Goal: Task Accomplishment & Management: Manage account settings

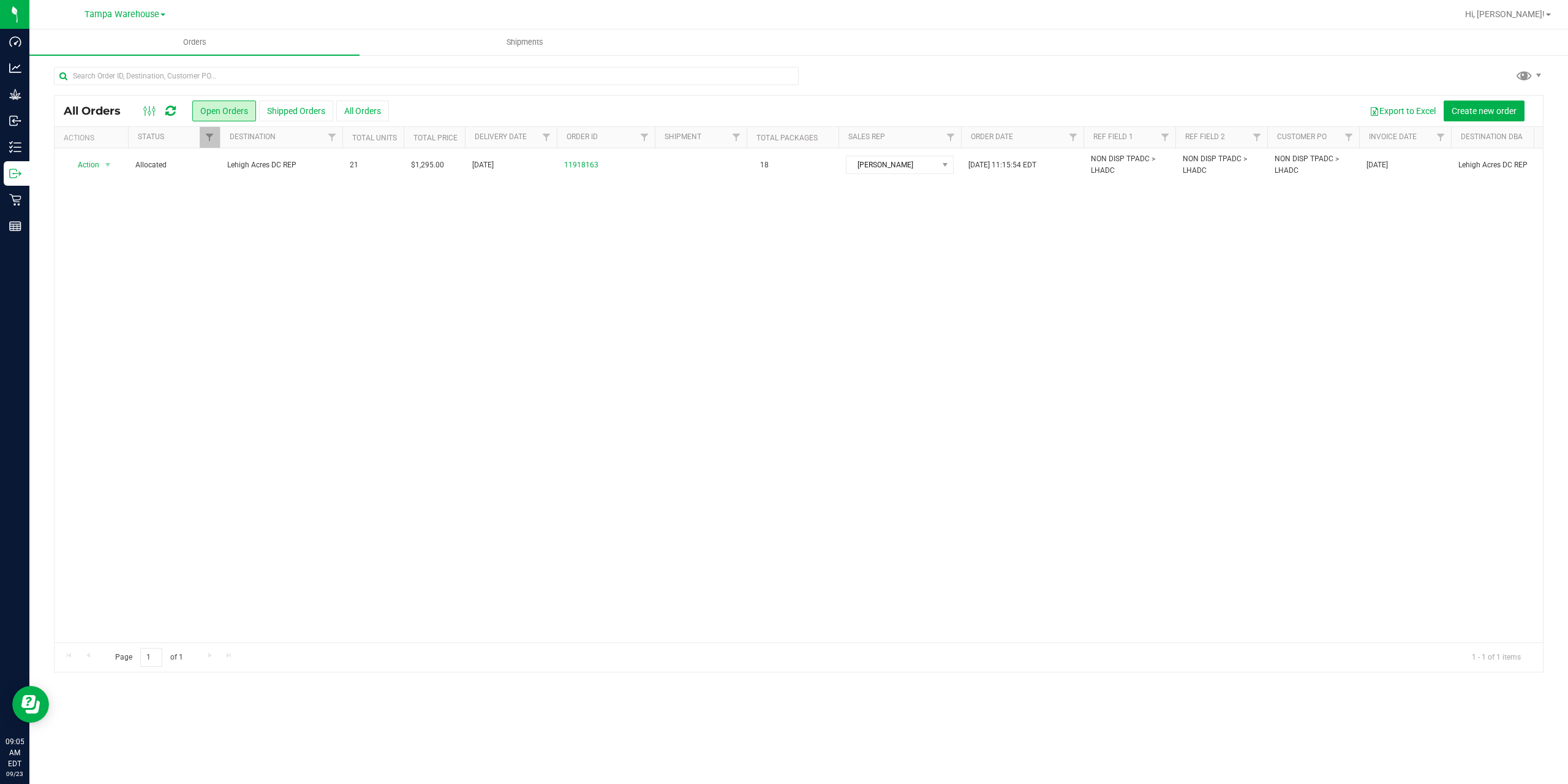
click at [175, 113] on icon at bounding box center [170, 111] width 10 height 12
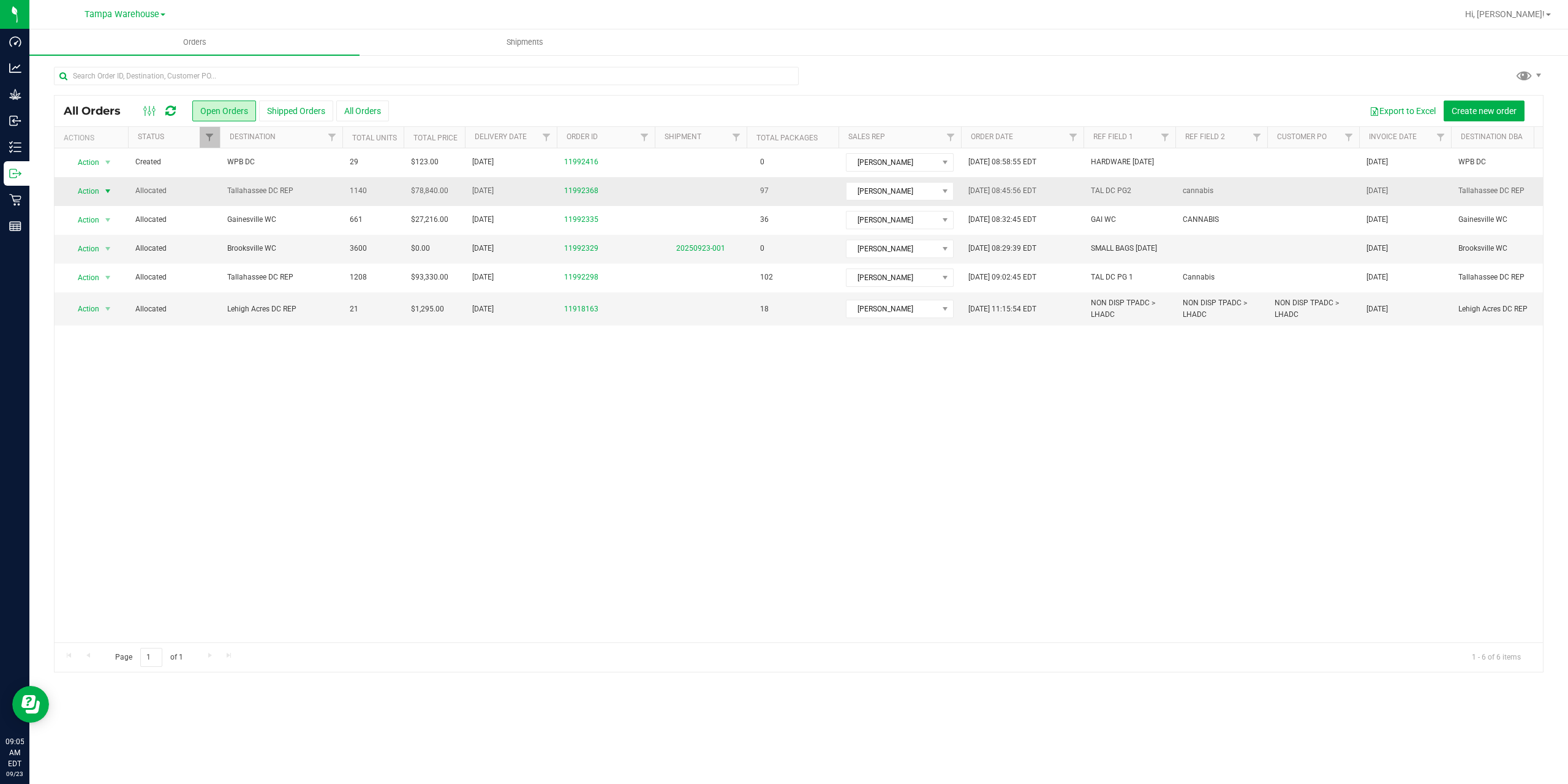
click at [99, 190] on span "Action" at bounding box center [83, 191] width 33 height 18
click at [116, 375] on li "Print packing list" at bounding box center [113, 373] width 92 height 18
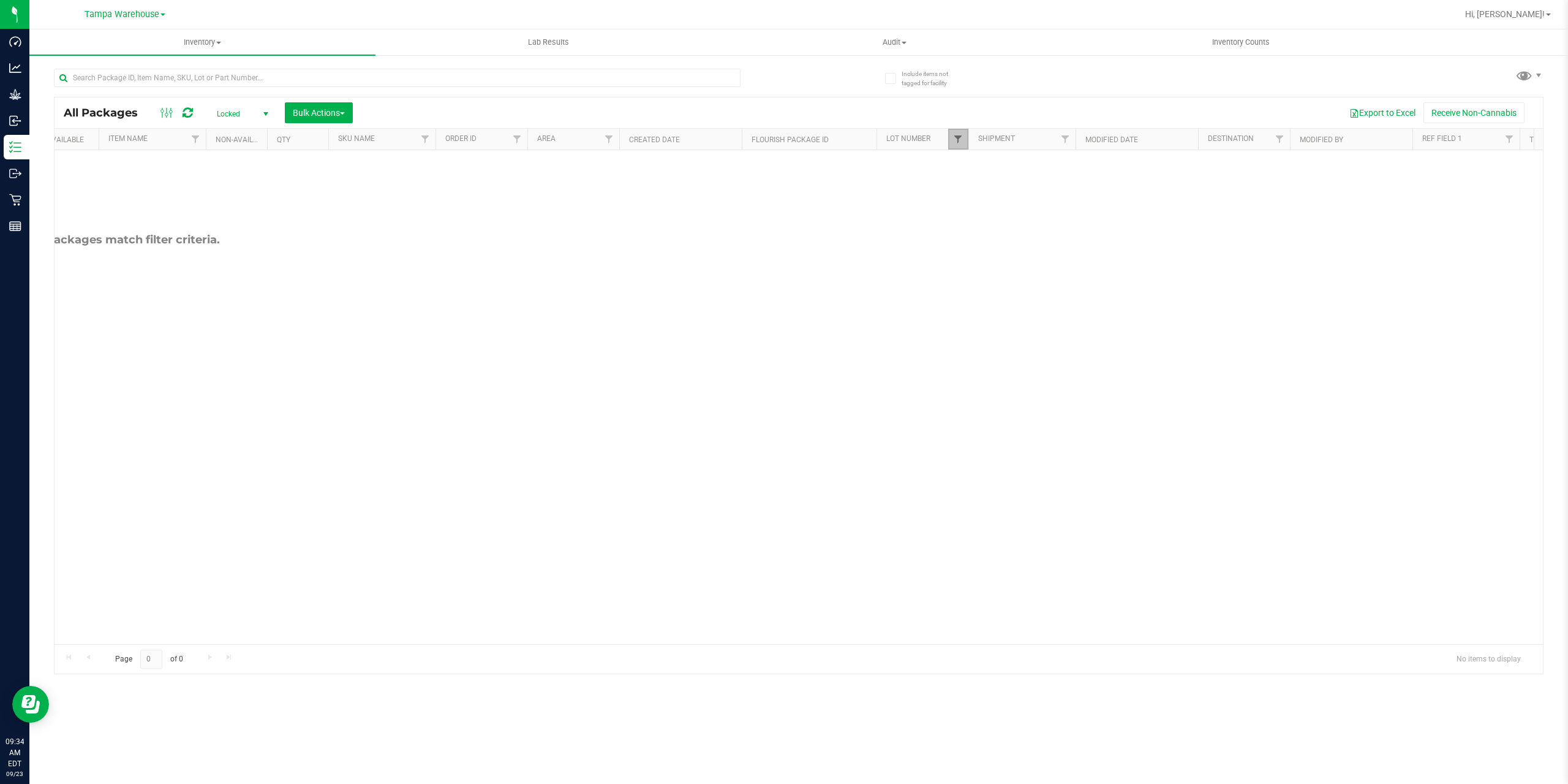
click at [958, 144] on span "Filter" at bounding box center [958, 139] width 10 height 10
type input "sep25zpo"
click at [966, 194] on input "W-SEP25ZPO01-0912" at bounding box center [965, 194] width 8 height 8
checkbox input "true"
click at [989, 241] on button "Filter" at bounding box center [985, 240] width 59 height 27
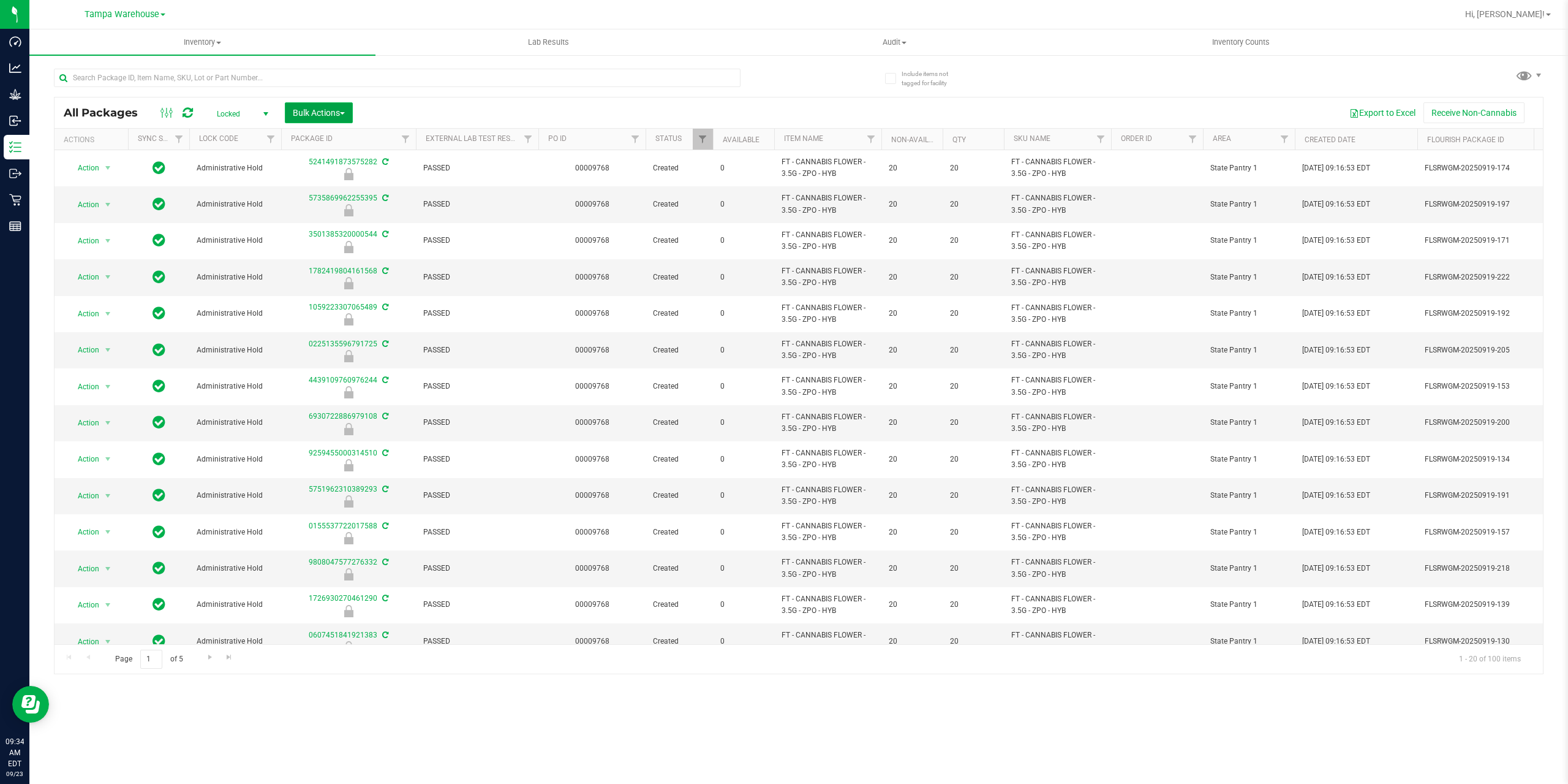
click at [324, 113] on span "Bulk Actions" at bounding box center [319, 112] width 53 height 10
click at [346, 231] on span "Lock/Unlock packages" at bounding box center [333, 230] width 84 height 10
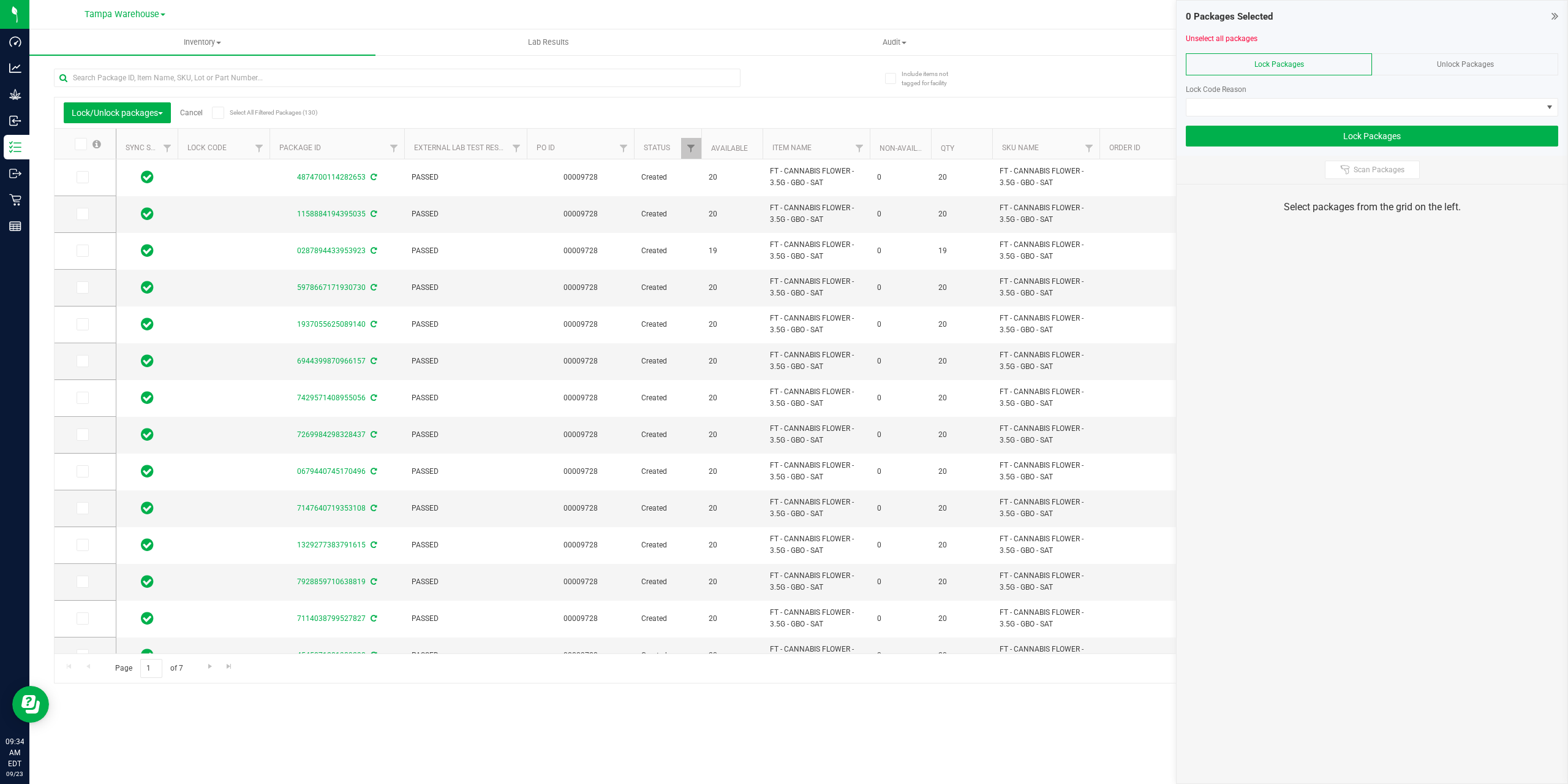
click at [1431, 62] on div "Unlock Packages" at bounding box center [1466, 64] width 186 height 22
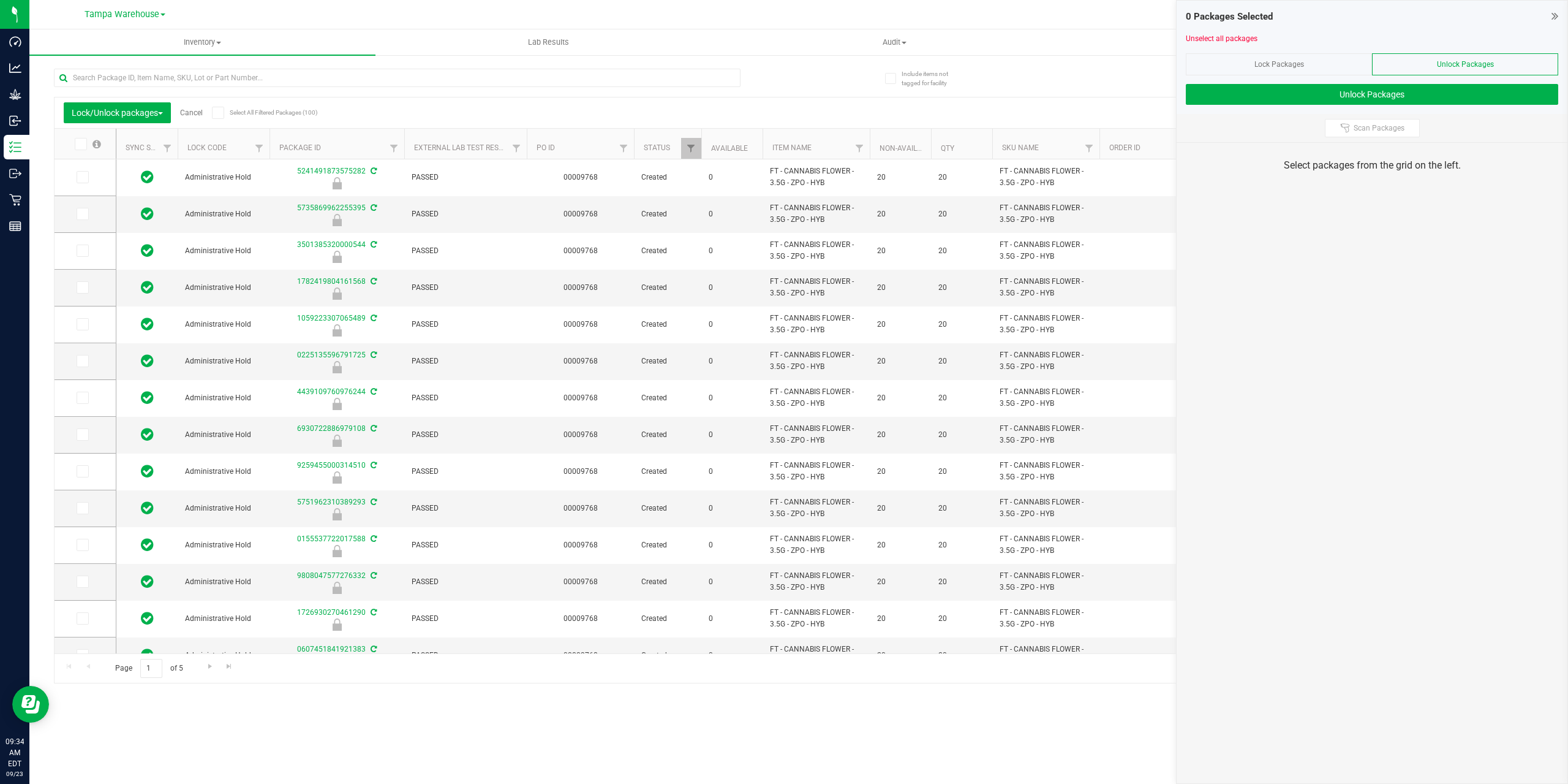
click at [216, 112] on icon at bounding box center [217, 112] width 8 height 0
click at [0, 0] on input "Select All Filtered Packages (100)" at bounding box center [0, 0] width 0 height 0
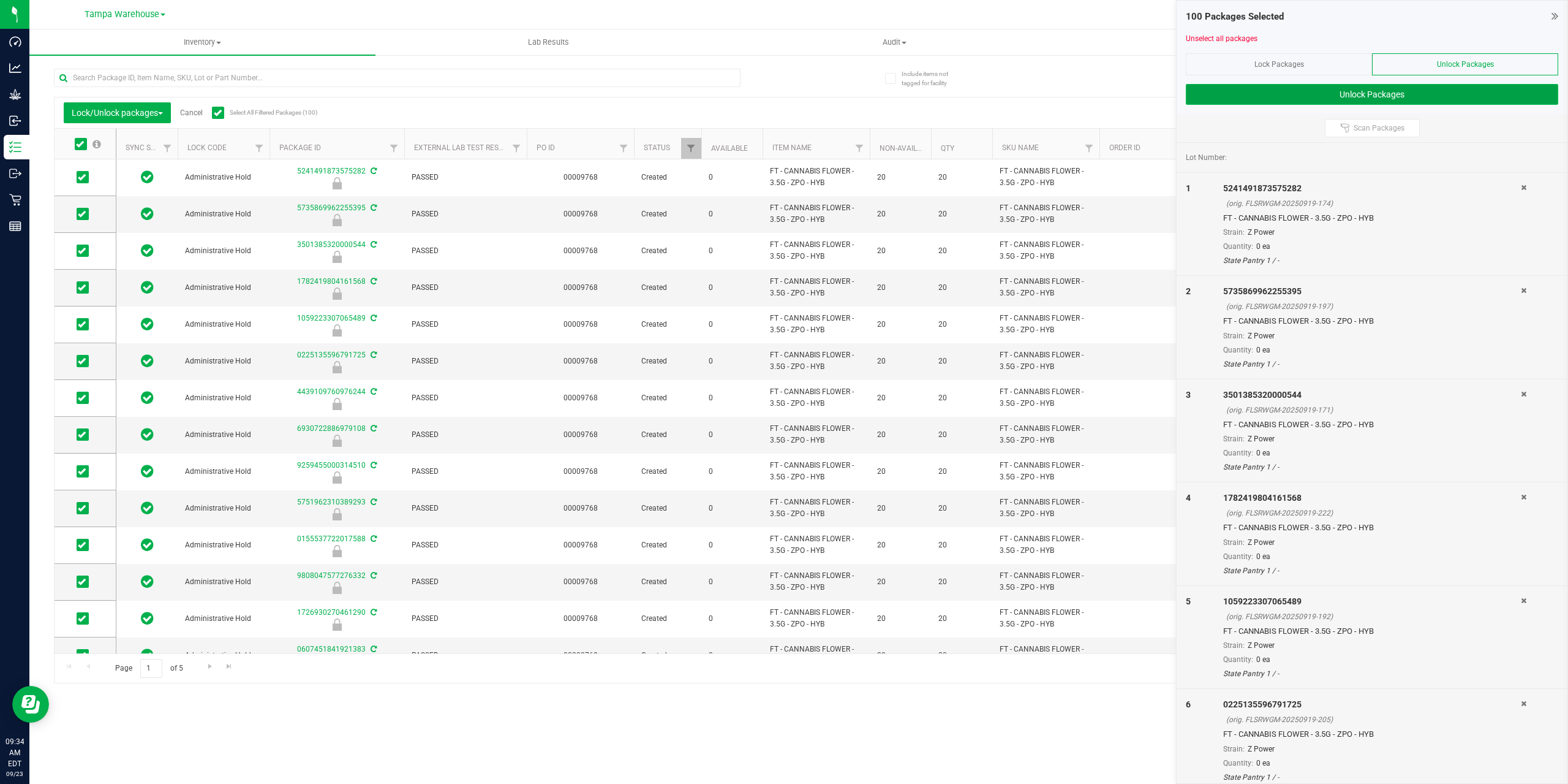
click at [1266, 88] on button "Unlock Packages" at bounding box center [1372, 94] width 372 height 21
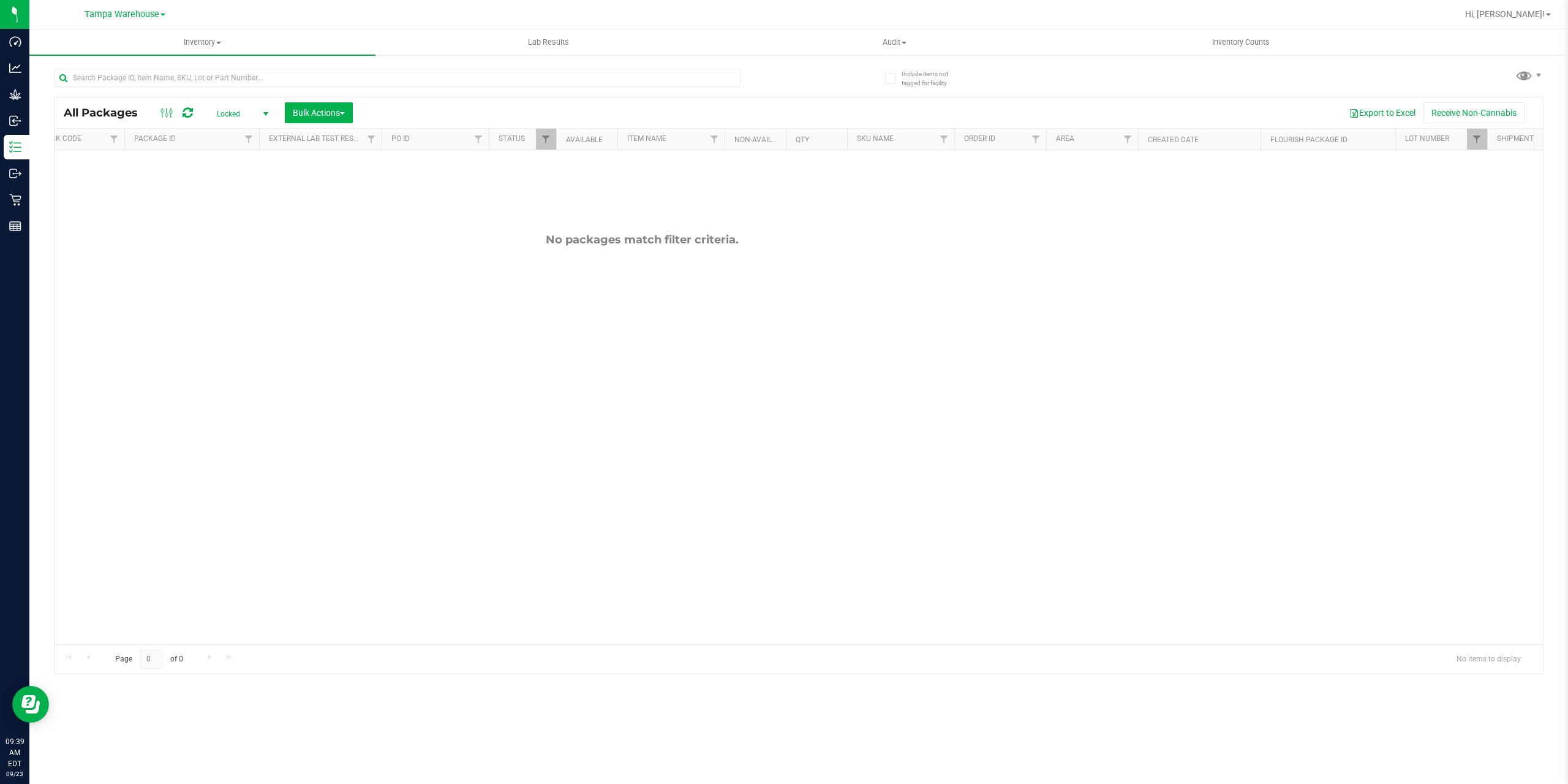
scroll to position [0, 173]
click at [1462, 142] on span "Filter" at bounding box center [1460, 139] width 10 height 10
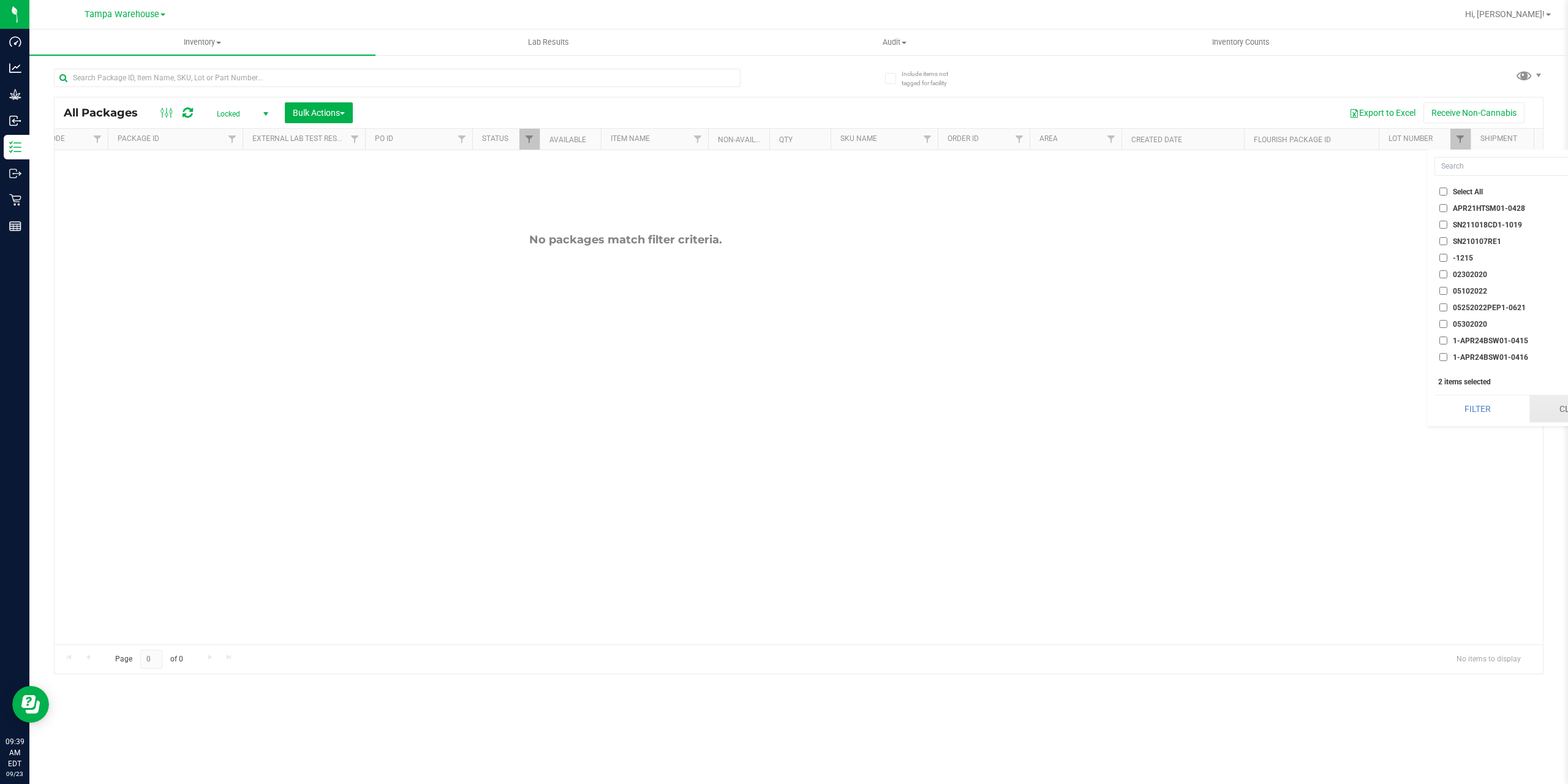
click at [1562, 409] on button "Clear" at bounding box center [1574, 408] width 87 height 27
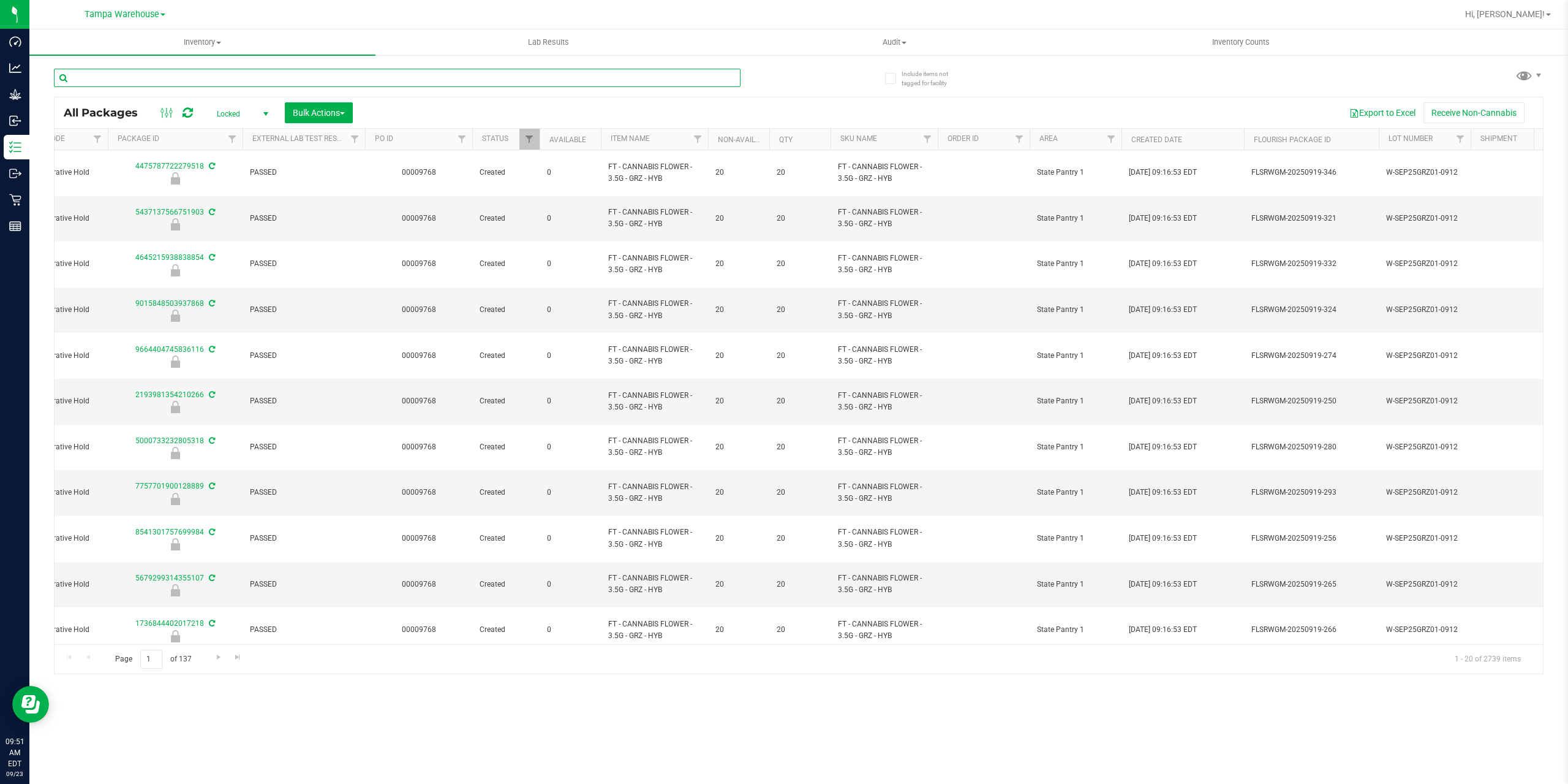
click at [99, 74] on input "text" at bounding box center [397, 77] width 686 height 18
type input "sn250728dc1-0804"
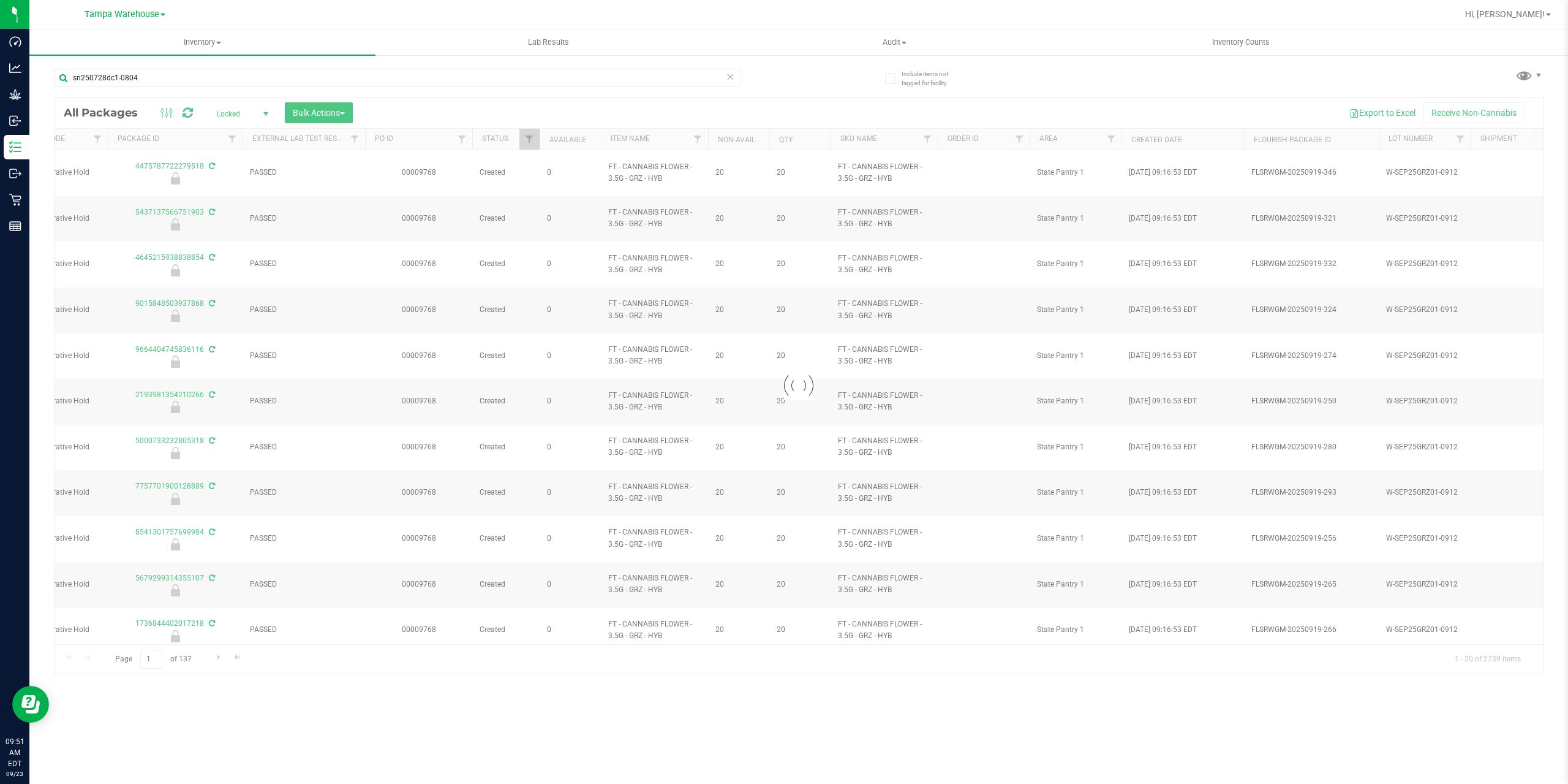
drag, startPoint x: 367, startPoint y: 639, endPoint x: 111, endPoint y: 638, distance: 256.0
click at [111, 638] on div at bounding box center [799, 385] width 1489 height 576
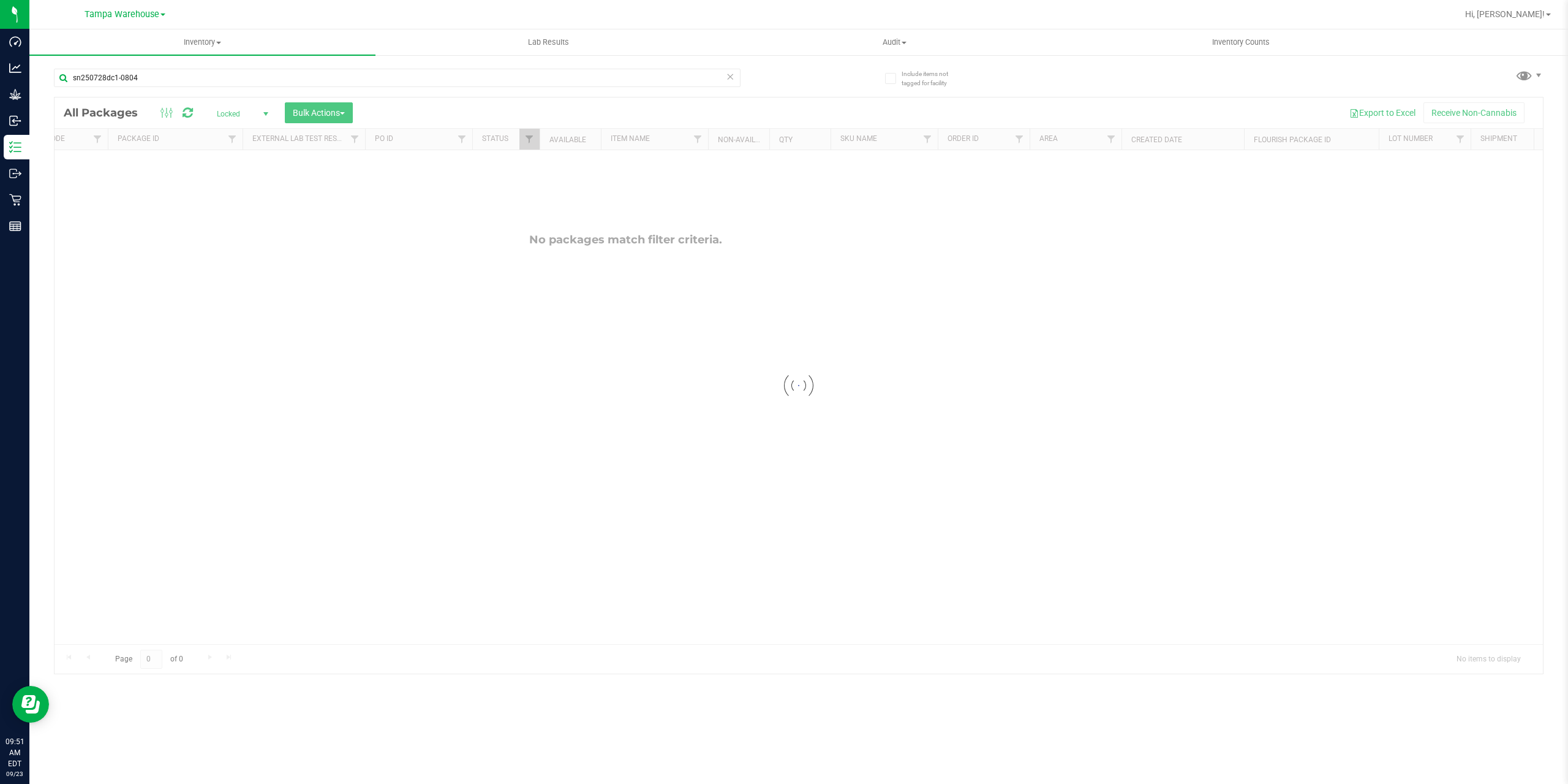
drag, startPoint x: 202, startPoint y: 643, endPoint x: 114, endPoint y: 642, distance: 88.0
click at [173, 645] on div at bounding box center [799, 385] width 1489 height 576
click at [96, 640] on div at bounding box center [799, 385] width 1489 height 576
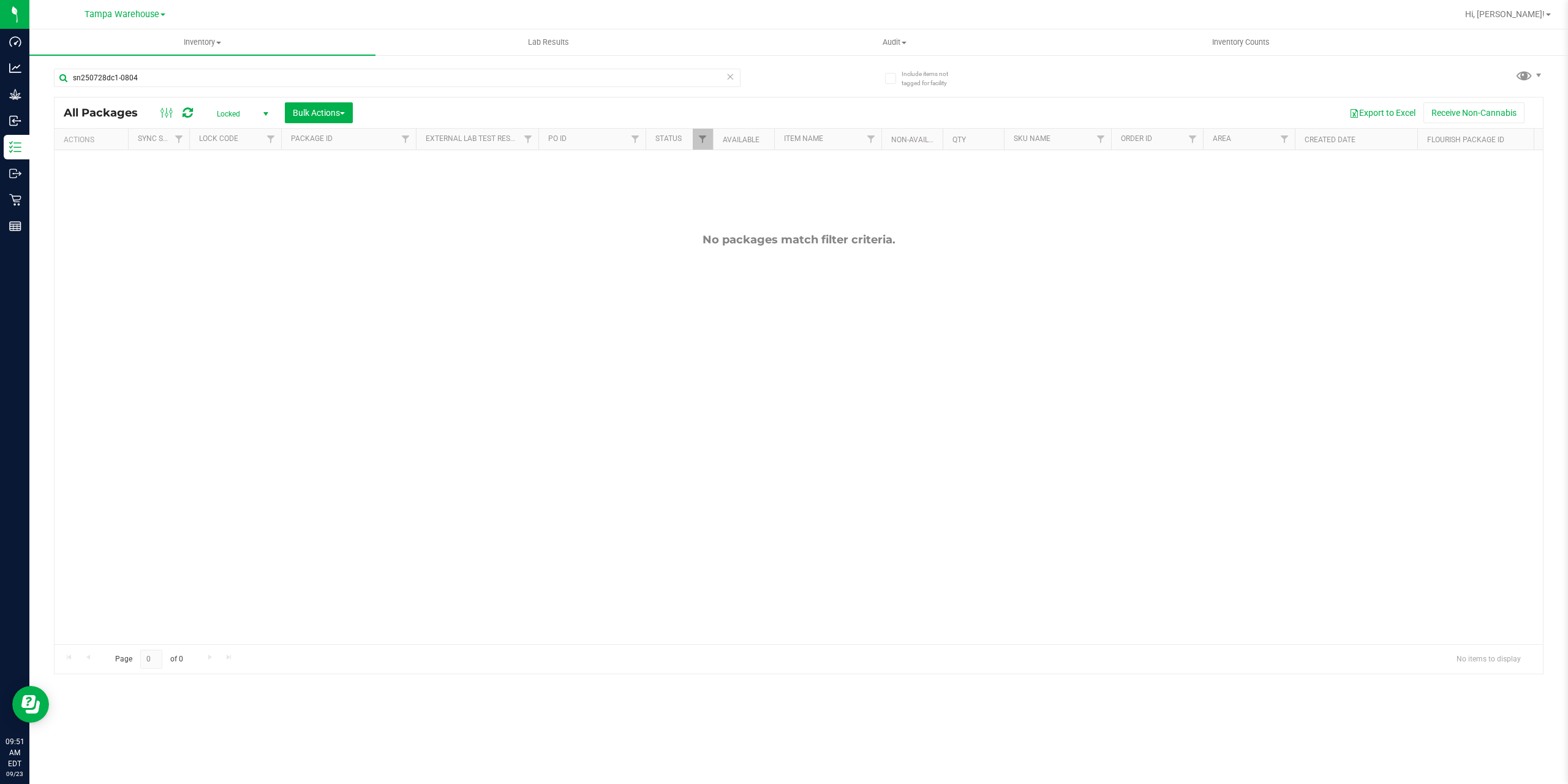
click at [234, 107] on span "Locked" at bounding box center [240, 113] width 67 height 18
click at [237, 136] on li "Active Only" at bounding box center [240, 134] width 66 height 18
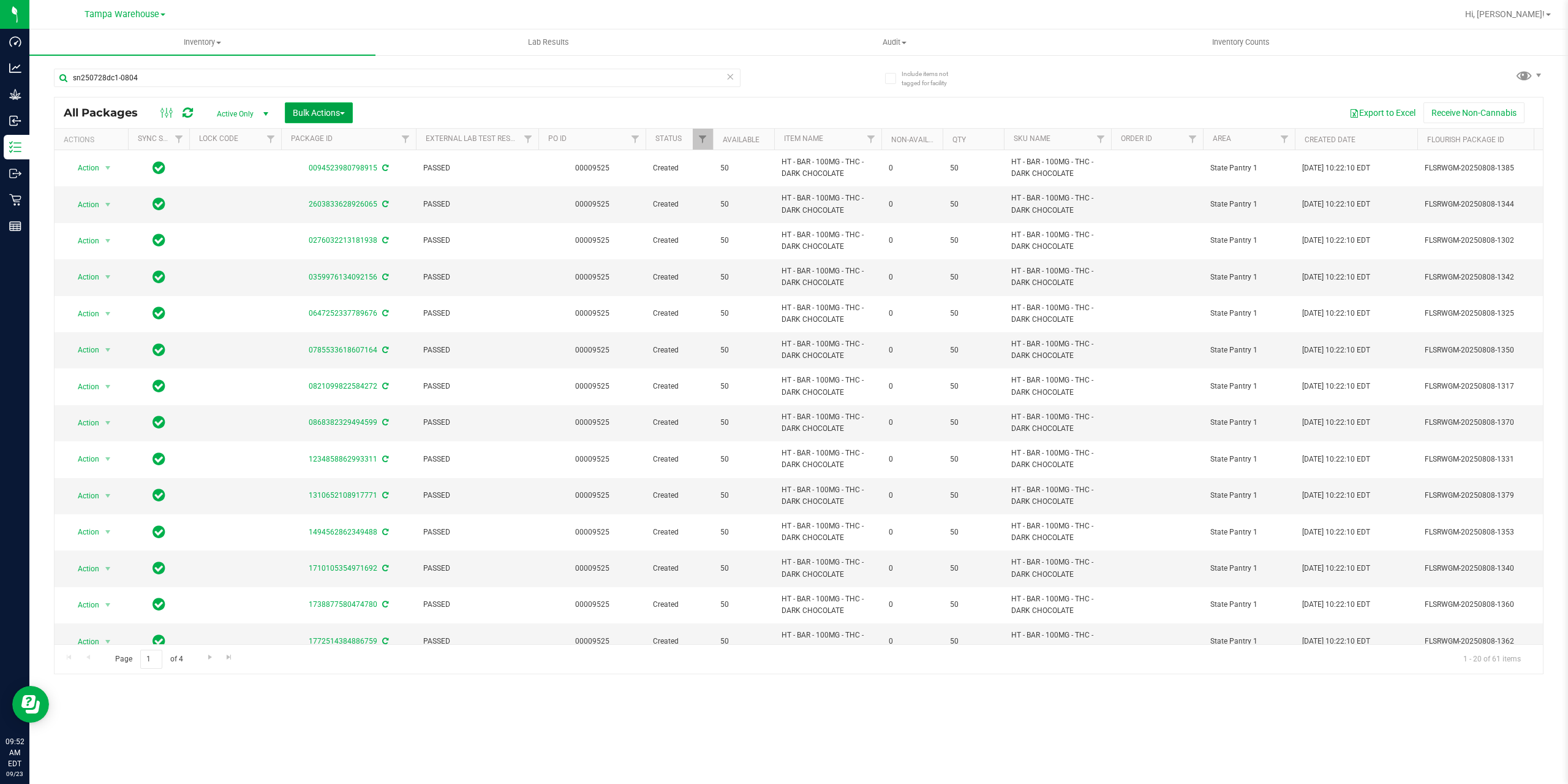
click at [339, 109] on span "Bulk Actions" at bounding box center [319, 112] width 53 height 10
click at [326, 239] on div "Lock/Unlock packages" at bounding box center [342, 231] width 100 height 19
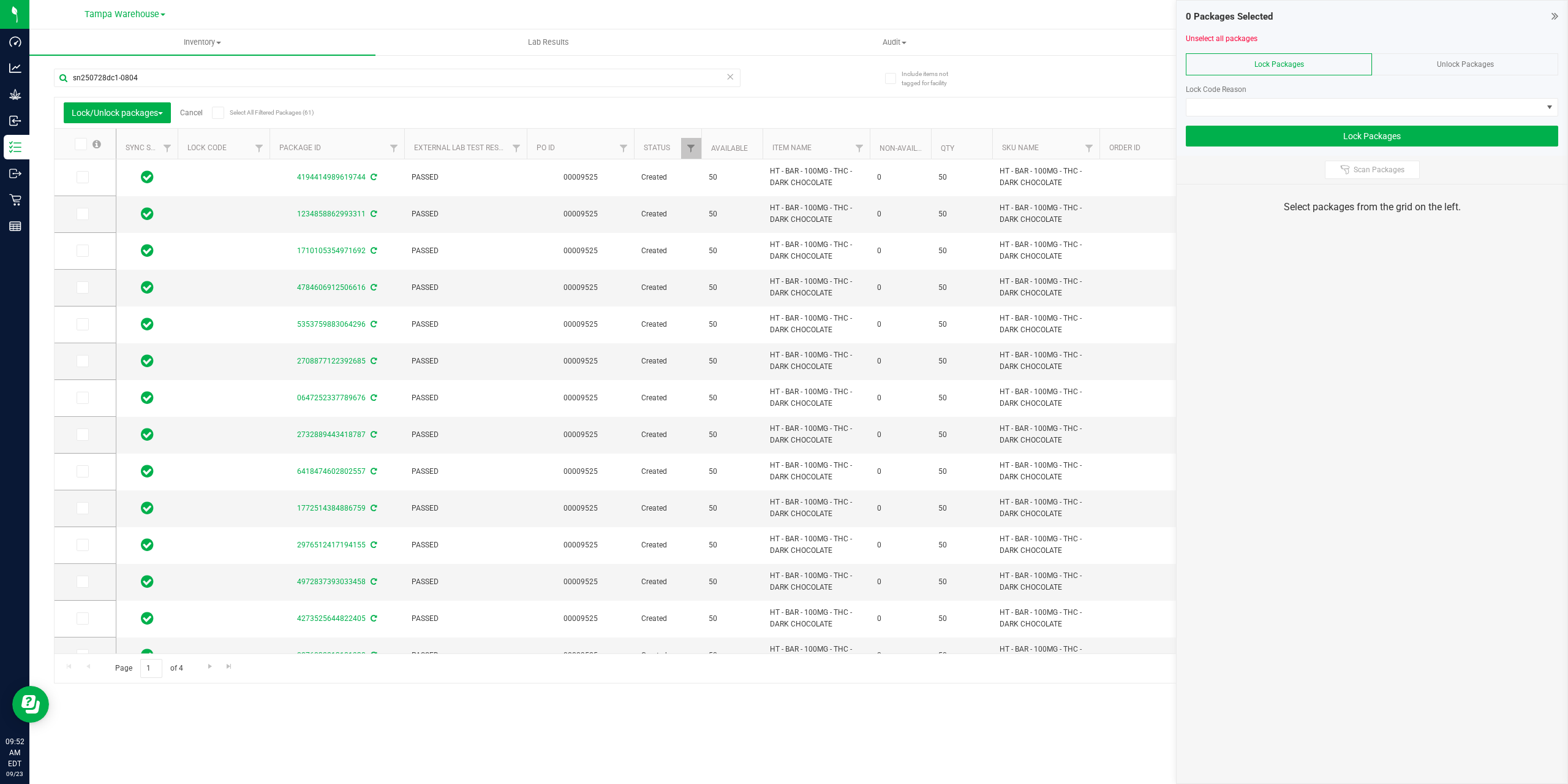
click at [1457, 64] on span "Unlock Packages" at bounding box center [1466, 64] width 57 height 8
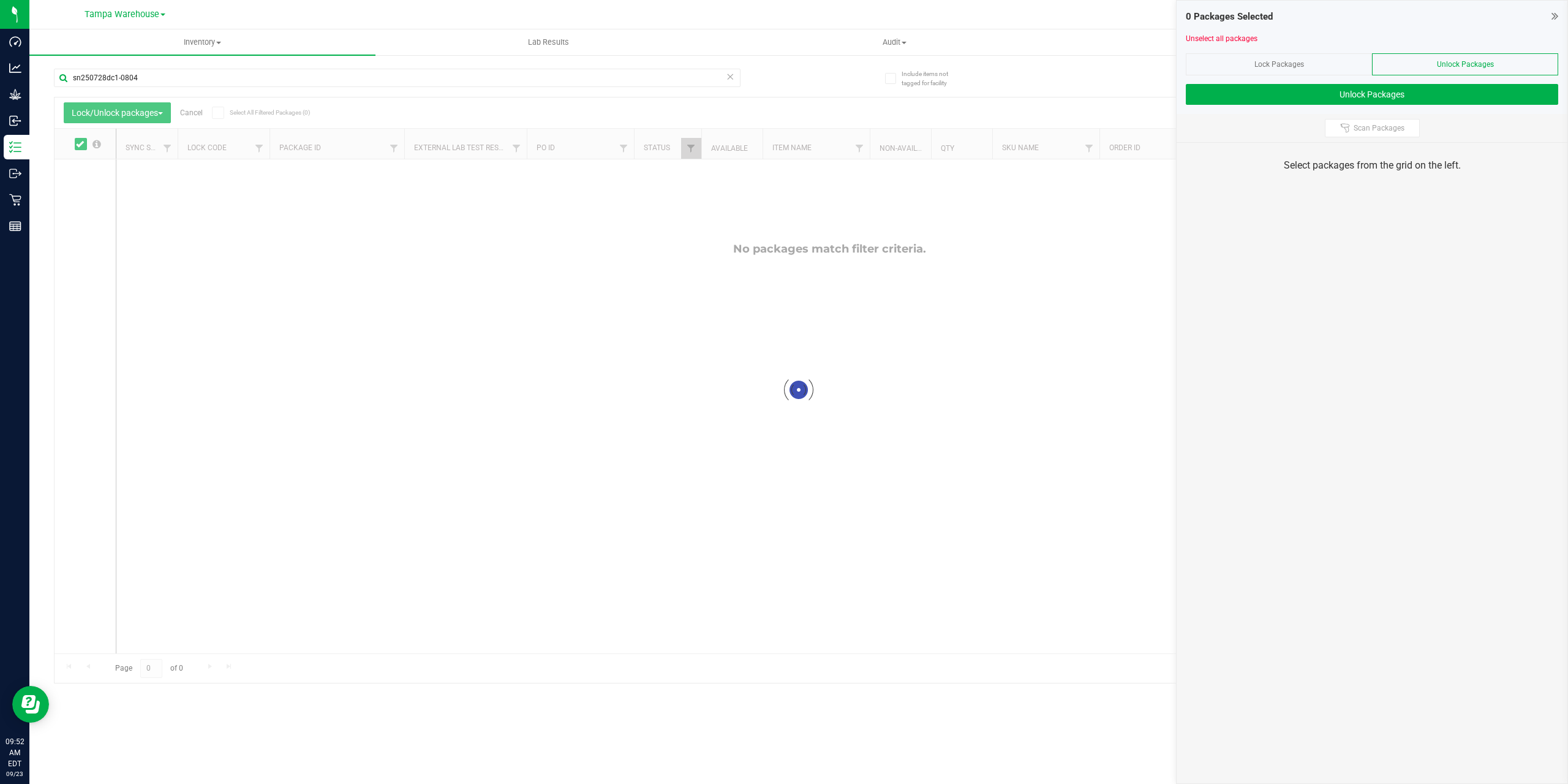
click at [1303, 68] on div "Lock Packages" at bounding box center [1279, 64] width 186 height 22
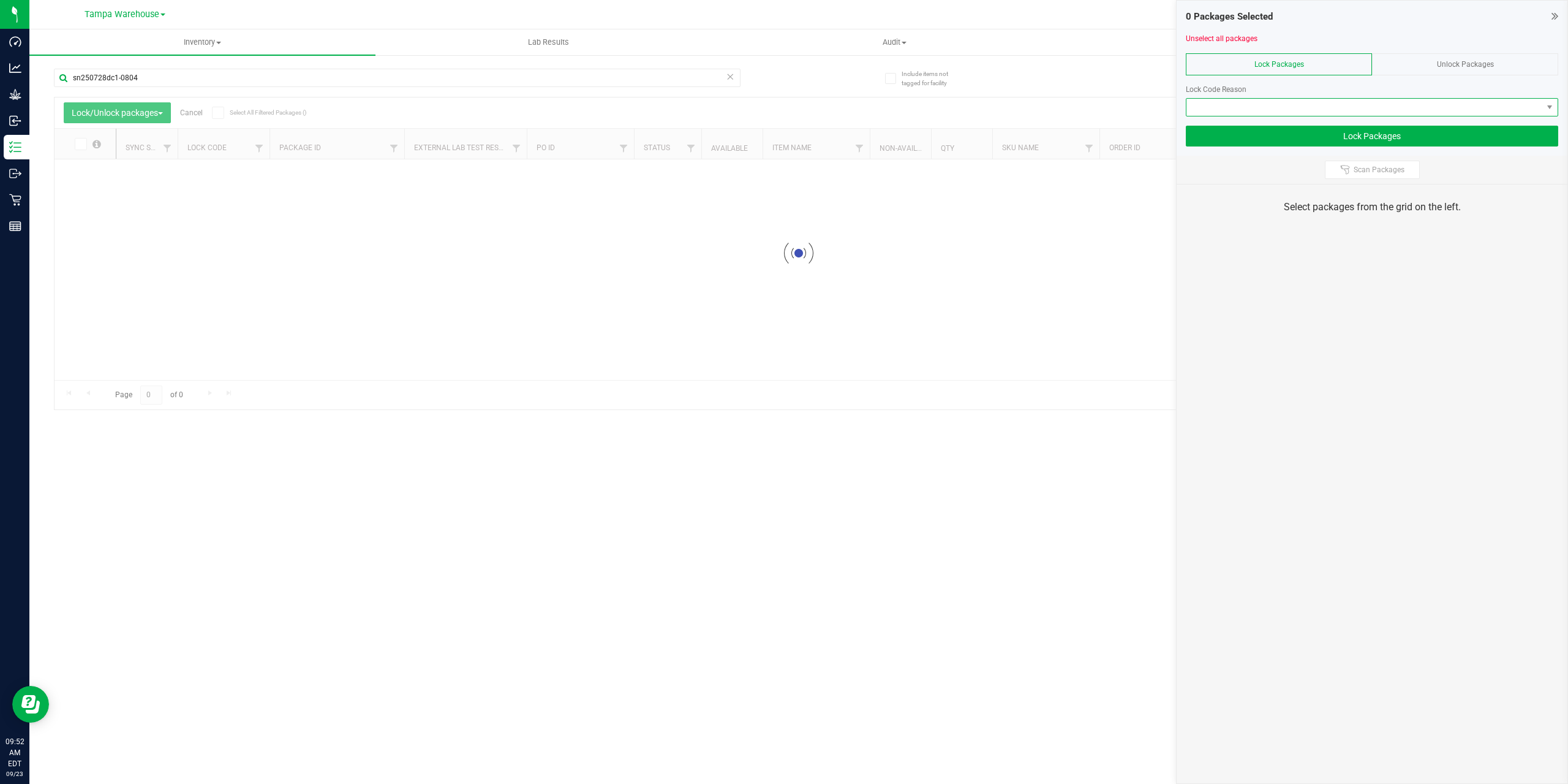
click at [1294, 106] on span at bounding box center [1364, 107] width 356 height 18
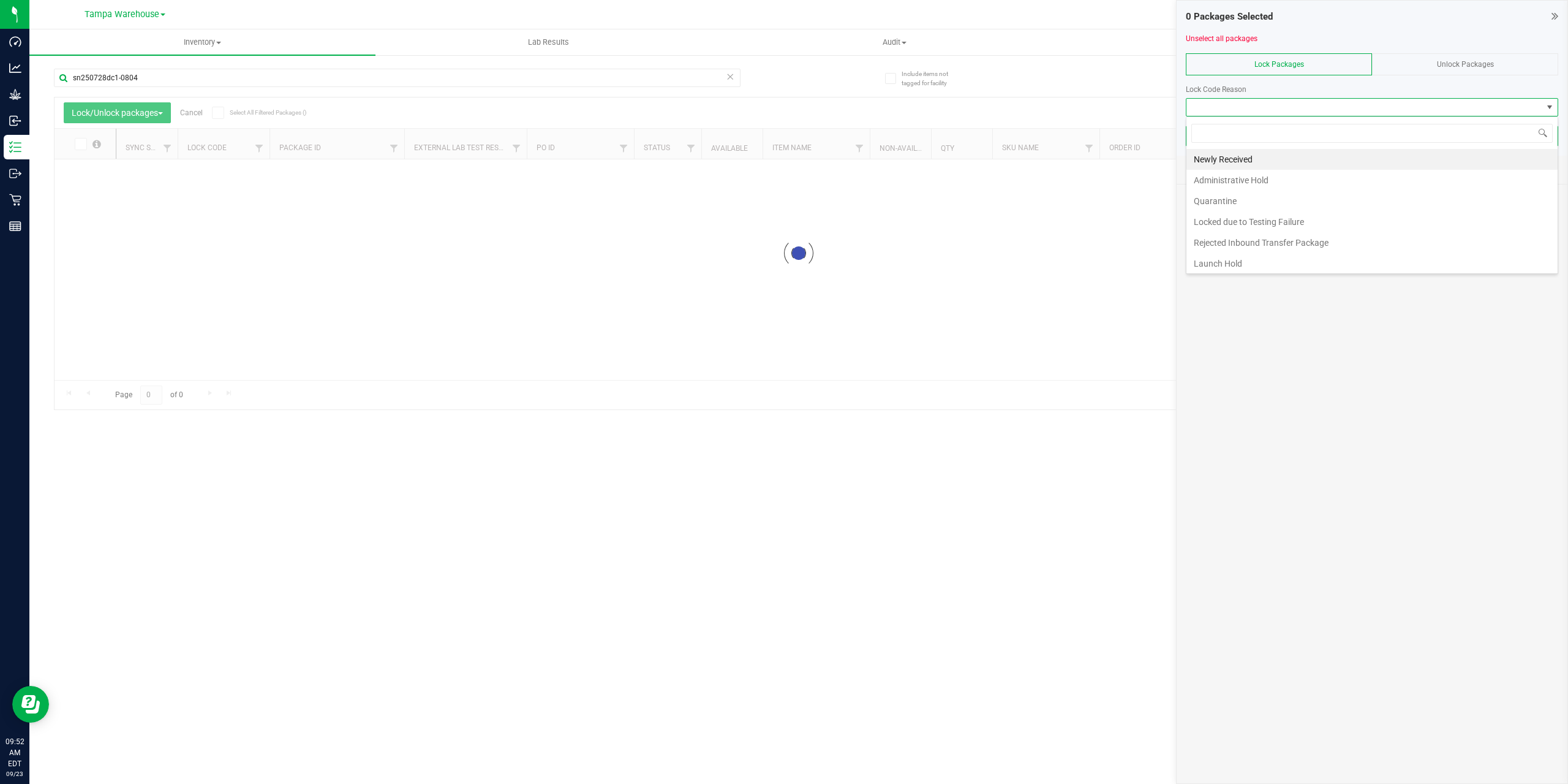
scroll to position [18, 372]
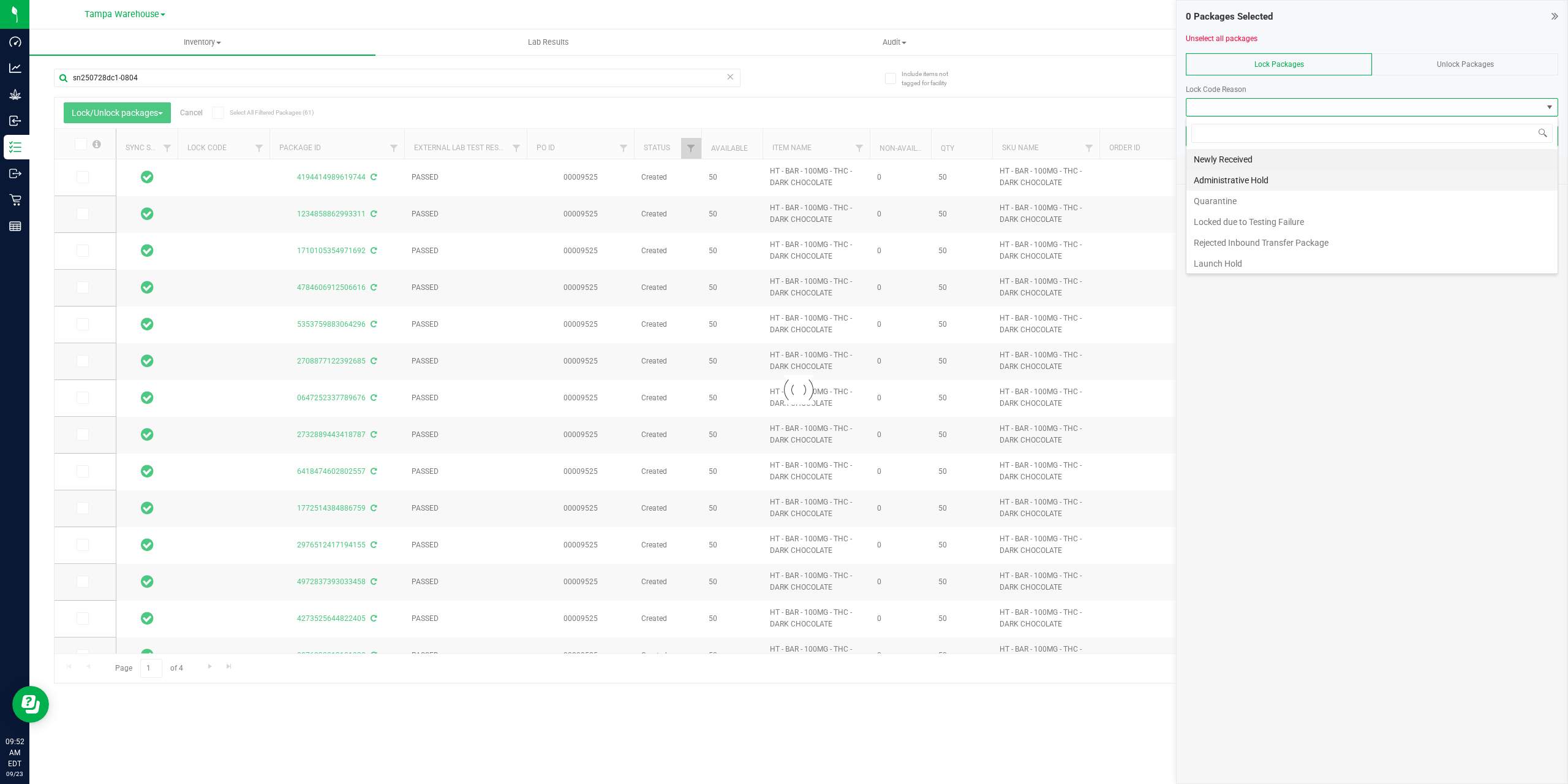
click at [1243, 180] on li "Administrative Hold" at bounding box center [1372, 180] width 371 height 21
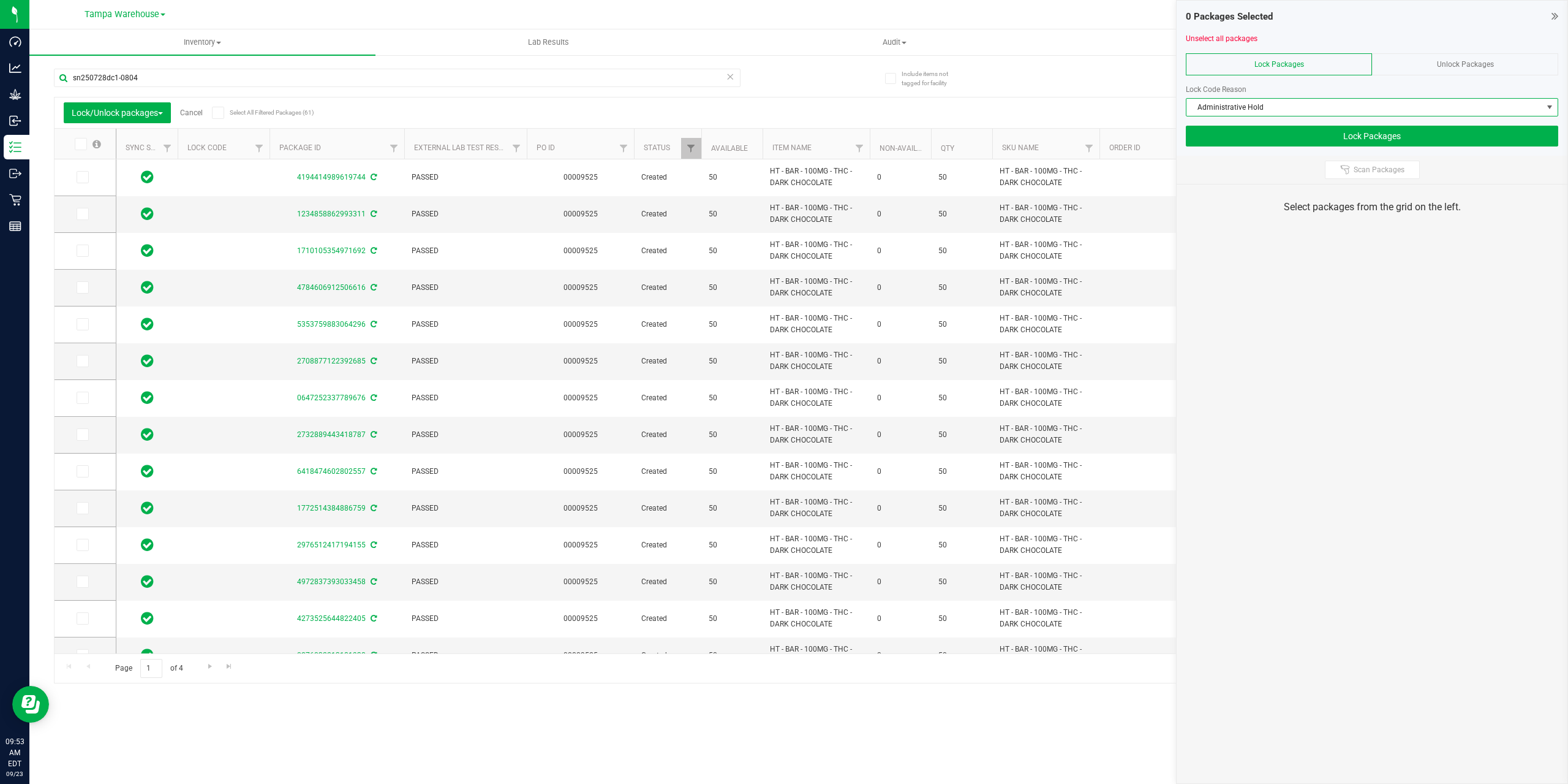
click at [218, 112] on icon at bounding box center [217, 112] width 8 height 0
click at [0, 0] on input "Select All Filtered Packages (61)" at bounding box center [0, 0] width 0 height 0
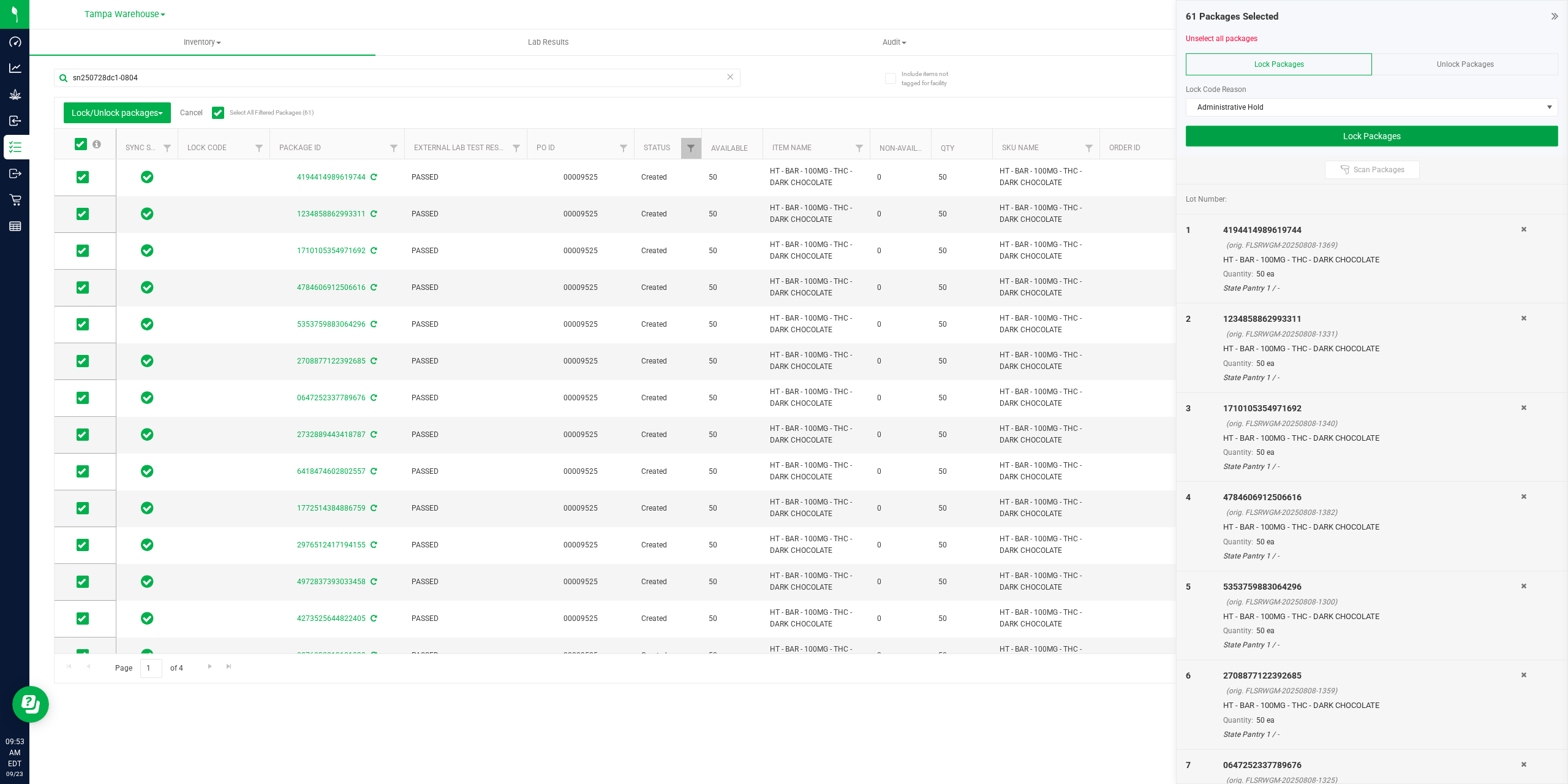
click at [1299, 135] on button "Lock Packages" at bounding box center [1372, 135] width 372 height 21
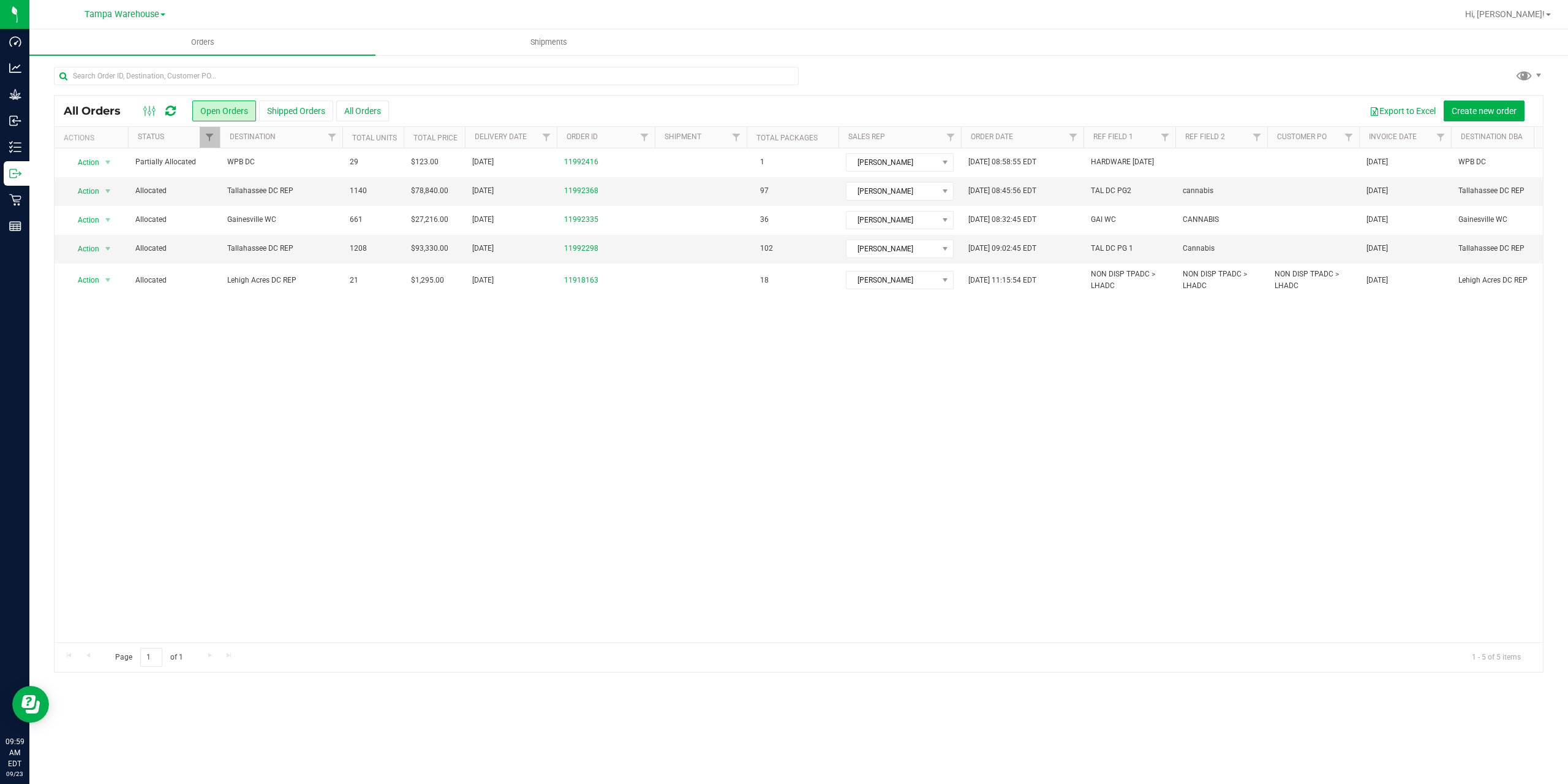
click at [170, 113] on icon at bounding box center [170, 111] width 10 height 12
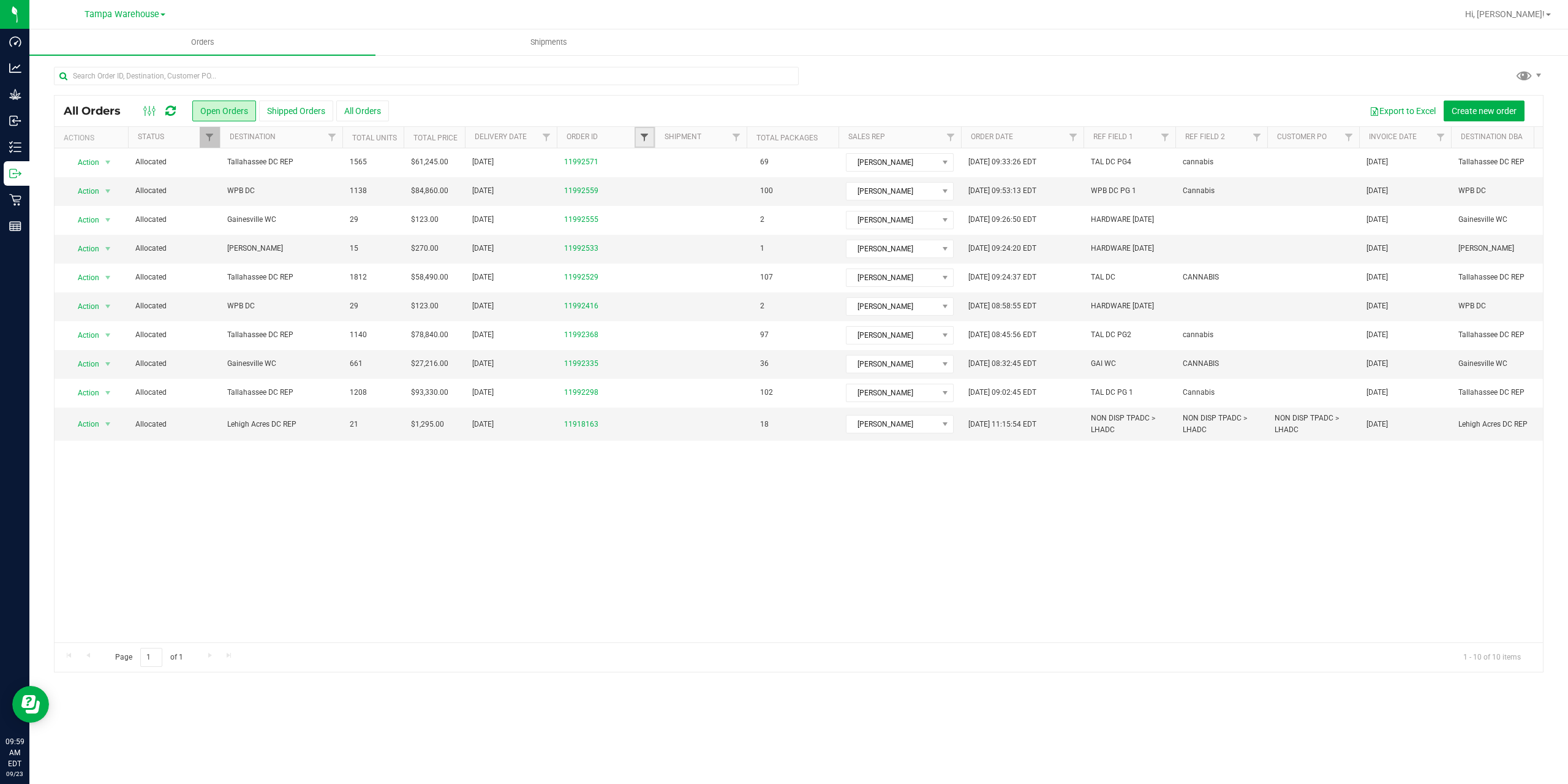
click at [644, 136] on span "Filter" at bounding box center [644, 137] width 10 height 10
type input "2335"
click at [685, 195] on button "Filter" at bounding box center [672, 196] width 59 height 27
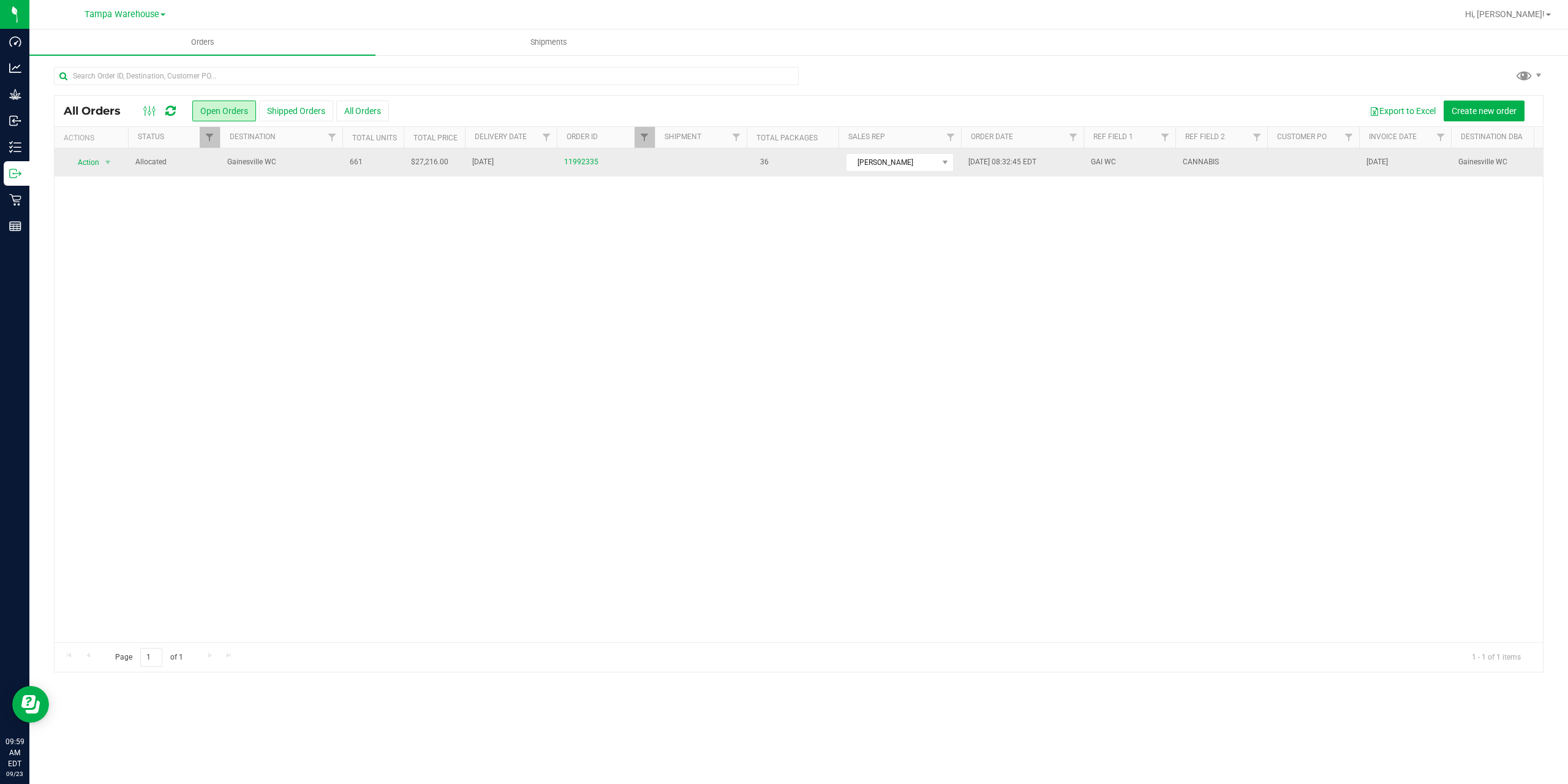
click at [283, 162] on span "Gainesville WC" at bounding box center [281, 162] width 108 height 12
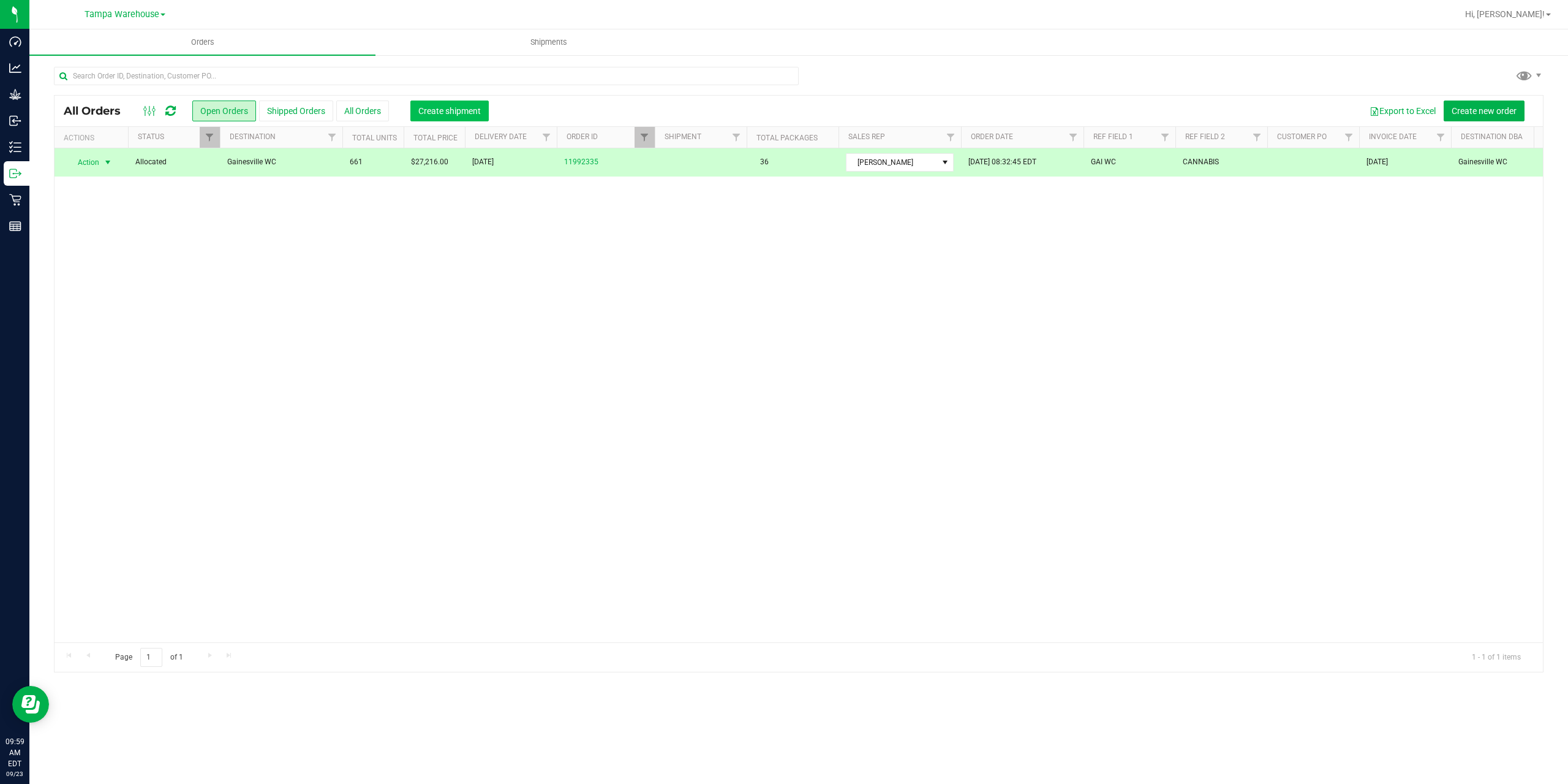
click at [458, 116] on button "Create shipment" at bounding box center [450, 111] width 78 height 21
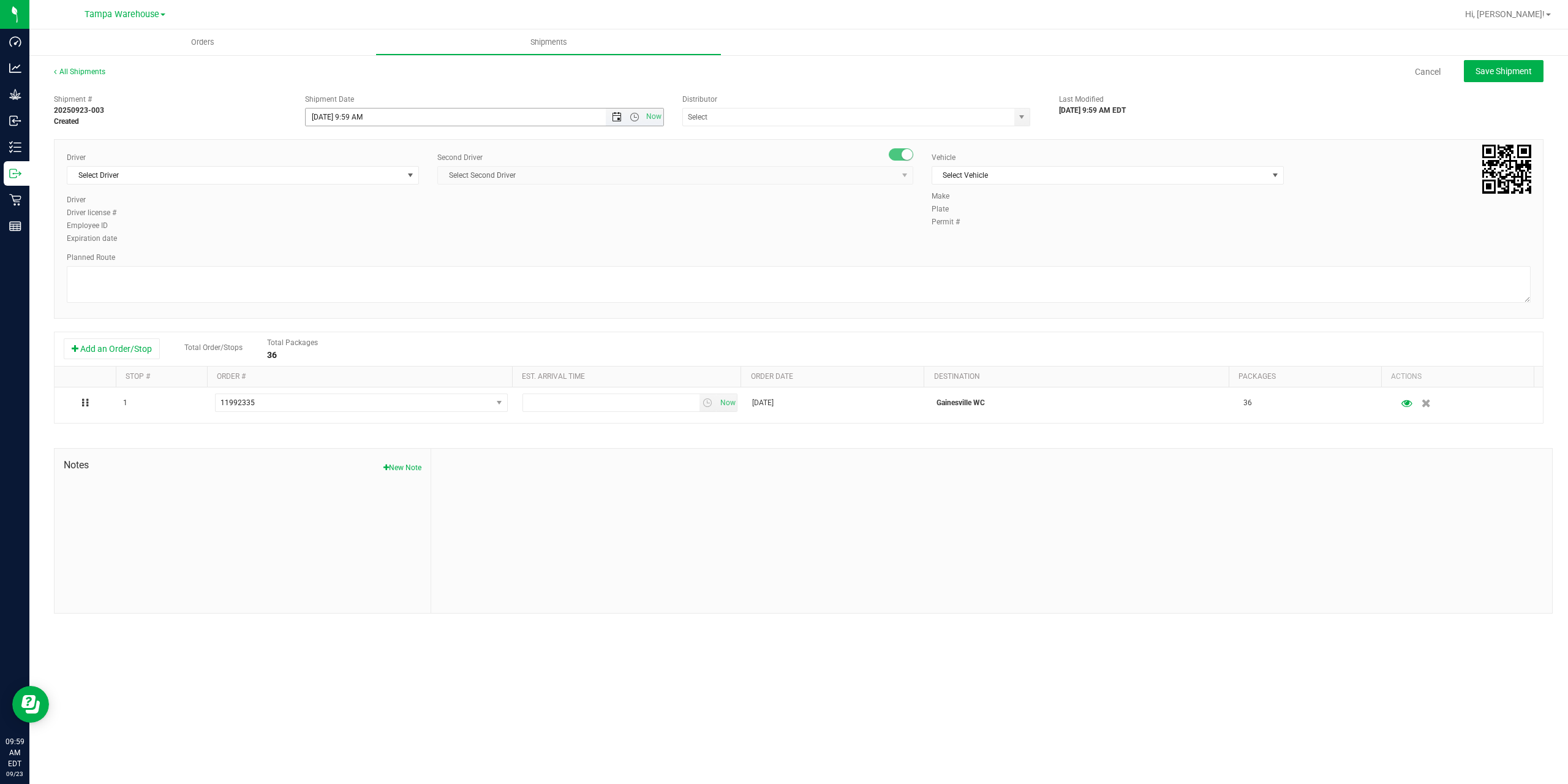
click at [617, 121] on span "Open the date view" at bounding box center [616, 117] width 10 height 10
click at [367, 244] on link "24" at bounding box center [369, 241] width 18 height 19
click at [632, 114] on span "Open the time view" at bounding box center [635, 117] width 10 height 10
click at [348, 222] on li "6:30 AM" at bounding box center [484, 218] width 357 height 16
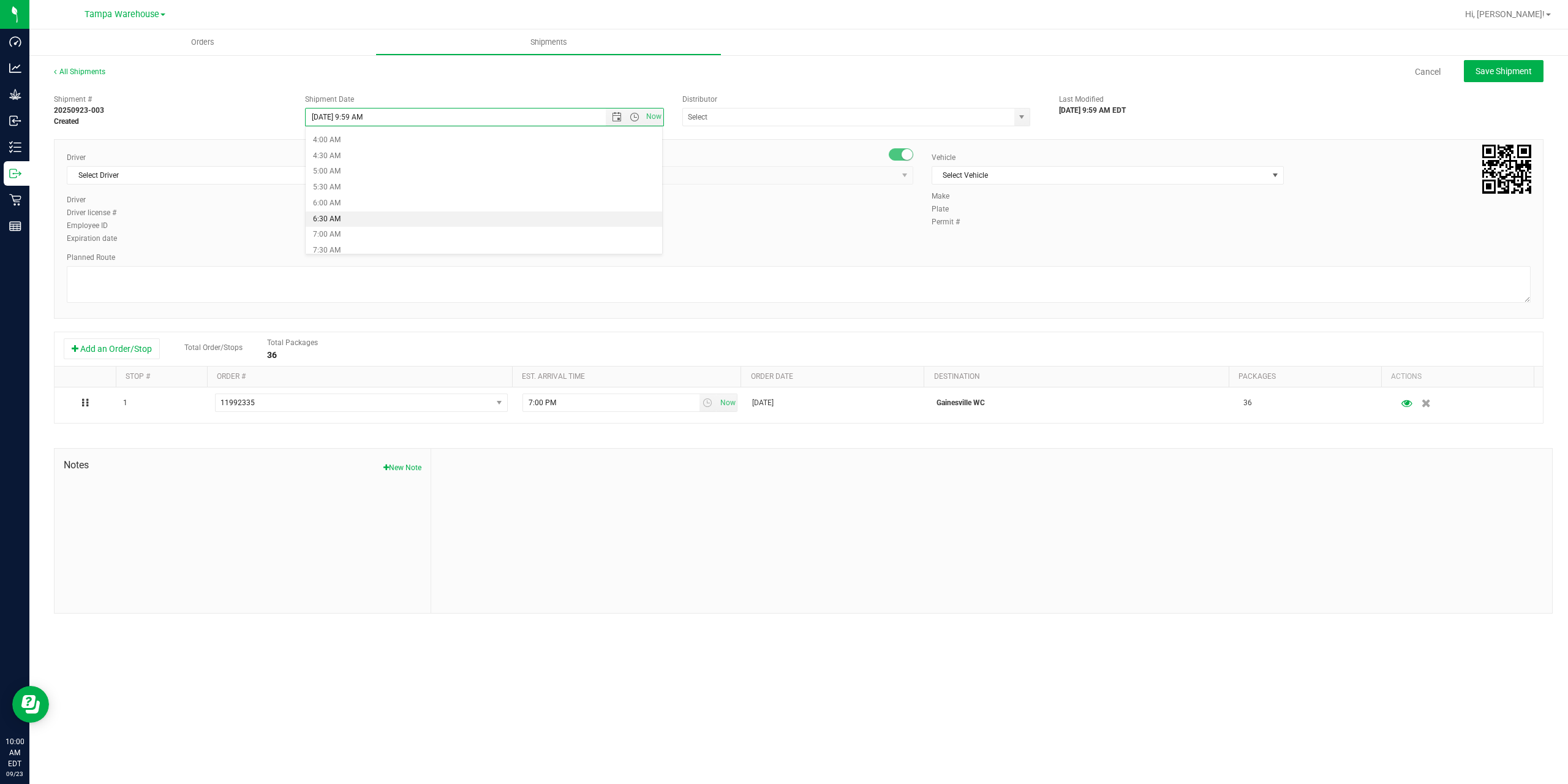
type input "9/24/2025 6:30 AM"
click at [740, 112] on input "text" at bounding box center [843, 117] width 322 height 18
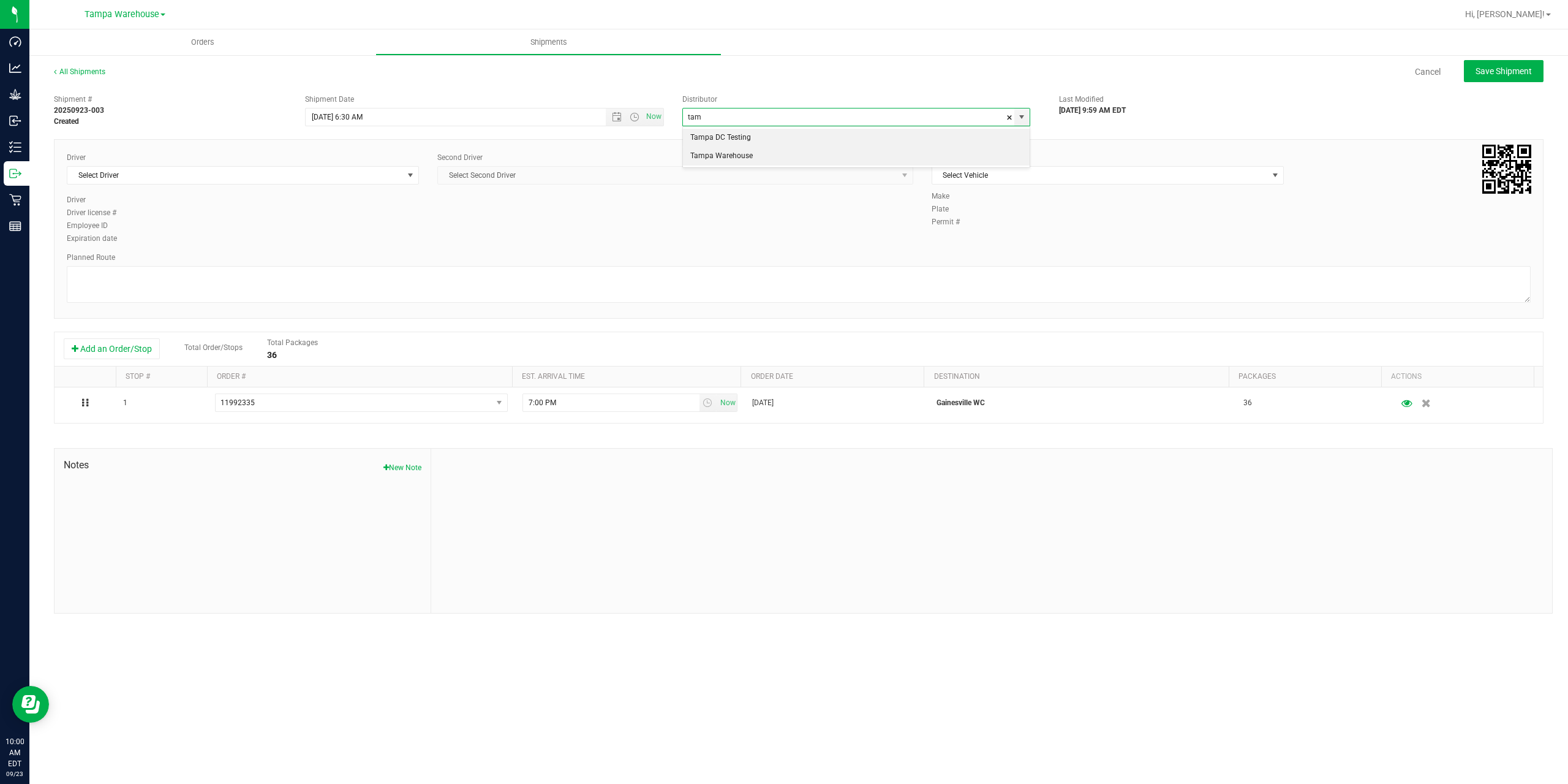
click at [735, 151] on li "Tampa Warehouse" at bounding box center [856, 157] width 346 height 18
type input "Tampa Warehouse"
click at [333, 172] on span "Select Driver" at bounding box center [235, 175] width 335 height 18
click at [307, 179] on span "Select Driver" at bounding box center [235, 175] width 335 height 18
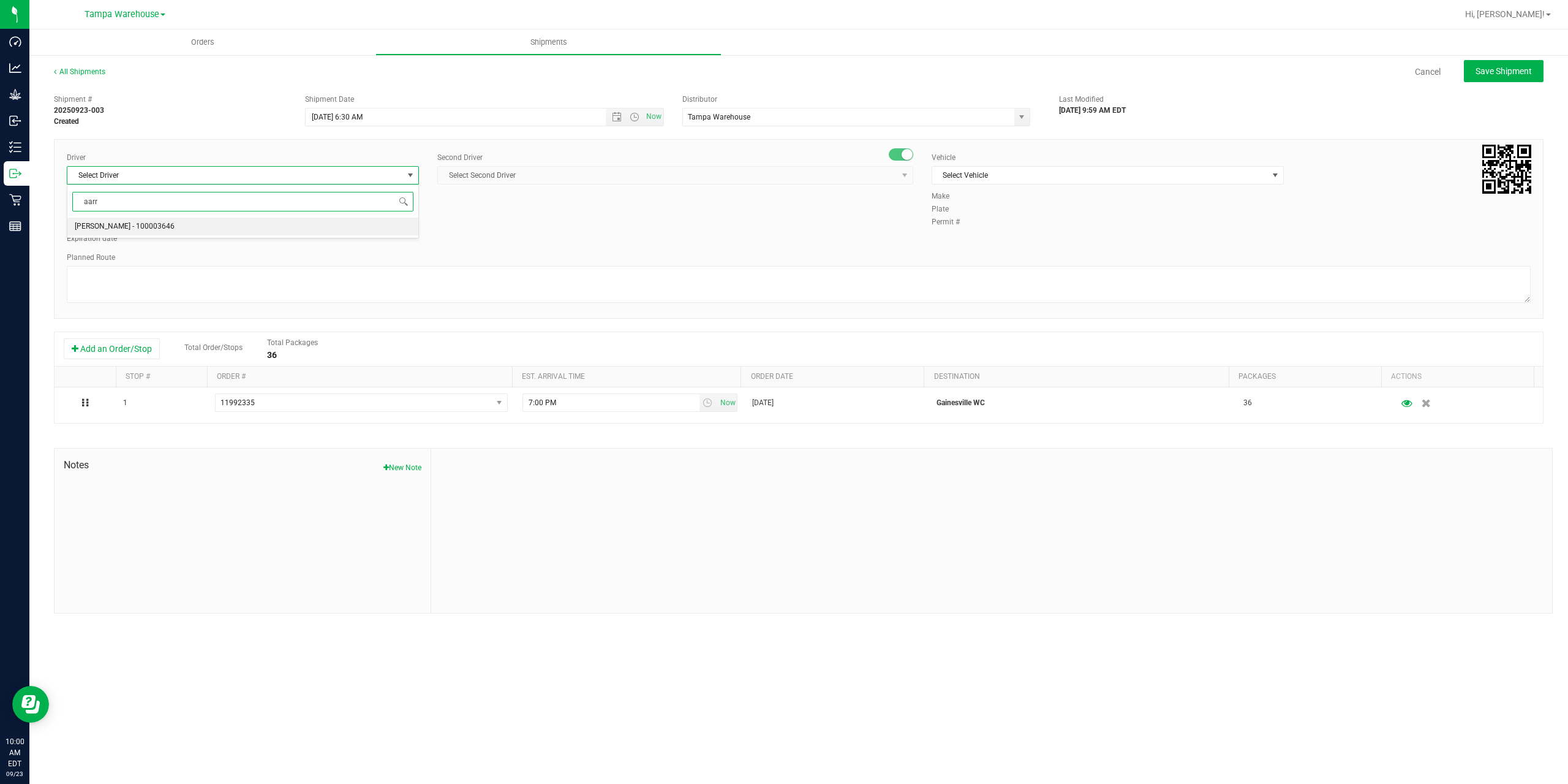
click at [193, 229] on li "Aarron Mosley - 100003646" at bounding box center [242, 227] width 351 height 18
type input "aarr"
click at [552, 184] on span "Select Second Driver" at bounding box center [675, 175] width 476 height 18
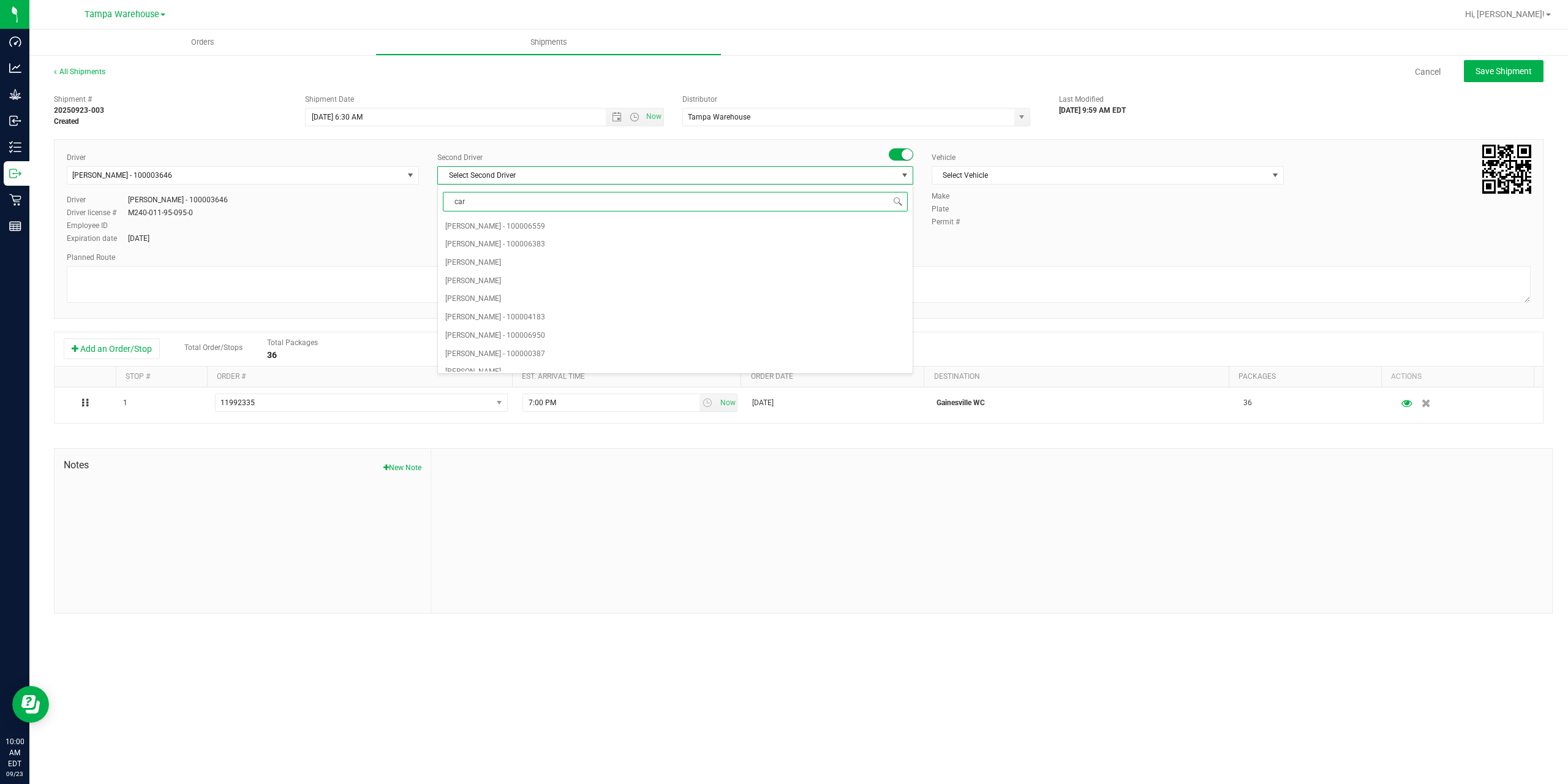
type input "cart"
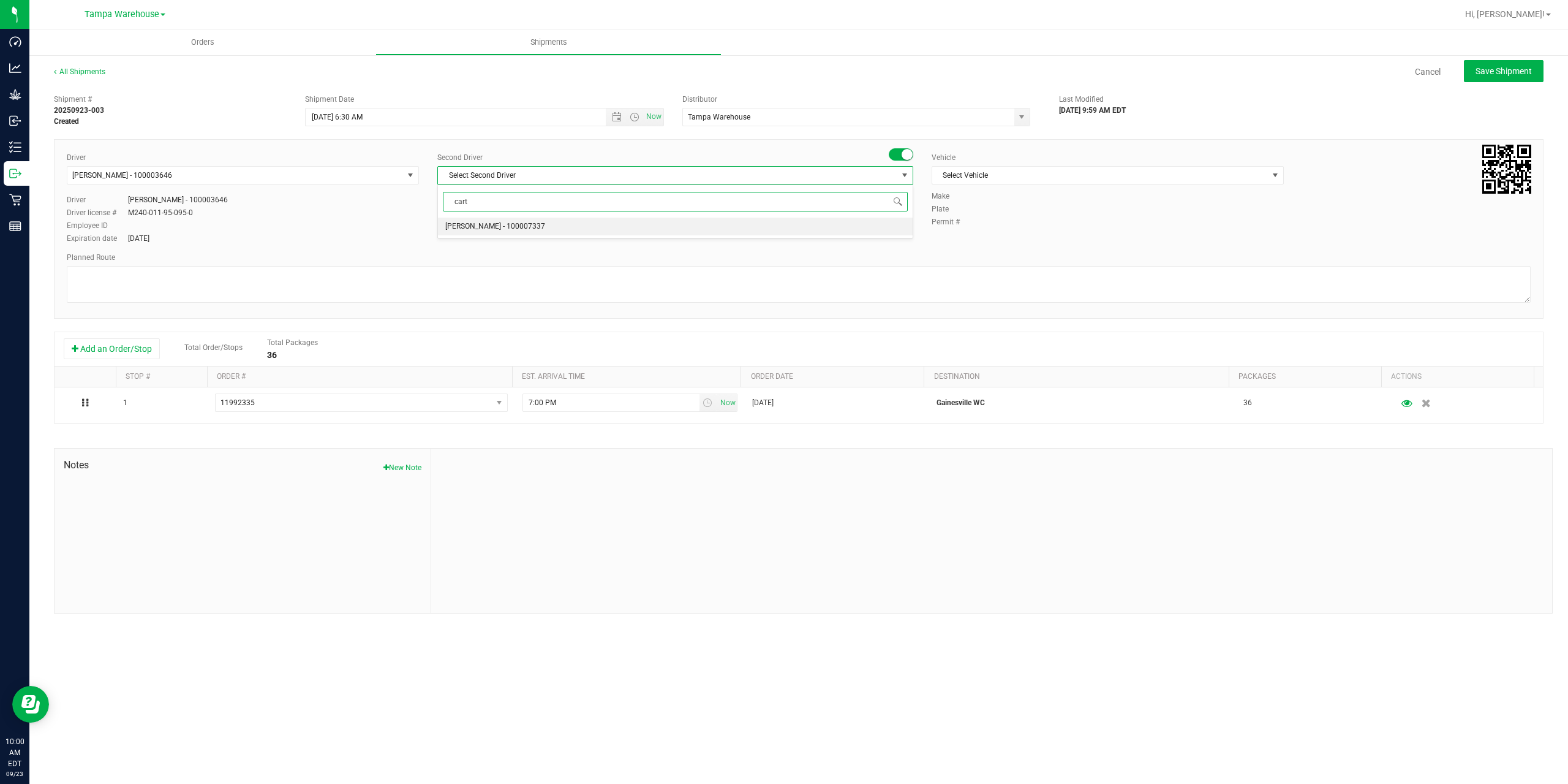
click at [542, 231] on li "Markos Carter - 100007337" at bounding box center [674, 227] width 474 height 18
click at [1083, 175] on span "Select Vehicle" at bounding box center [1100, 175] width 335 height 18
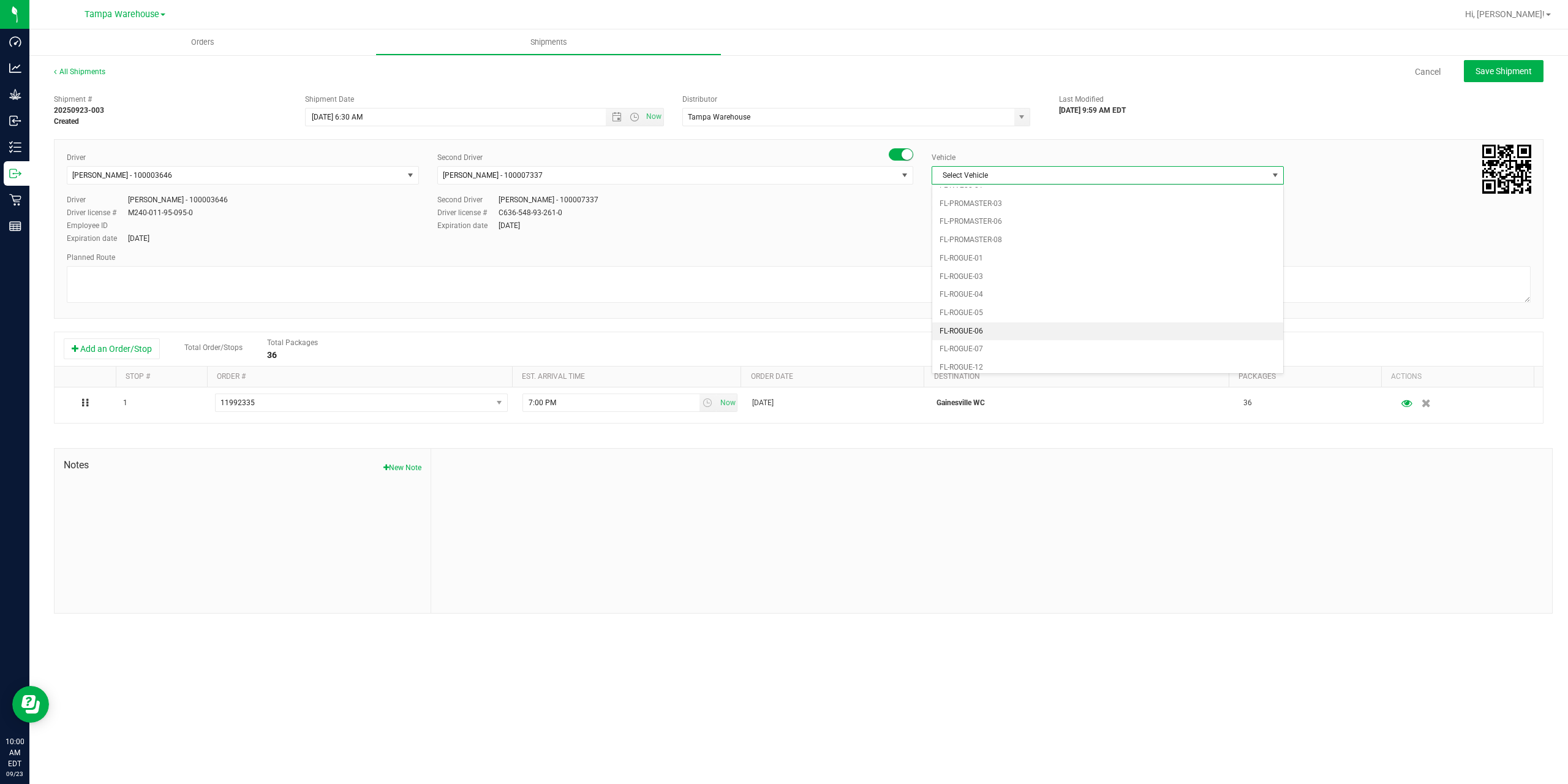
scroll to position [503, 0]
click at [1012, 313] on li "FL-SAVANA-01" at bounding box center [1107, 312] width 351 height 18
click at [486, 270] on textarea at bounding box center [798, 285] width 1464 height 37
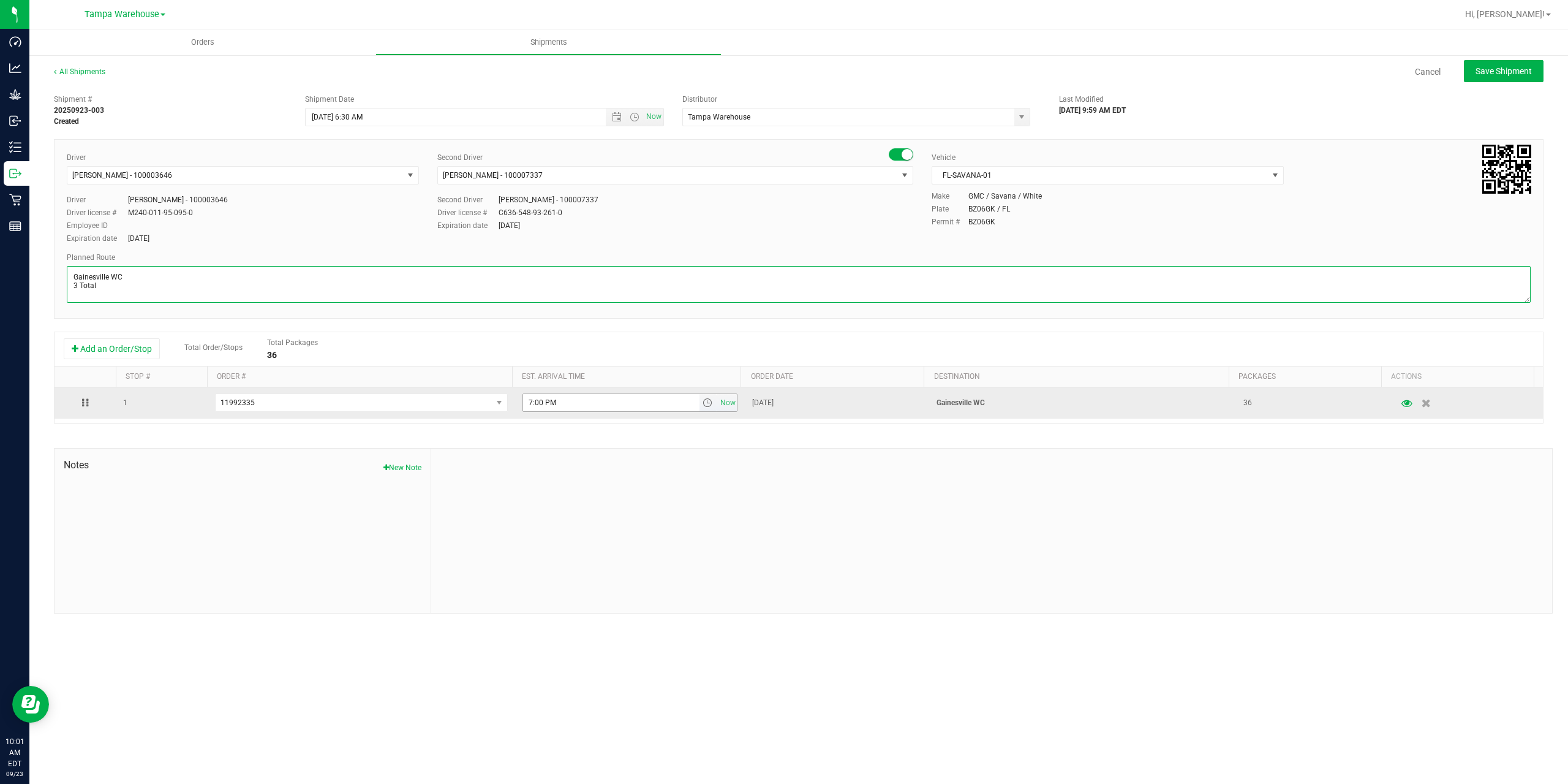
type textarea "Gainesville WC 3 Total"
click at [530, 400] on input "7:00 PM" at bounding box center [612, 403] width 177 height 18
type input "5:00 PM"
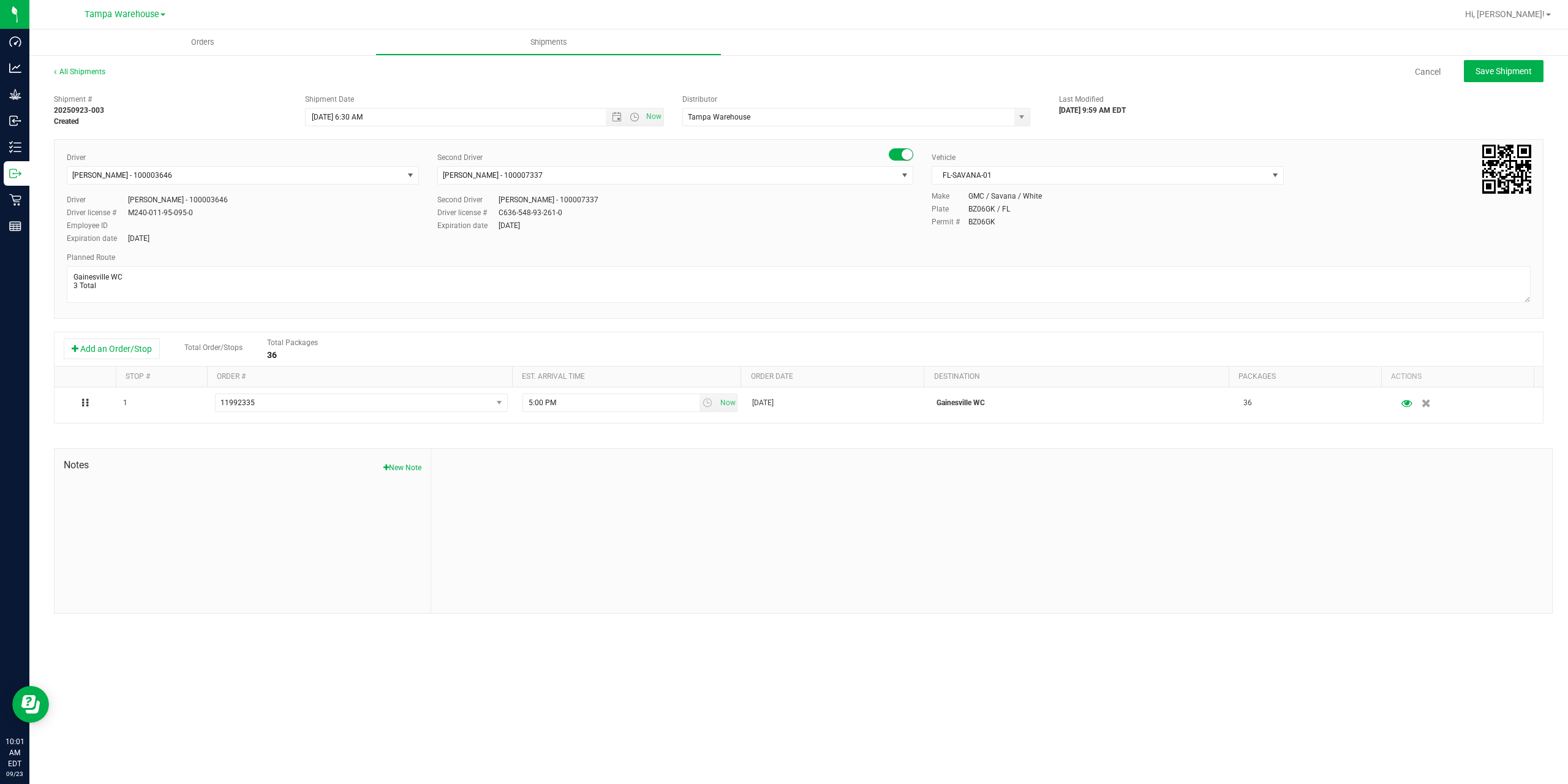
click at [642, 426] on div "Shipment # 20250923-003 Created Shipment Date 9/24/2025 6:30 AM Now Distributor…" at bounding box center [799, 351] width 1490 height 525
click at [1515, 77] on button "Save Shipment" at bounding box center [1504, 71] width 79 height 22
type input "9/24/2025 10:30 AM"
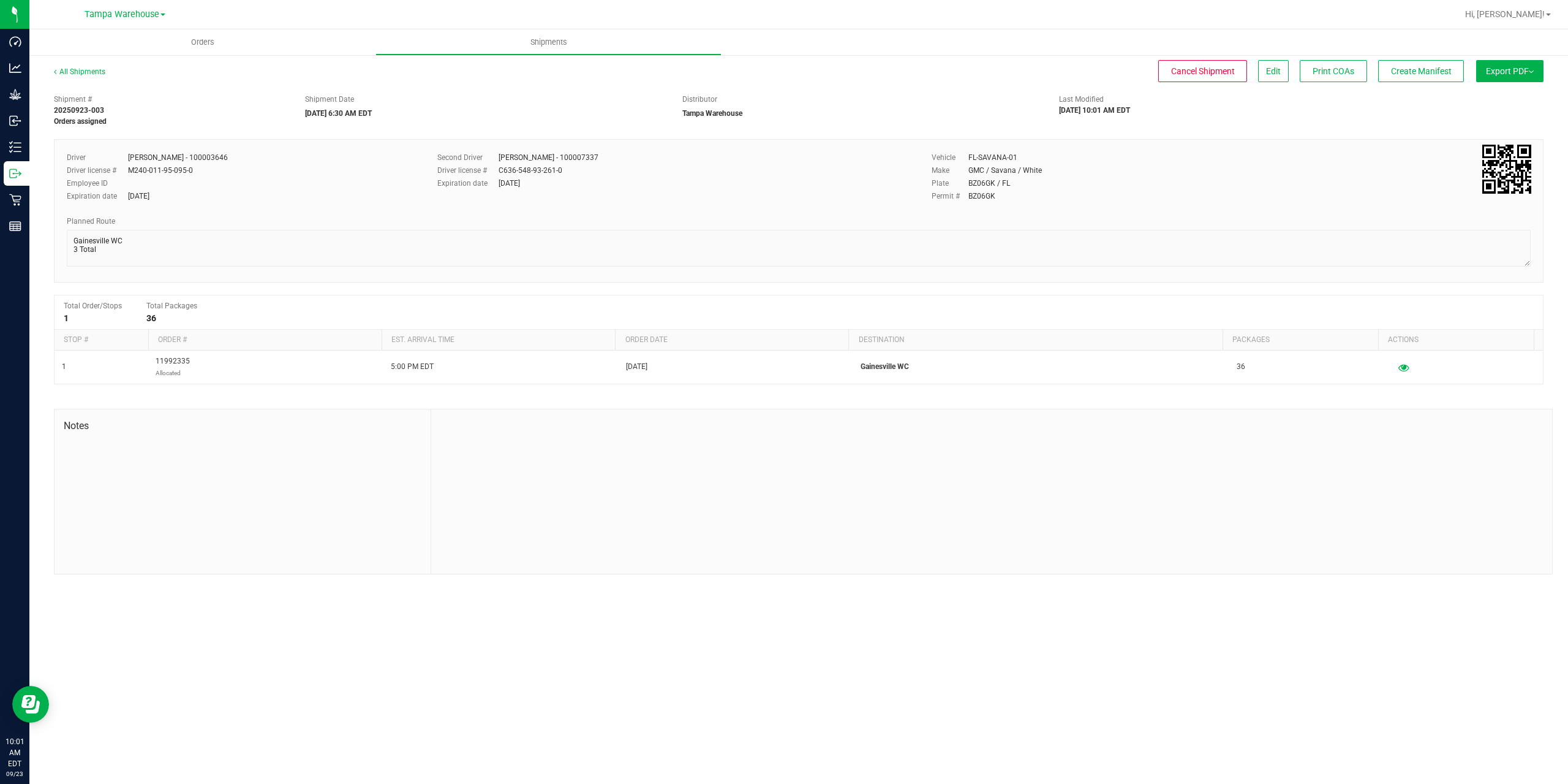
click at [1515, 77] on button "Export PDF" at bounding box center [1510, 71] width 67 height 22
click at [1507, 97] on span "Manifest by Package ID" at bounding box center [1492, 98] width 77 height 8
click at [1280, 70] on button "Edit" at bounding box center [1273, 71] width 30 height 22
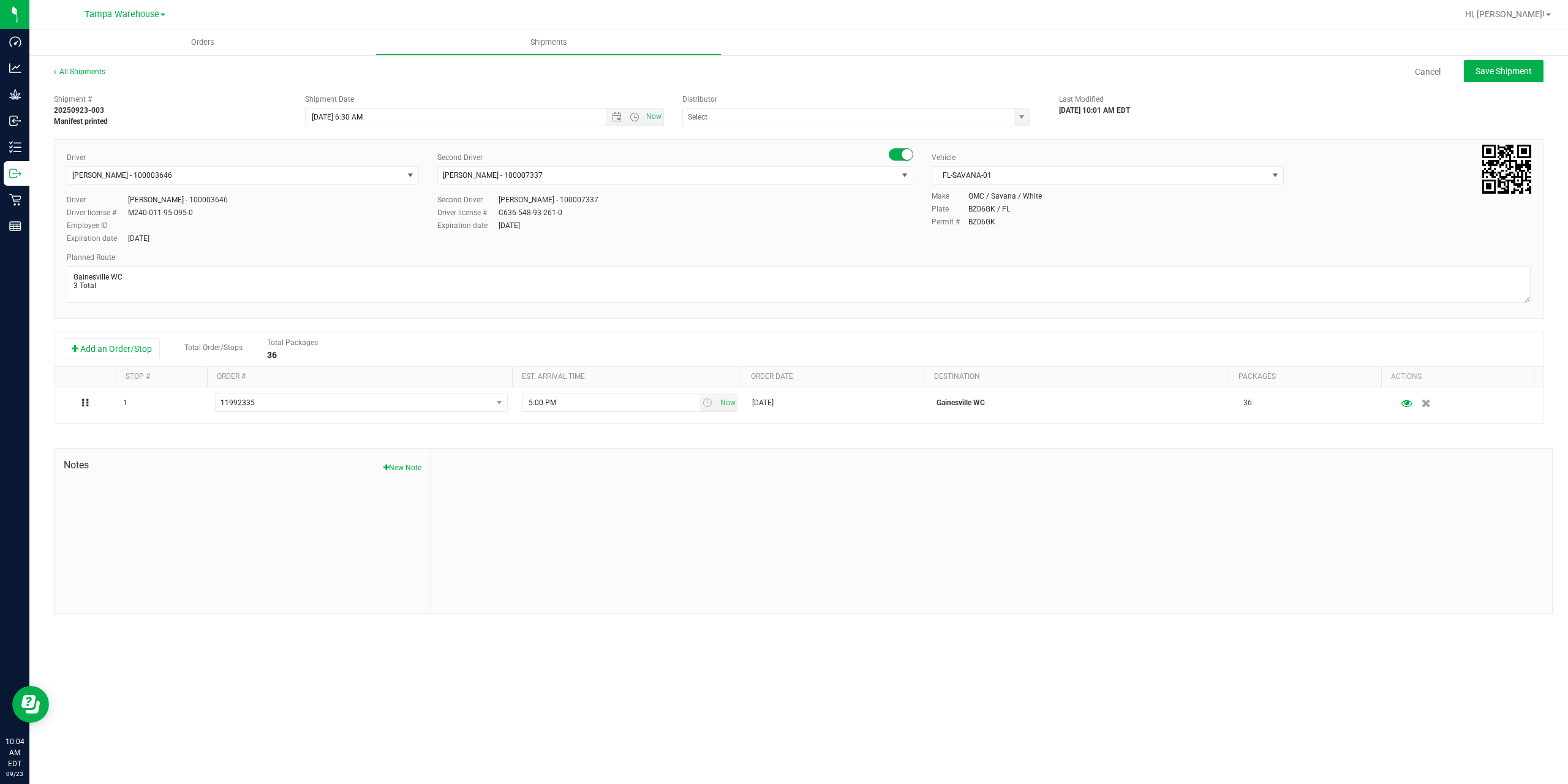
type input "Tampa Warehouse"
click at [632, 116] on span "Open the time view" at bounding box center [635, 117] width 10 height 10
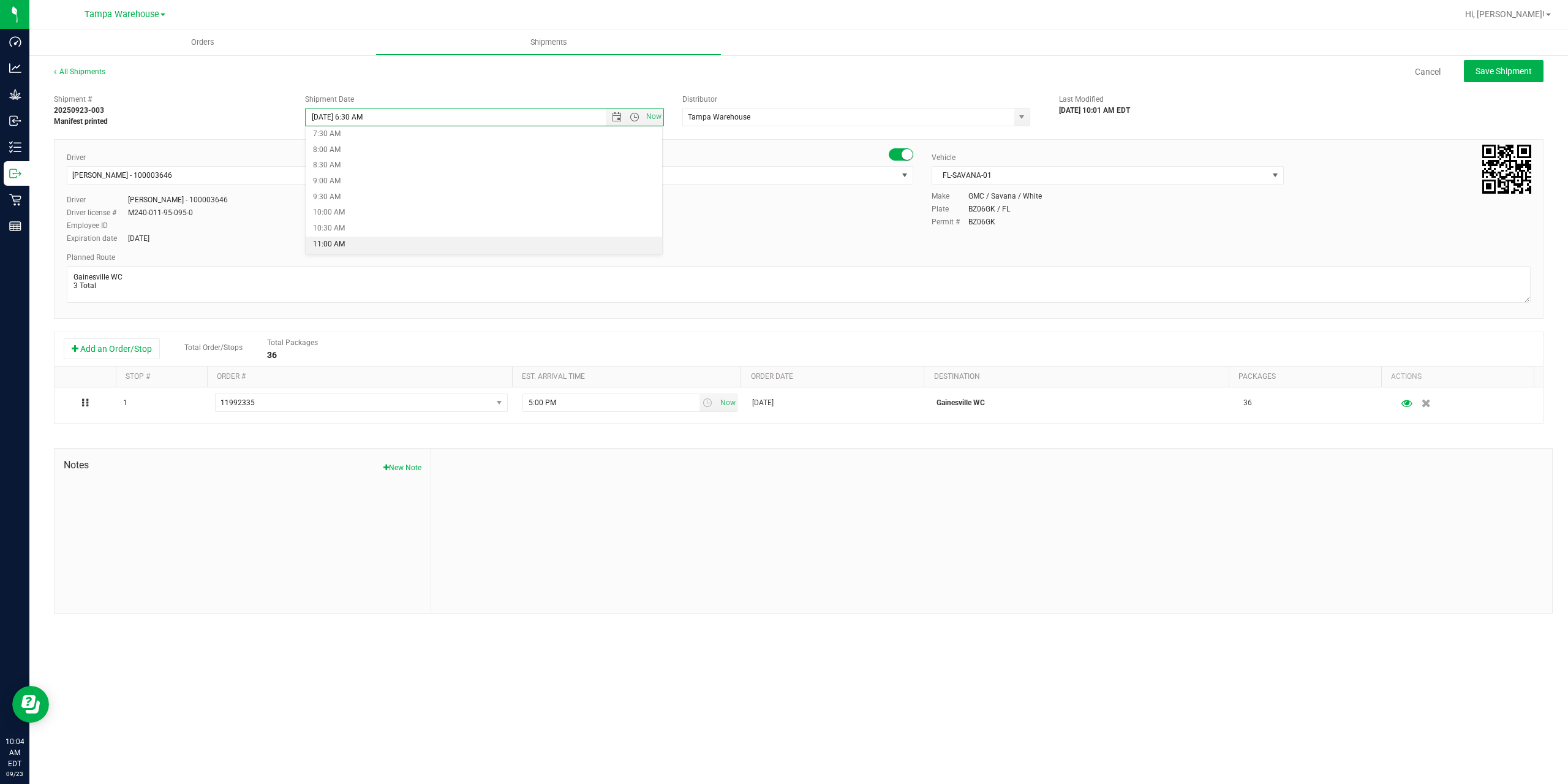
scroll to position [339, 0]
click at [447, 212] on li "1:00 PM" at bounding box center [484, 207] width 357 height 16
type input "9/24/2025 1:00 PM"
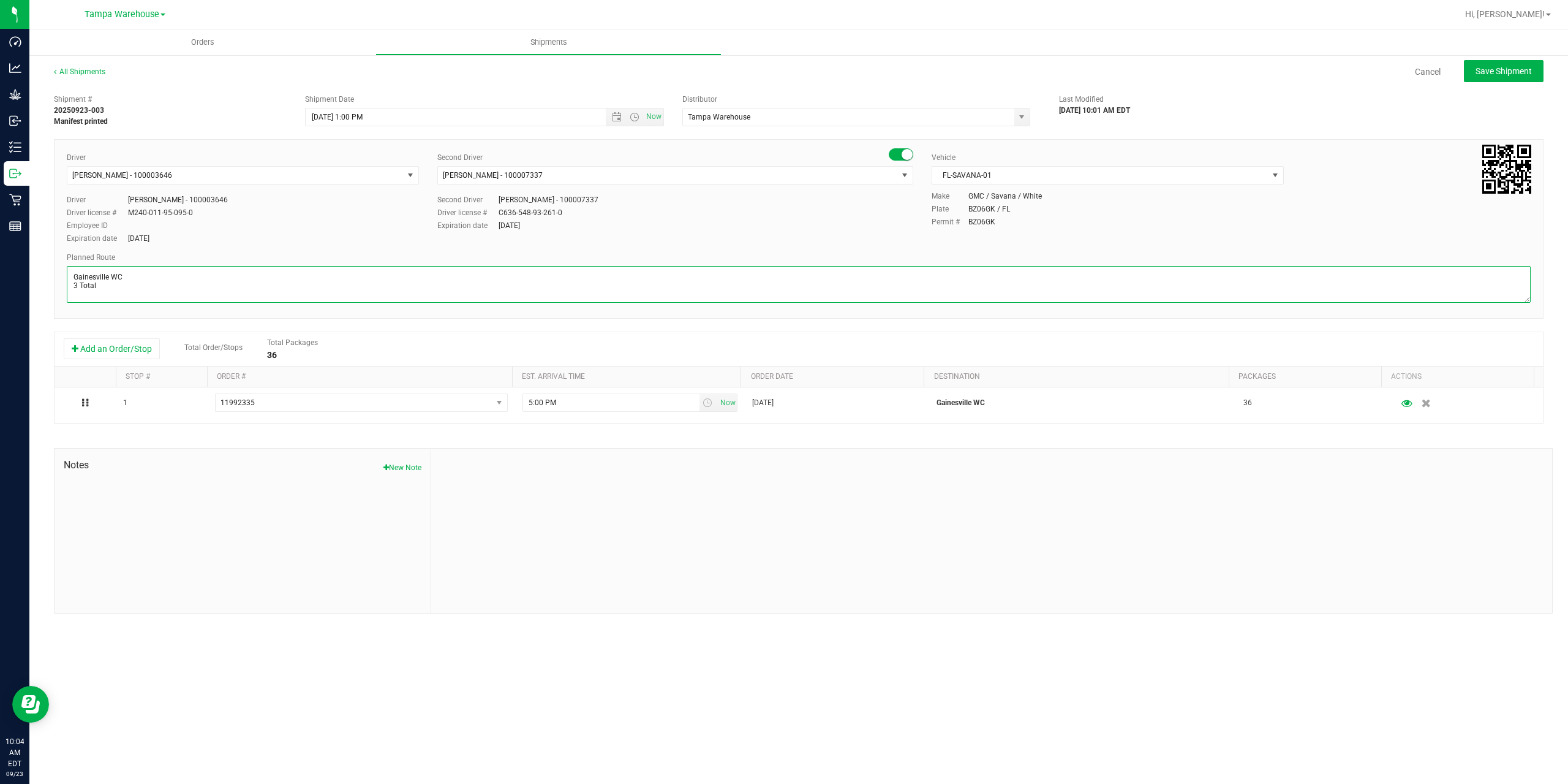
click at [374, 288] on textarea at bounding box center [798, 285] width 1464 height 37
paste textarea "Gainesville WC Tallahassee DC"
type textarea "Gainesville WC 3 Total Gainesville WC Tallahassee DC"
click at [1516, 85] on div "All Shipments Cancel Save Shipment" at bounding box center [799, 77] width 1490 height 22
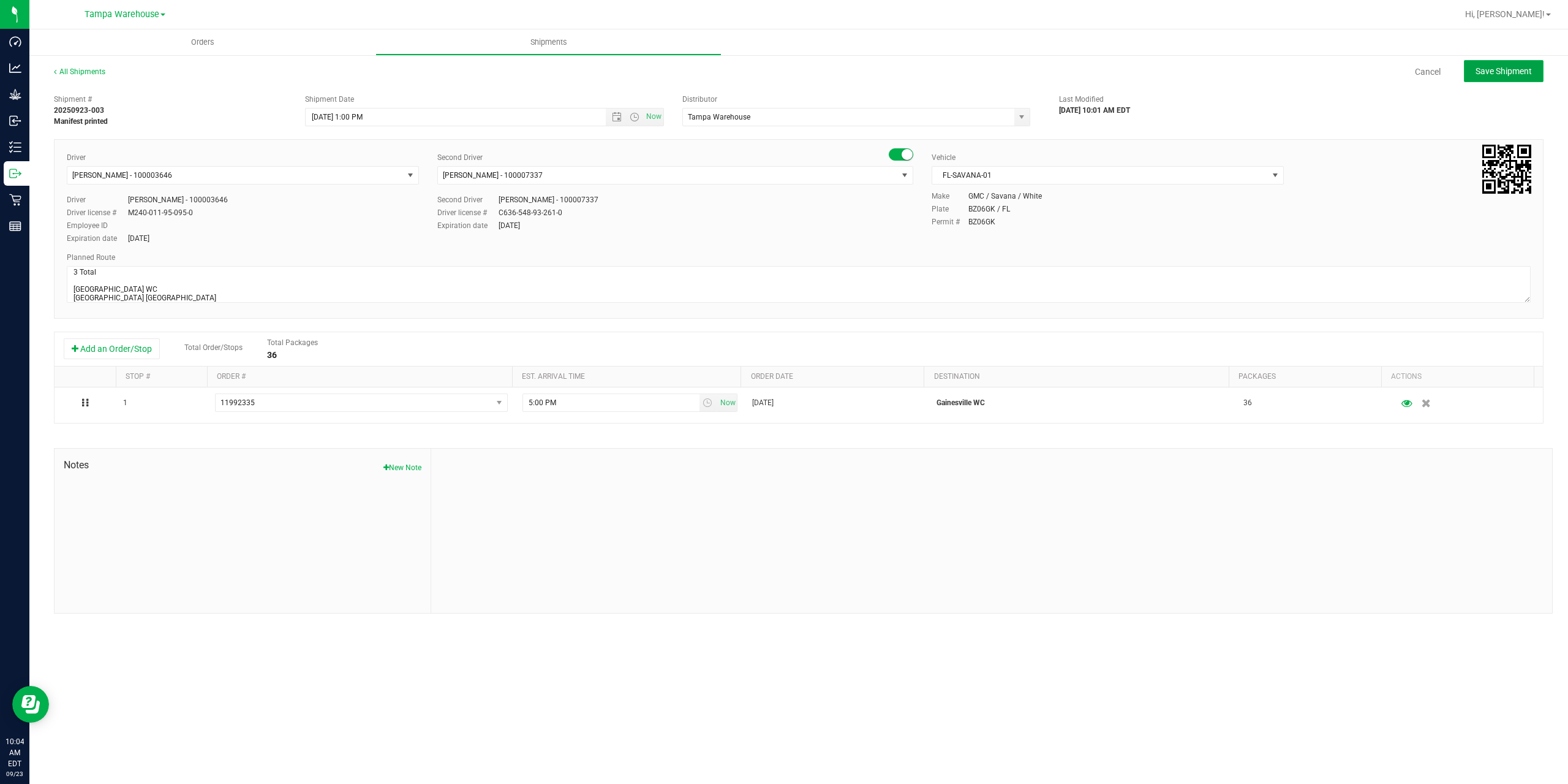
click at [1517, 79] on button "Save Shipment" at bounding box center [1504, 71] width 79 height 22
type input "9/24/2025 5:00 PM"
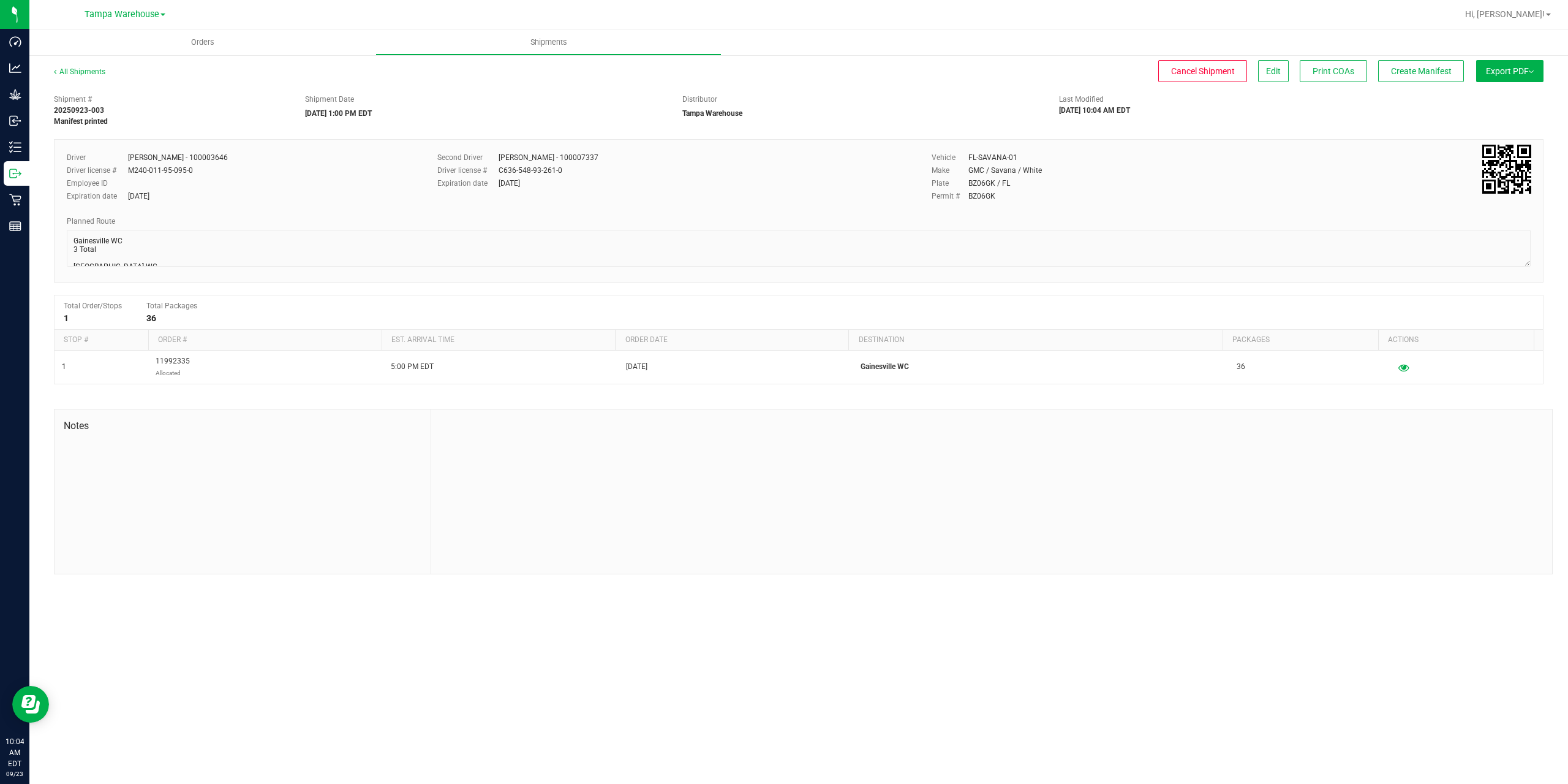
click at [1517, 79] on button "Export PDF" at bounding box center [1510, 71] width 67 height 22
click at [1518, 93] on li "Manifest by Package ID" at bounding box center [1506, 98] width 123 height 18
click at [1274, 74] on span "Edit" at bounding box center [1274, 71] width 15 height 10
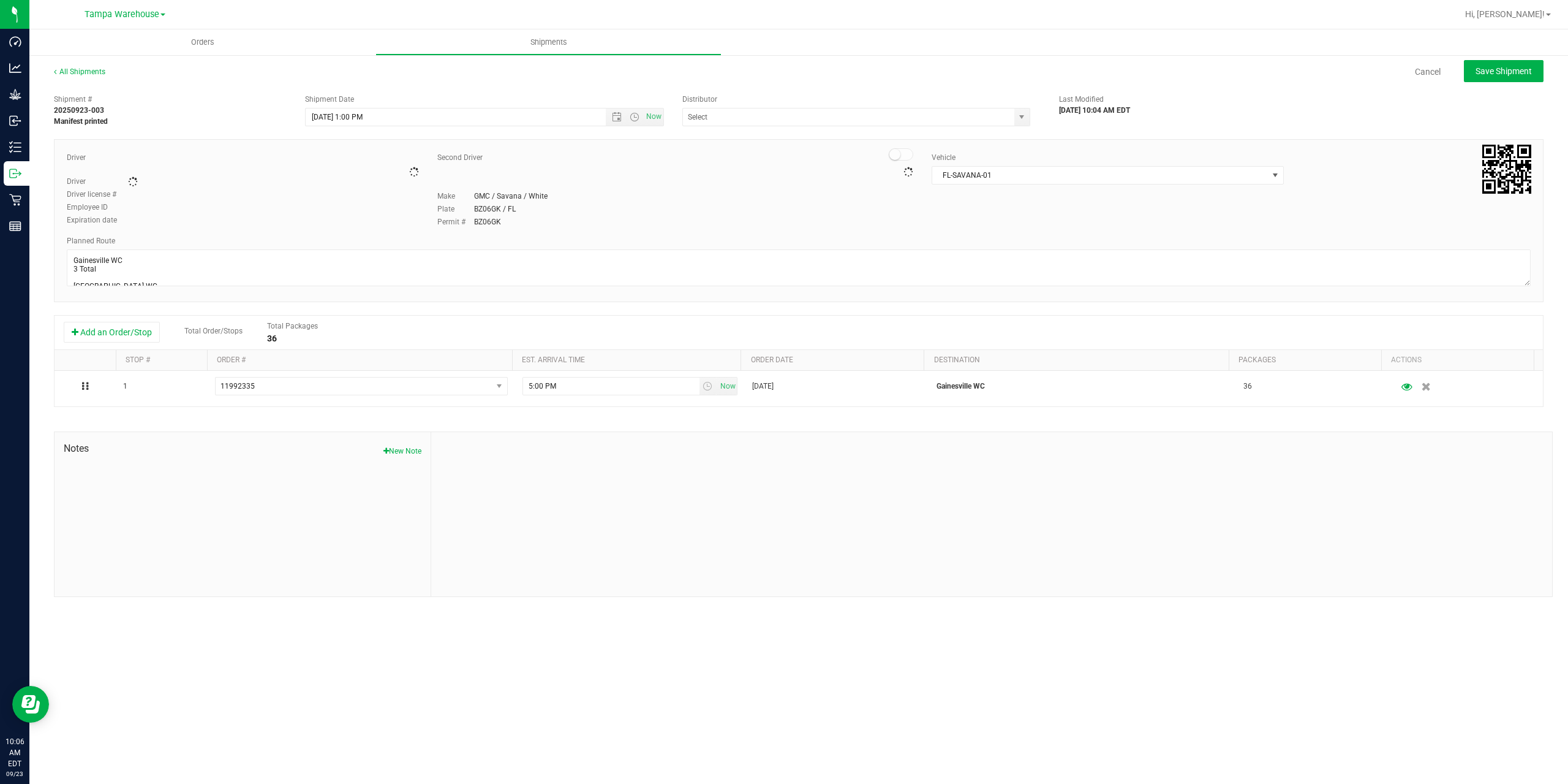
type input "Tampa Warehouse"
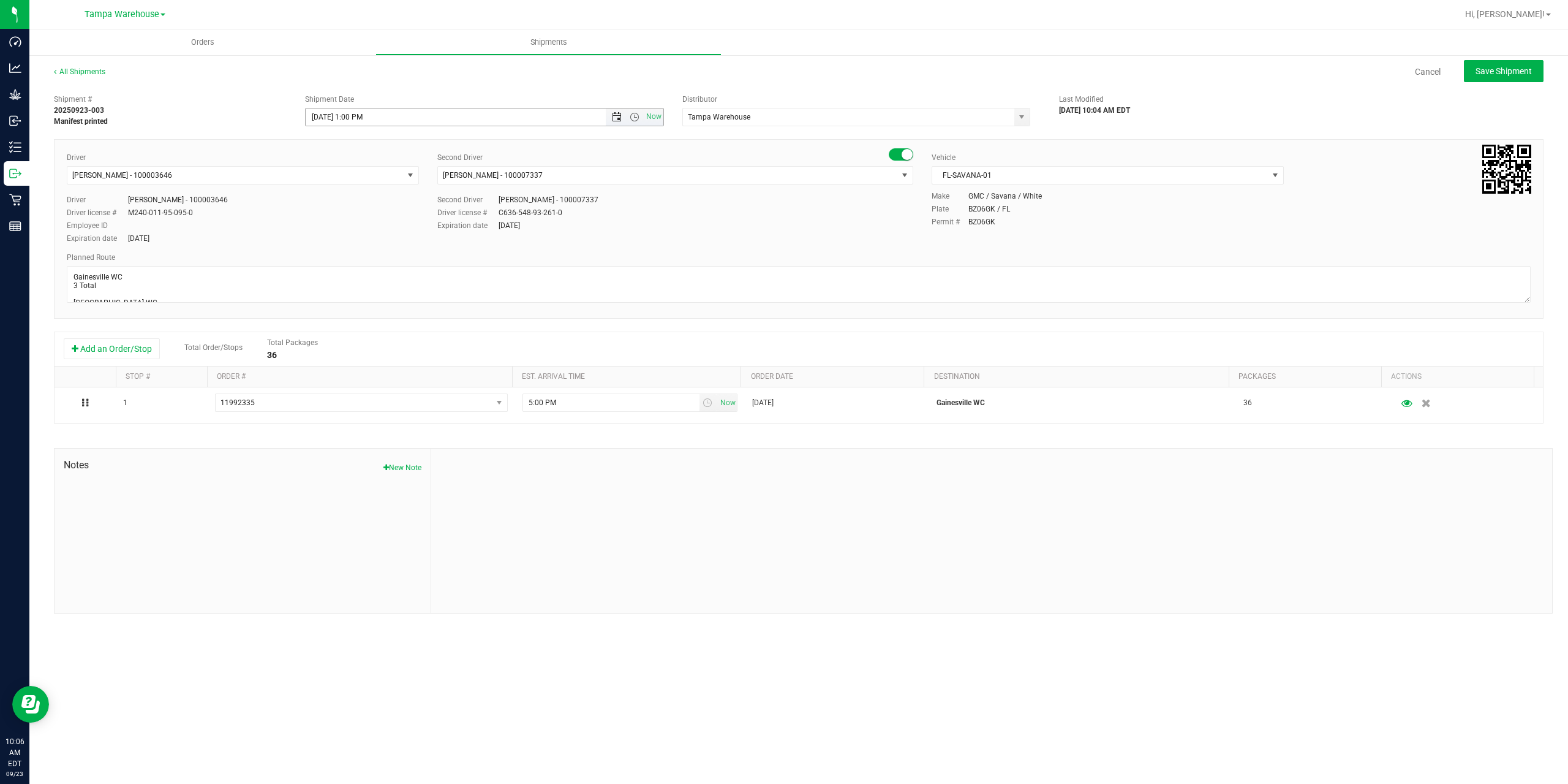
click at [618, 118] on span "Open the date view" at bounding box center [616, 117] width 10 height 10
click at [349, 243] on link "23" at bounding box center [352, 241] width 18 height 19
click at [1495, 66] on span "Save Shipment" at bounding box center [1504, 71] width 56 height 10
type input "9/23/2025 5:00 PM"
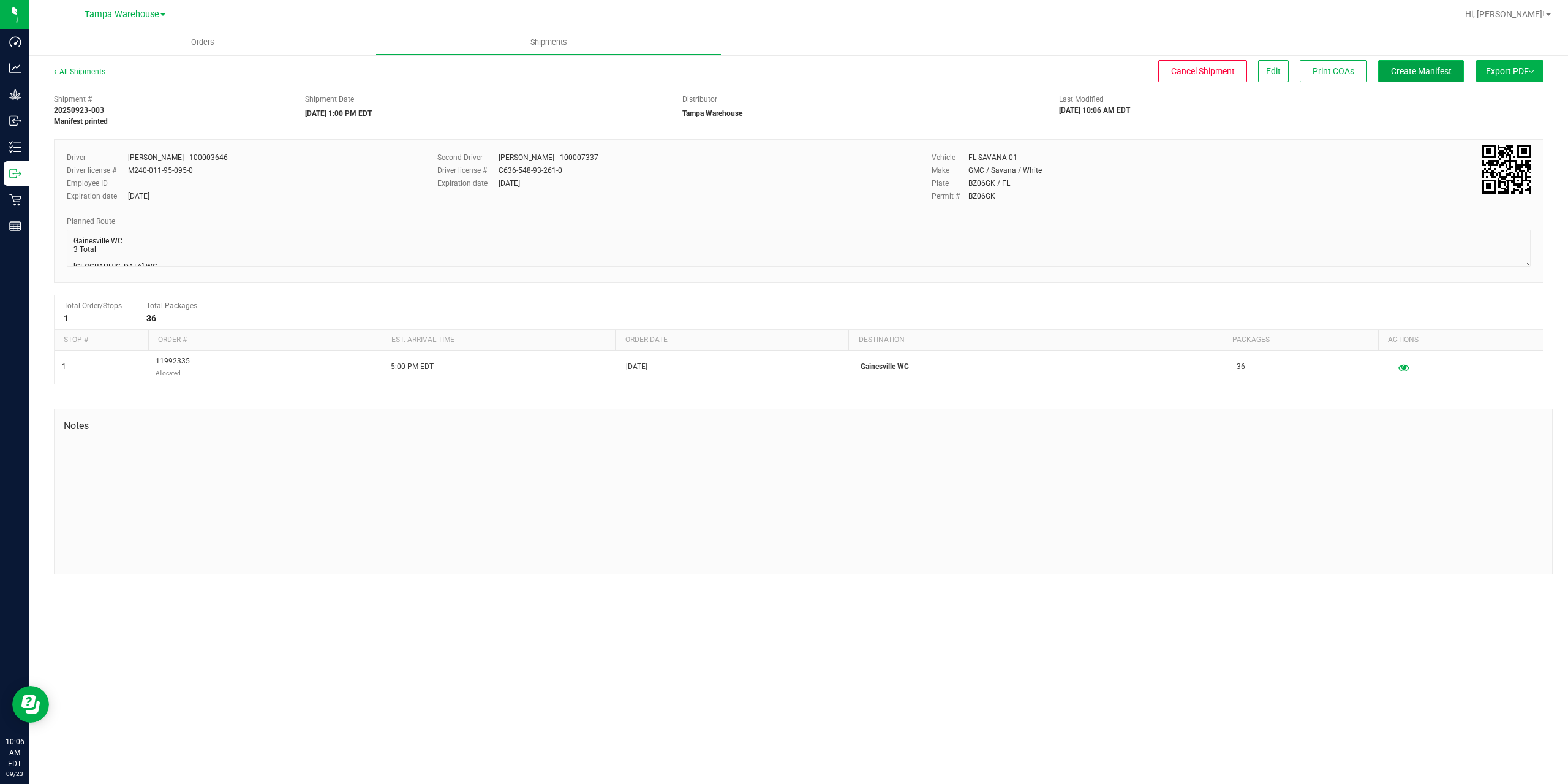
click at [1453, 74] on button "Create Manifest" at bounding box center [1421, 71] width 86 height 22
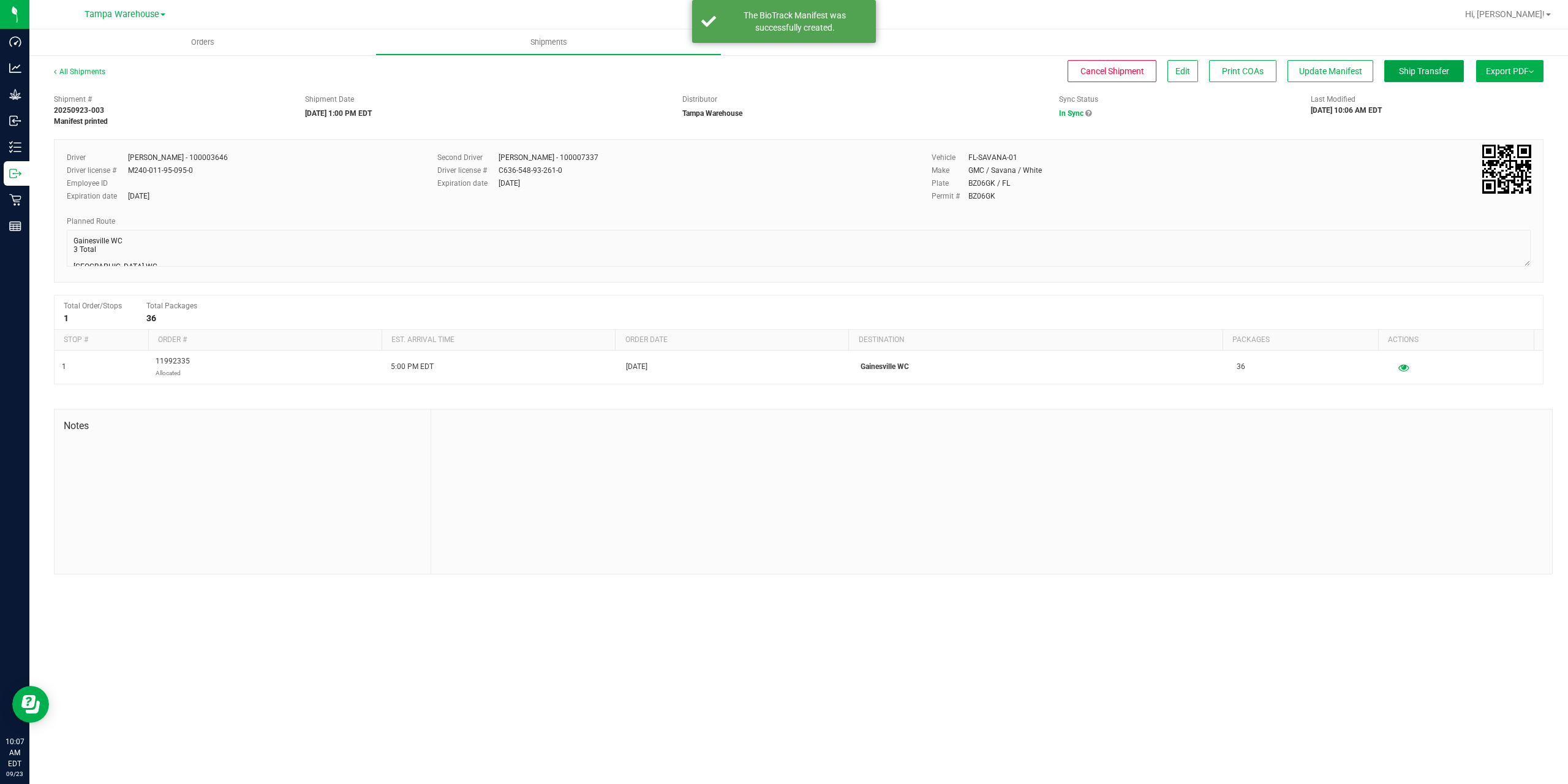
click at [1453, 74] on button "Ship Transfer" at bounding box center [1424, 71] width 79 height 22
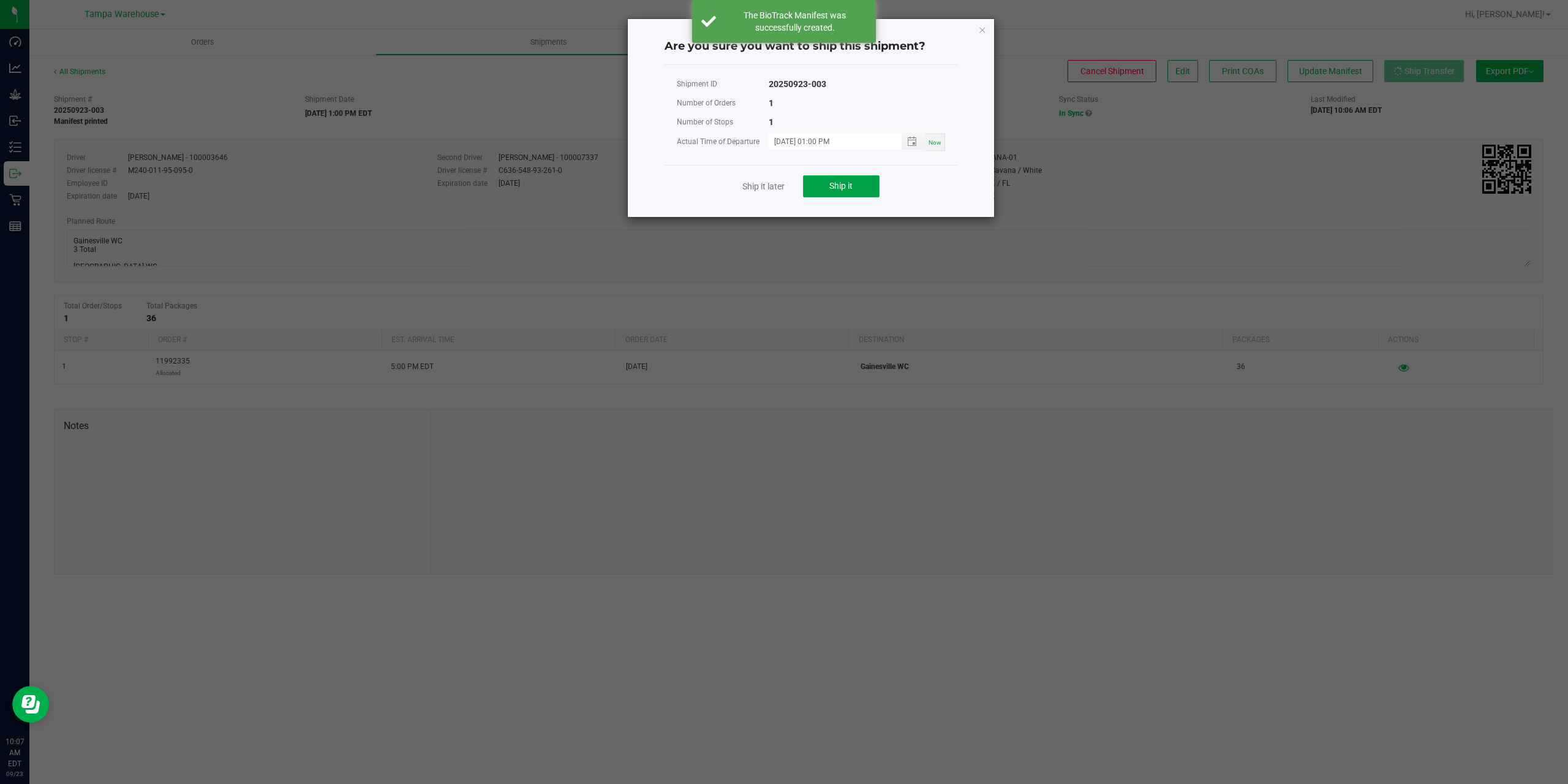
click at [840, 195] on button "Ship it" at bounding box center [841, 186] width 76 height 22
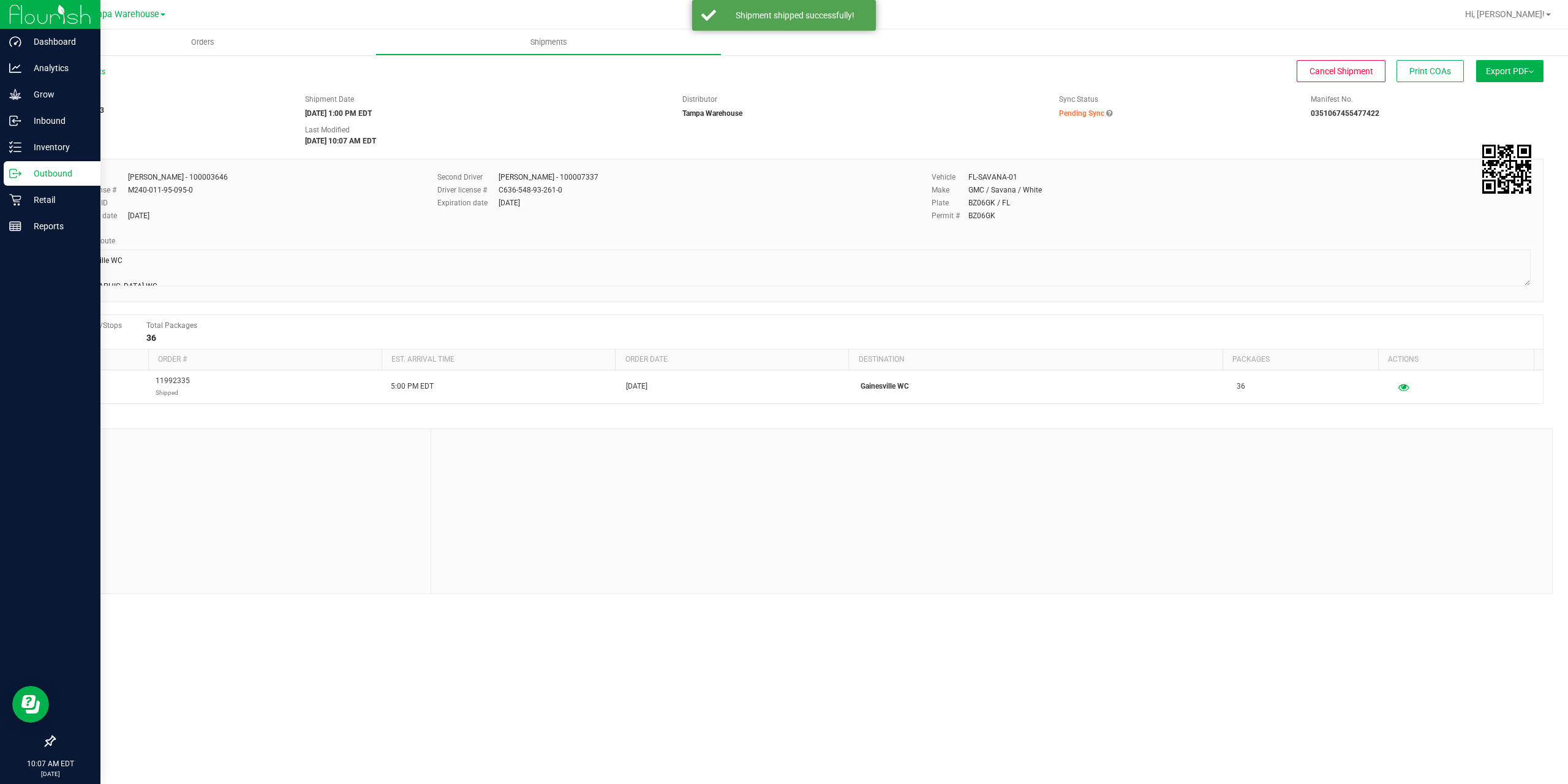
click at [22, 177] on p "Outbound" at bounding box center [58, 173] width 74 height 15
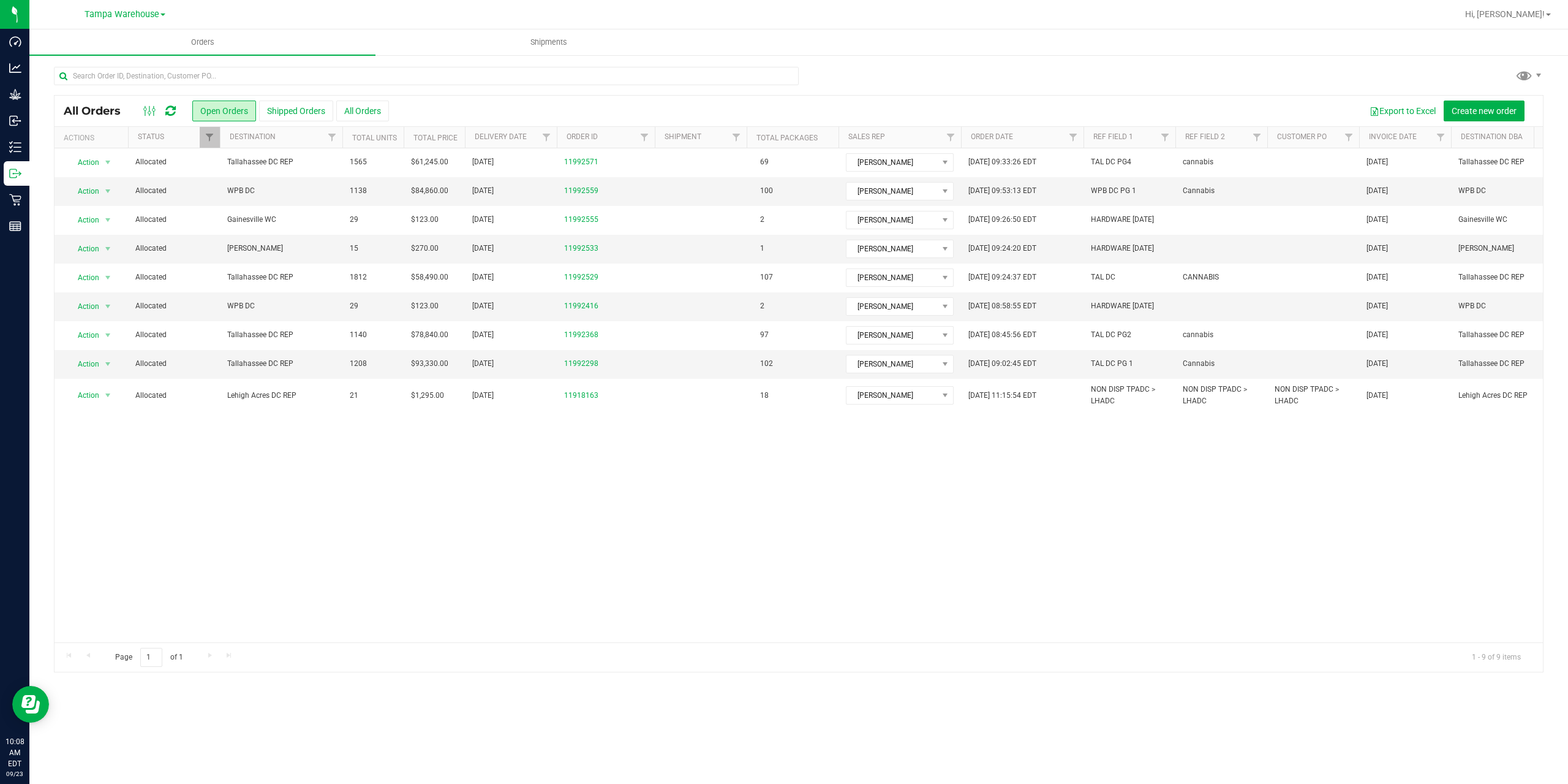
click at [168, 105] on icon at bounding box center [170, 111] width 10 height 12
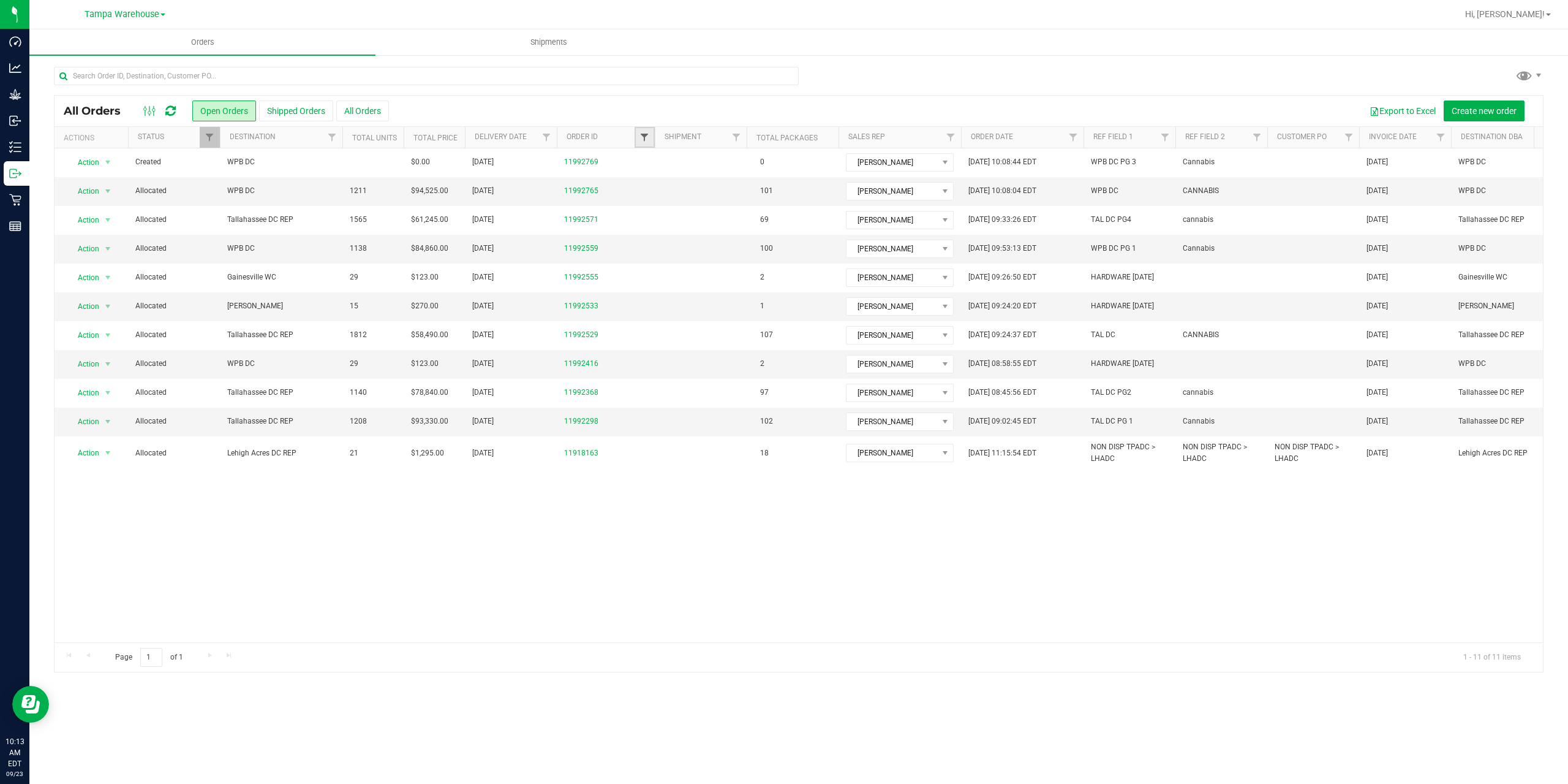
click at [640, 139] on span "Filter" at bounding box center [644, 137] width 10 height 10
type input "92571"
click at [672, 199] on button "Filter" at bounding box center [672, 196] width 59 height 27
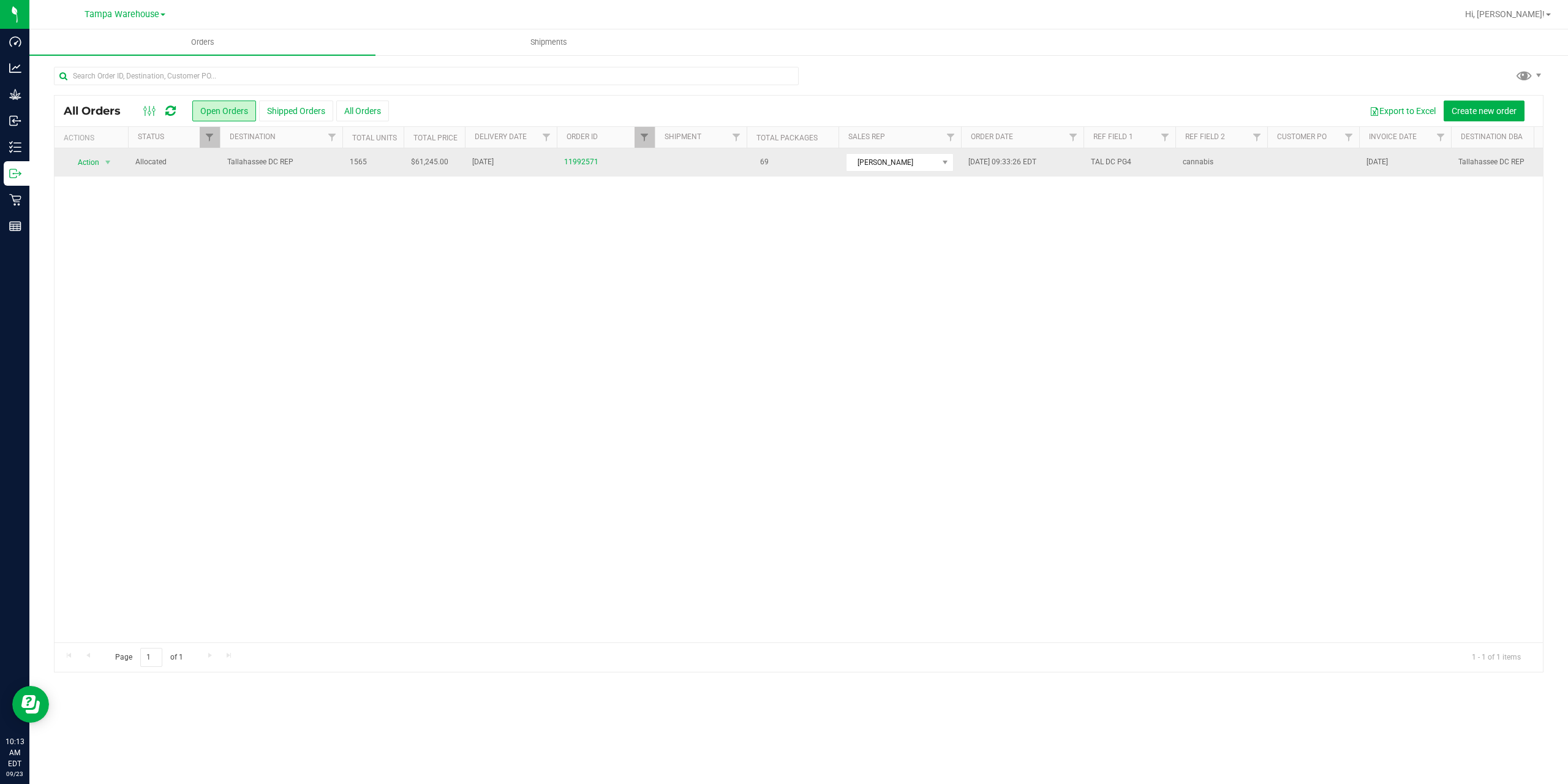
click at [336, 158] on td "Tallahassee DC REP" at bounding box center [281, 162] width 123 height 29
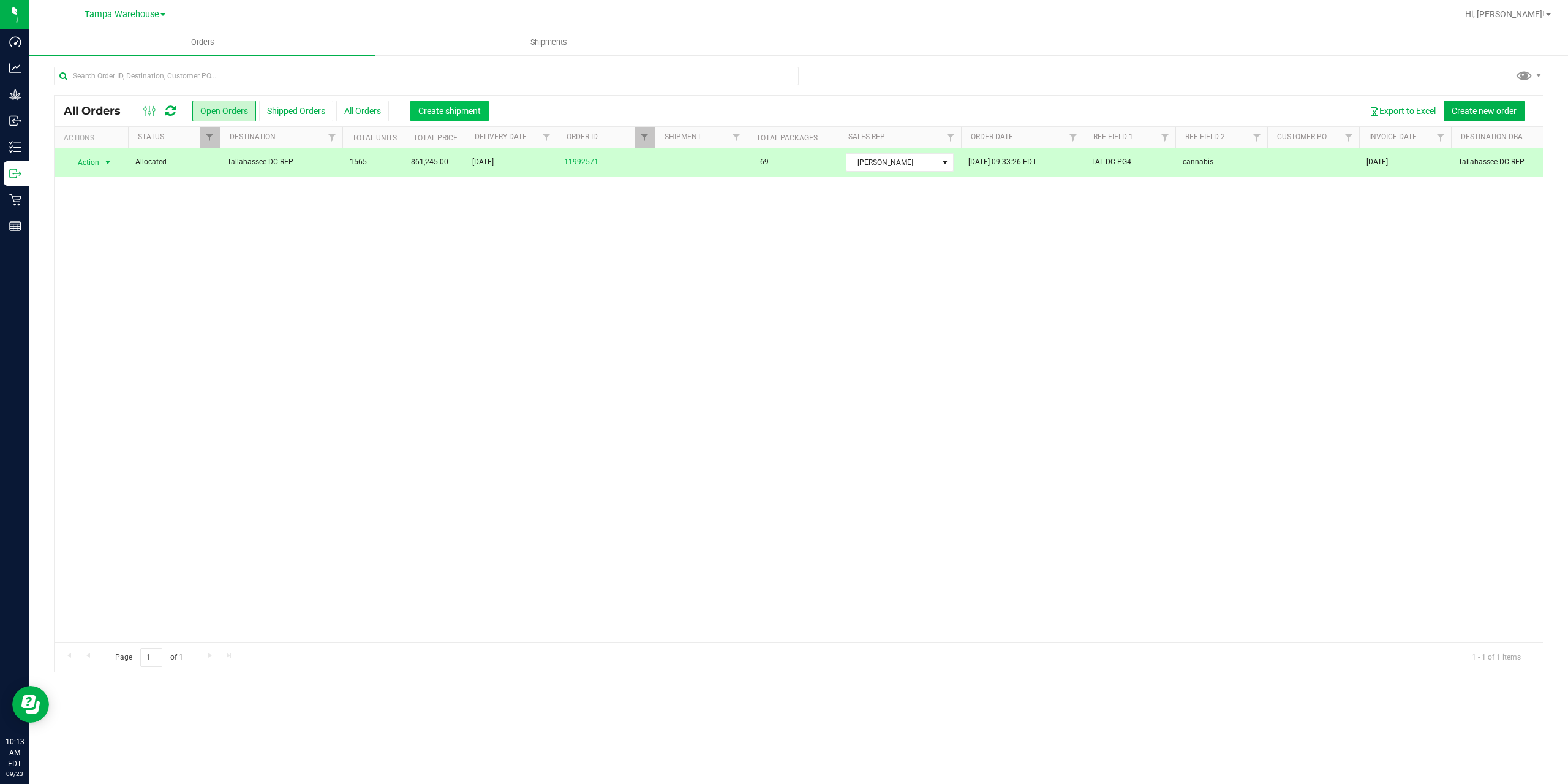
click at [471, 110] on span "Create shipment" at bounding box center [450, 111] width 63 height 10
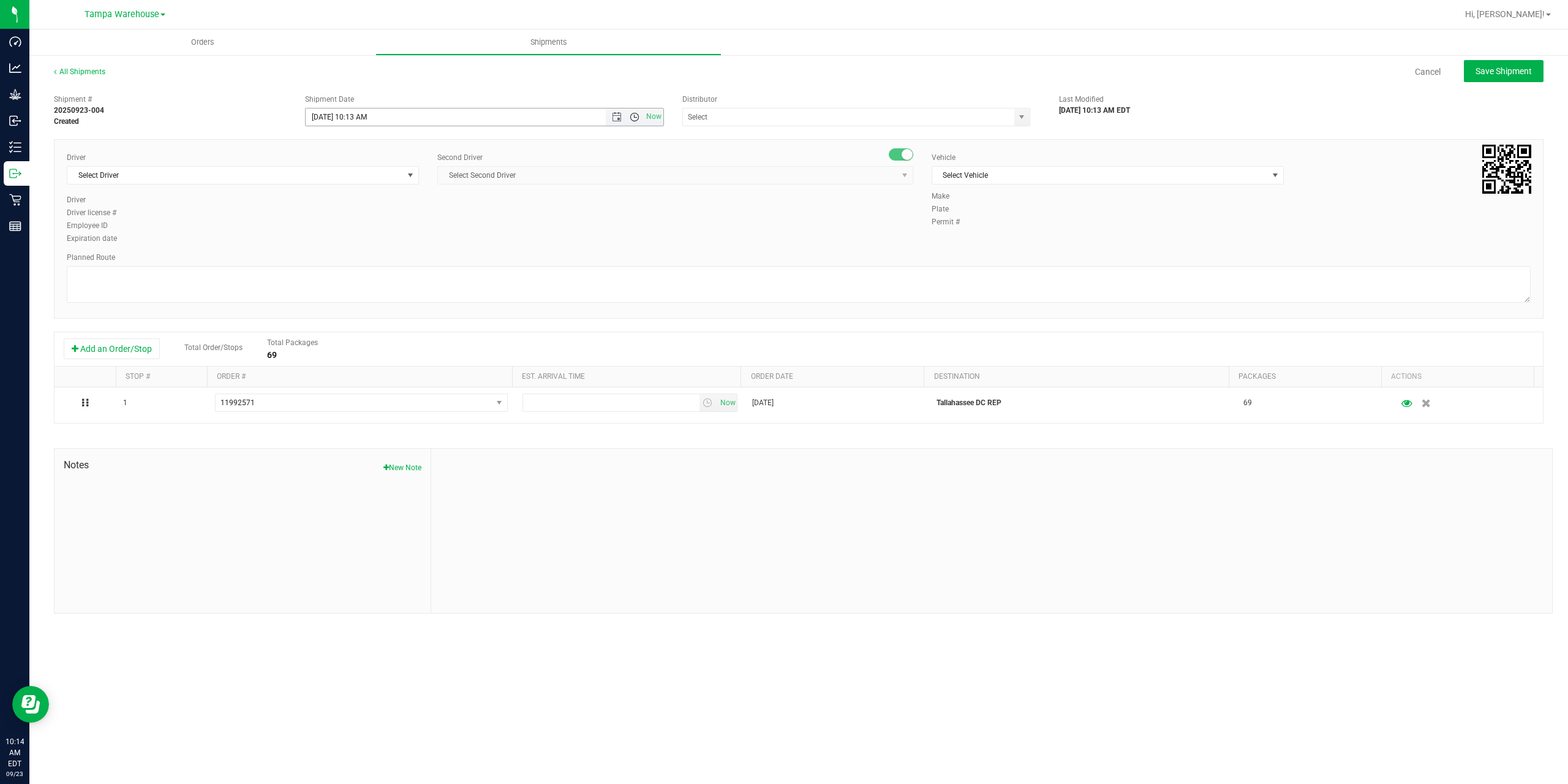
click at [634, 116] on span "Open the time view" at bounding box center [635, 117] width 10 height 10
click at [373, 239] on li "1:00 PM" at bounding box center [484, 240] width 357 height 16
type input "9/23/2025 1:00 PM"
click at [735, 114] on input "text" at bounding box center [843, 117] width 322 height 18
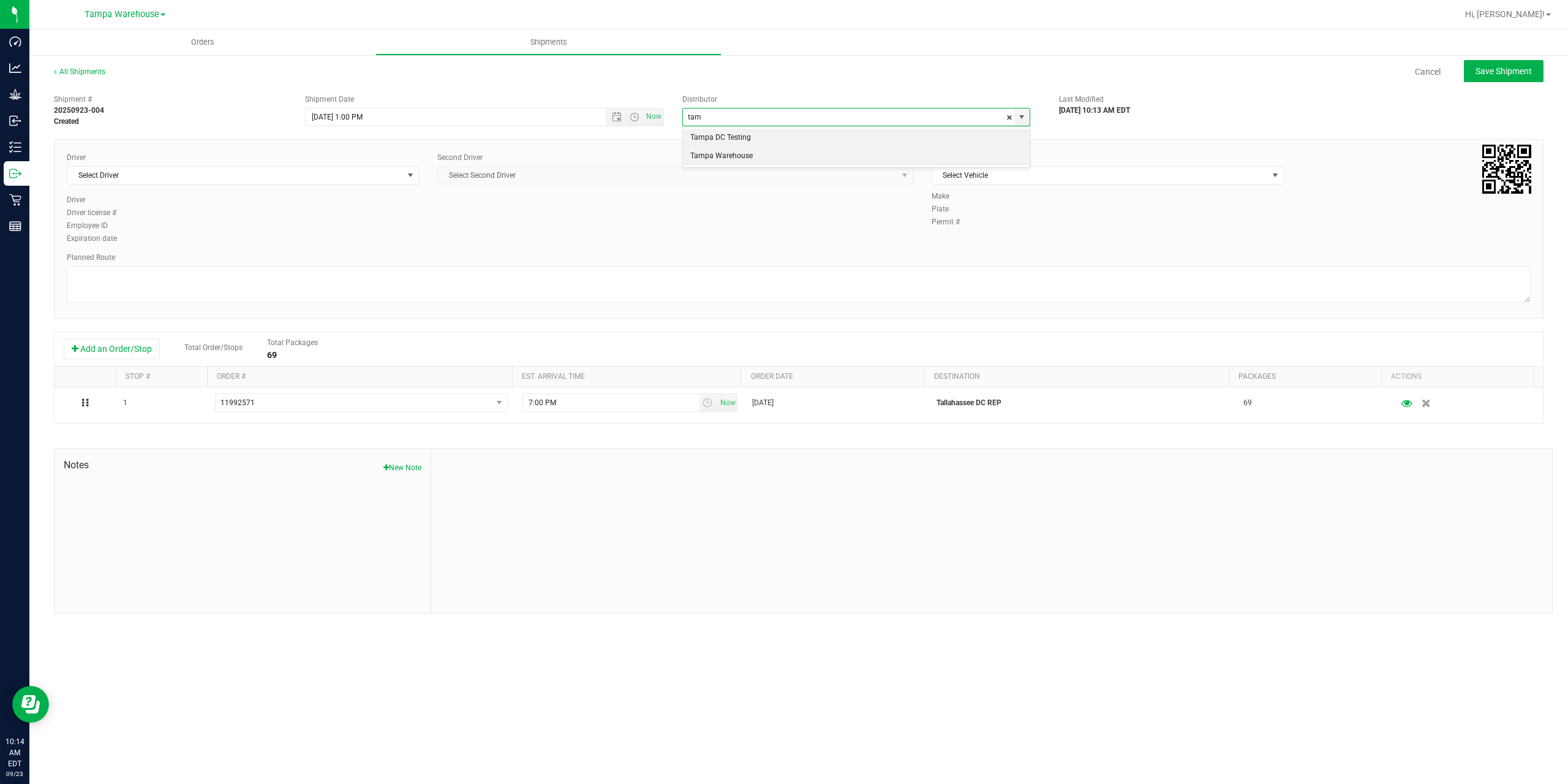
click at [718, 153] on li "Tampa Warehouse" at bounding box center [856, 157] width 346 height 18
type input "Tampa Warehouse"
click at [319, 176] on span "Select Driver" at bounding box center [235, 175] width 335 height 18
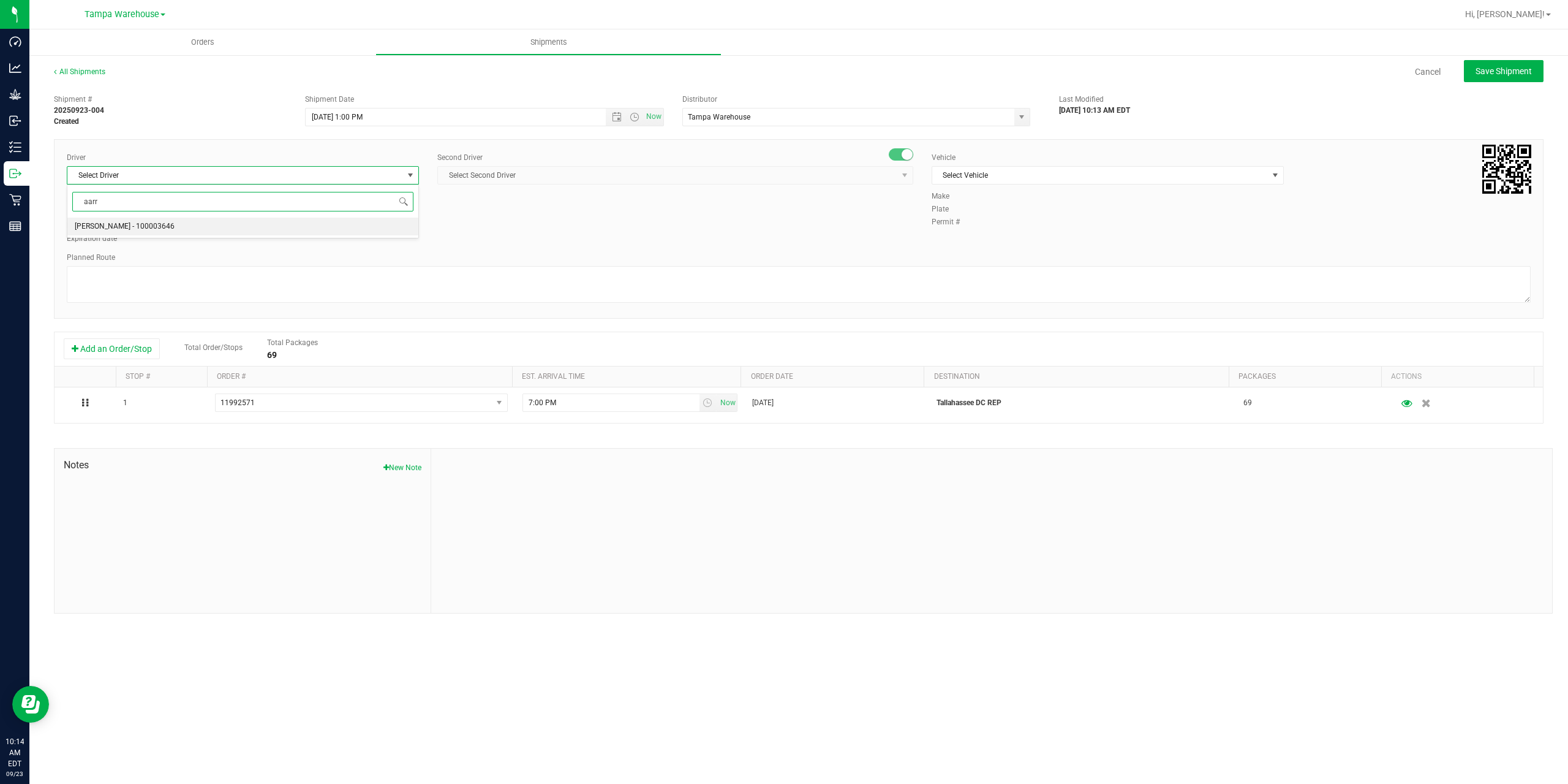
click at [168, 225] on li "Aarron Mosley - 100003646" at bounding box center [242, 227] width 351 height 18
type input "aarr"
click at [566, 171] on span "Select Second Driver" at bounding box center [667, 175] width 460 height 18
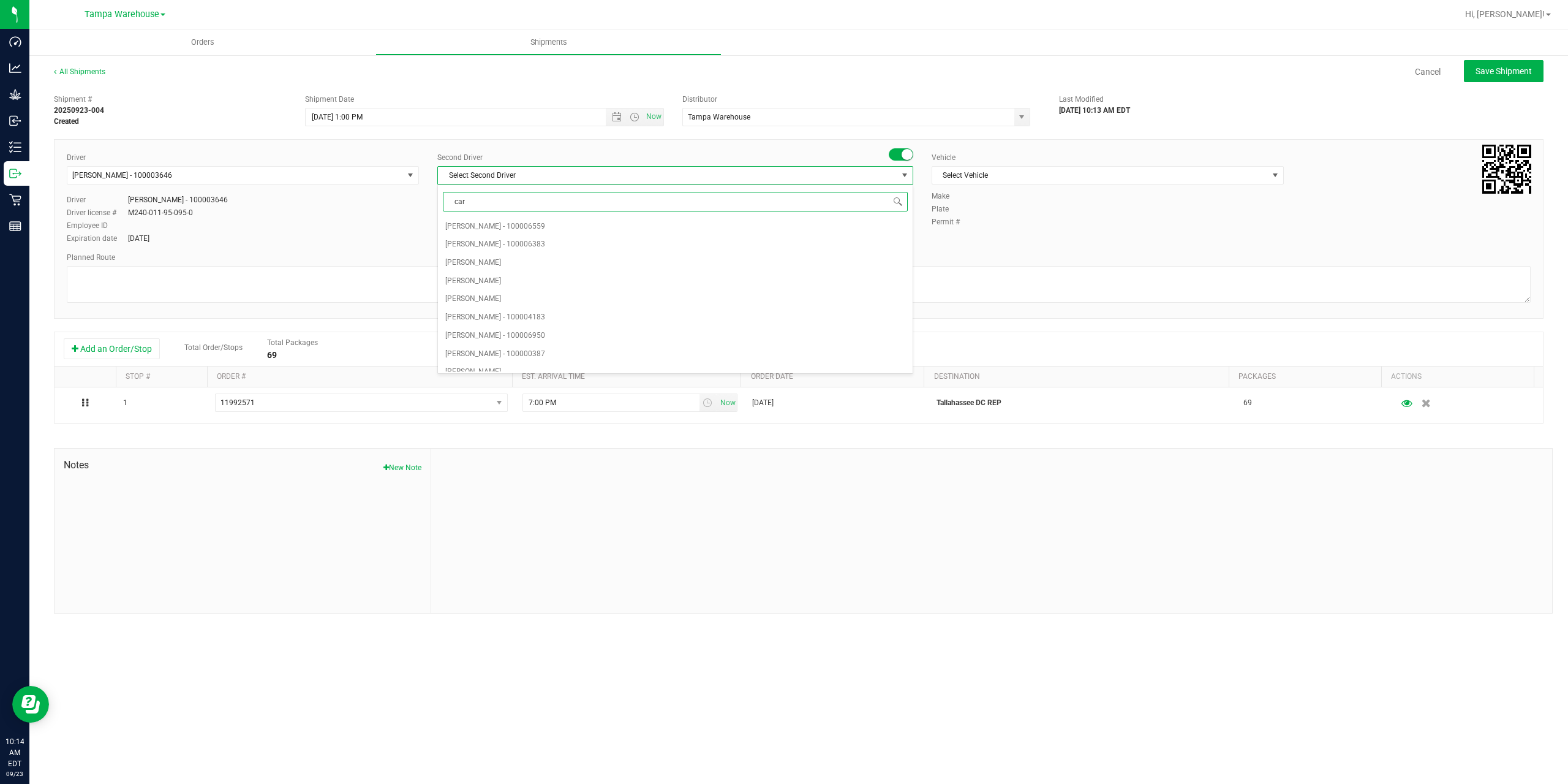
type input "cart"
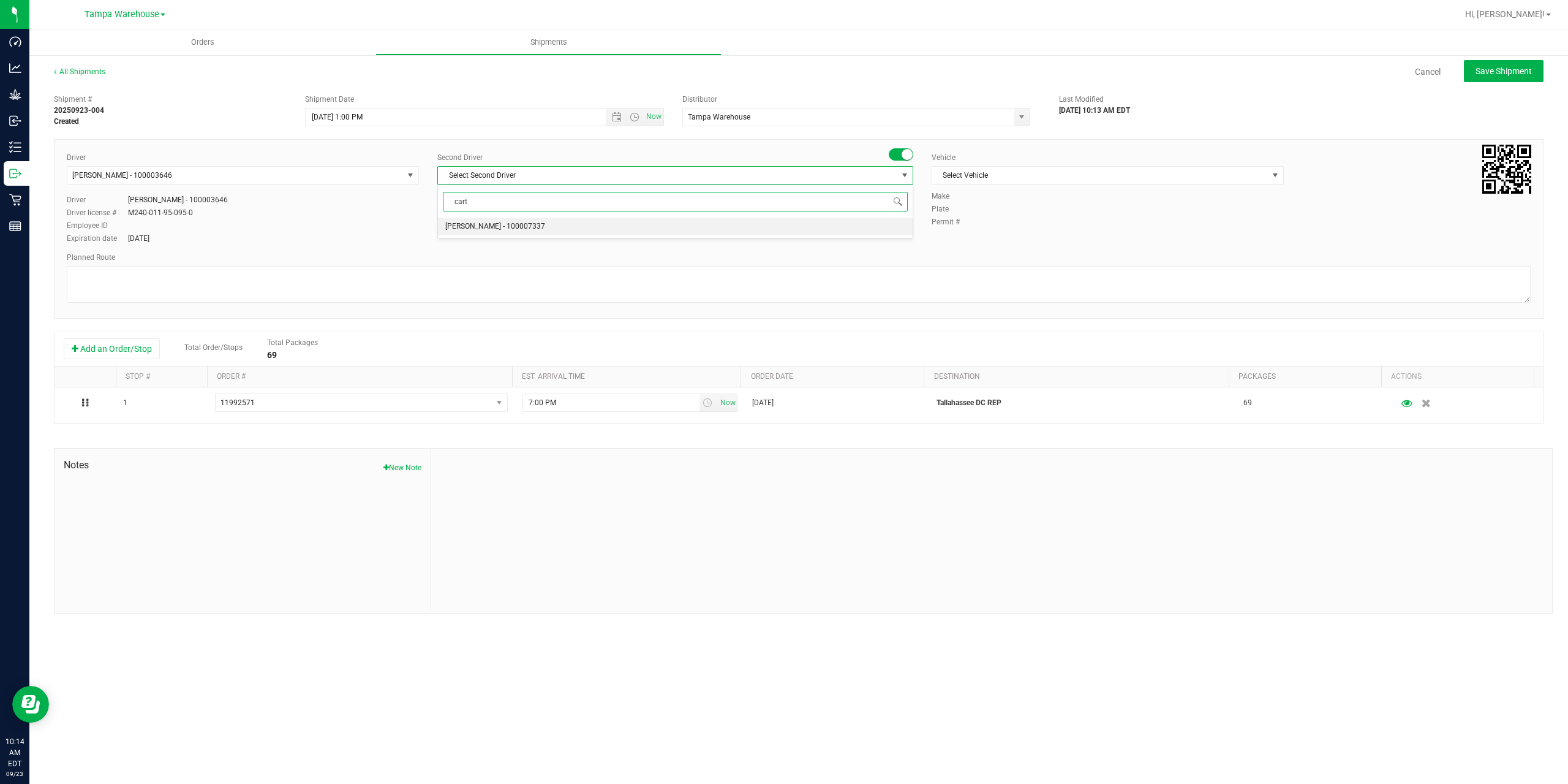
click at [485, 230] on span "Markos Carter - 100007337" at bounding box center [495, 226] width 99 height 16
click at [975, 180] on span "Select Vehicle" at bounding box center [1100, 175] width 335 height 18
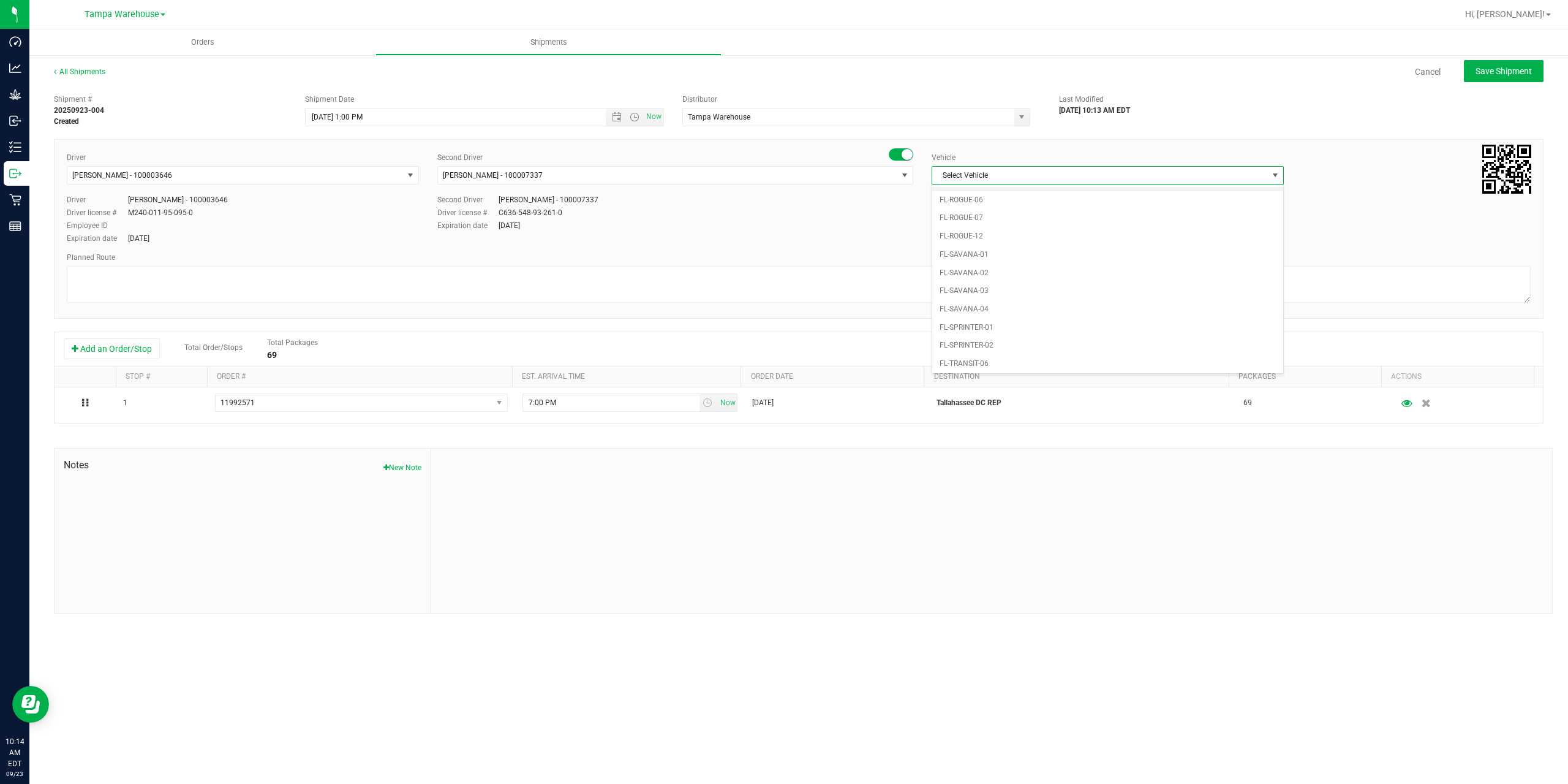
scroll to position [613, 0]
click at [1007, 205] on li "FL-SAVANA-01" at bounding box center [1107, 203] width 351 height 18
click at [973, 275] on textarea at bounding box center [798, 285] width 1464 height 37
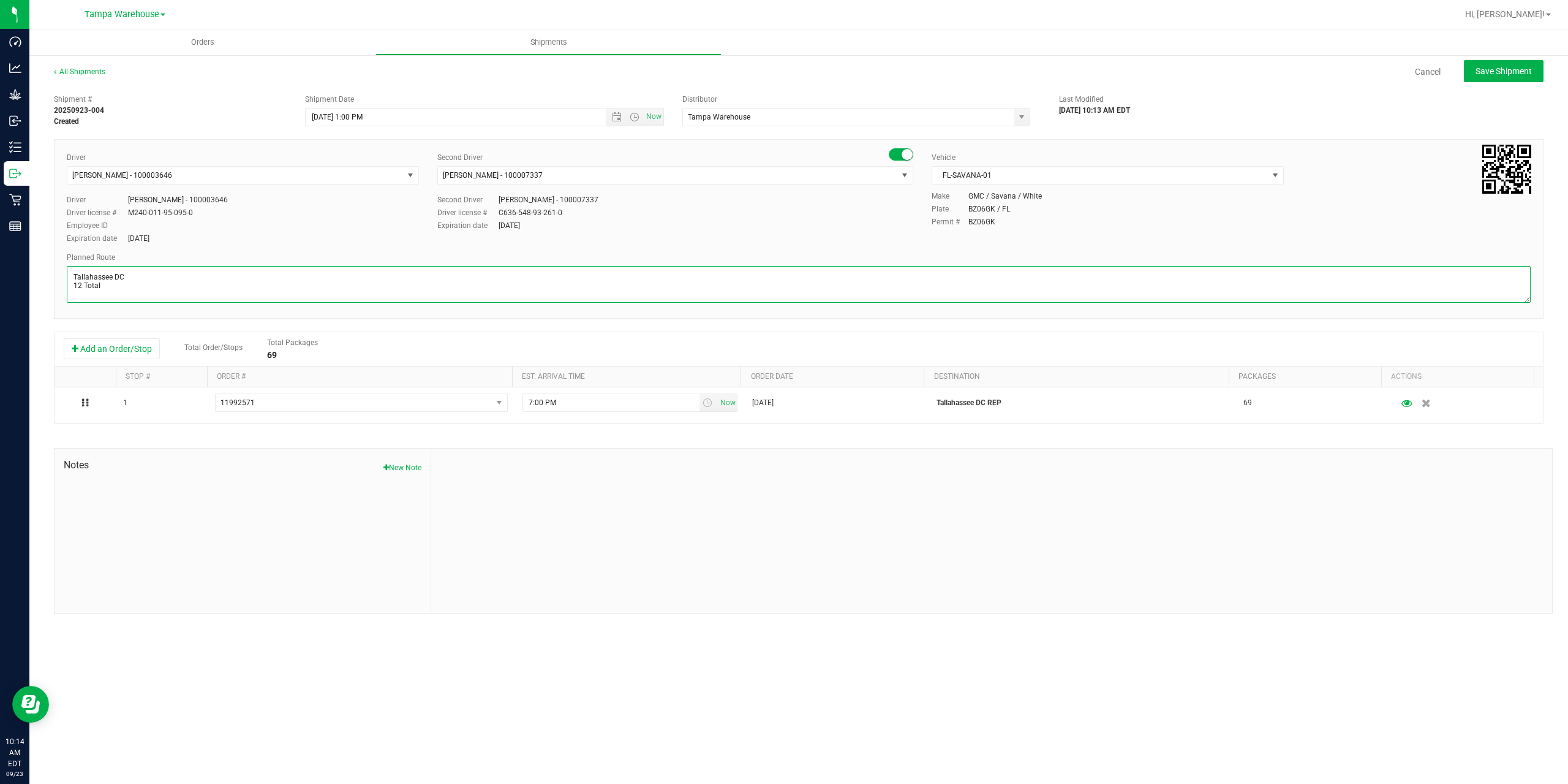
paste textarea "Gainesville WC Tallahassee DC"
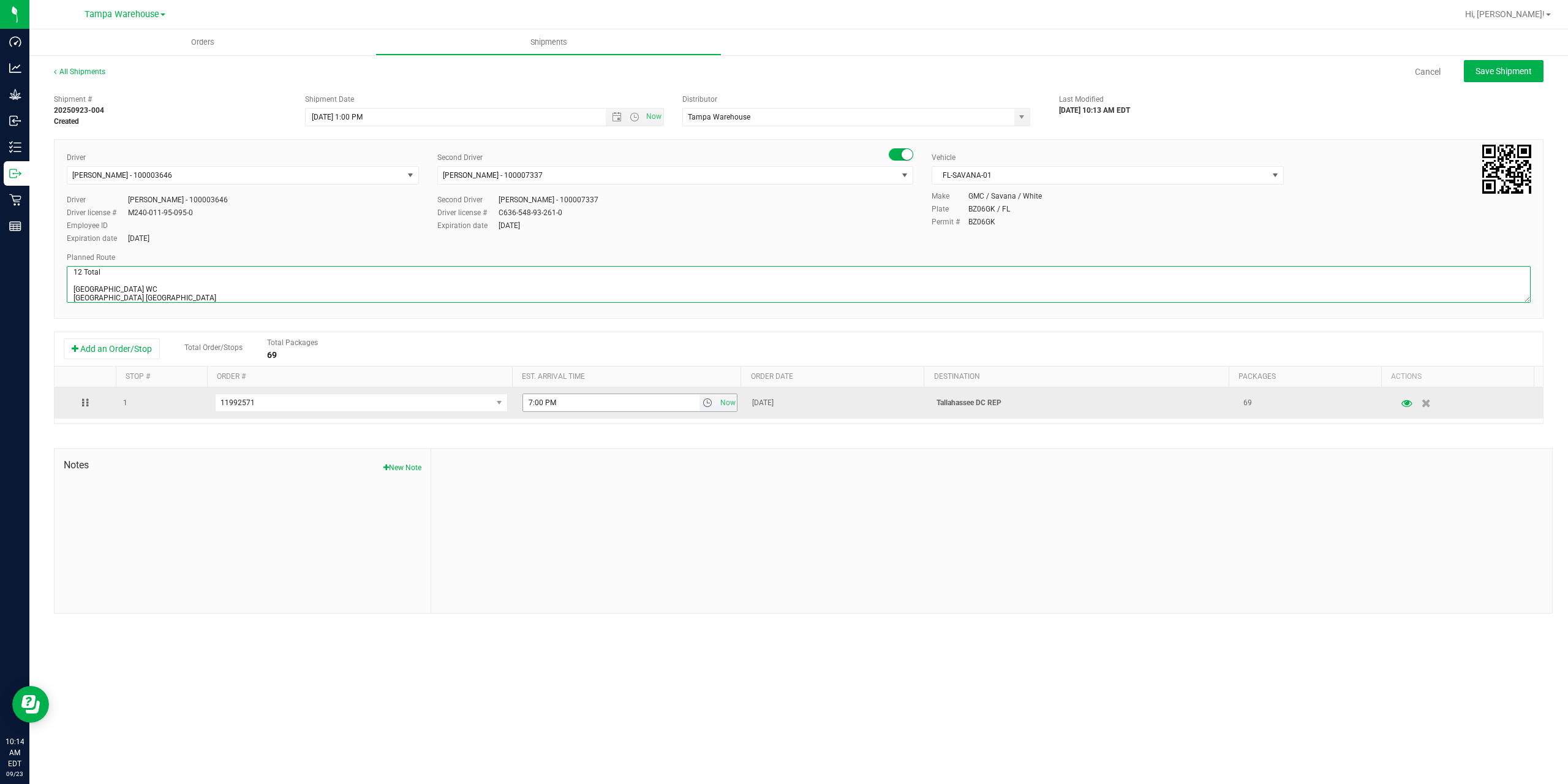
type textarea "Tallahassee DC 12 Total Gainesville WC Tallahassee DC"
click at [529, 403] on input "7:00 PM" at bounding box center [612, 403] width 177 height 18
type input "6:00 PM"
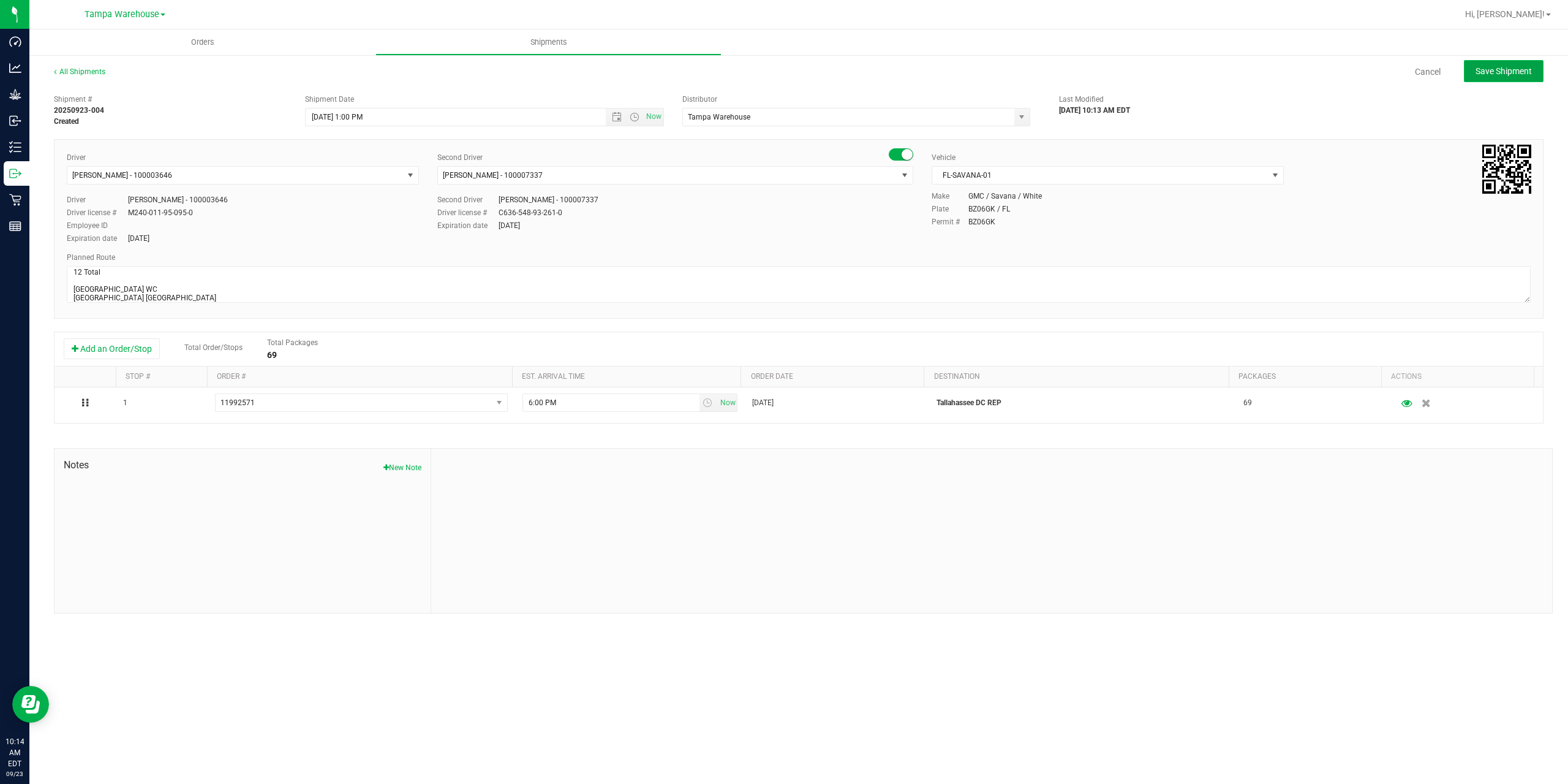
click at [1482, 77] on button "Save Shipment" at bounding box center [1504, 71] width 79 height 22
type input "9/23/2025 5:00 PM"
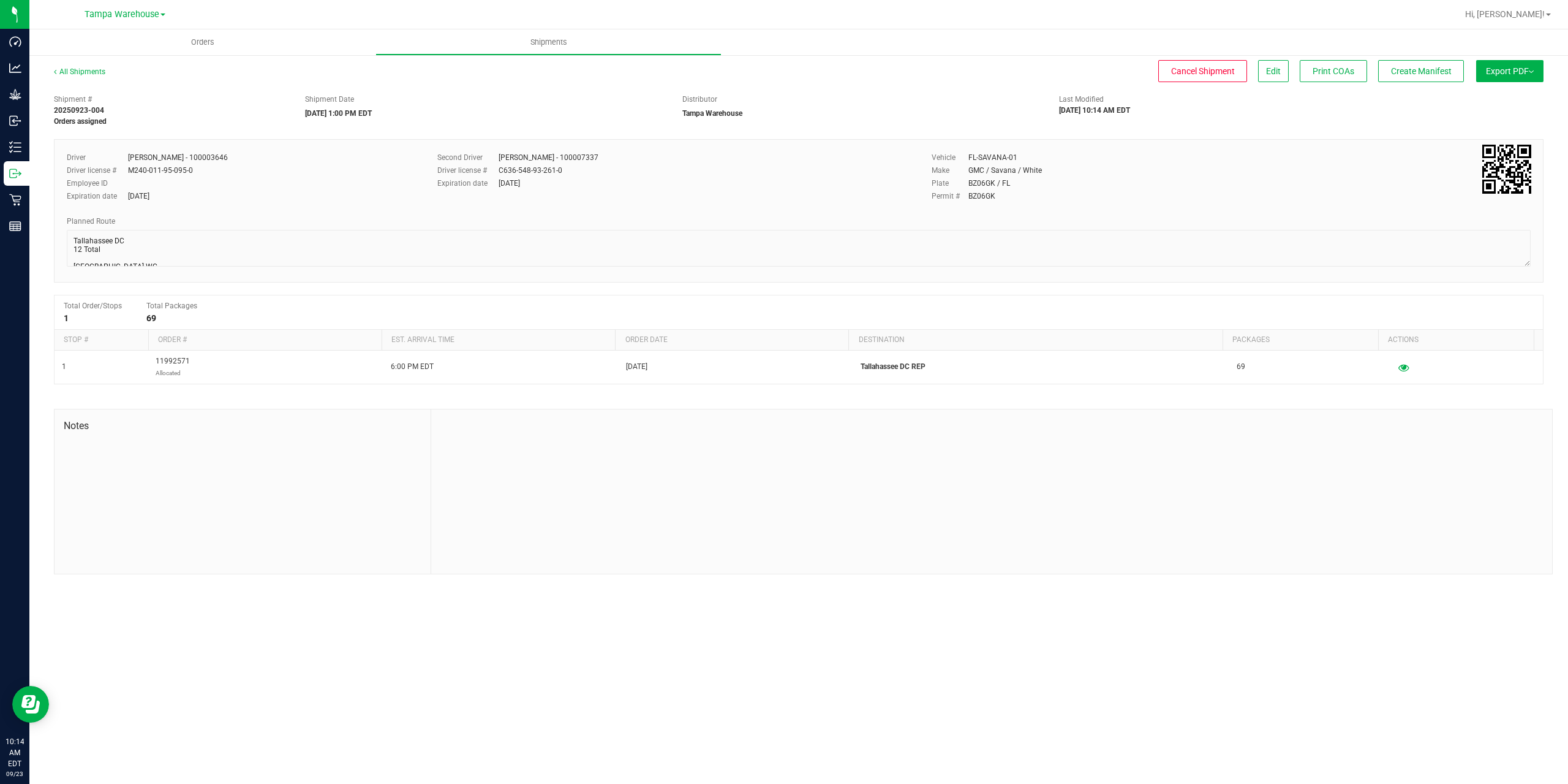
click at [1482, 77] on button "Export PDF" at bounding box center [1510, 71] width 67 height 22
click at [1495, 99] on span "Manifest by Package ID" at bounding box center [1492, 98] width 77 height 8
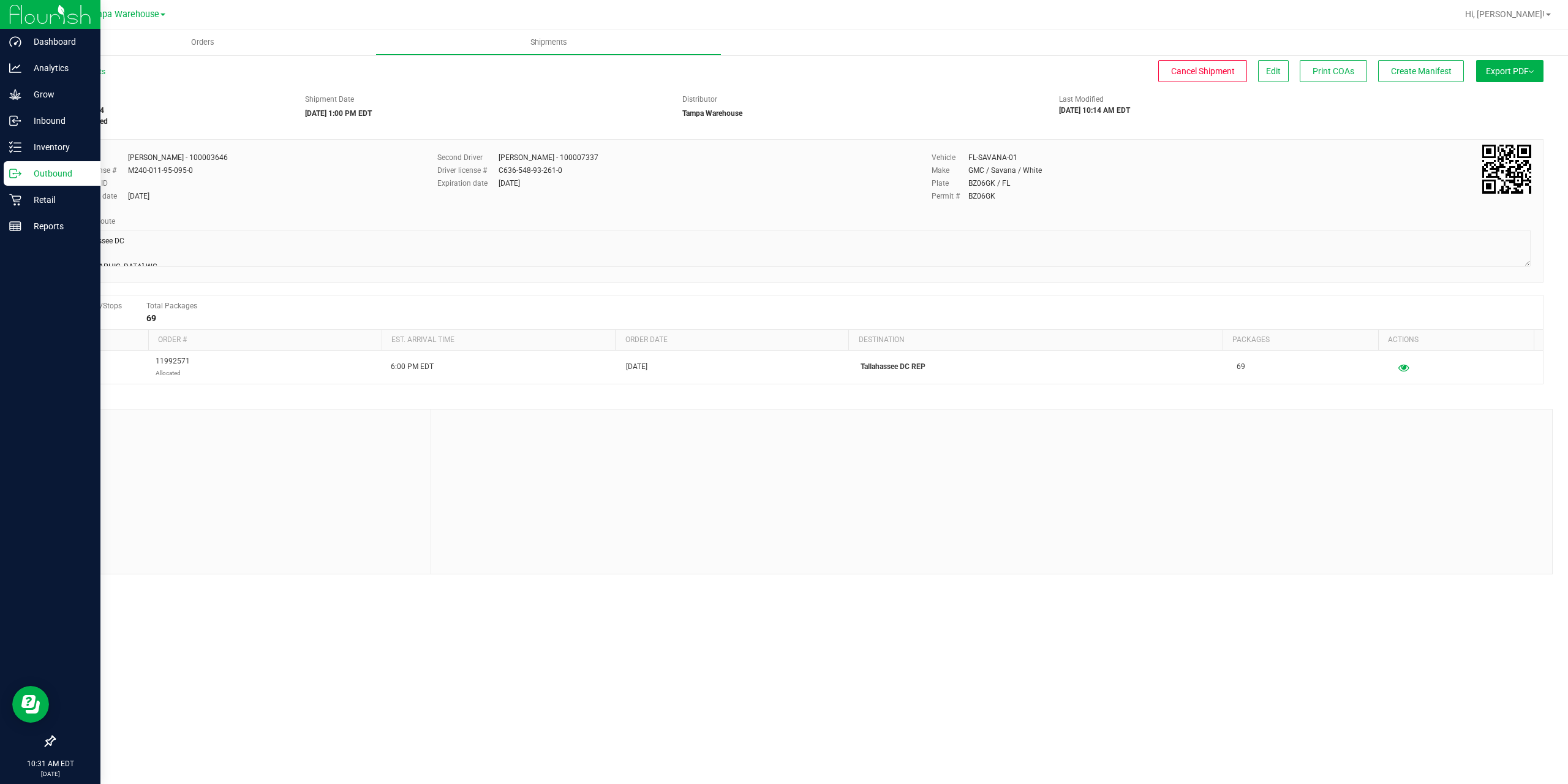
click at [17, 177] on icon at bounding box center [13, 173] width 6 height 8
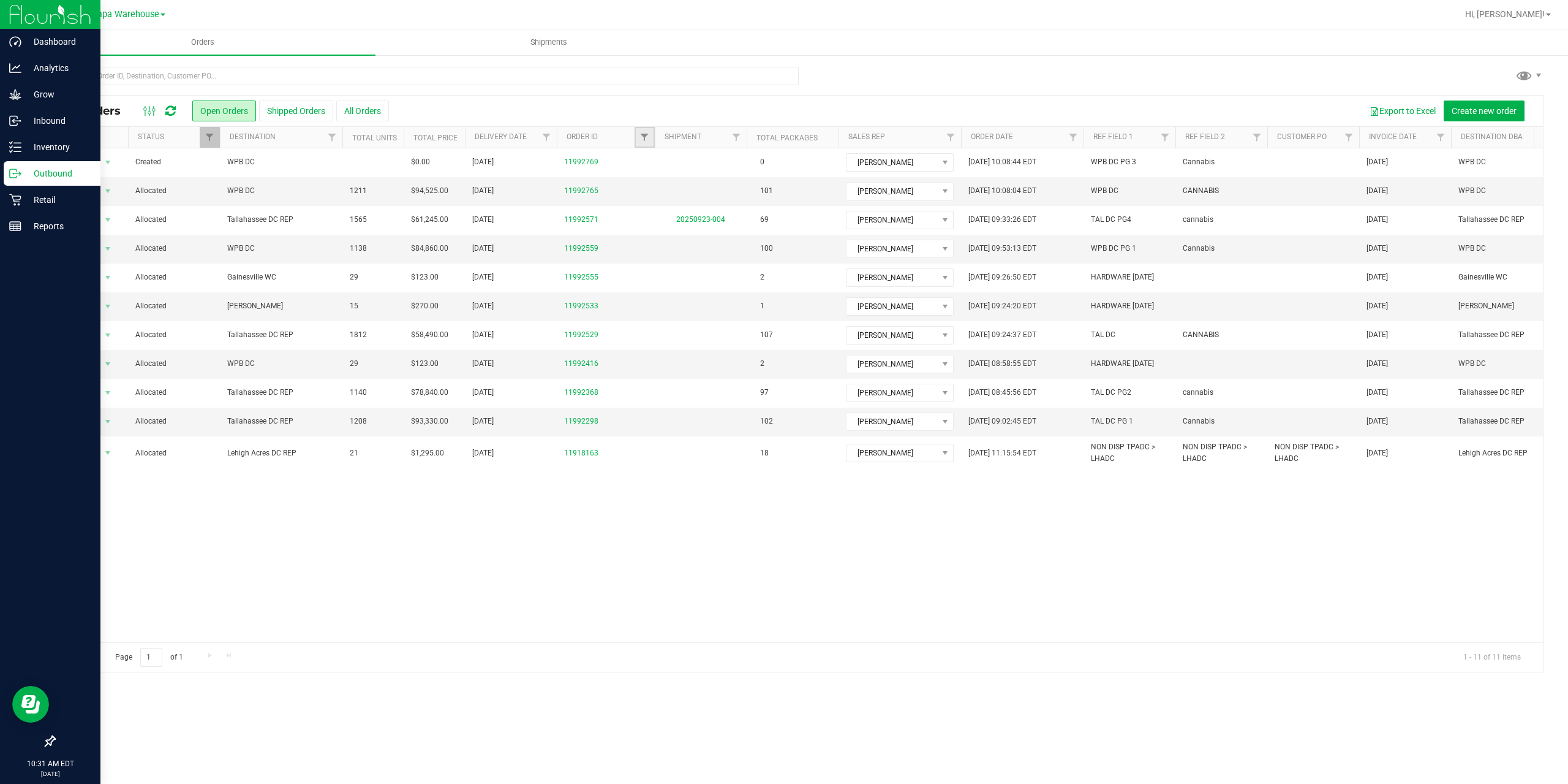
click at [638, 138] on link "Filter" at bounding box center [645, 137] width 20 height 21
type input "2368"
click at [642, 183] on button "Filter" at bounding box center [672, 196] width 59 height 27
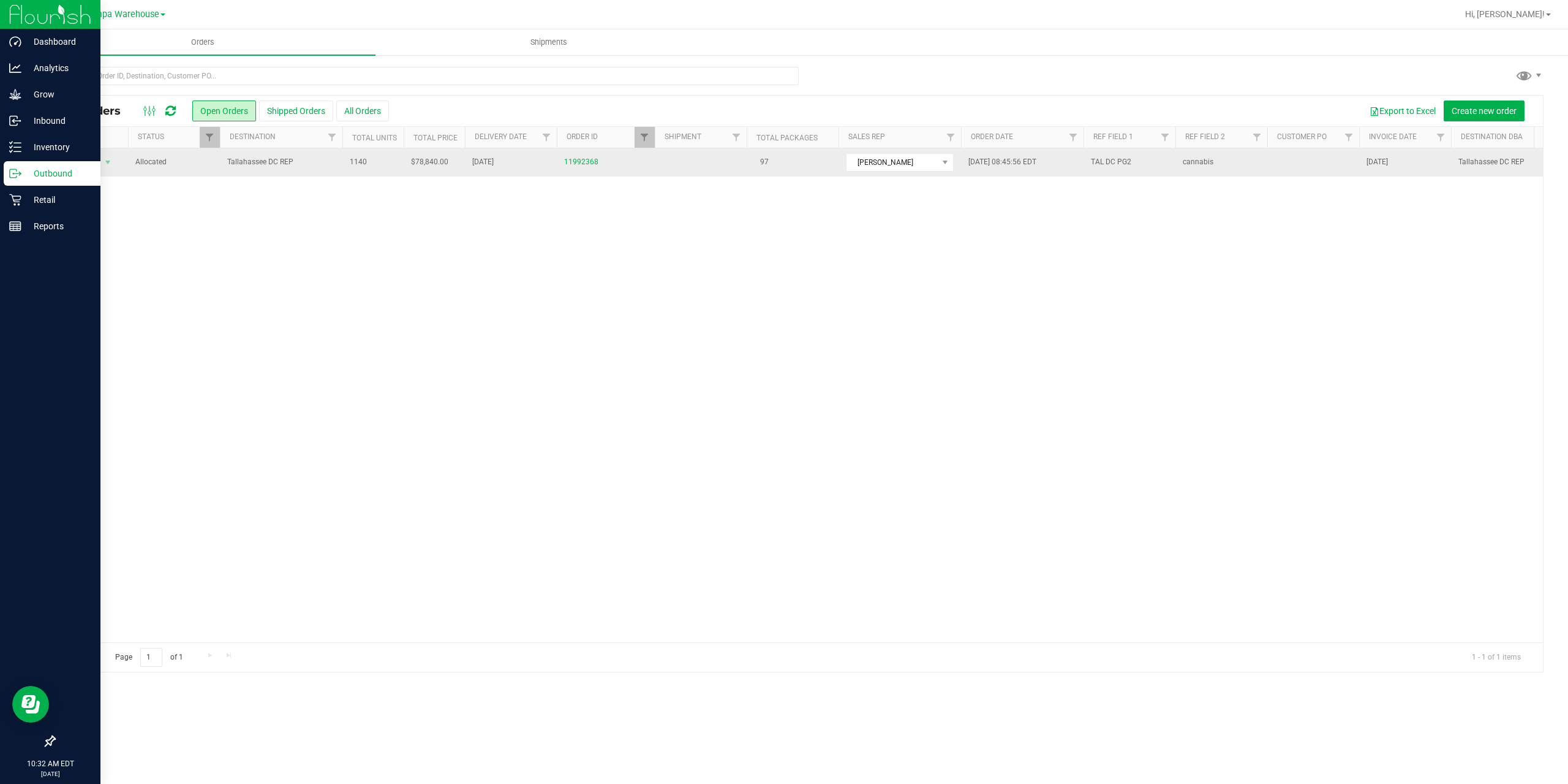
click at [307, 171] on td "Tallahassee DC REP" at bounding box center [281, 162] width 123 height 29
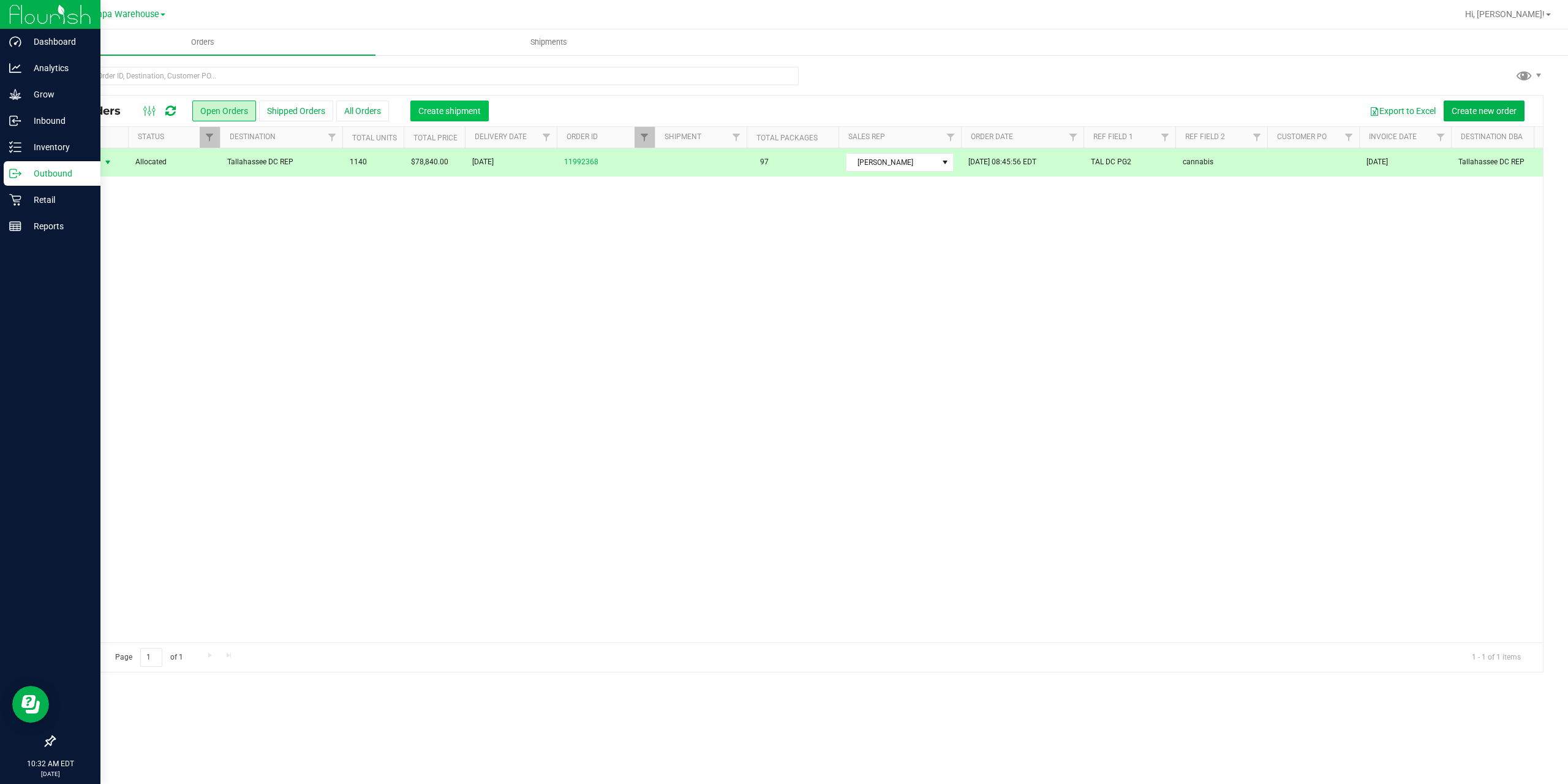
click at [415, 107] on button "Create shipment" at bounding box center [450, 111] width 78 height 21
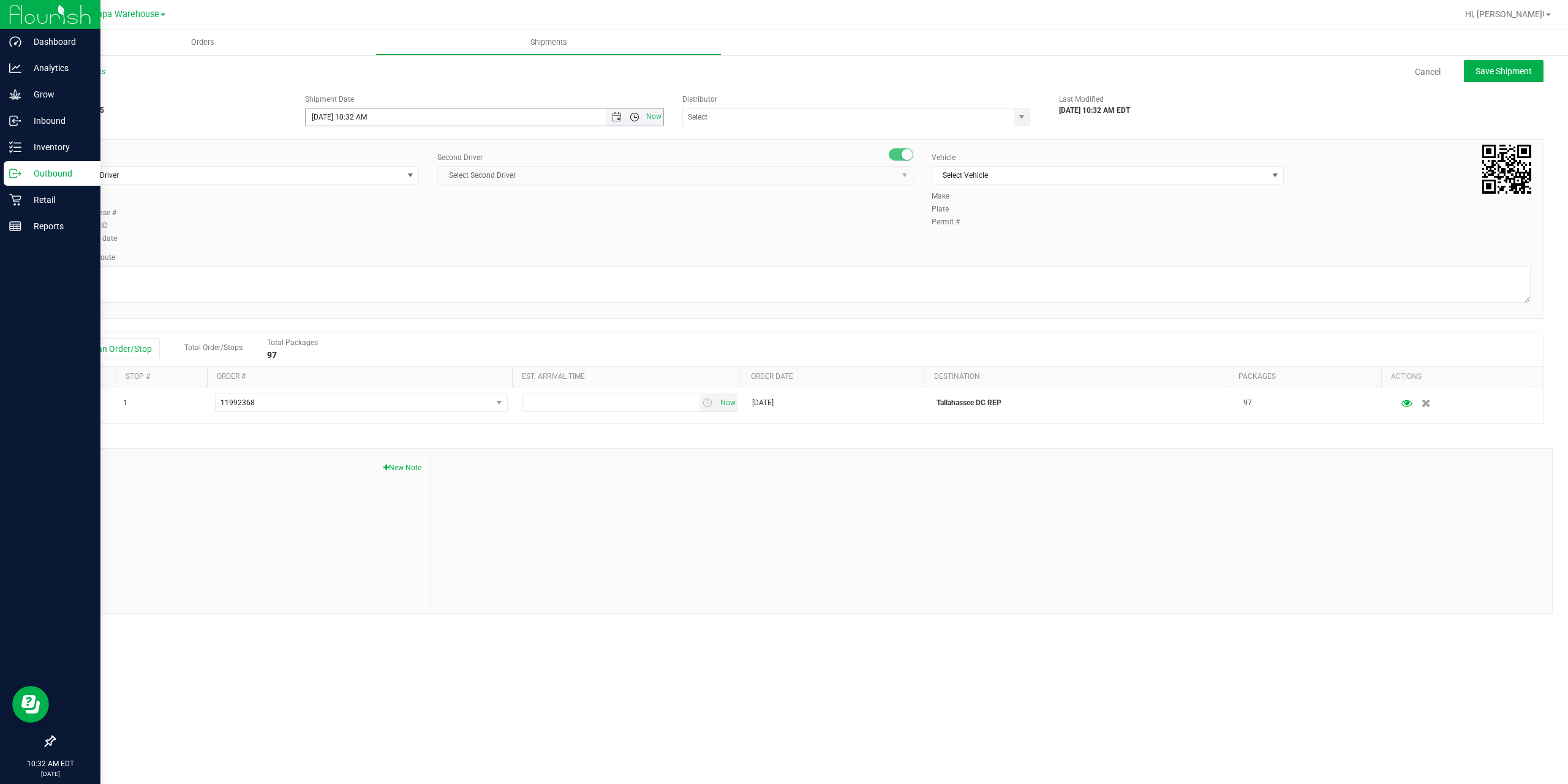
click at [635, 120] on span "Open the time view" at bounding box center [635, 117] width 10 height 10
click at [452, 180] on li "1:00 PM" at bounding box center [484, 179] width 357 height 16
type input "9/23/2025 1:00 PM"
click at [806, 115] on input "text" at bounding box center [843, 117] width 322 height 18
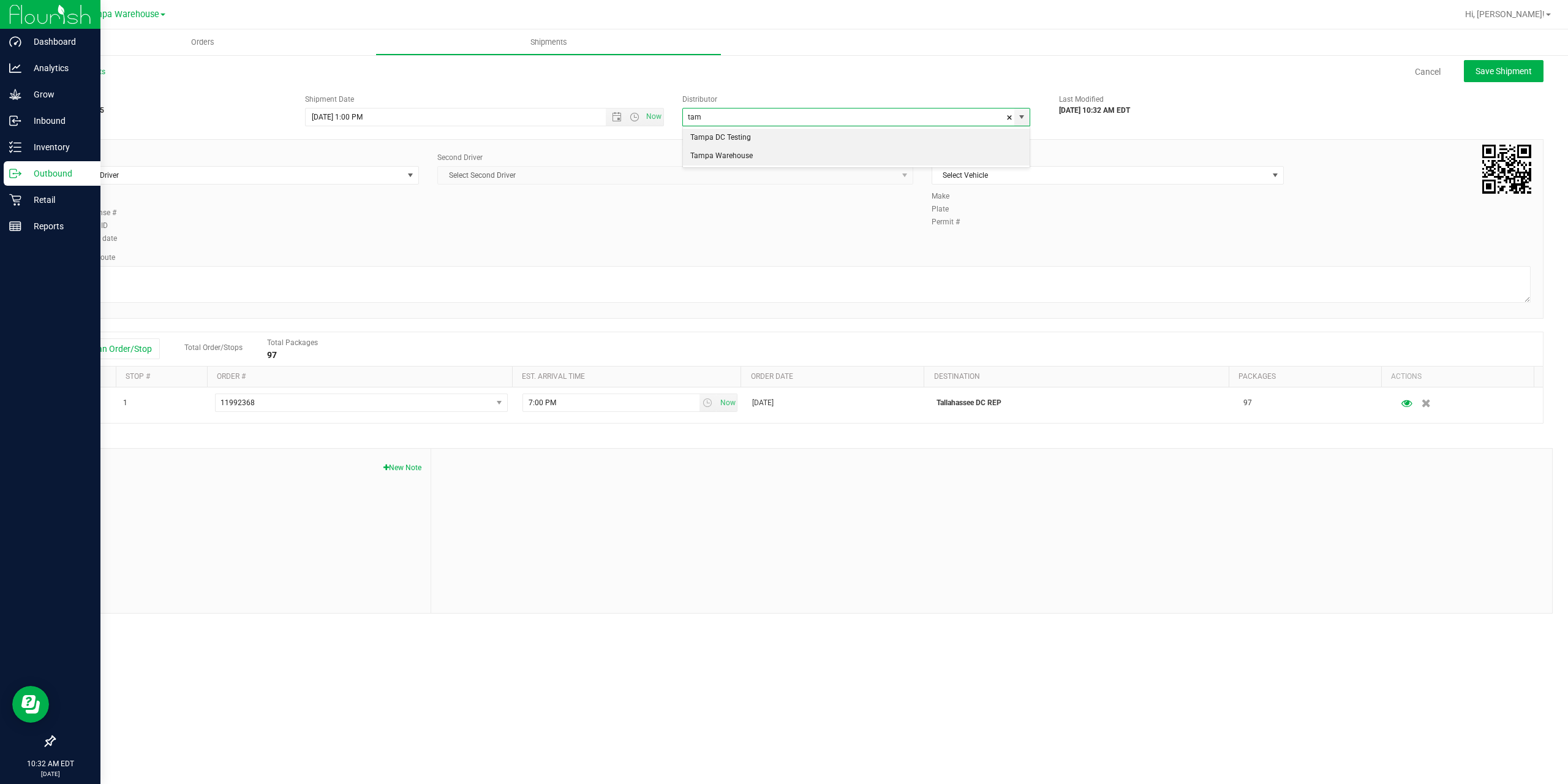
click at [730, 153] on li "Tampa Warehouse" at bounding box center [856, 157] width 346 height 18
type input "Tampa Warehouse"
click at [265, 178] on span "Select Driver" at bounding box center [235, 175] width 335 height 18
click at [191, 172] on span "Select Driver" at bounding box center [235, 175] width 335 height 18
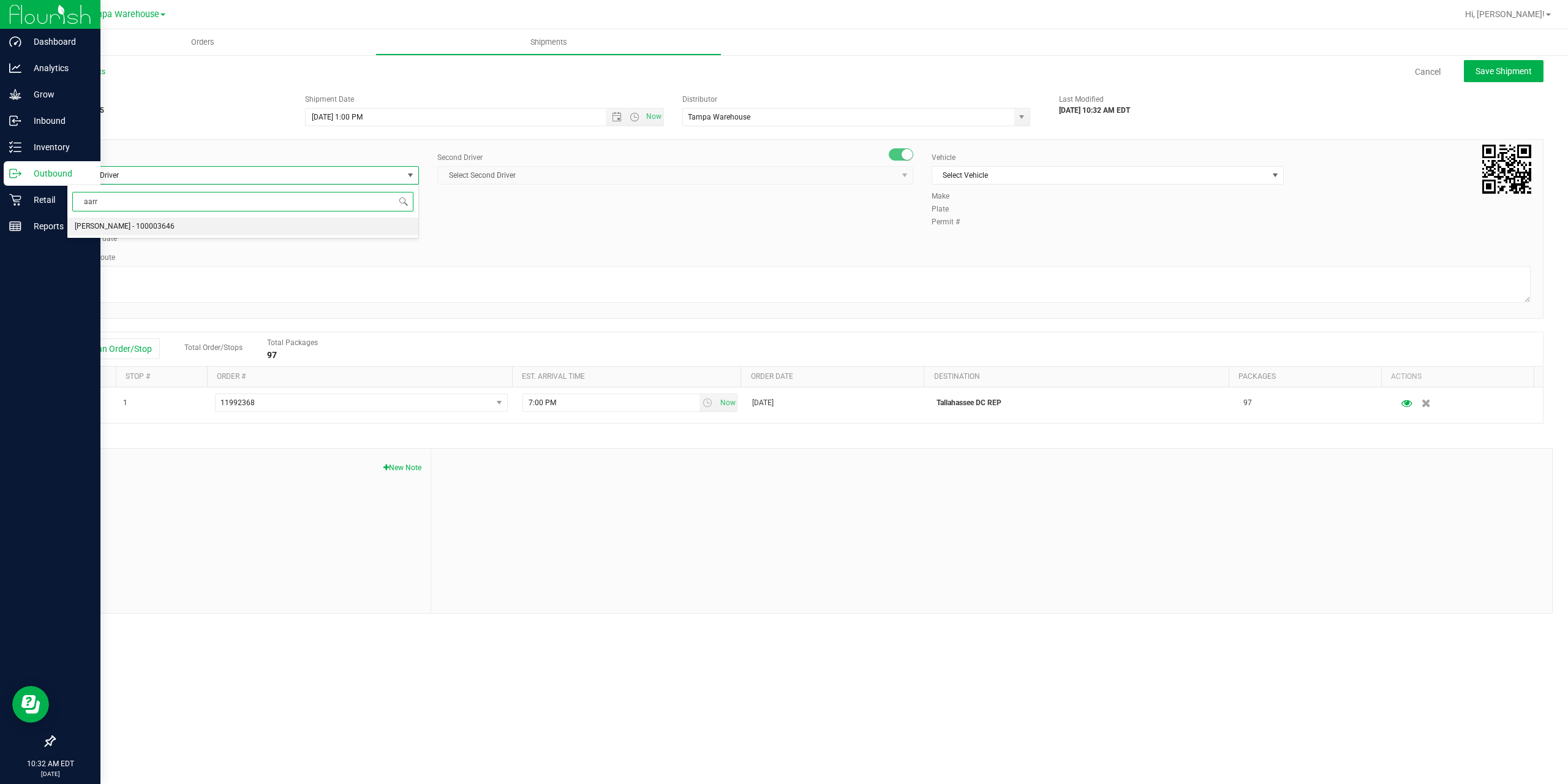
click at [130, 229] on span "Aarron Mosley - 100003646" at bounding box center [124, 226] width 99 height 16
type input "aarr"
click at [512, 176] on span "Select Second Driver" at bounding box center [667, 175] width 460 height 18
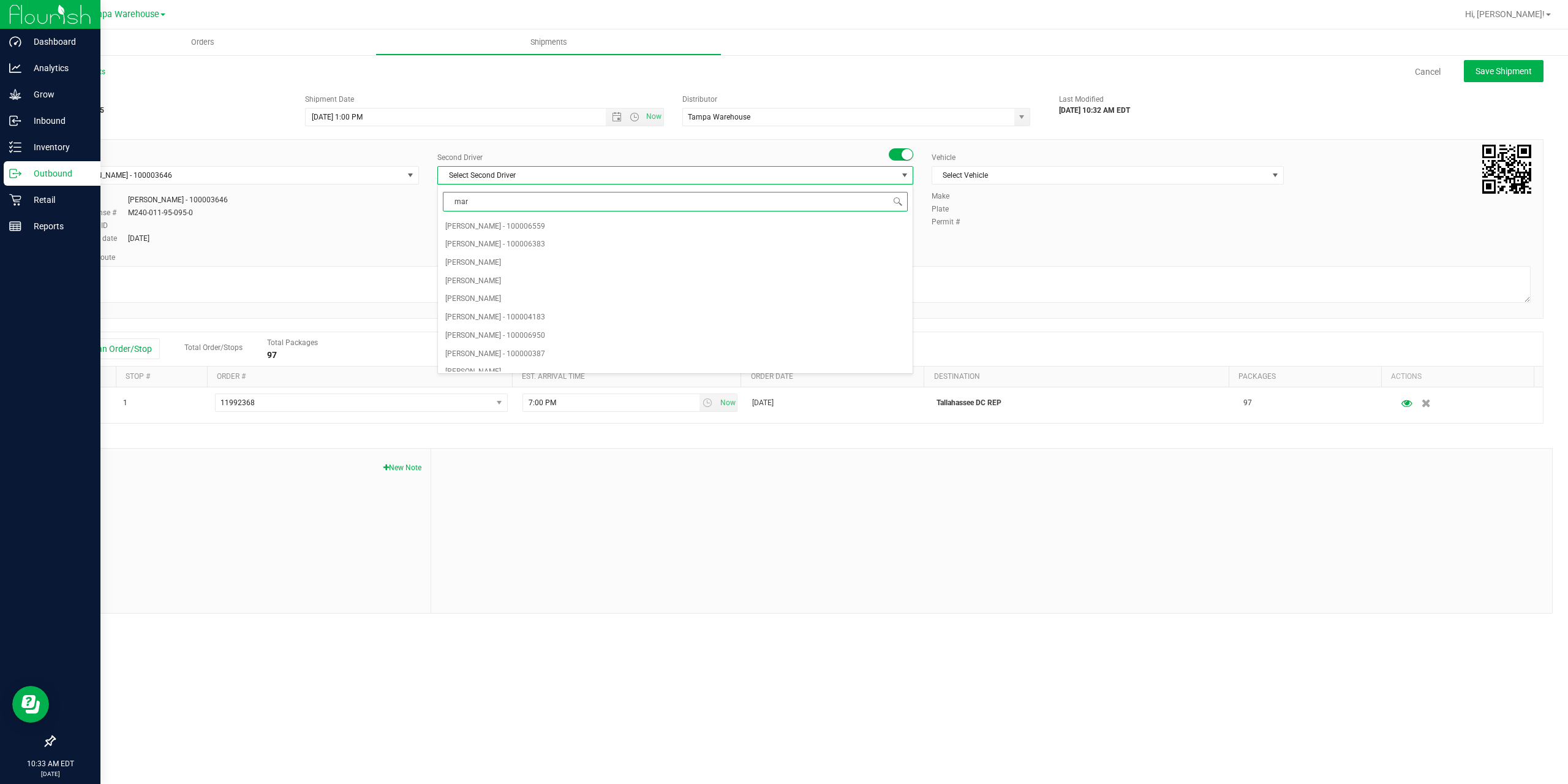
type input "mark"
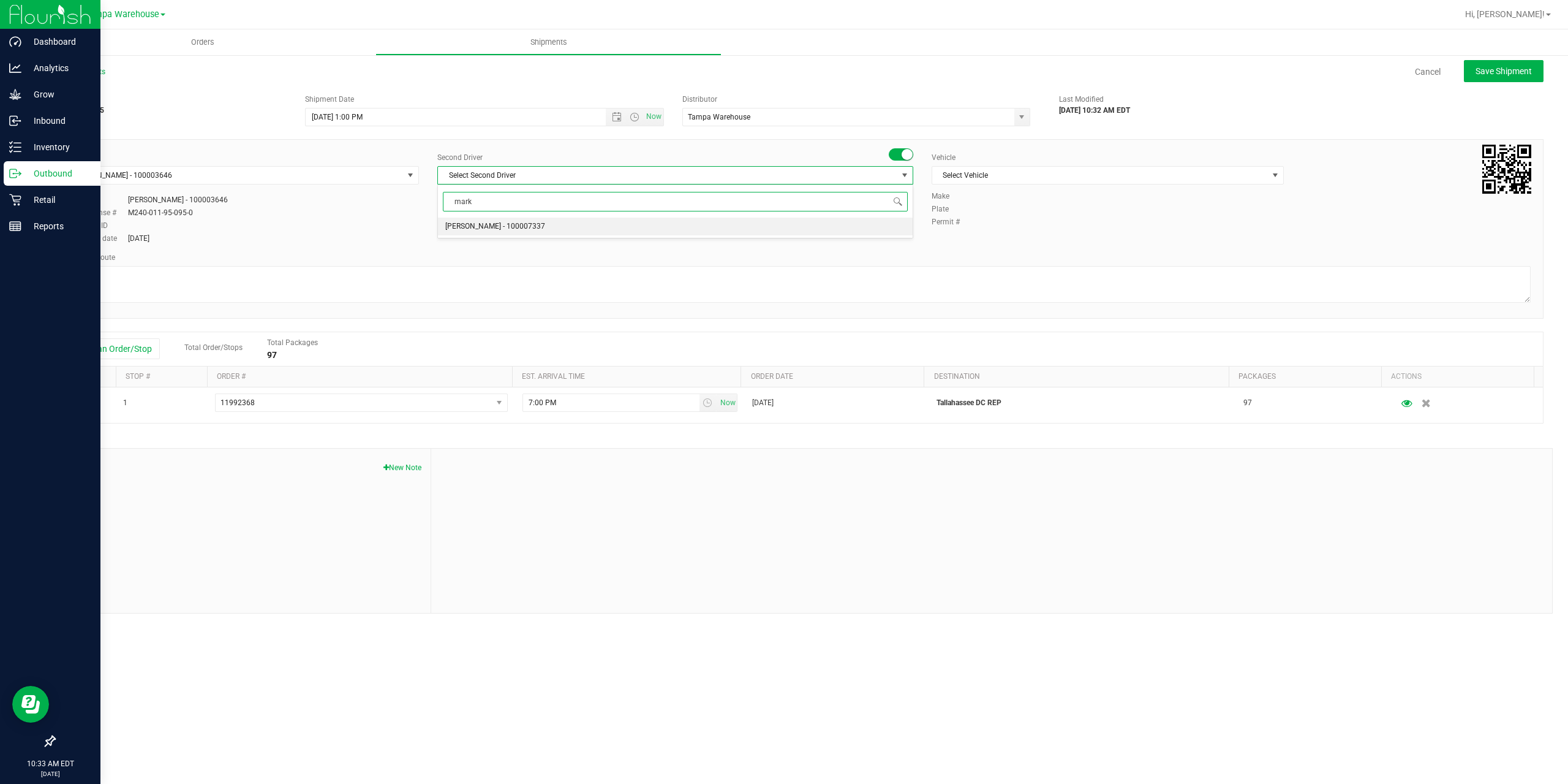
click at [511, 224] on span "Markos Carter - 100007337" at bounding box center [495, 226] width 99 height 16
click at [1009, 179] on span "Select Vehicle" at bounding box center [1100, 175] width 335 height 18
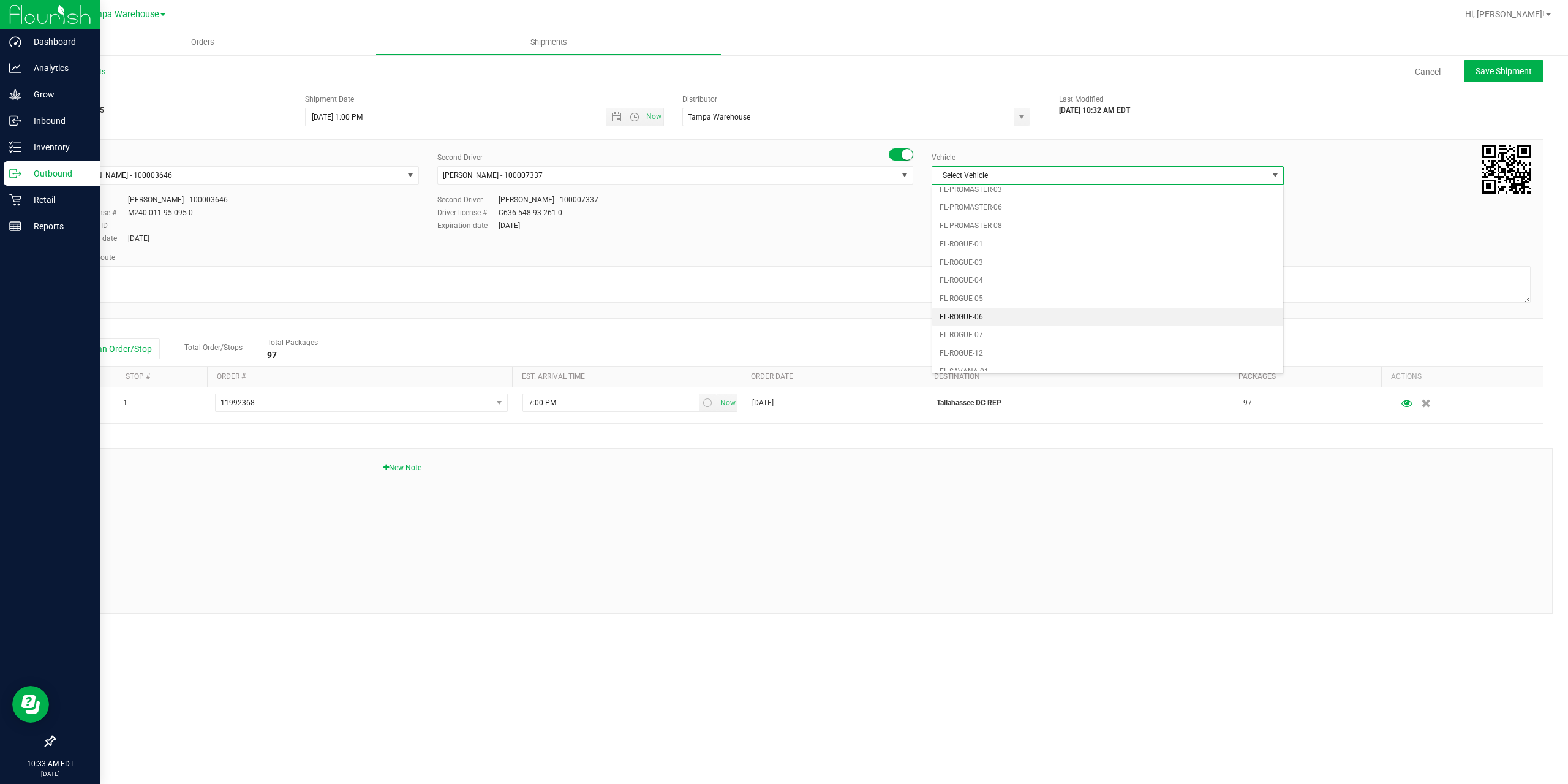
scroll to position [517, 0]
click at [990, 298] on li "FL-SAVANA-01" at bounding box center [1107, 298] width 351 height 18
click at [989, 288] on textarea at bounding box center [798, 285] width 1464 height 37
paste textarea "Gainesville WC Tallahassee DC"
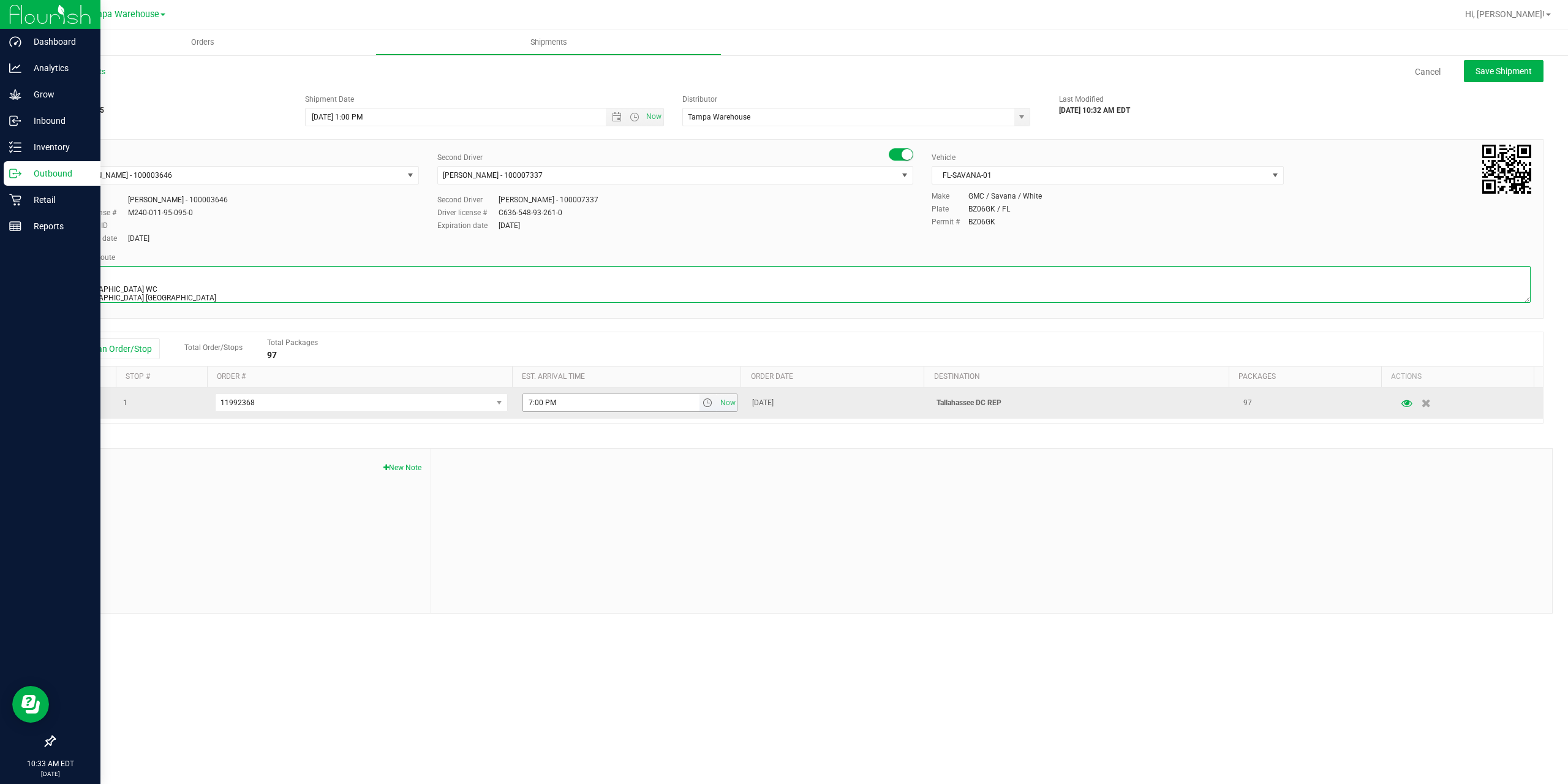
type textarea "Tallahassee DC 2 Total Gainesville WC Tallahassee DC"
click at [529, 402] on input "7:00 PM" at bounding box center [612, 403] width 177 height 18
type input "6:00 PM"
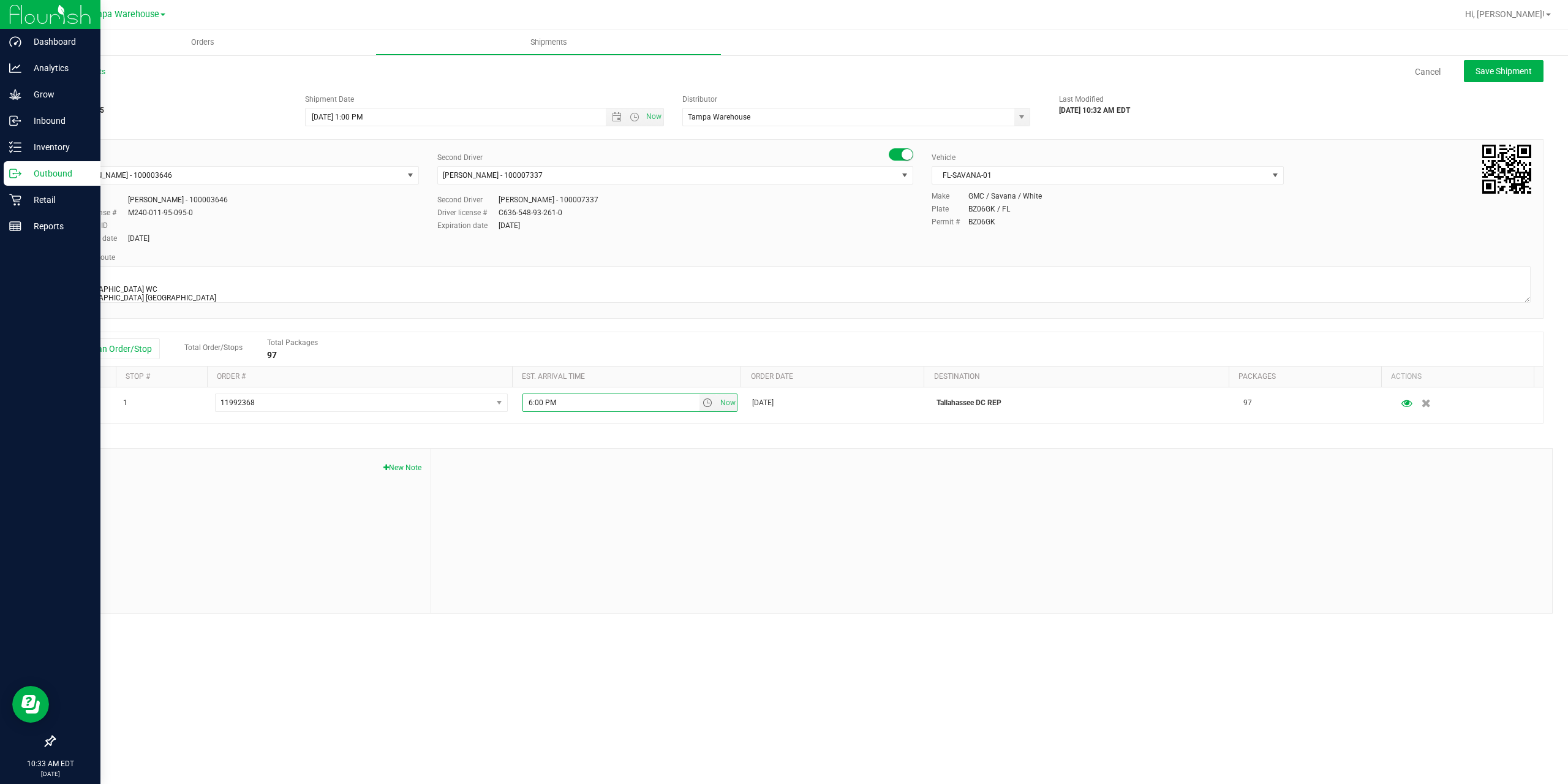
click at [558, 436] on div "Shipment # 20250923-005 Created Shipment Date 9/23/2025 1:00 PM Now Distributor…" at bounding box center [799, 351] width 1490 height 525
click at [1492, 68] on span "Save Shipment" at bounding box center [1504, 71] width 56 height 10
type input "9/23/2025 5:00 PM"
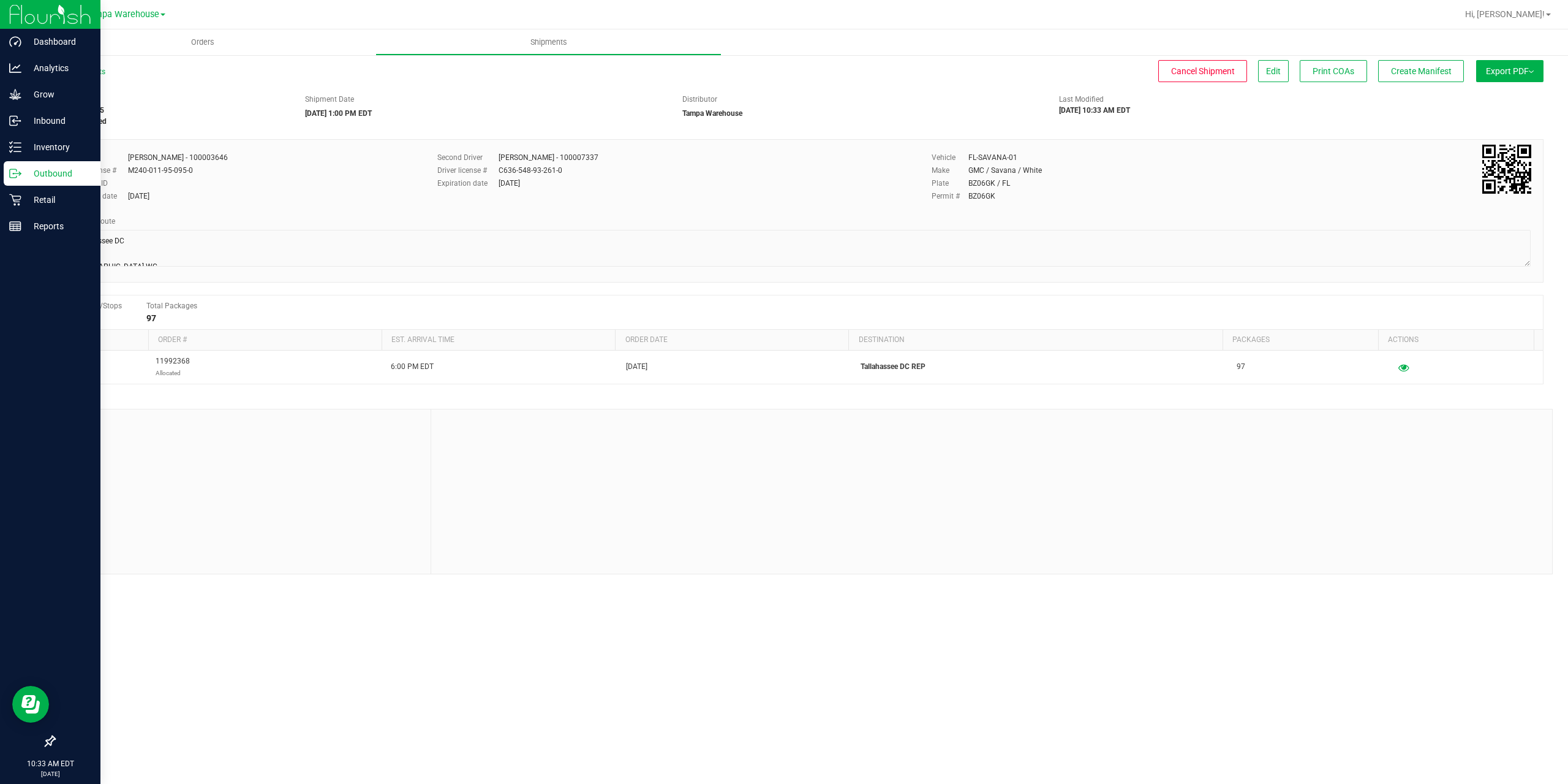
click at [1492, 68] on span "Export PDF" at bounding box center [1510, 71] width 48 height 10
click at [1495, 95] on span "Manifest by Package ID" at bounding box center [1492, 98] width 77 height 8
click at [77, 166] on div "Outbound" at bounding box center [52, 173] width 97 height 25
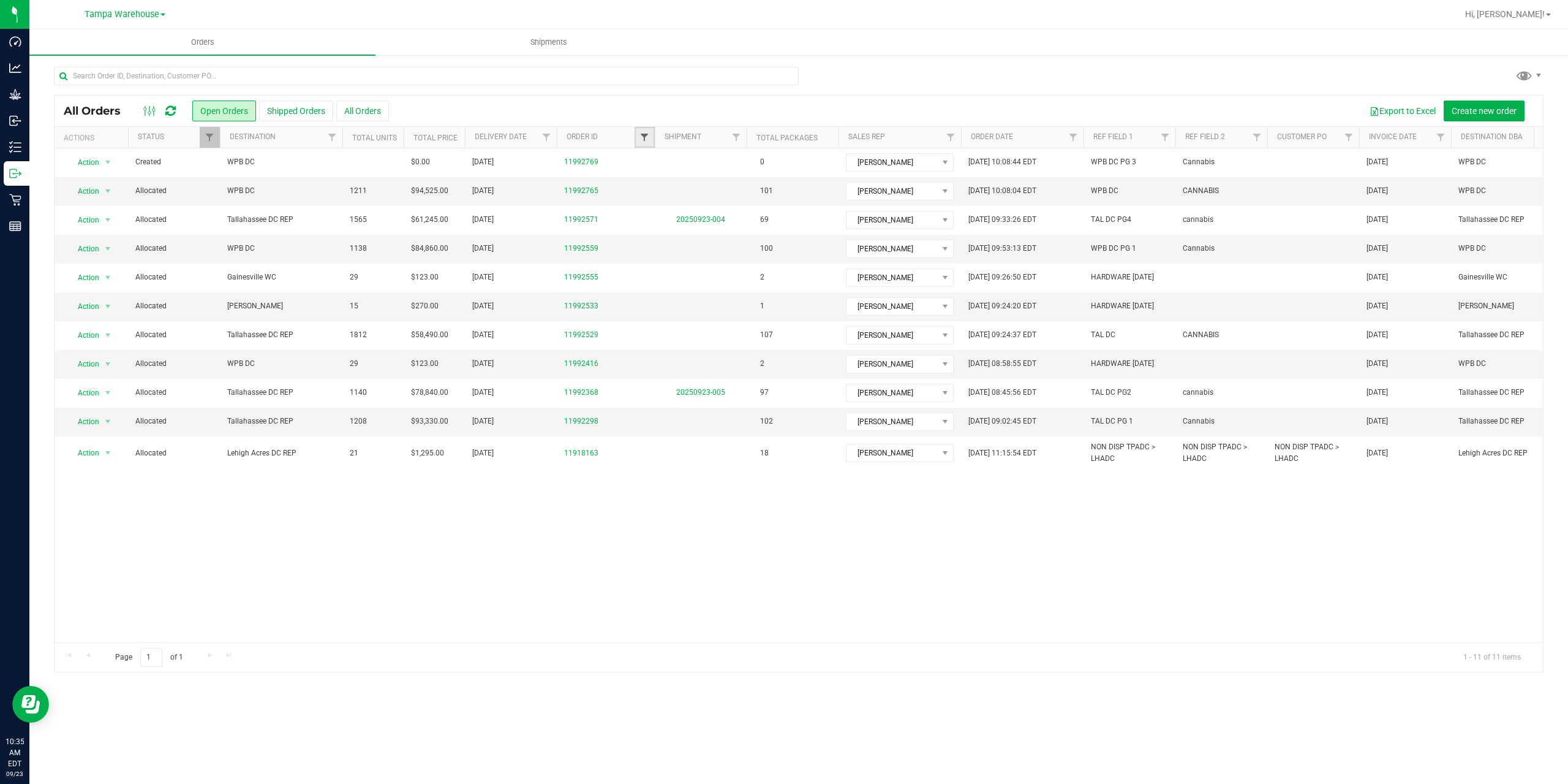
click at [644, 140] on span "Filter" at bounding box center [644, 137] width 10 height 10
type input "2298"
click at [642, 183] on button "Filter" at bounding box center [672, 196] width 59 height 27
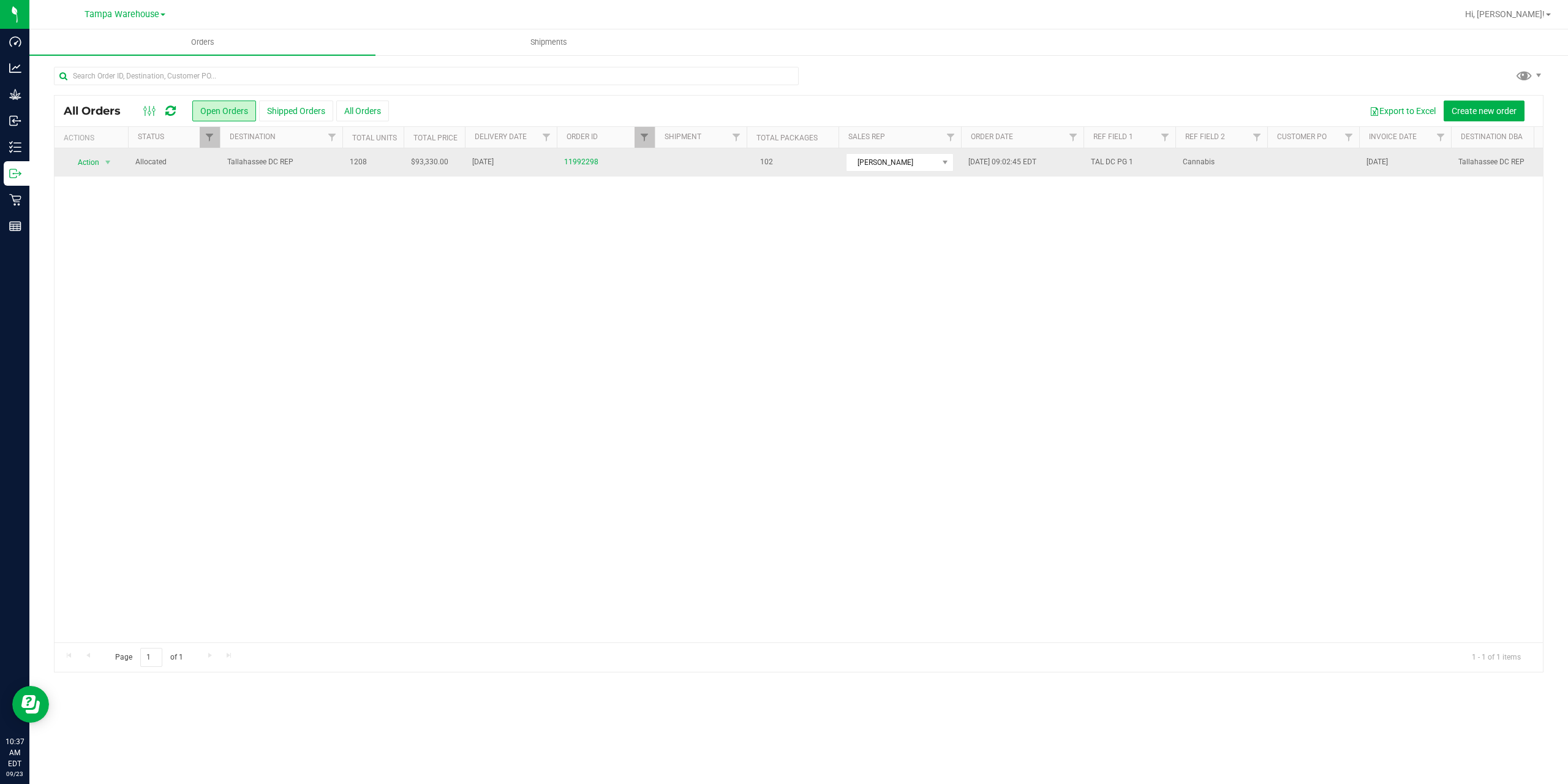
click at [322, 156] on td "Tallahassee DC REP" at bounding box center [281, 162] width 123 height 29
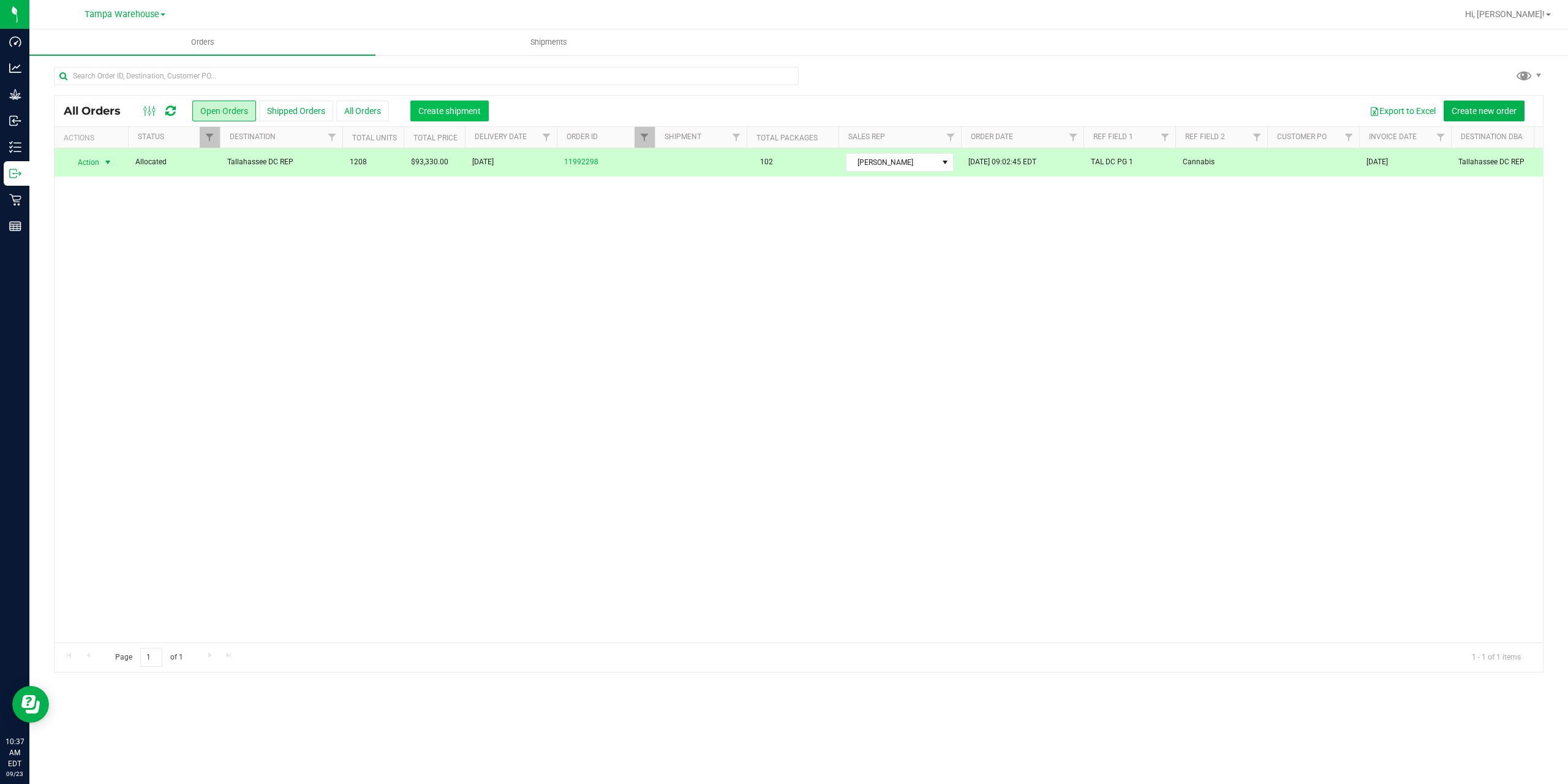
click at [459, 107] on span "Create shipment" at bounding box center [450, 111] width 63 height 10
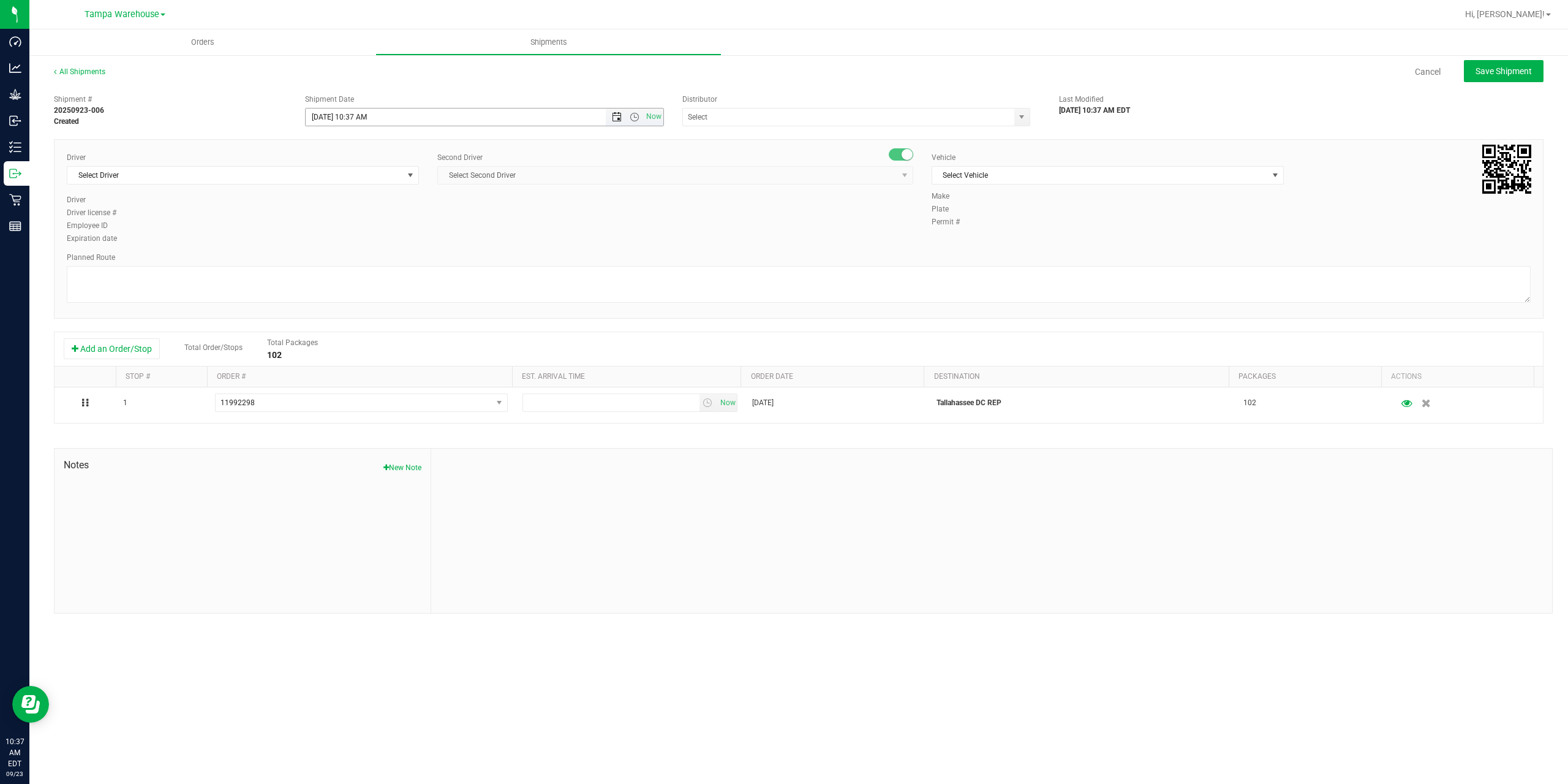
click at [614, 114] on span "Open the date view" at bounding box center [616, 117] width 10 height 10
click at [591, 224] on div "Driver Select Driver Select Driver Ian Albritton - 100006559 LOGAN ALLEN - 1000…" at bounding box center [799, 199] width 1482 height 94
click at [636, 120] on span "Open the time view" at bounding box center [635, 117] width 10 height 10
click at [386, 237] on li "1:00 PM" at bounding box center [484, 240] width 357 height 16
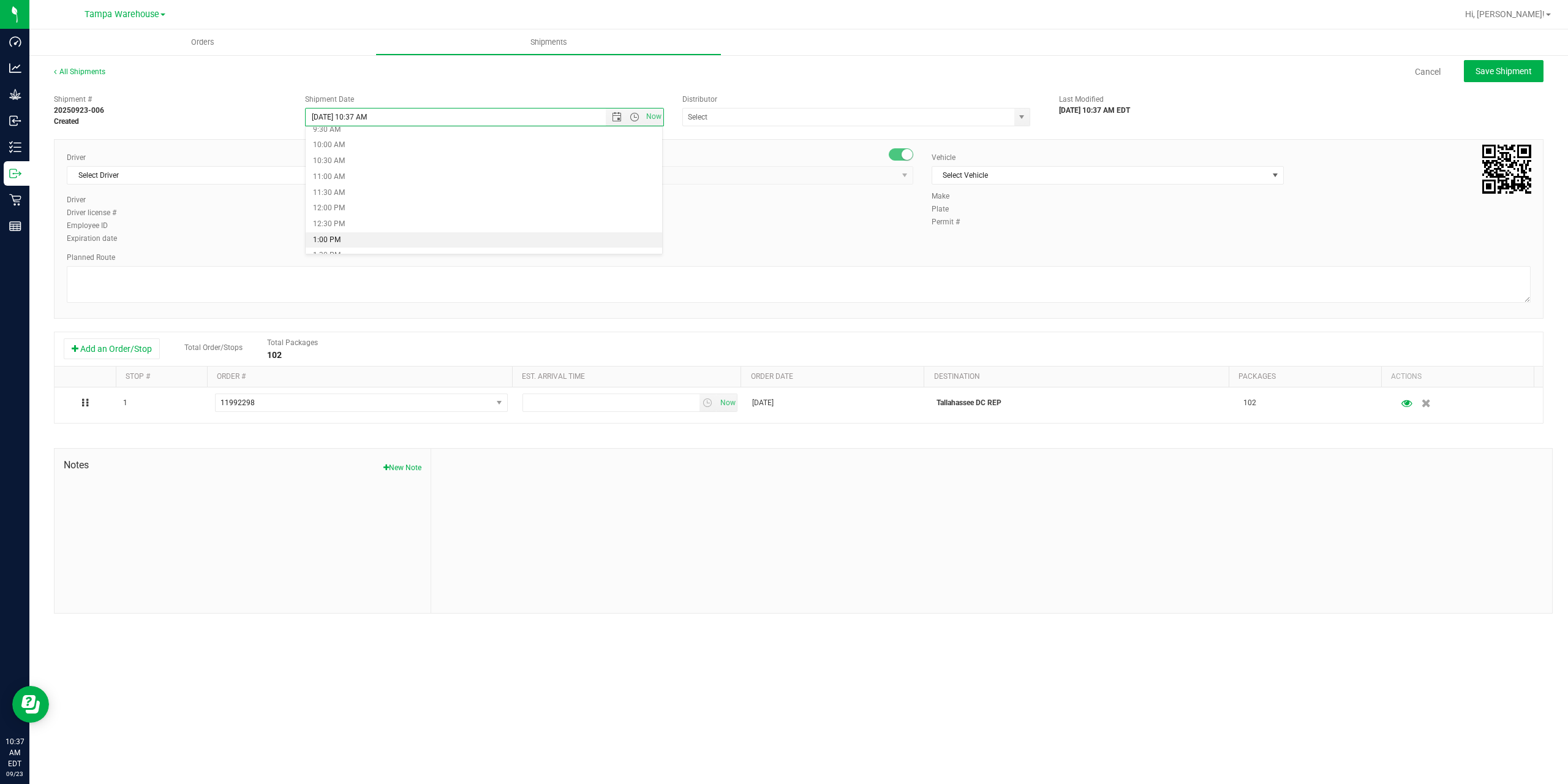
type input "9/23/2025 1:00 PM"
click at [853, 117] on input "text" at bounding box center [843, 117] width 322 height 18
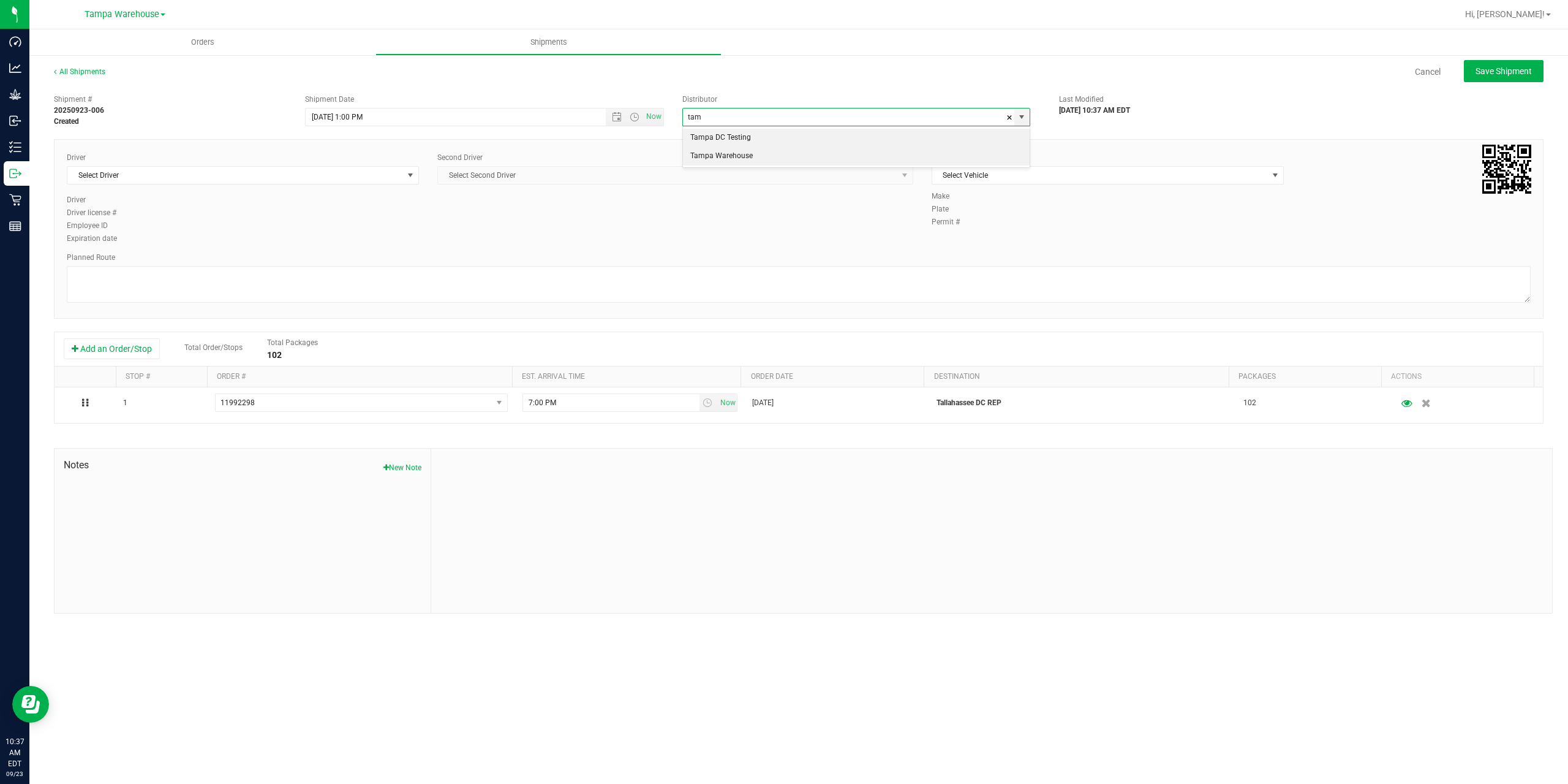
click at [823, 153] on li "Tampa Warehouse" at bounding box center [856, 157] width 346 height 18
type input "Tampa Warehouse"
click at [337, 177] on span "Select Driver" at bounding box center [235, 175] width 335 height 18
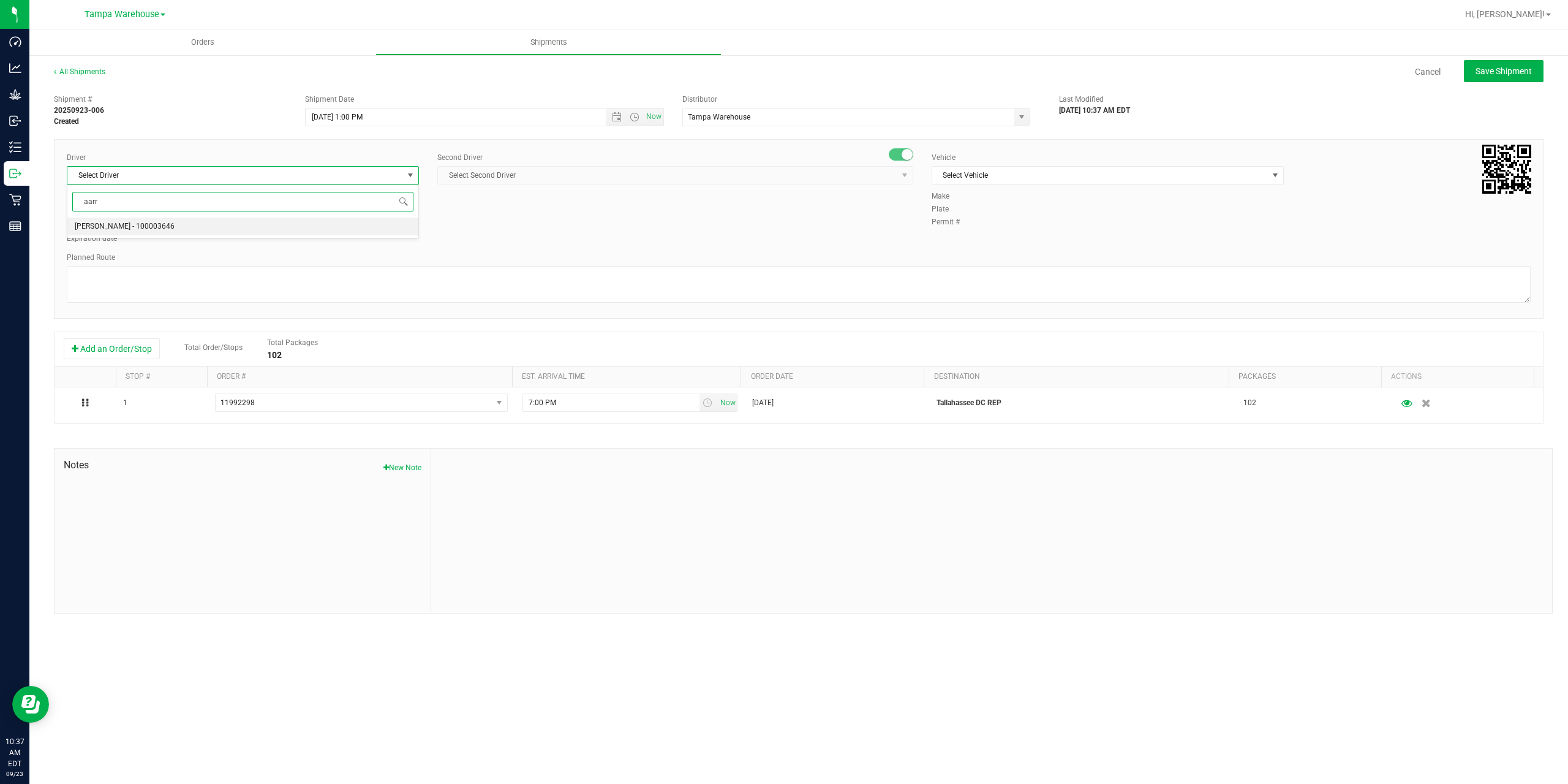
click at [146, 227] on span "Aarron Mosley - 100003646" at bounding box center [124, 226] width 99 height 16
type input "aarr"
click at [532, 175] on span "Select Second Driver" at bounding box center [667, 175] width 460 height 18
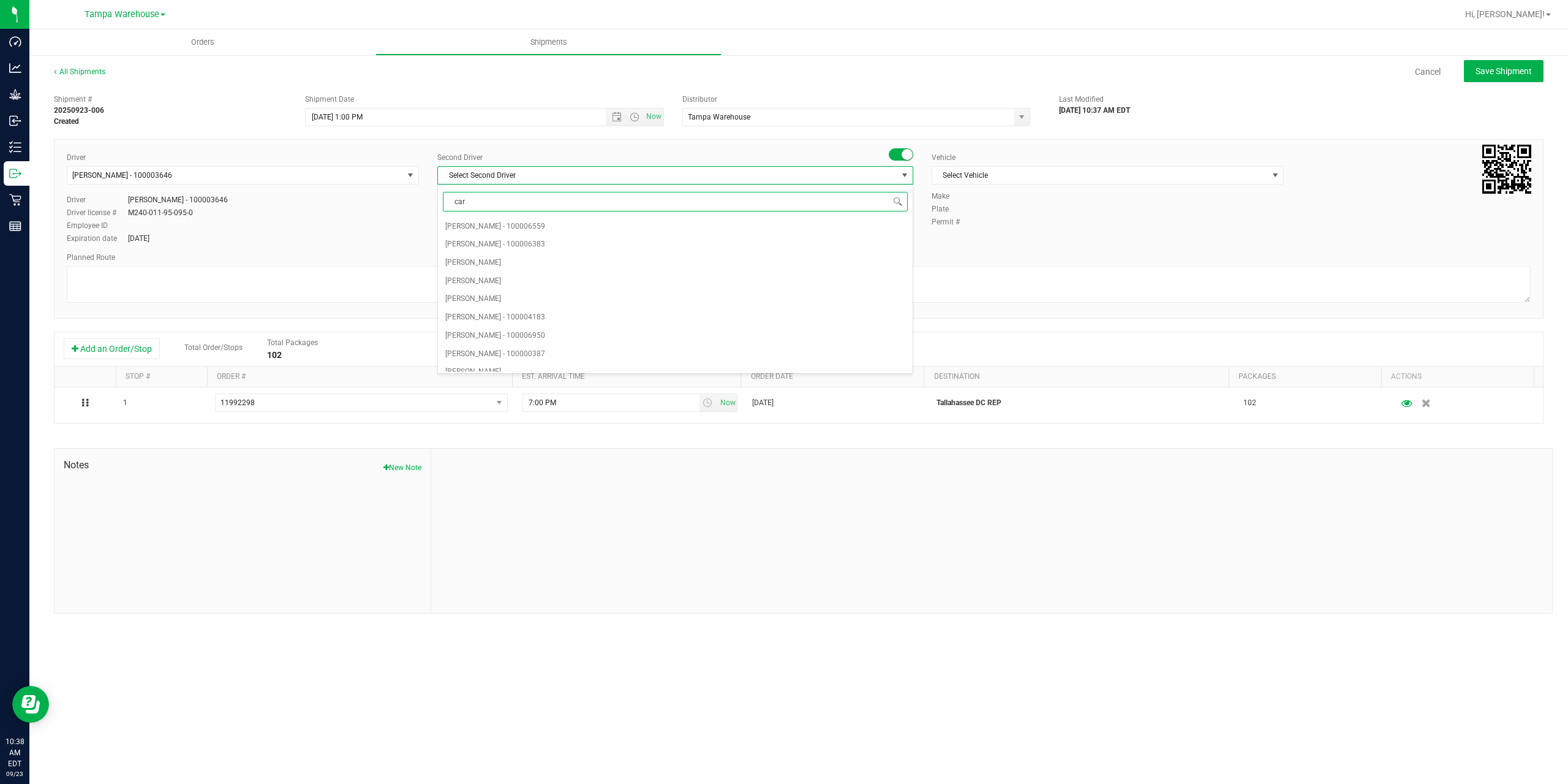
type input "cart"
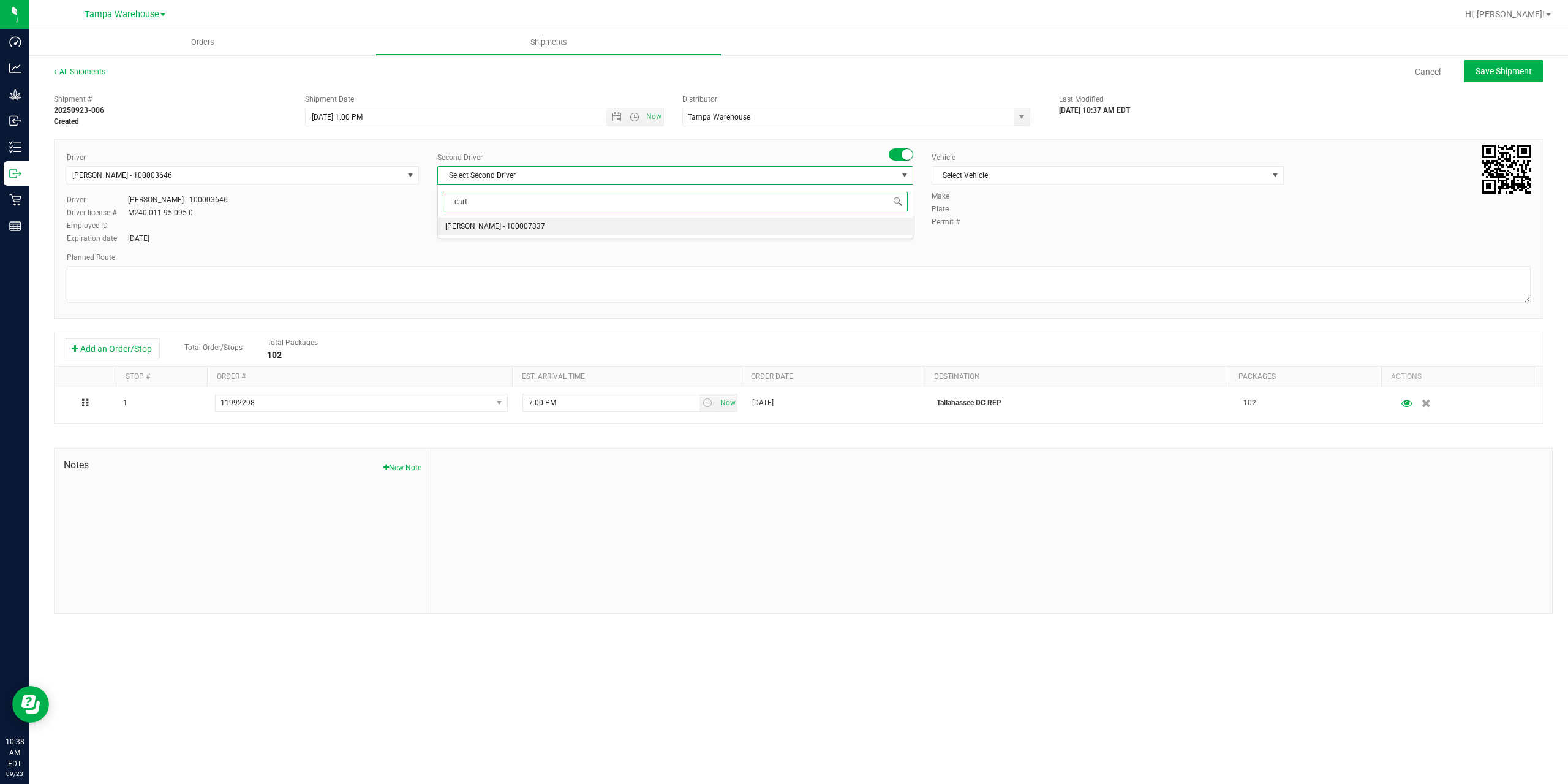
click at [473, 223] on span "Markos Carter - 100007337" at bounding box center [495, 226] width 99 height 16
click at [1065, 175] on span "Select Vehicle" at bounding box center [1100, 175] width 335 height 18
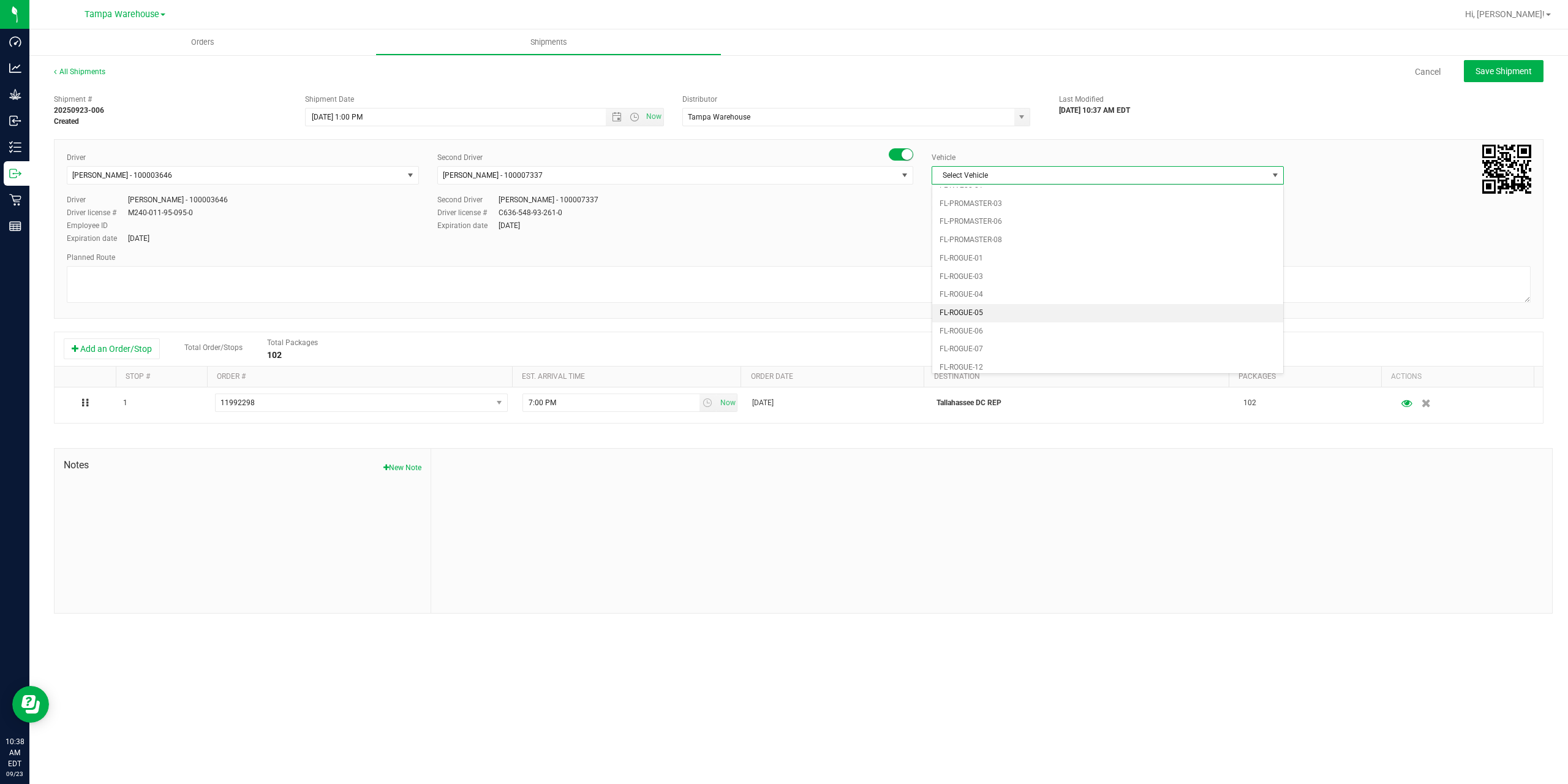
scroll to position [503, 0]
click at [1015, 313] on li "FL-SAVANA-01" at bounding box center [1107, 312] width 351 height 18
click at [1009, 277] on textarea at bounding box center [798, 285] width 1464 height 37
paste textarea "Gainesville WC Tallahassee DC"
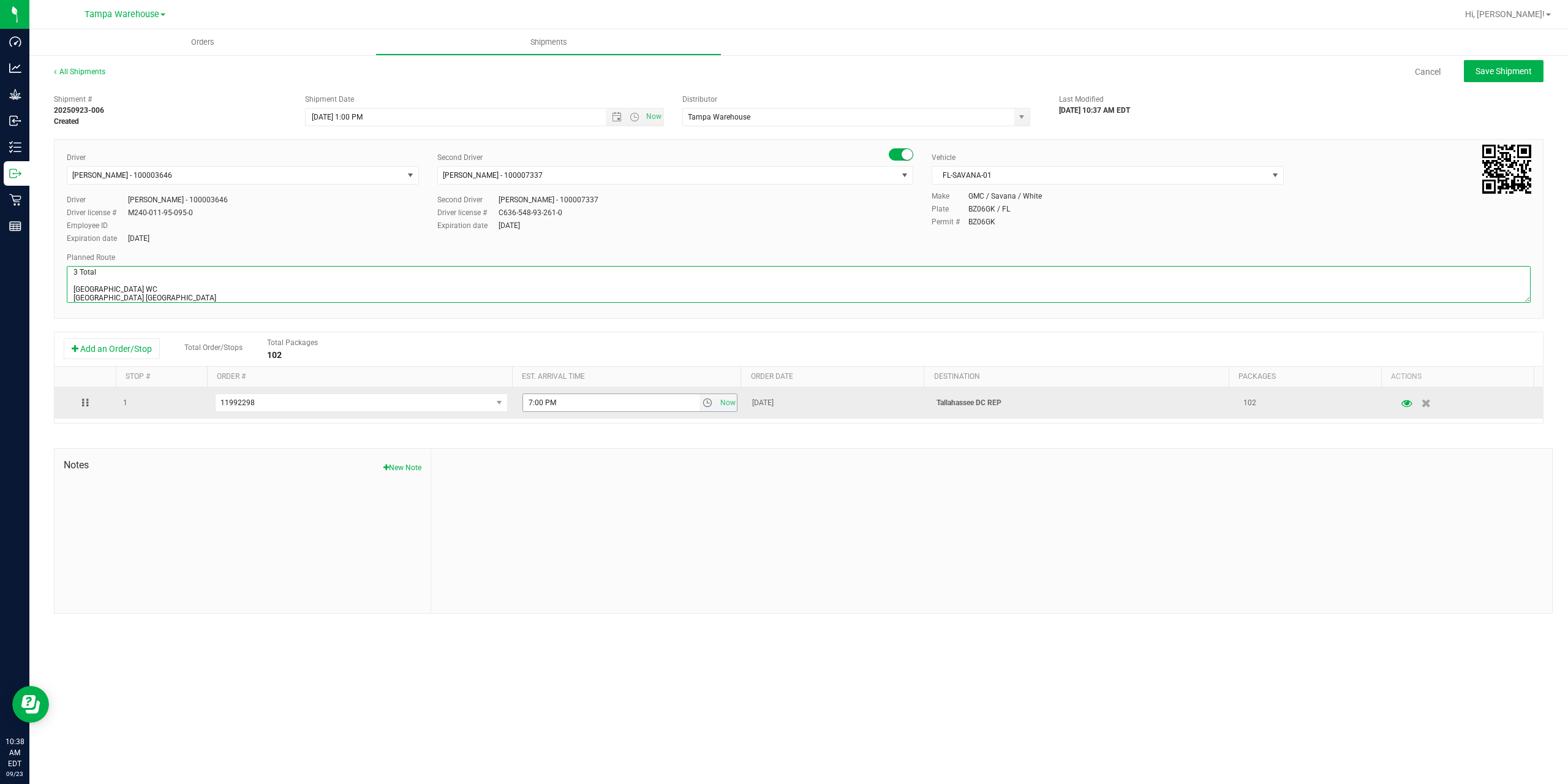
type textarea "Tallahassee DC 3 Total Gainesville WC Tallahassee DC"
click at [530, 402] on input "7:00 PM" at bounding box center [612, 403] width 177 height 18
type input "6:00 PM"
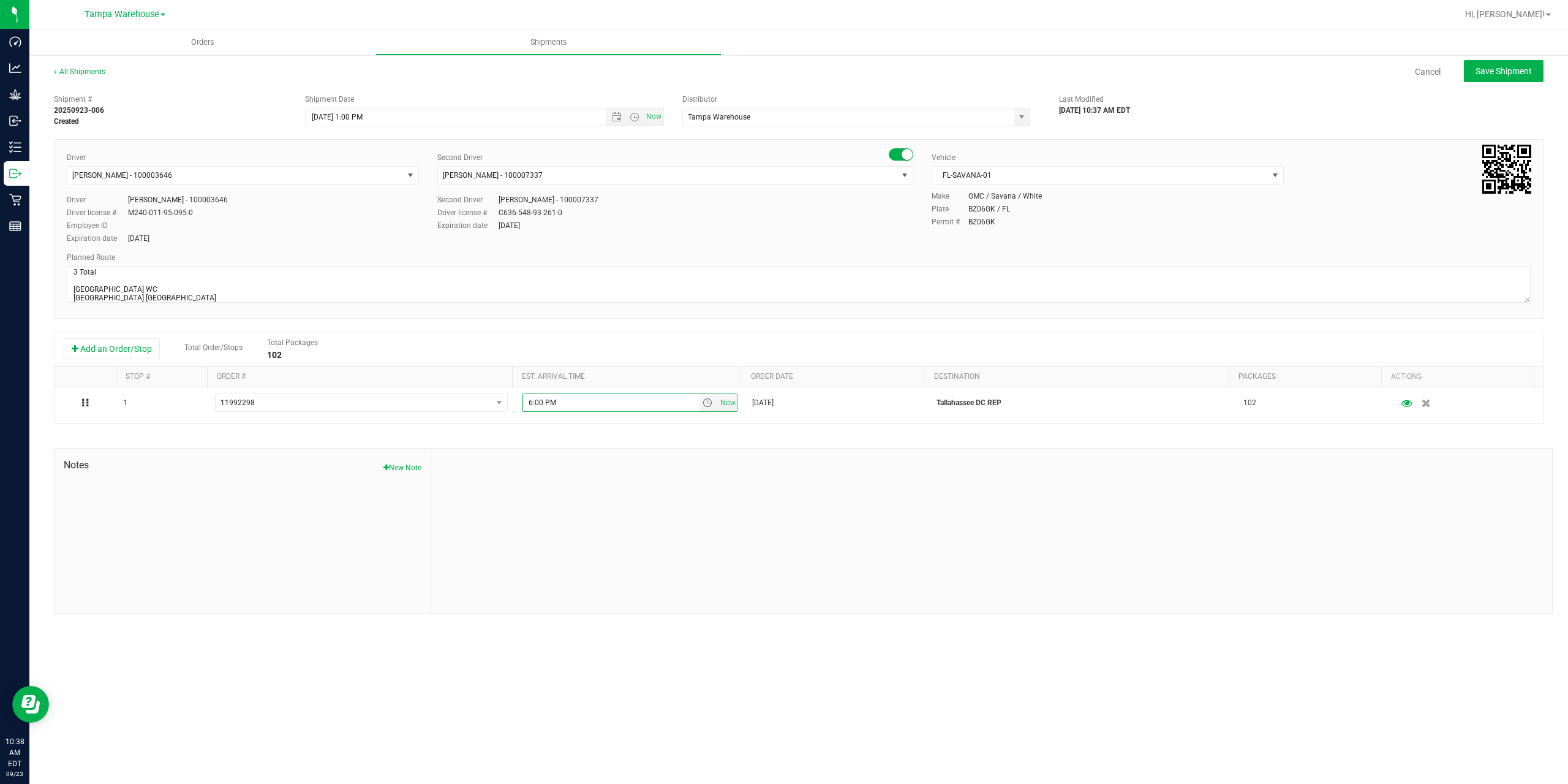
click at [623, 441] on div "Shipment # 20250923-006 Created Shipment Date 9/23/2025 1:00 PM Now Distributor…" at bounding box center [799, 351] width 1490 height 525
click at [1512, 66] on span "Save Shipment" at bounding box center [1504, 71] width 56 height 10
type input "9/23/2025 5:00 PM"
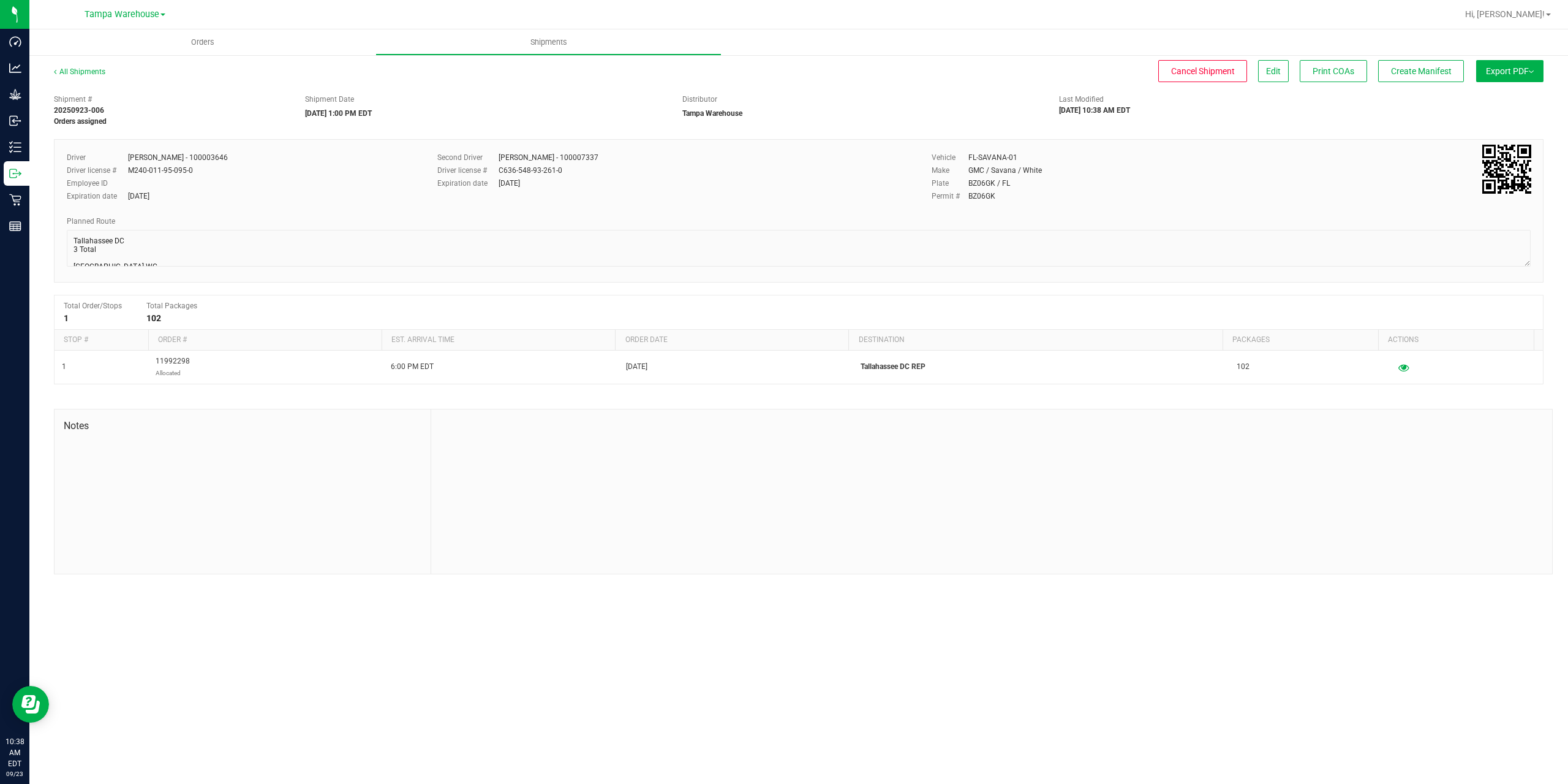
click at [1512, 66] on span "Export PDF" at bounding box center [1510, 71] width 48 height 10
click at [1516, 92] on li "Manifest by Package ID" at bounding box center [1506, 98] width 123 height 18
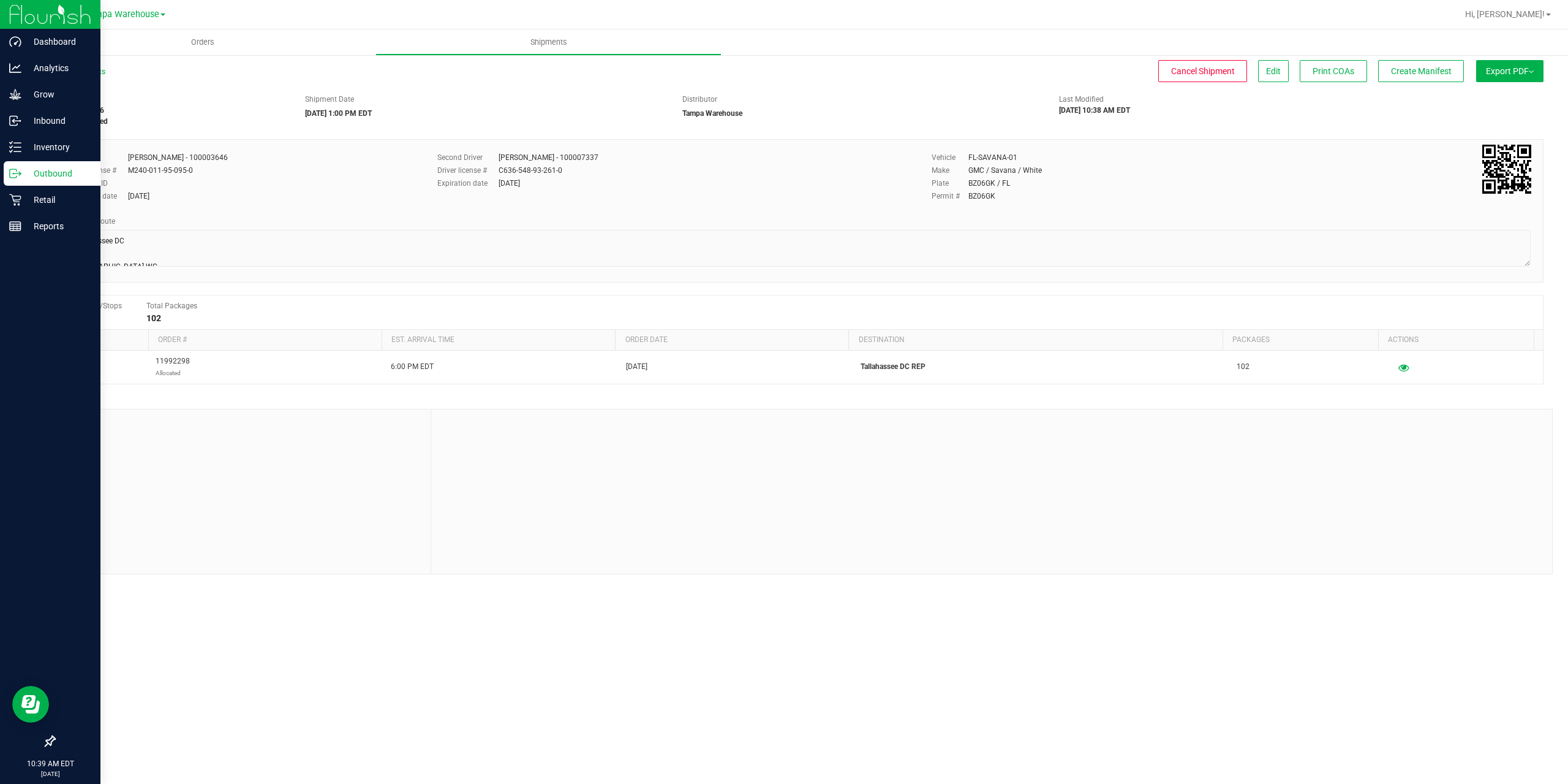
click at [21, 177] on icon at bounding box center [15, 173] width 12 height 12
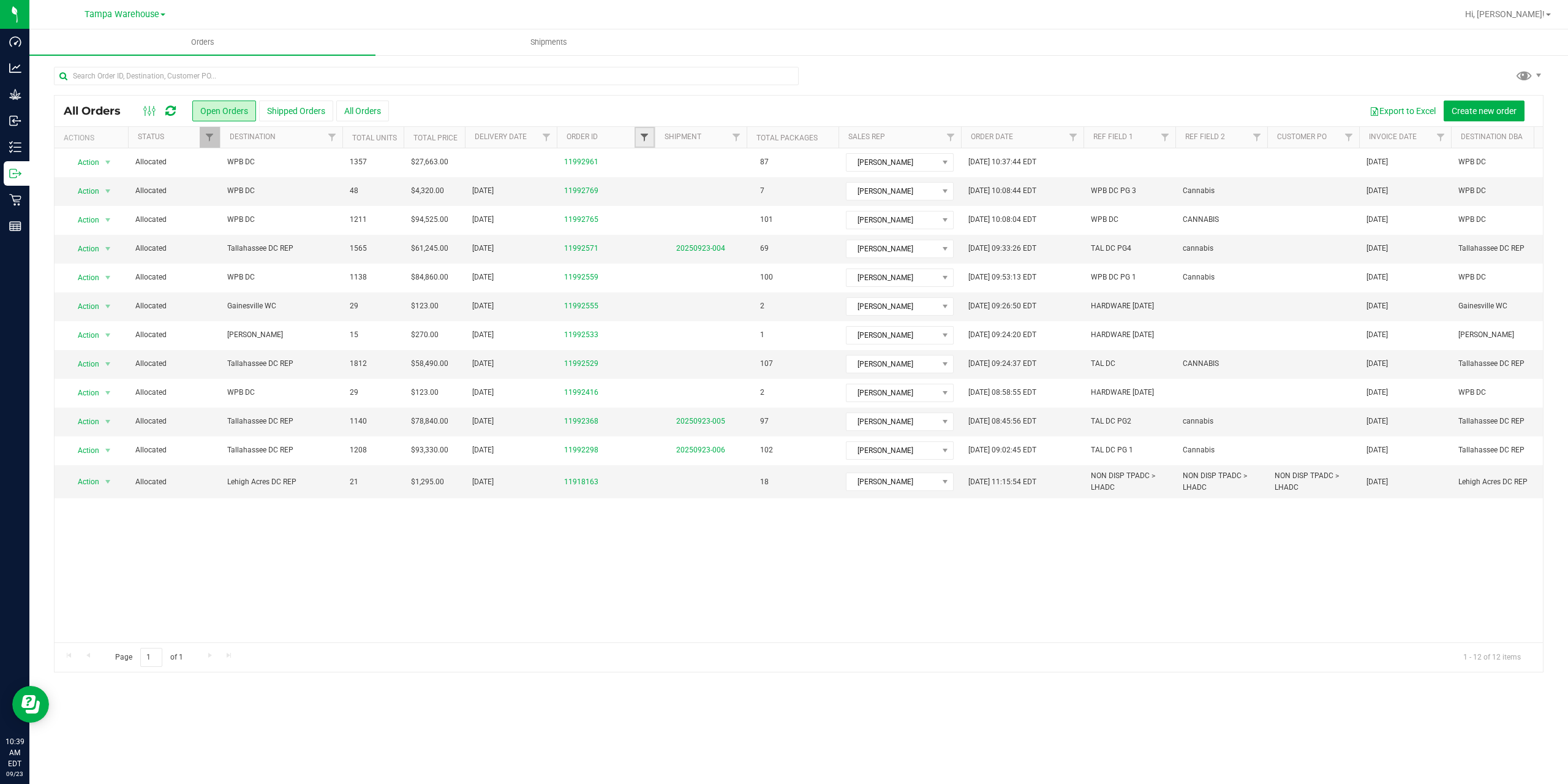
click at [645, 137] on span "Filter" at bounding box center [644, 137] width 10 height 10
type input "2529"
click at [642, 183] on button "Filter" at bounding box center [672, 196] width 59 height 27
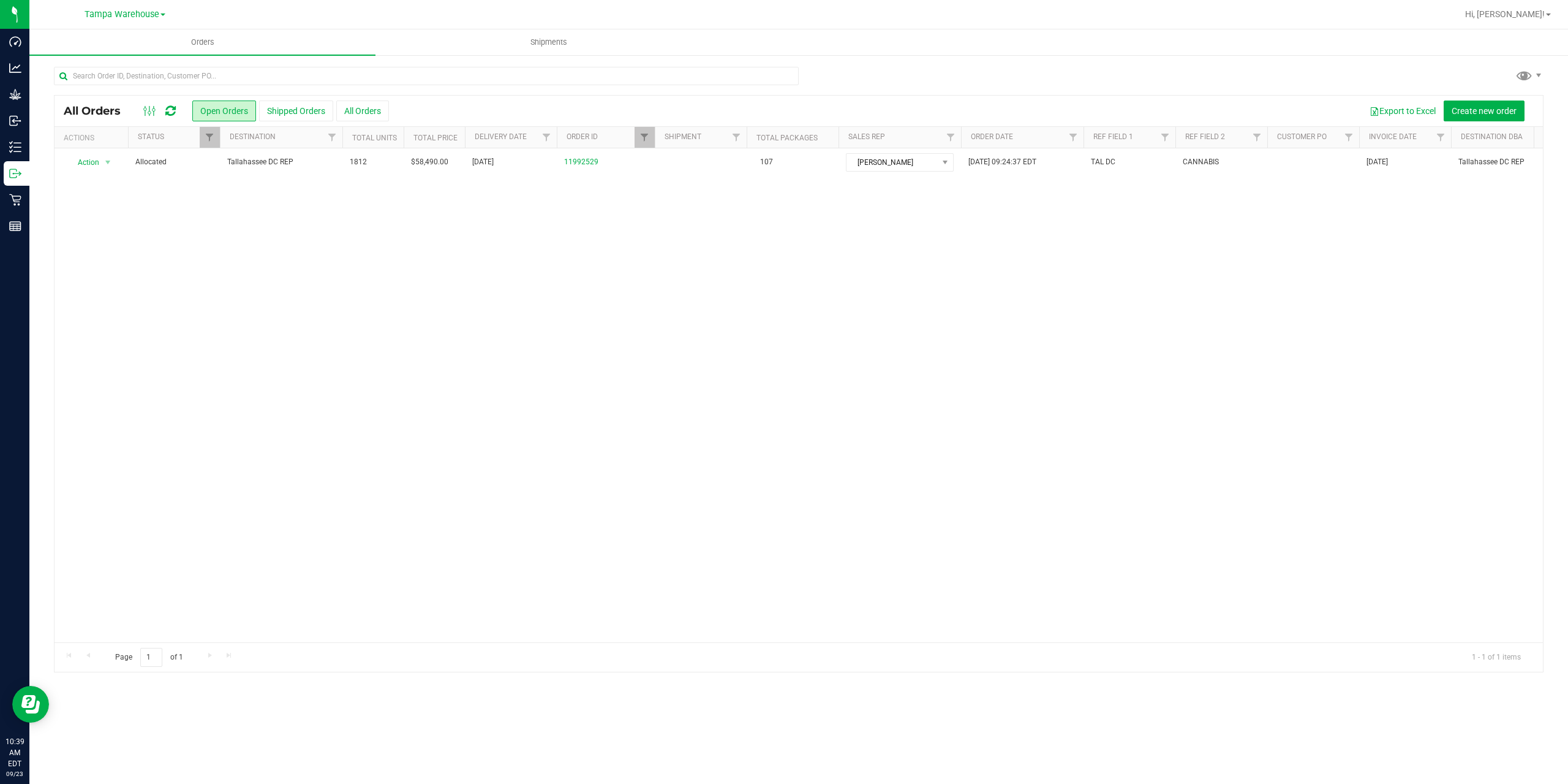
drag, startPoint x: 295, startPoint y: 158, endPoint x: 352, endPoint y: 133, distance: 62.2
click at [295, 158] on span "Tallahassee DC REP" at bounding box center [281, 162] width 108 height 12
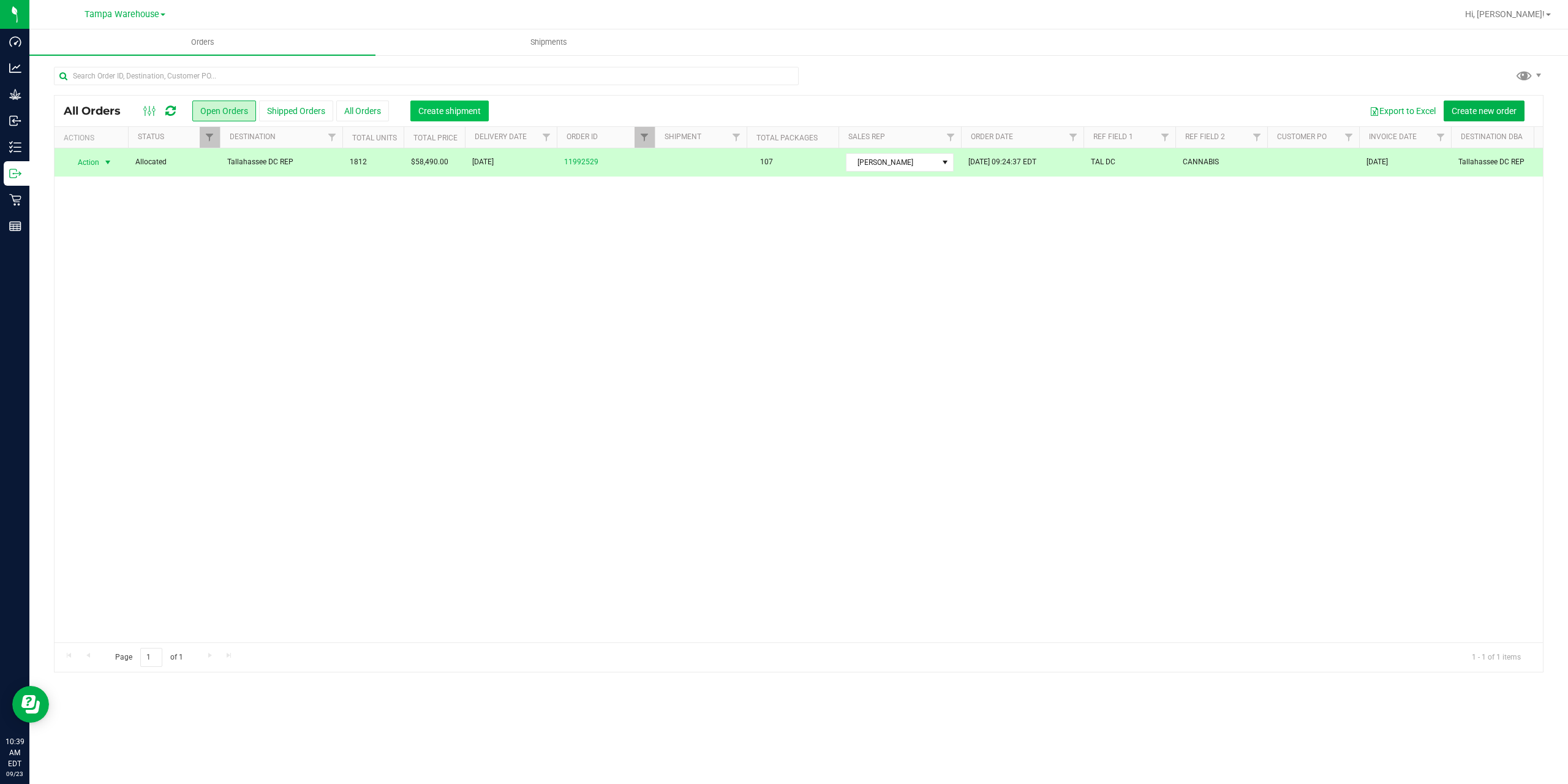
click at [428, 112] on span "Create shipment" at bounding box center [450, 111] width 63 height 10
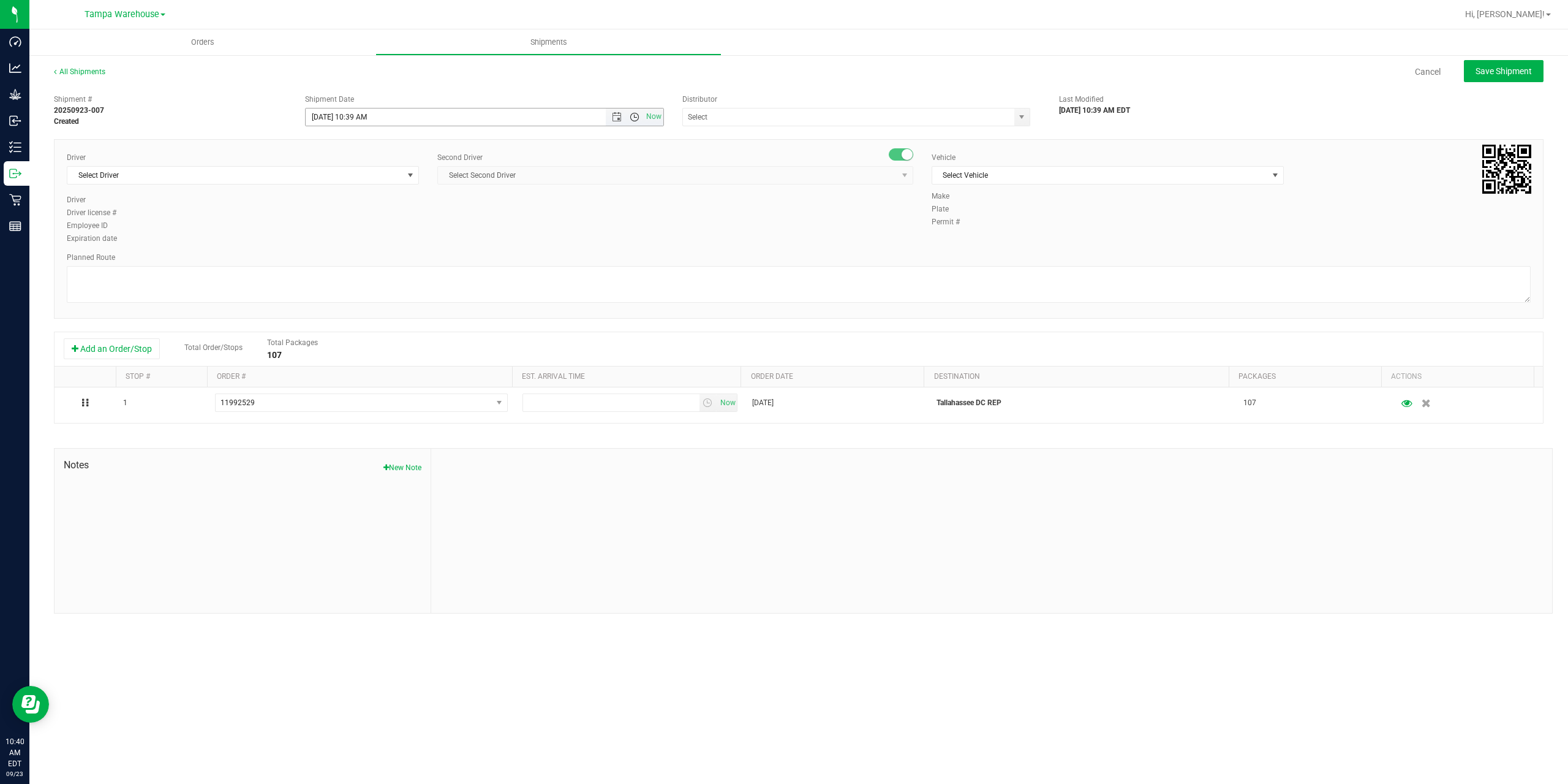
click at [635, 121] on span "Open the time view" at bounding box center [635, 117] width 10 height 10
click at [495, 239] on li "1:00 PM" at bounding box center [484, 240] width 357 height 16
type input "9/23/2025 1:00 PM"
click at [747, 121] on input "text" at bounding box center [843, 117] width 322 height 18
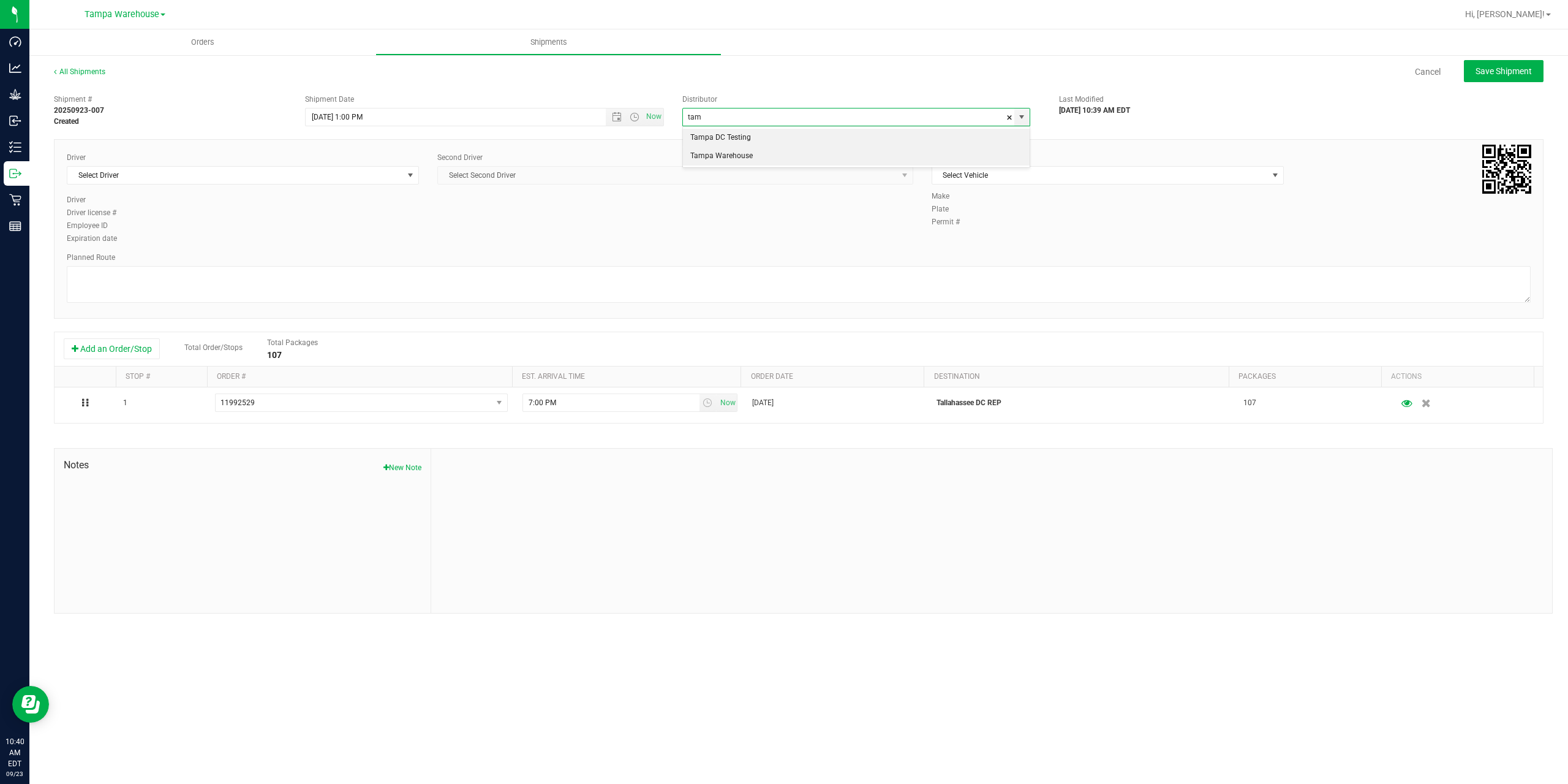
click at [728, 160] on li "Tampa Warehouse" at bounding box center [856, 157] width 346 height 18
type input "Tampa Warehouse"
click at [250, 172] on span "Select Driver" at bounding box center [235, 175] width 335 height 18
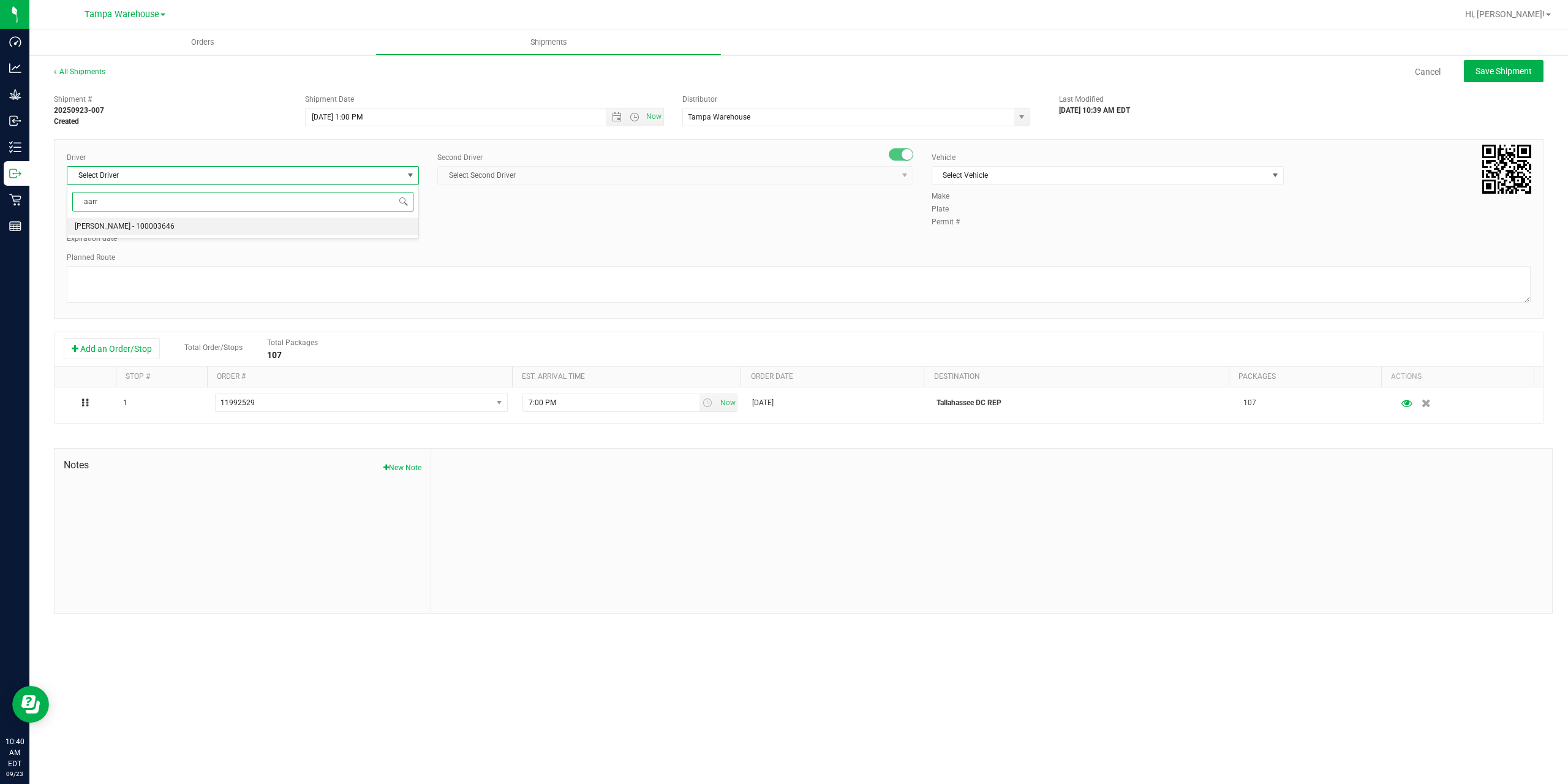
click at [129, 226] on span "Aarron Mosley - 100003646" at bounding box center [124, 226] width 99 height 16
type input "aarr"
click at [606, 182] on span "Select Second Driver" at bounding box center [667, 175] width 460 height 18
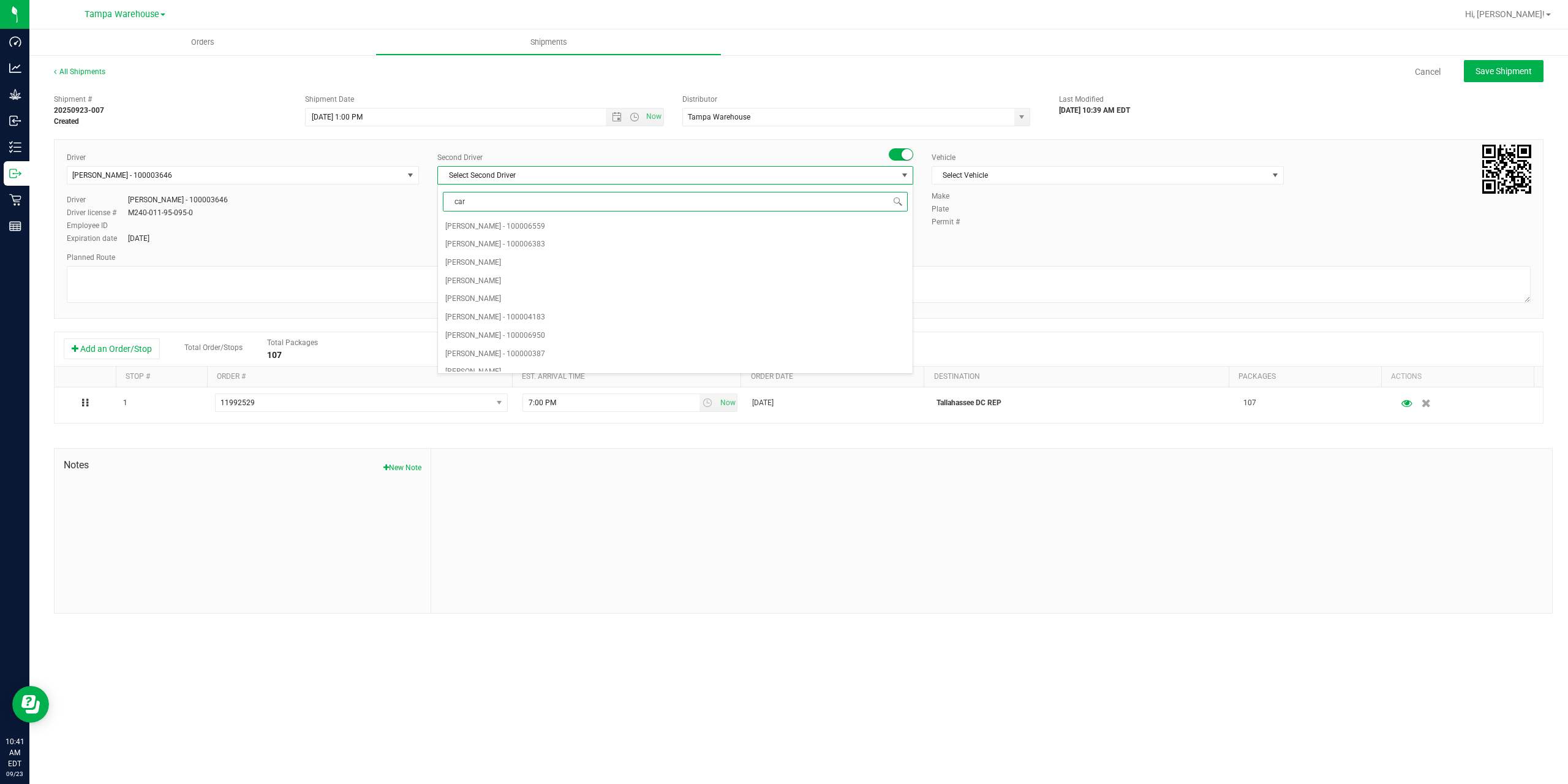
type input "cart"
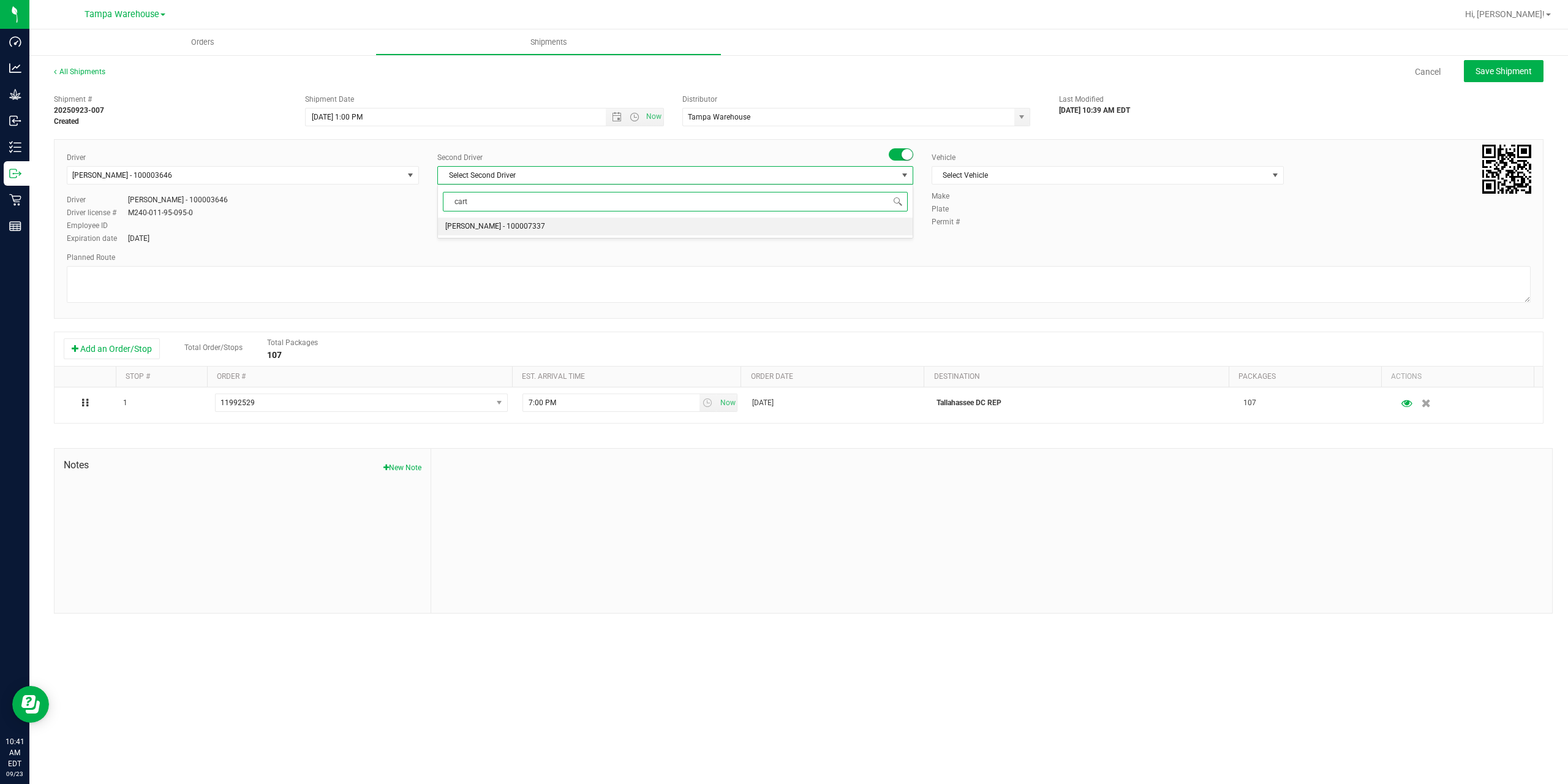
click at [552, 226] on li "Markos Carter - 100007337" at bounding box center [674, 227] width 474 height 18
click at [1001, 182] on span "Select Vehicle" at bounding box center [1100, 175] width 335 height 18
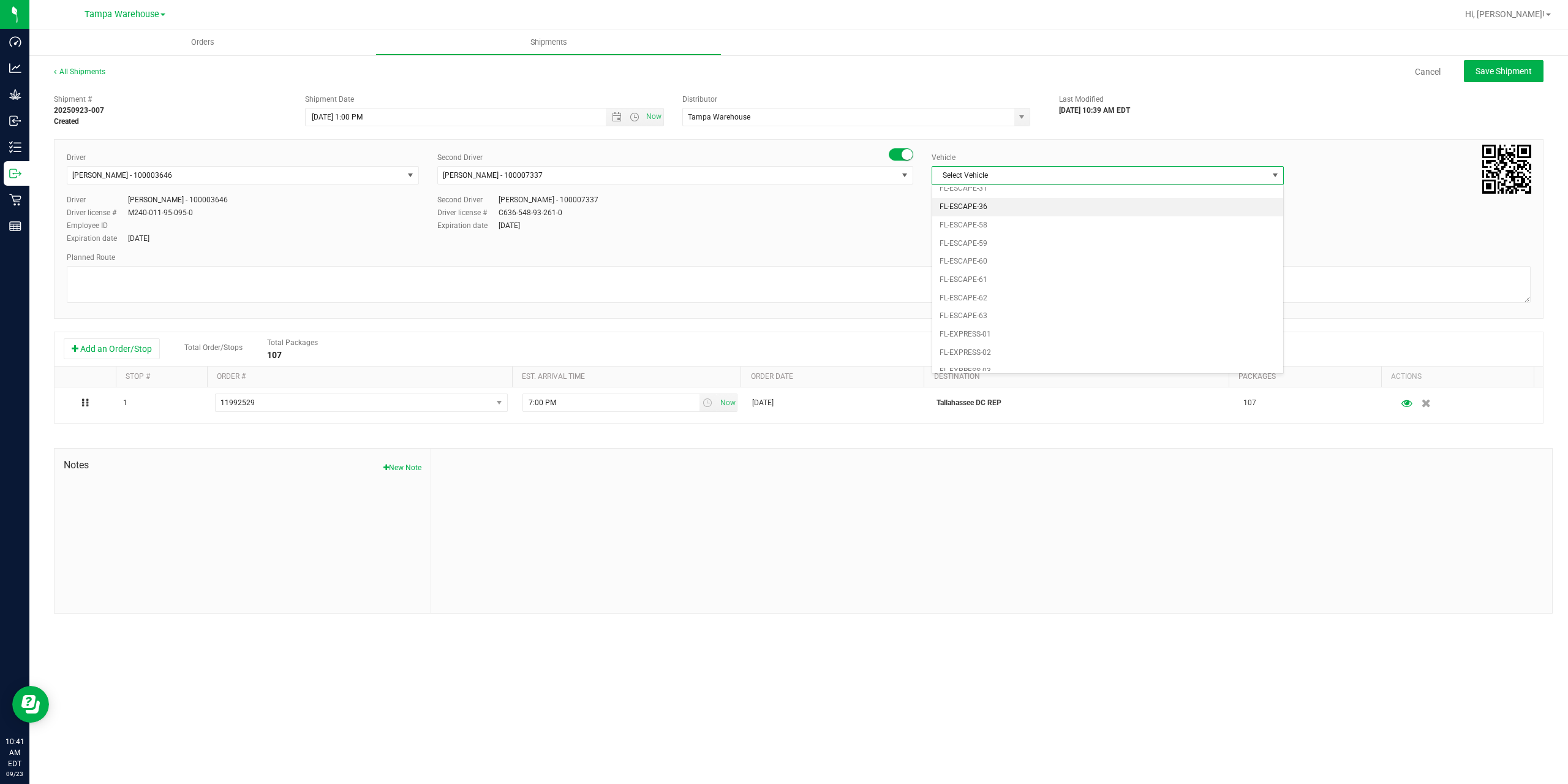
scroll to position [209, 0]
click at [1036, 266] on li "FL-EXPRESS-01" at bounding box center [1107, 261] width 351 height 18
click at [1018, 287] on textarea at bounding box center [798, 285] width 1464 height 37
paste textarea "Gainesville WC Tallahassee DC"
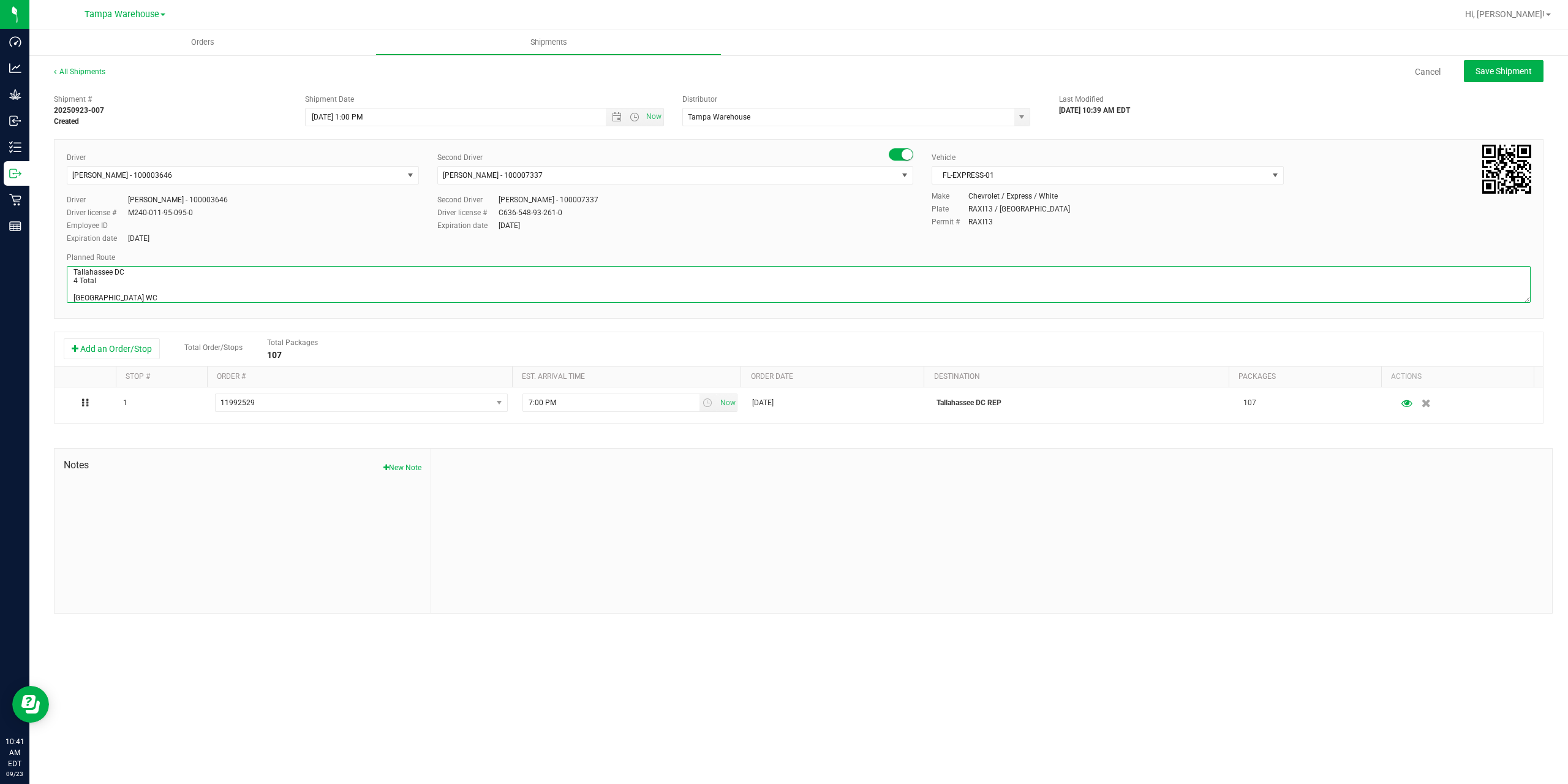
scroll to position [14, 0]
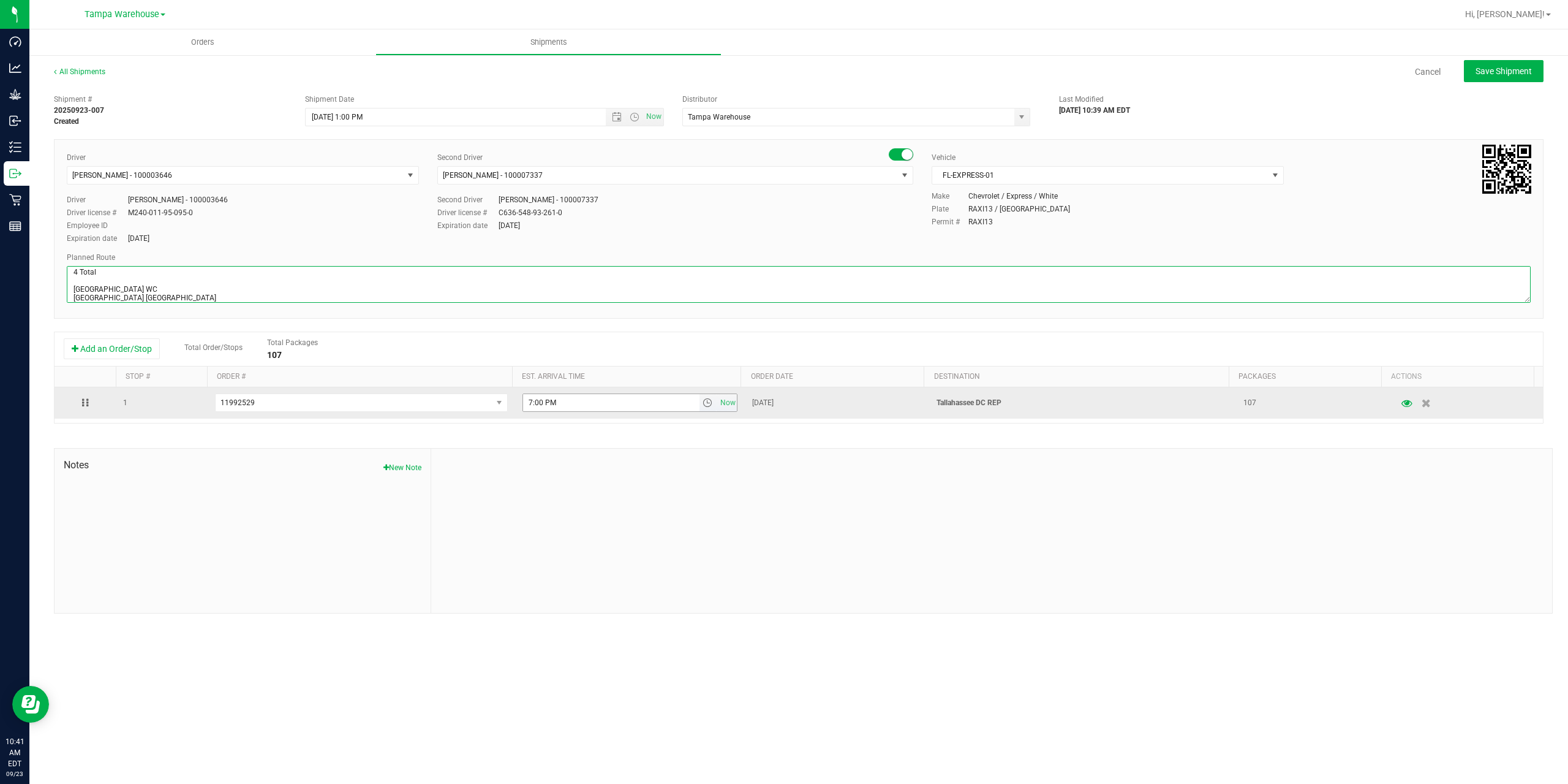
type textarea "Tallahassee DC 4 Total Gainesville WC Tallahassee DC"
click at [526, 398] on input "7:00 PM" at bounding box center [612, 403] width 177 height 18
type input "6:00 PM"
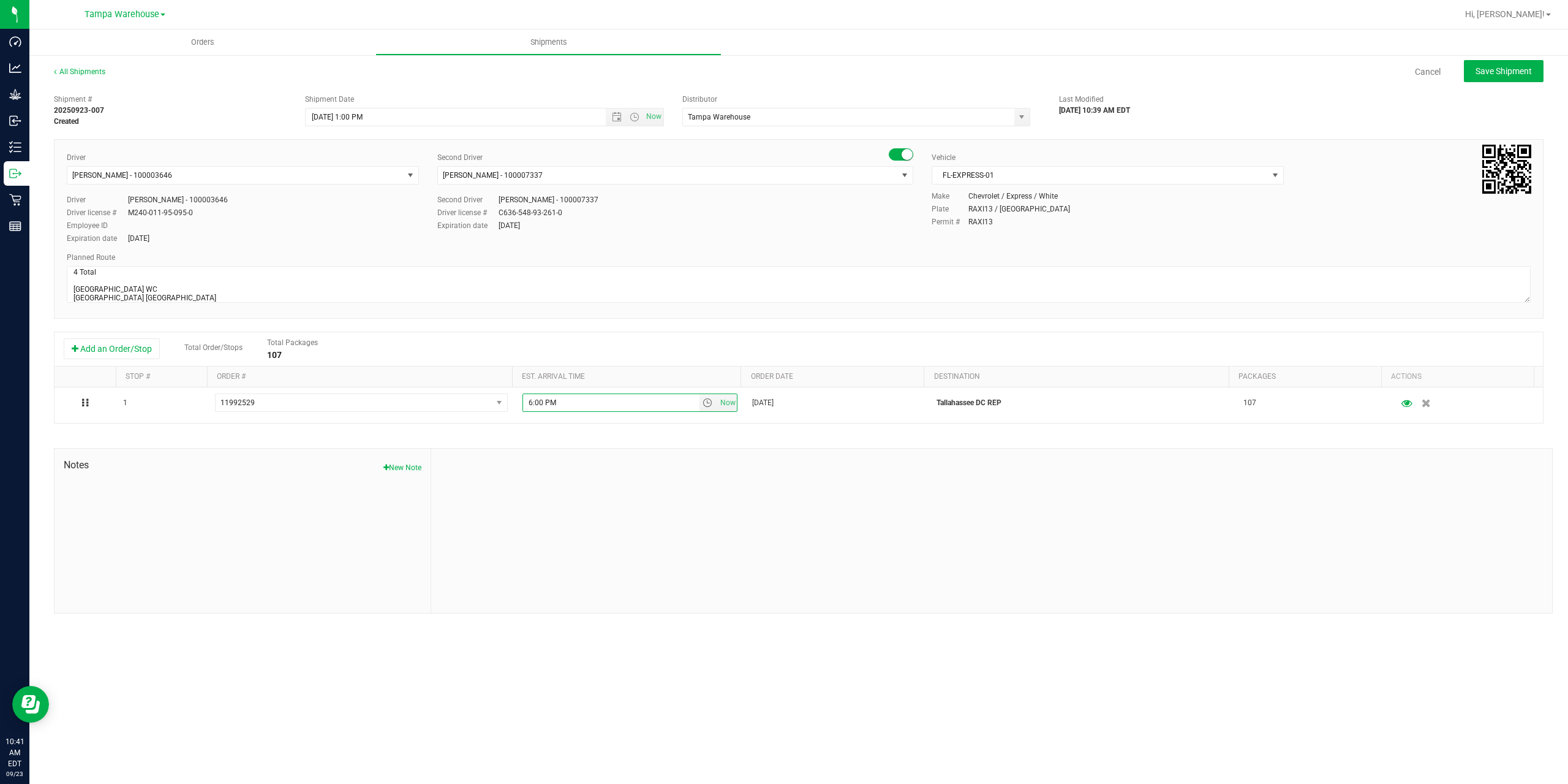
click at [560, 439] on div "Shipment # 20250923-007 Created Shipment Date 9/23/2025 1:00 PM Now Distributor…" at bounding box center [799, 351] width 1490 height 525
click at [1499, 70] on span "Save Shipment" at bounding box center [1504, 71] width 56 height 10
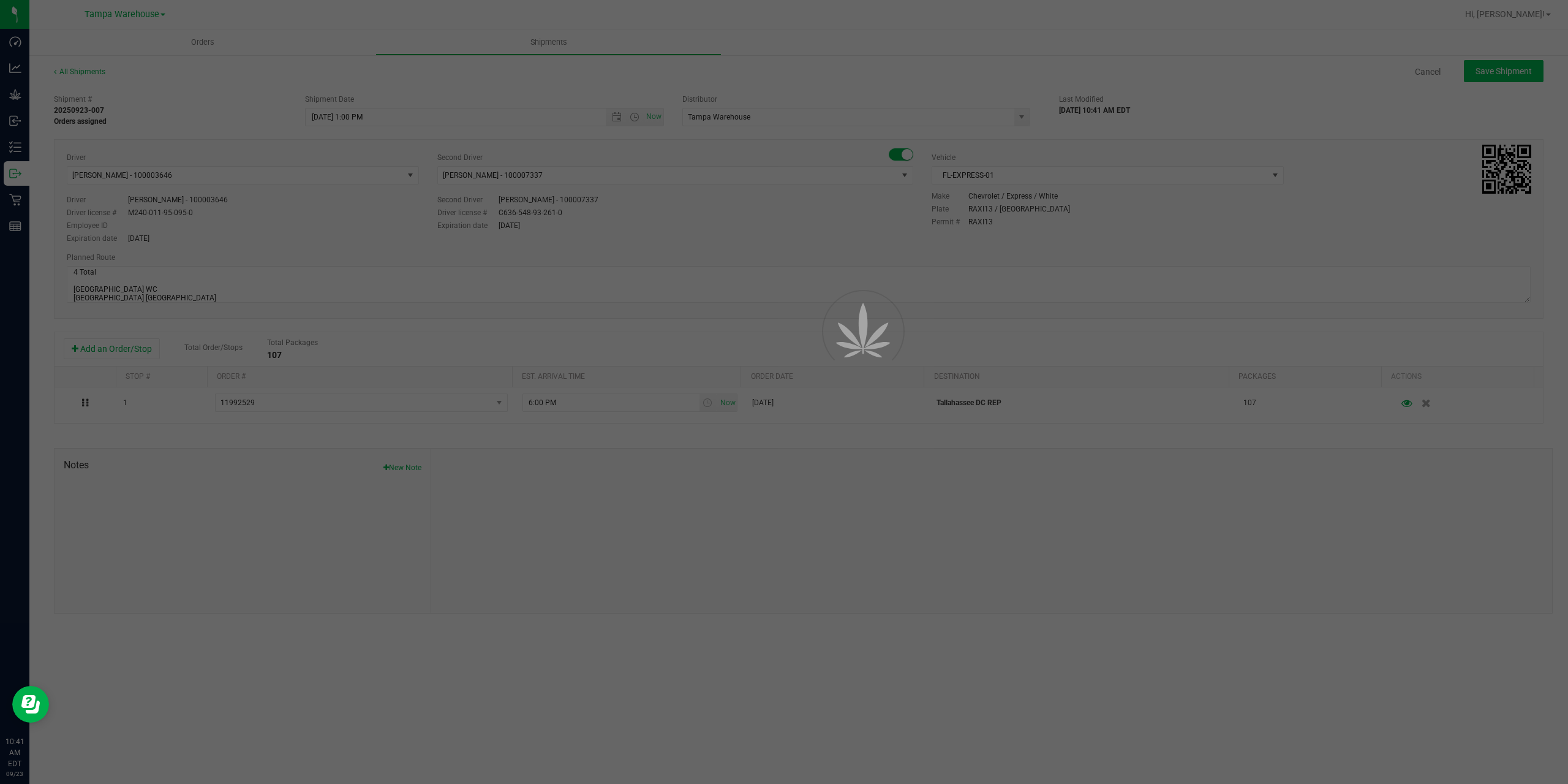
type input "9/23/2025 5:00 PM"
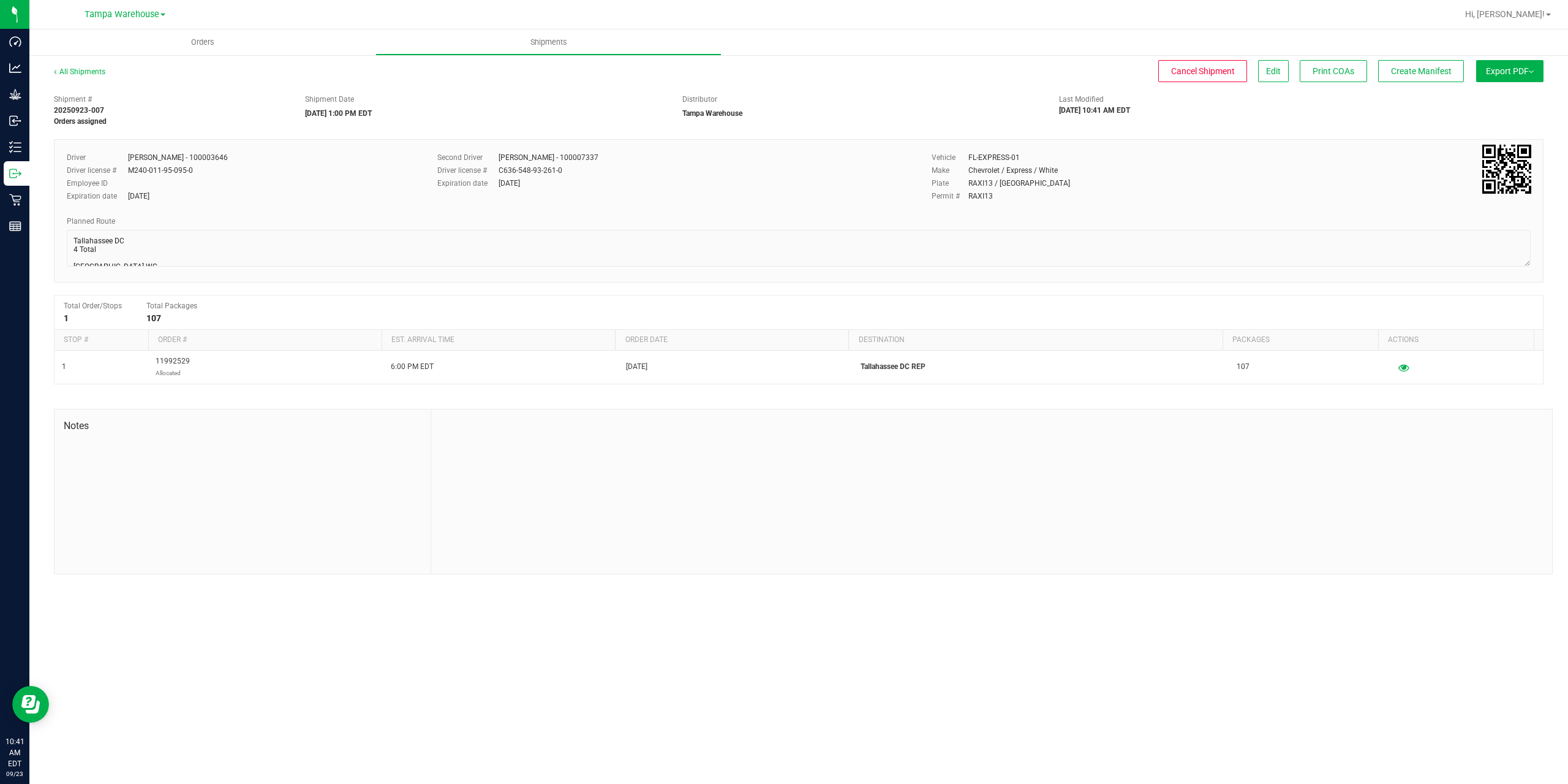
click at [1499, 70] on span "Export PDF" at bounding box center [1510, 71] width 48 height 10
click at [1497, 96] on span "Manifest by Package ID" at bounding box center [1492, 98] width 77 height 8
click at [0, 0] on p "Outbound" at bounding box center [0, 0] width 0 height 0
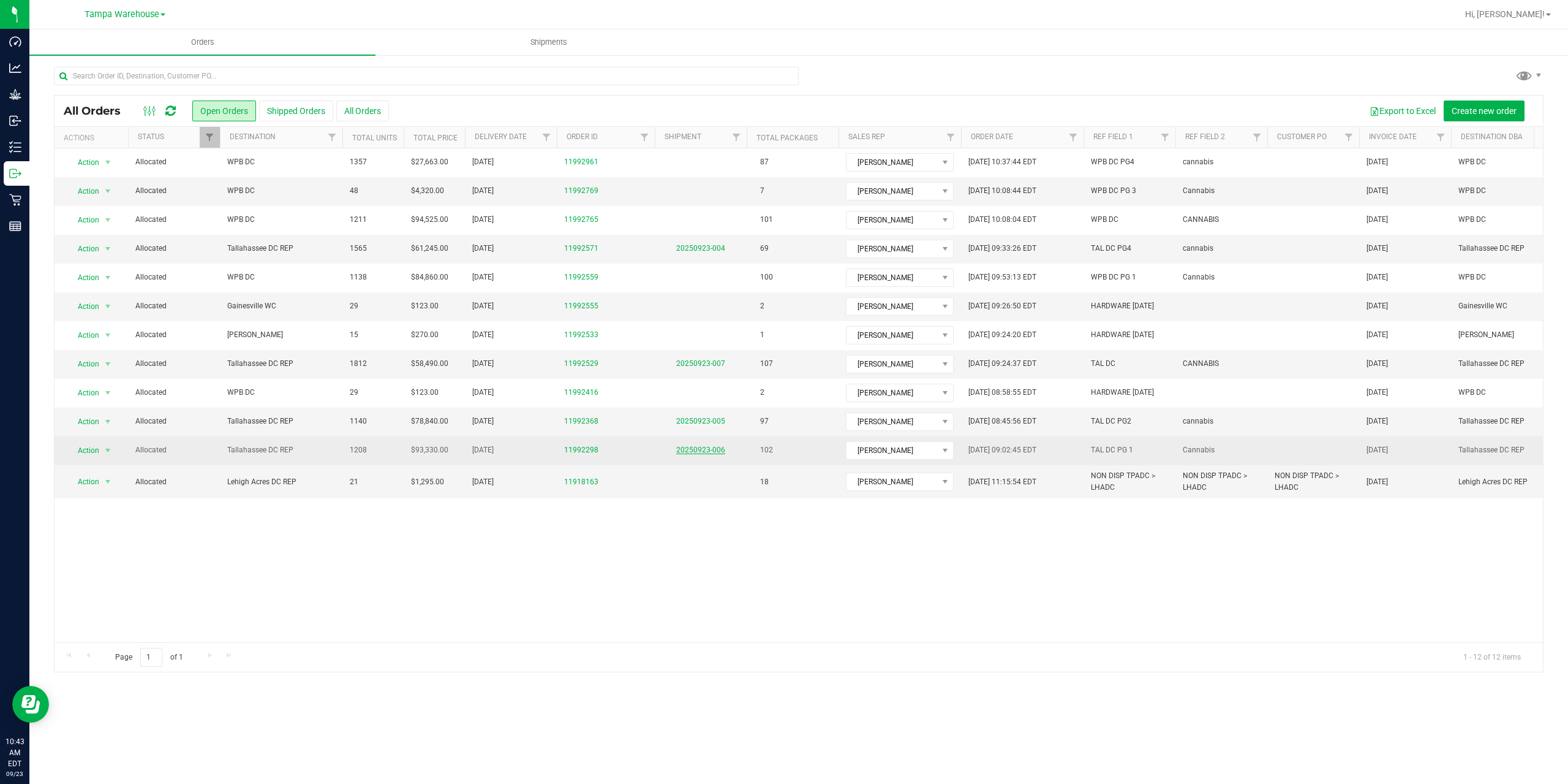
click at [704, 447] on link "20250923-006" at bounding box center [700, 449] width 49 height 8
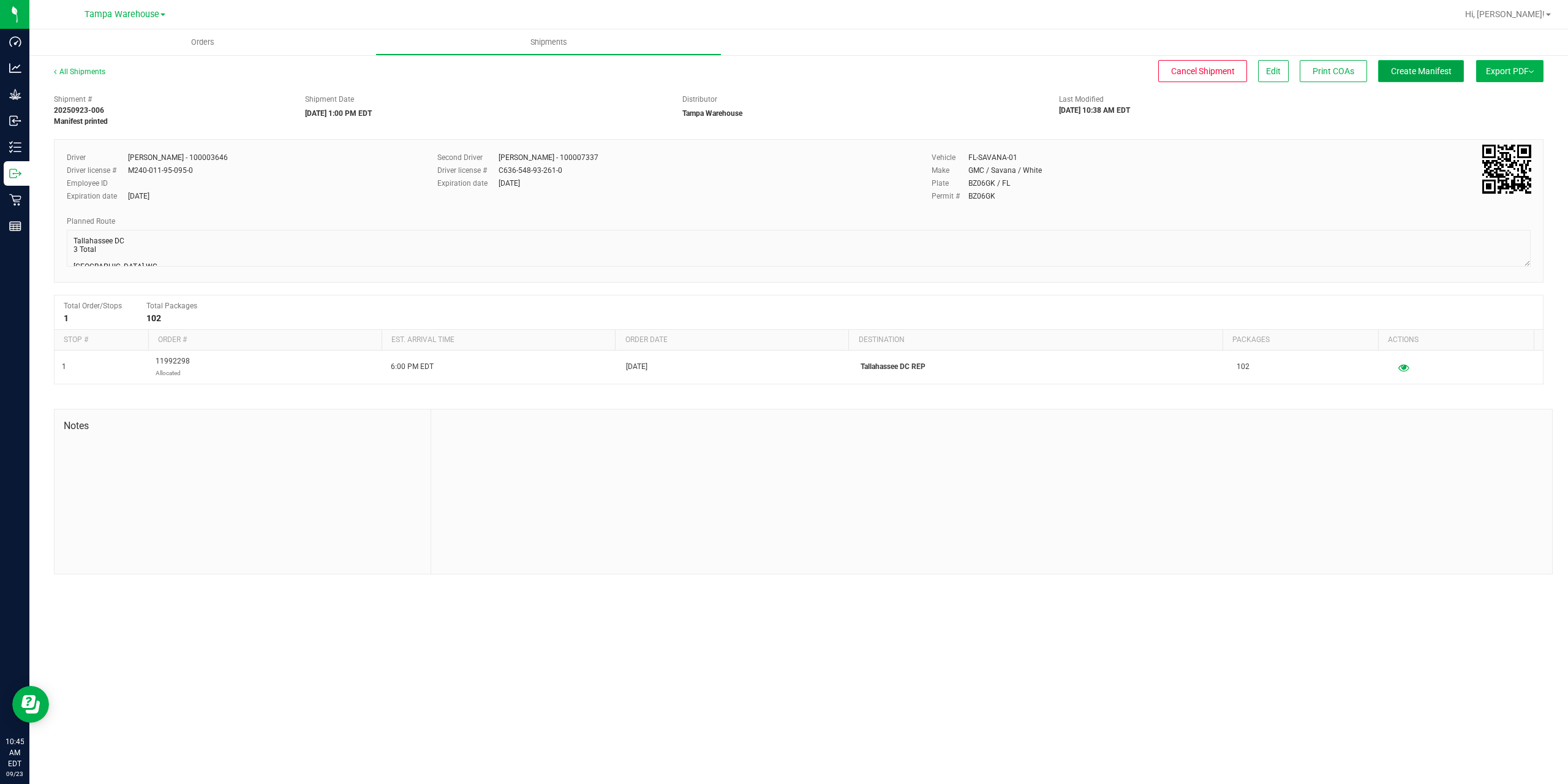
click at [1445, 62] on button "Create Manifest" at bounding box center [1421, 71] width 86 height 22
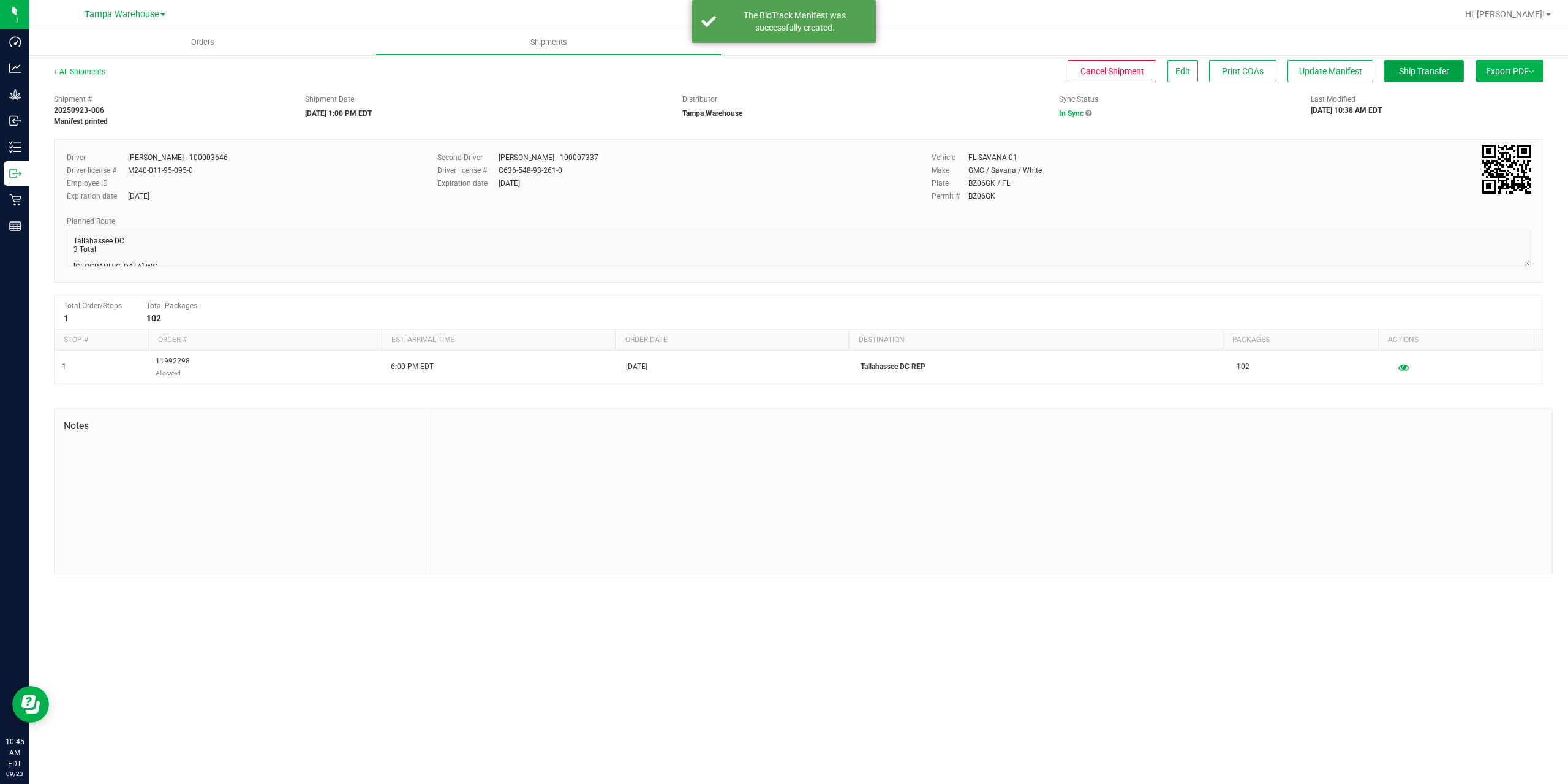
click at [1445, 66] on span "Ship Transfer" at bounding box center [1424, 71] width 51 height 10
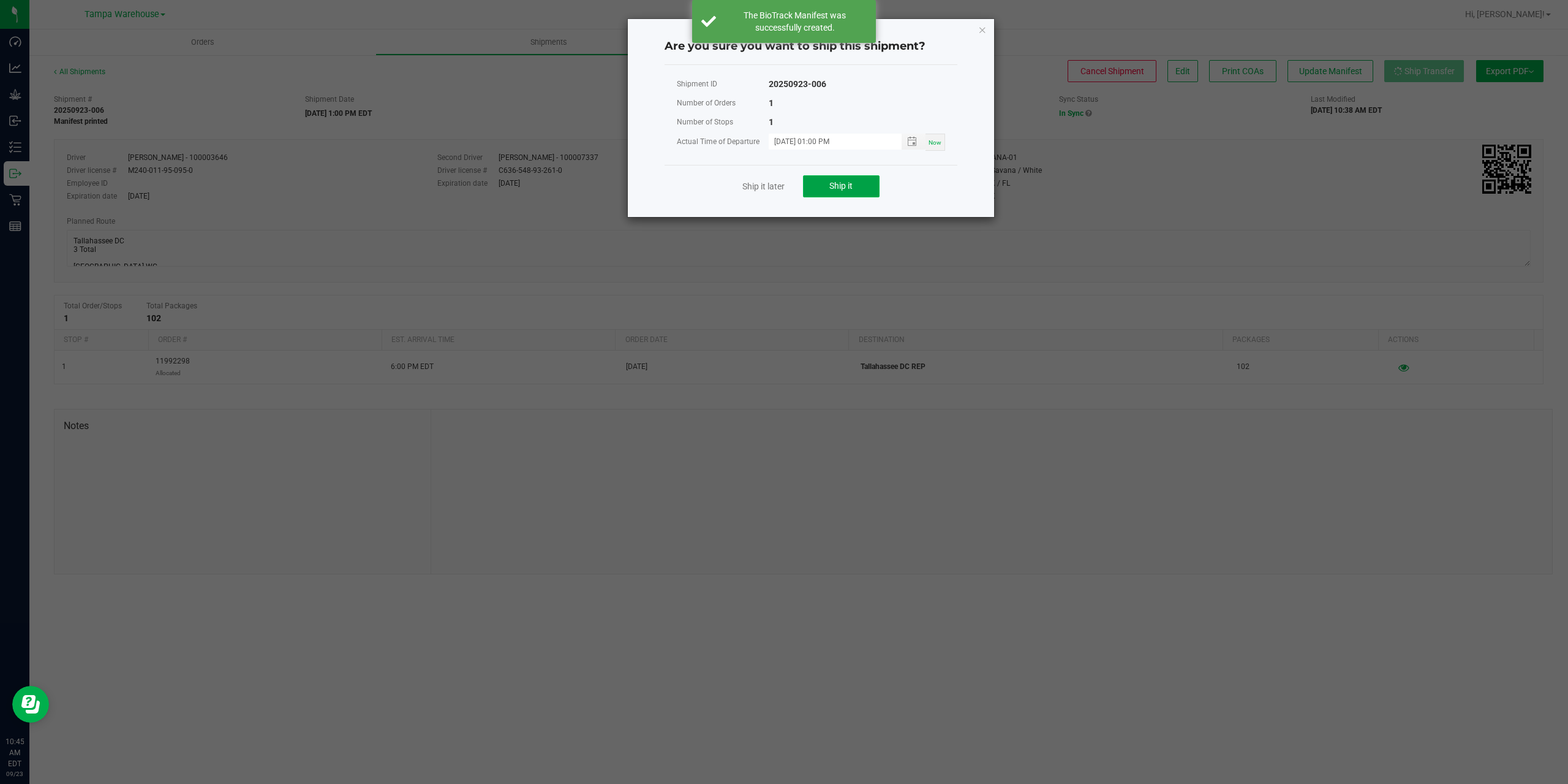
click at [848, 193] on button "Ship it" at bounding box center [841, 186] width 76 height 22
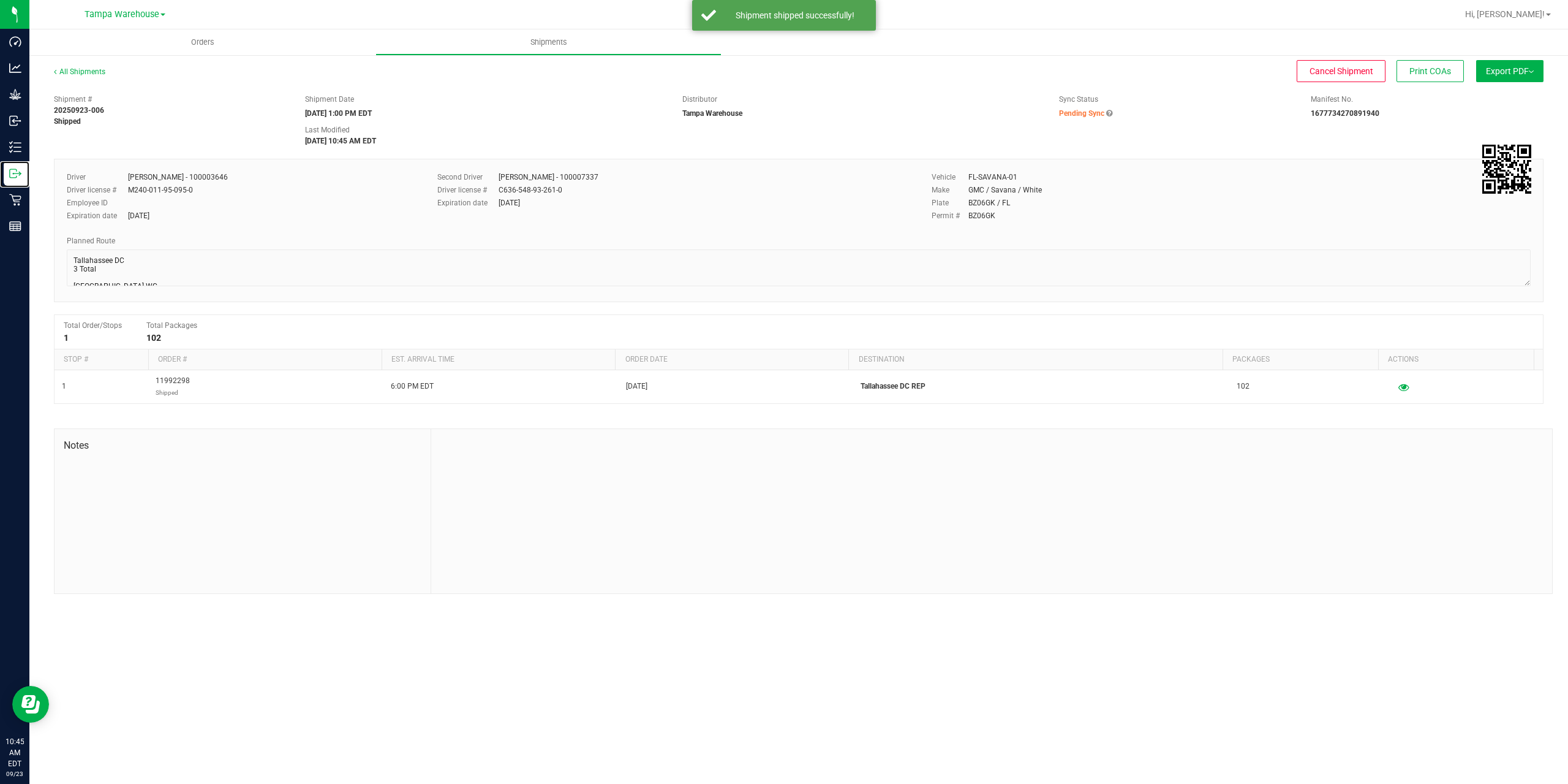
click at [0, 0] on p "Outbound" at bounding box center [0, 0] width 0 height 0
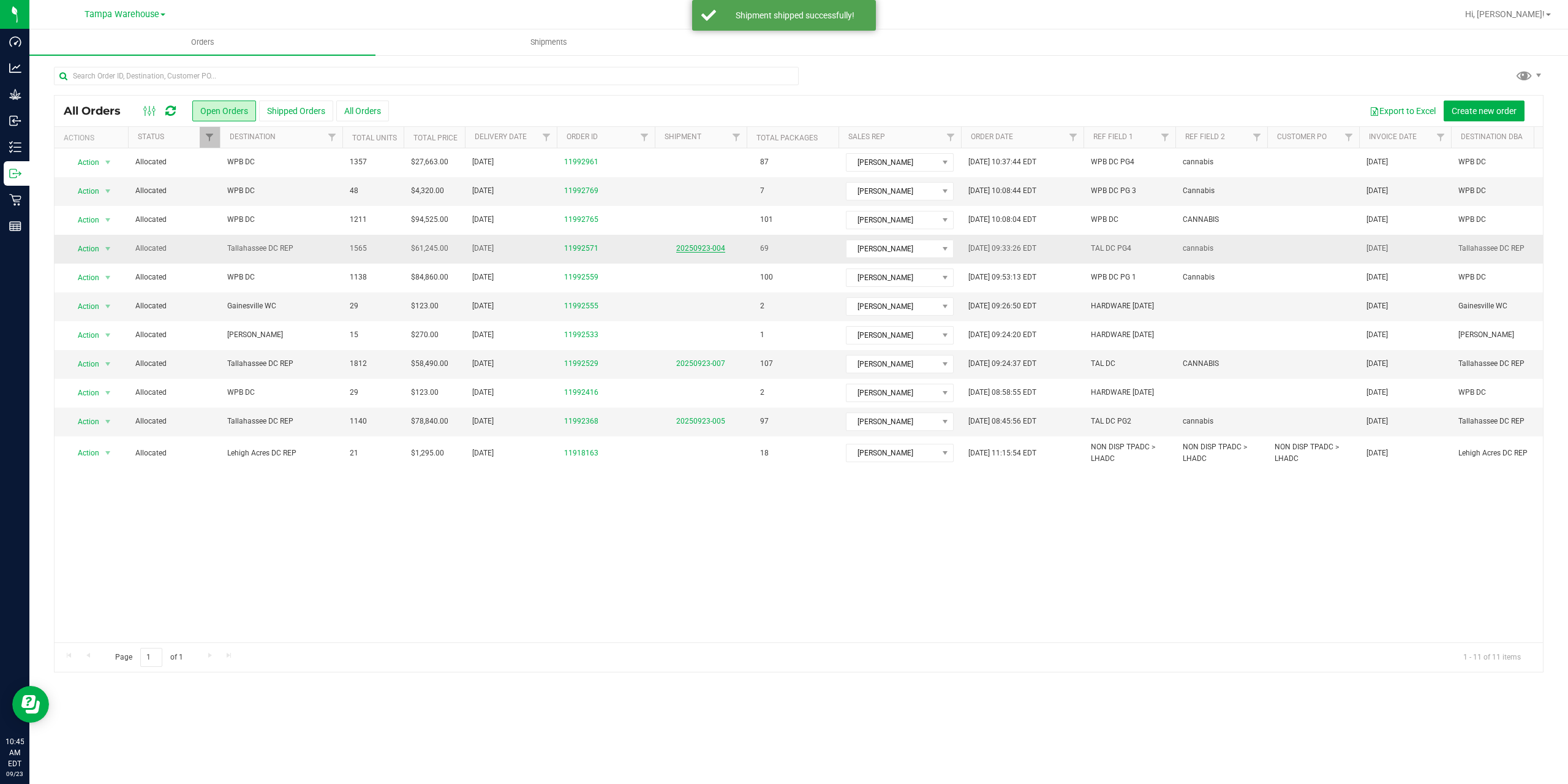
click at [688, 248] on link "20250923-004" at bounding box center [700, 248] width 49 height 8
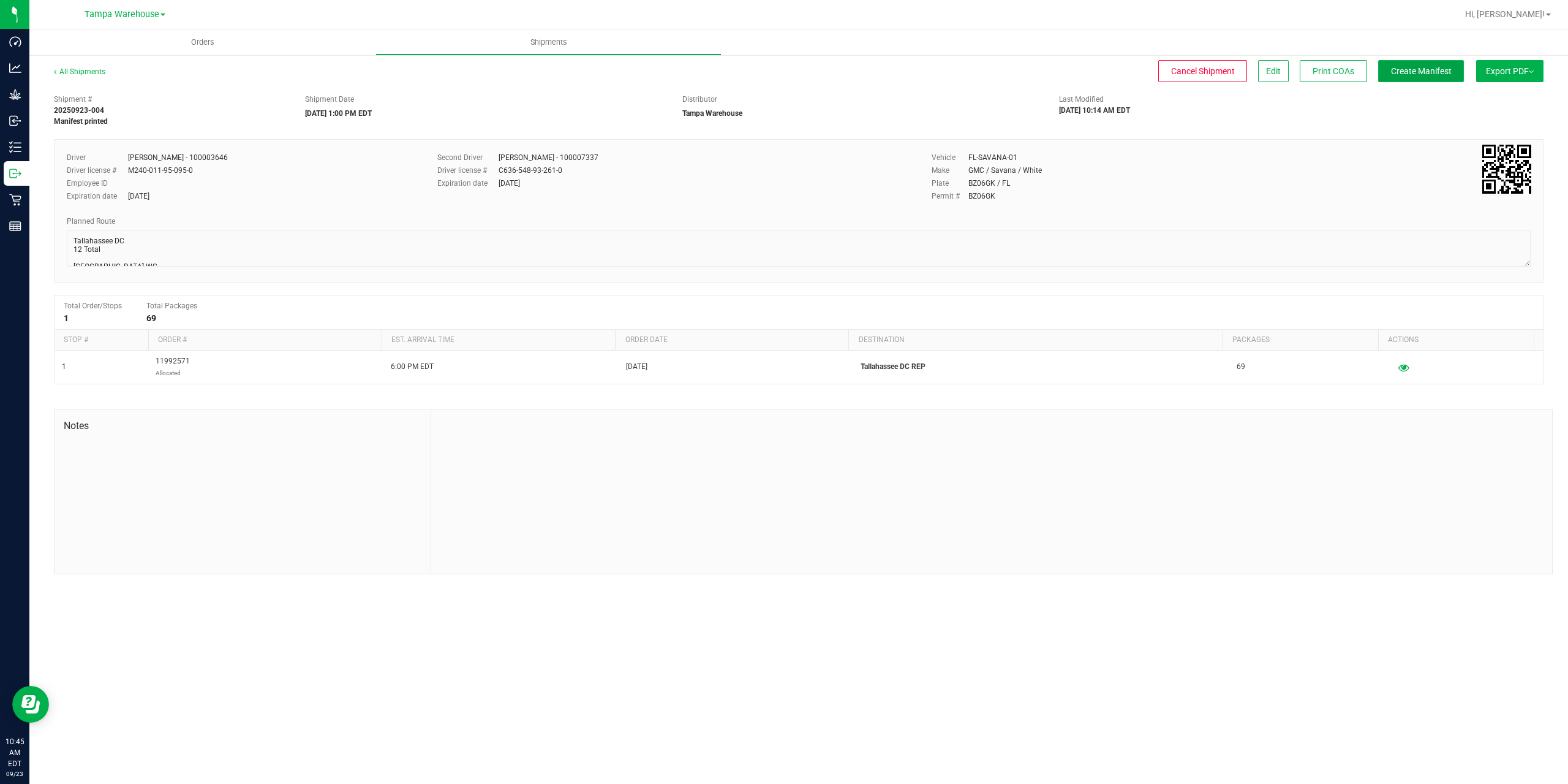
click at [1440, 68] on span "Create Manifest" at bounding box center [1422, 71] width 61 height 10
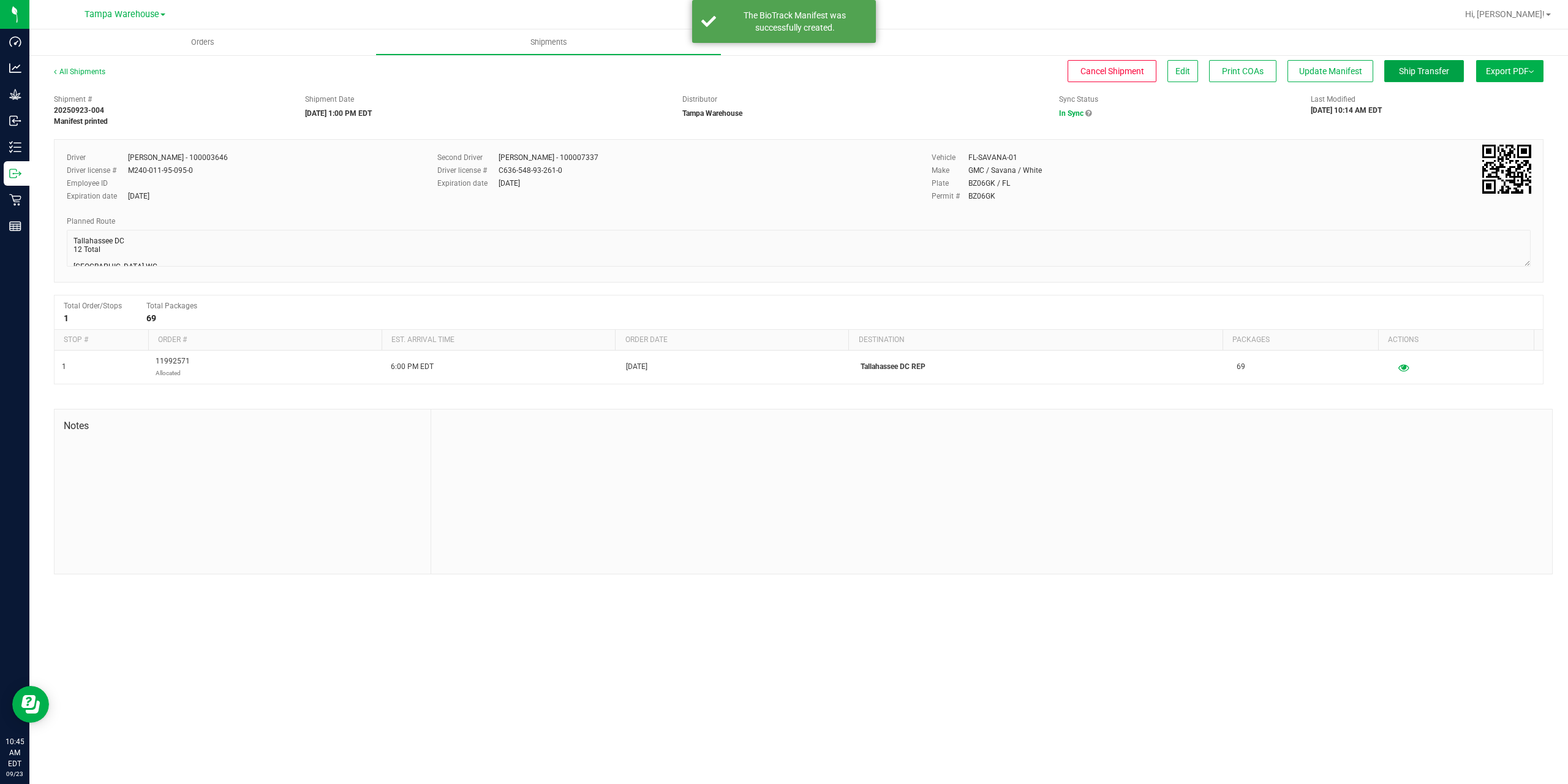
click at [1440, 68] on span "Ship Transfer" at bounding box center [1424, 71] width 51 height 10
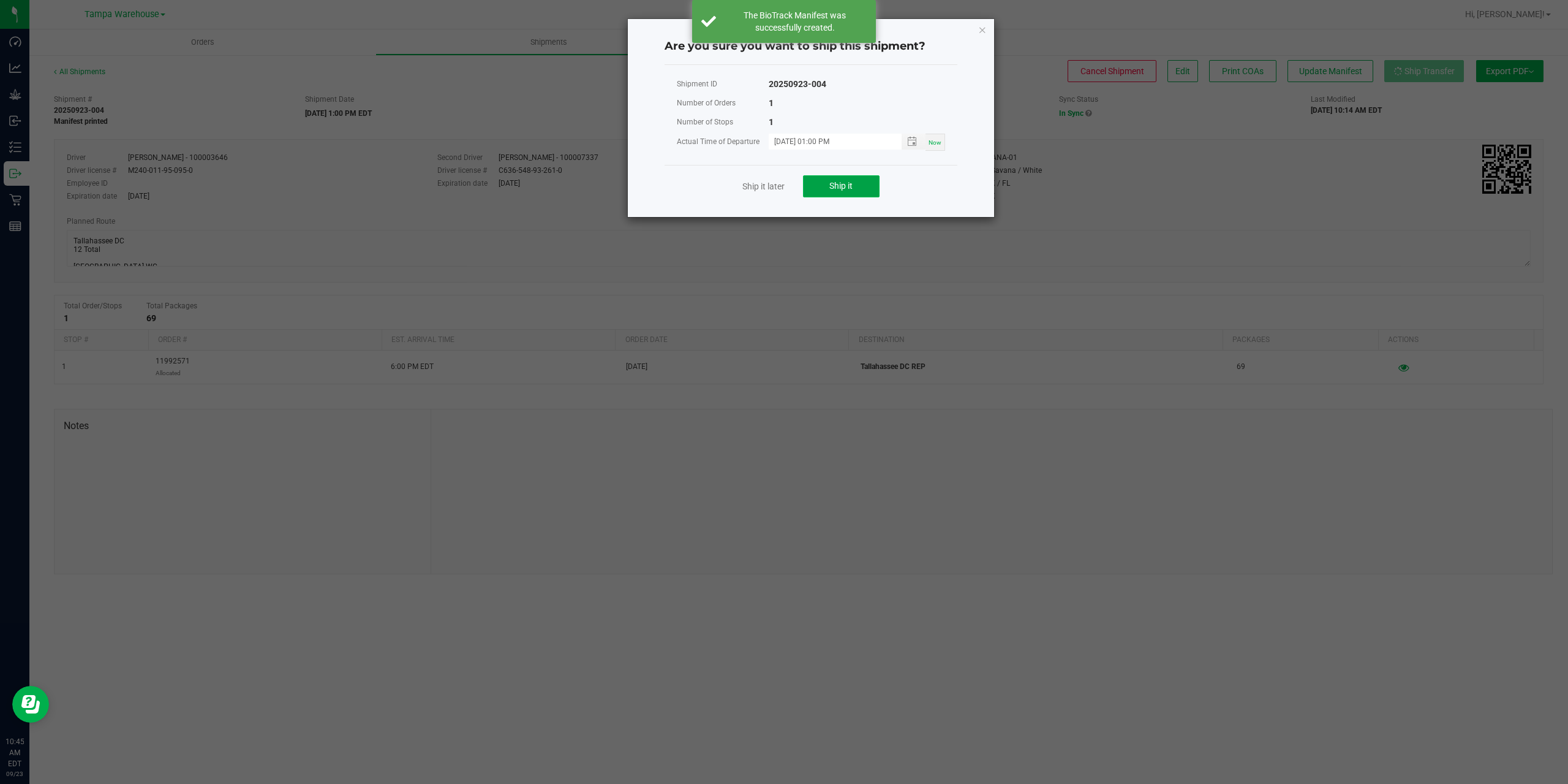
click at [836, 191] on span "Ship it" at bounding box center [840, 185] width 23 height 10
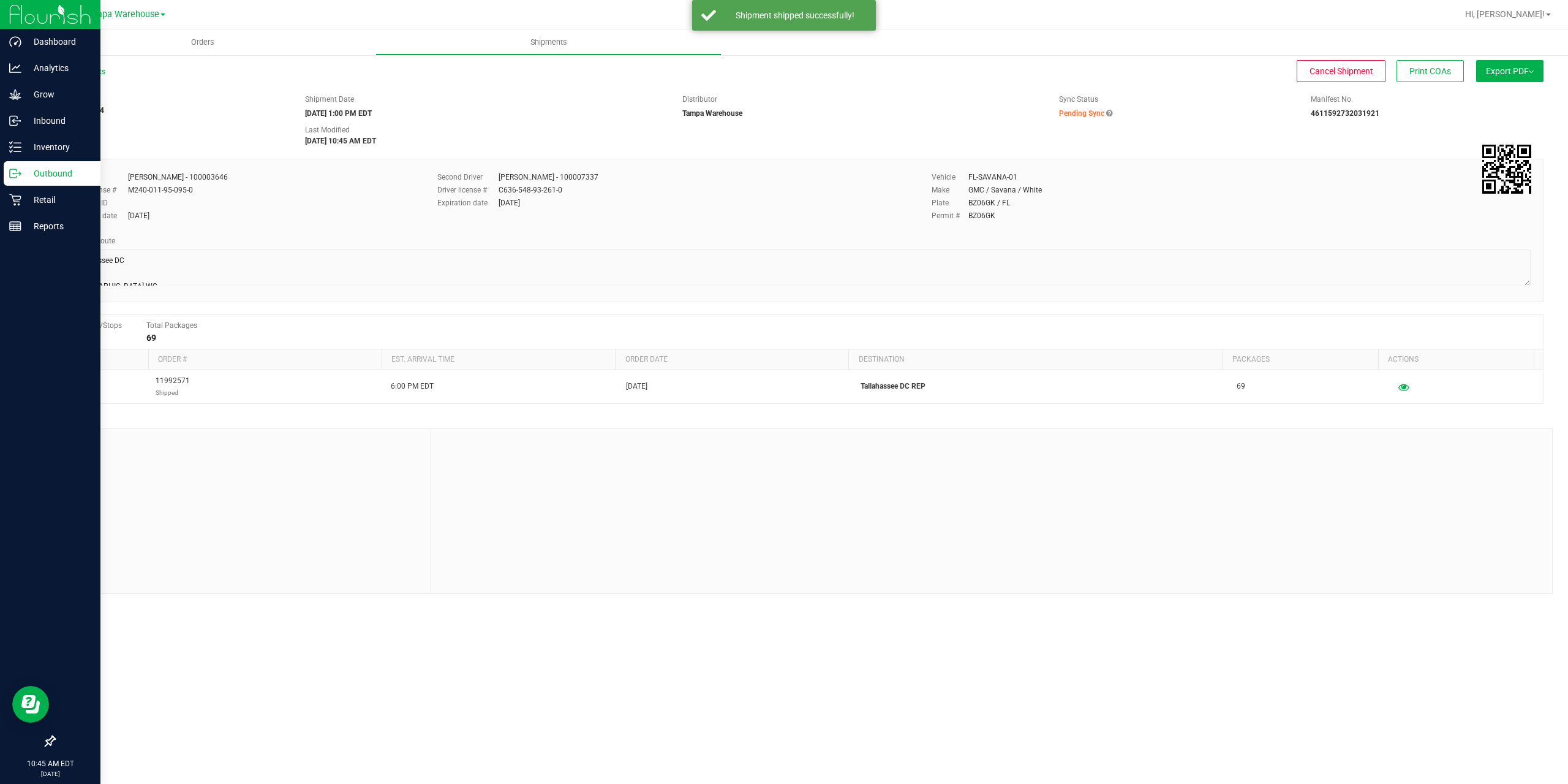
click at [22, 173] on p "Outbound" at bounding box center [58, 173] width 74 height 15
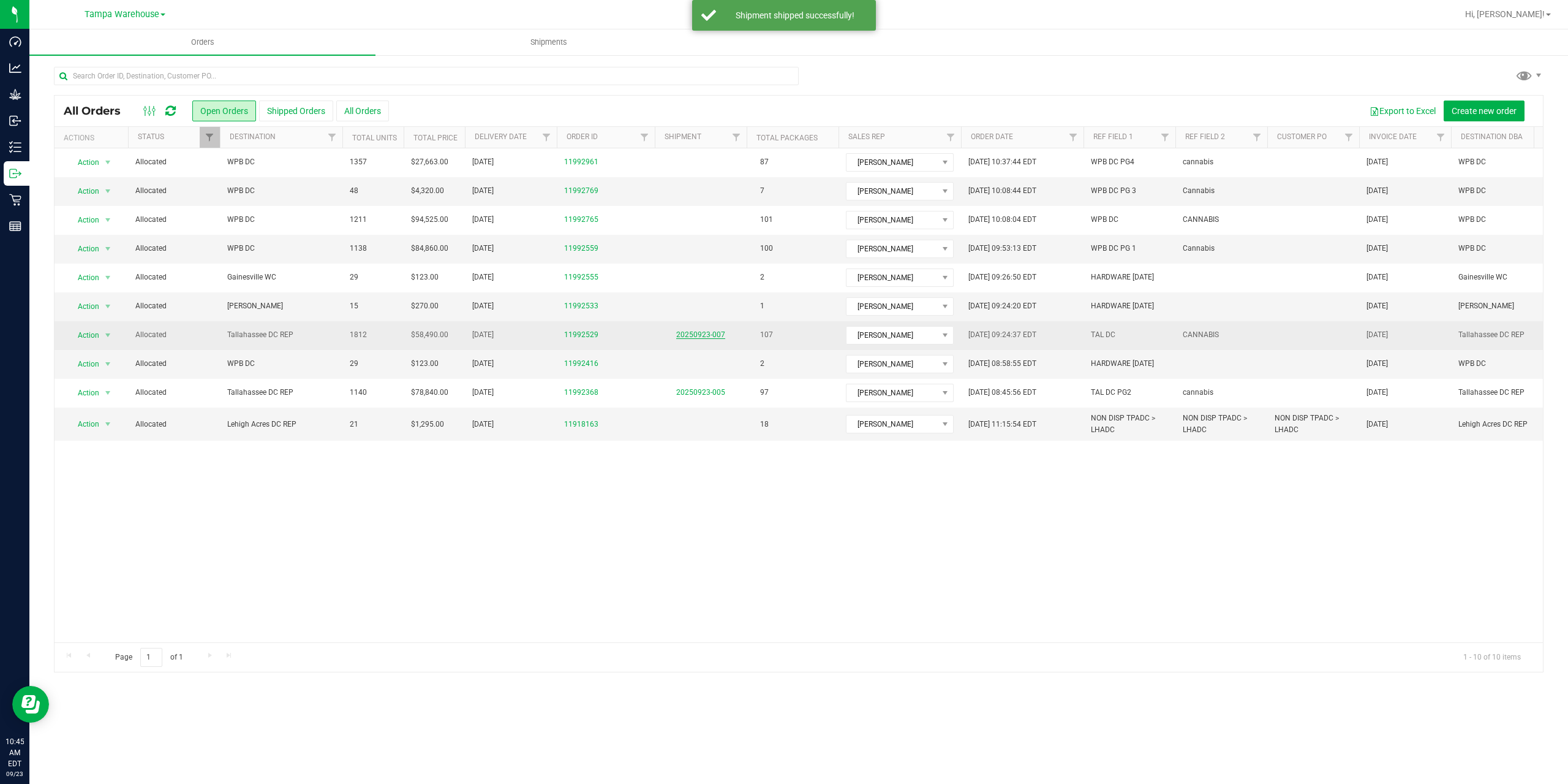
click at [692, 336] on link "20250923-007" at bounding box center [700, 333] width 49 height 8
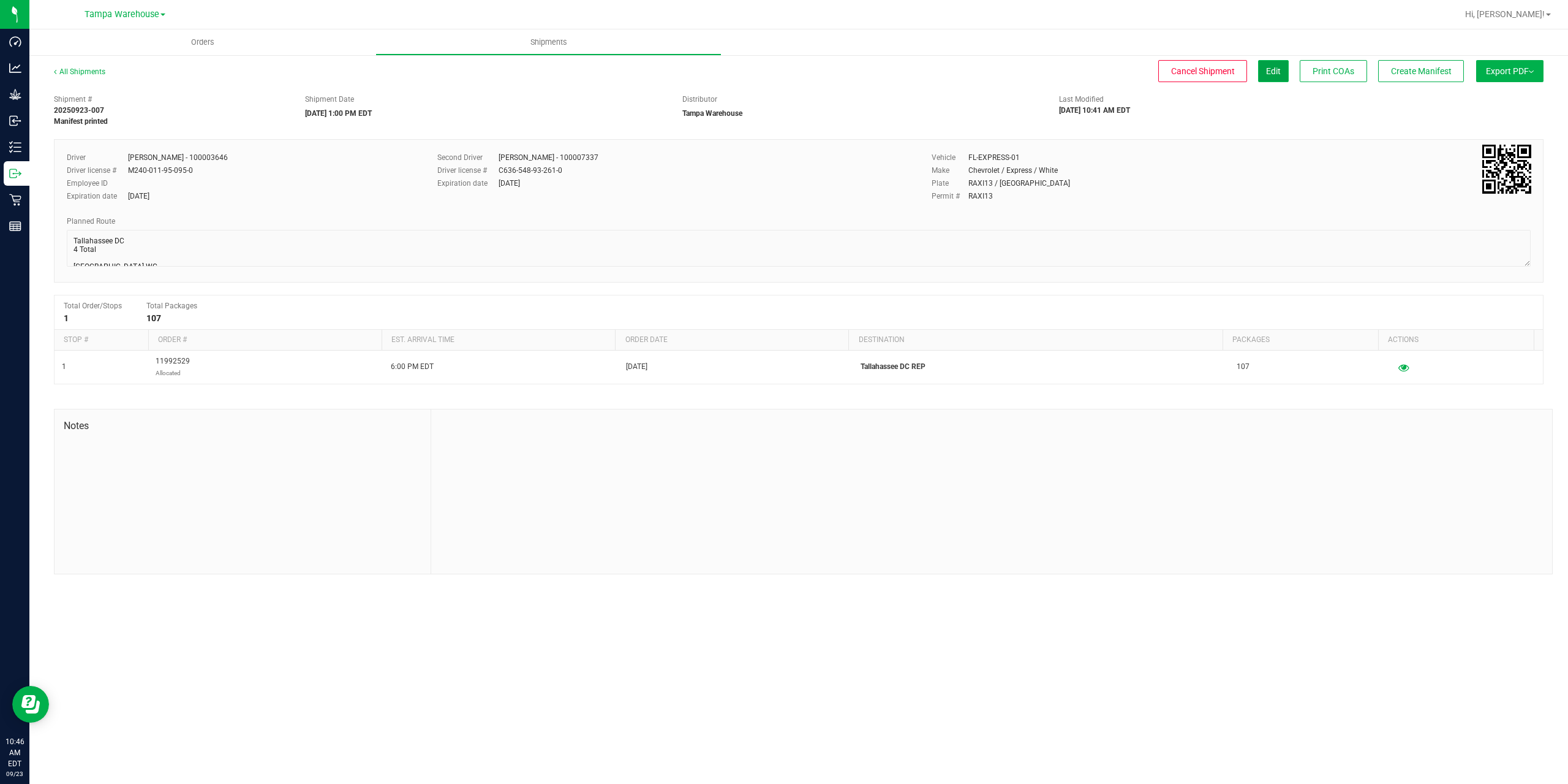
click at [1280, 72] on button "Edit" at bounding box center [1273, 71] width 30 height 22
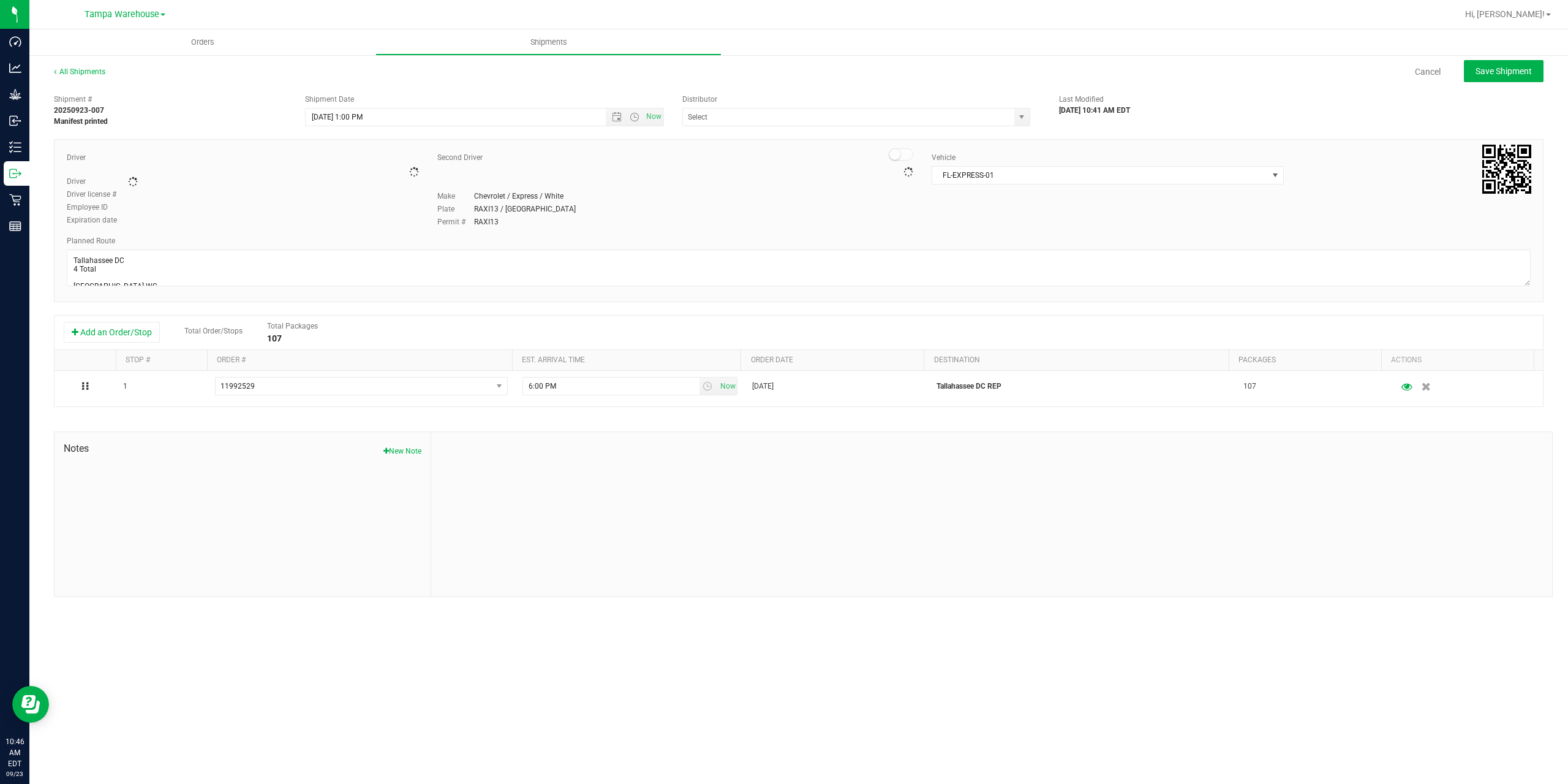
type input "Tampa Warehouse"
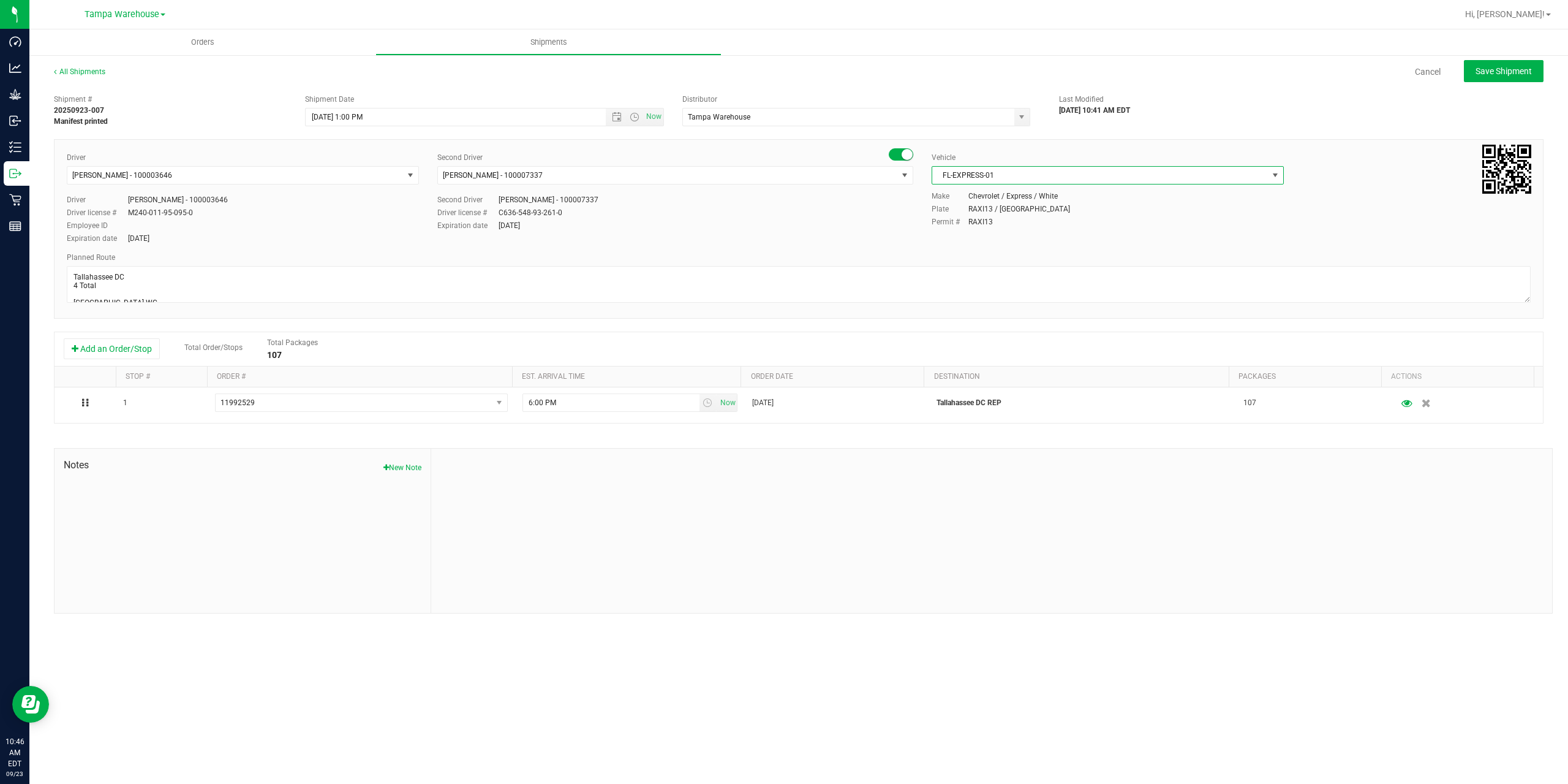
click at [1096, 181] on span "FL-EXPRESS-01" at bounding box center [1100, 175] width 335 height 18
click at [998, 263] on li "FL-SAVANA-01" at bounding box center [1107, 264] width 351 height 18
click at [1512, 77] on button "Save Shipment" at bounding box center [1504, 71] width 79 height 22
type input "9/23/2025 5:00 PM"
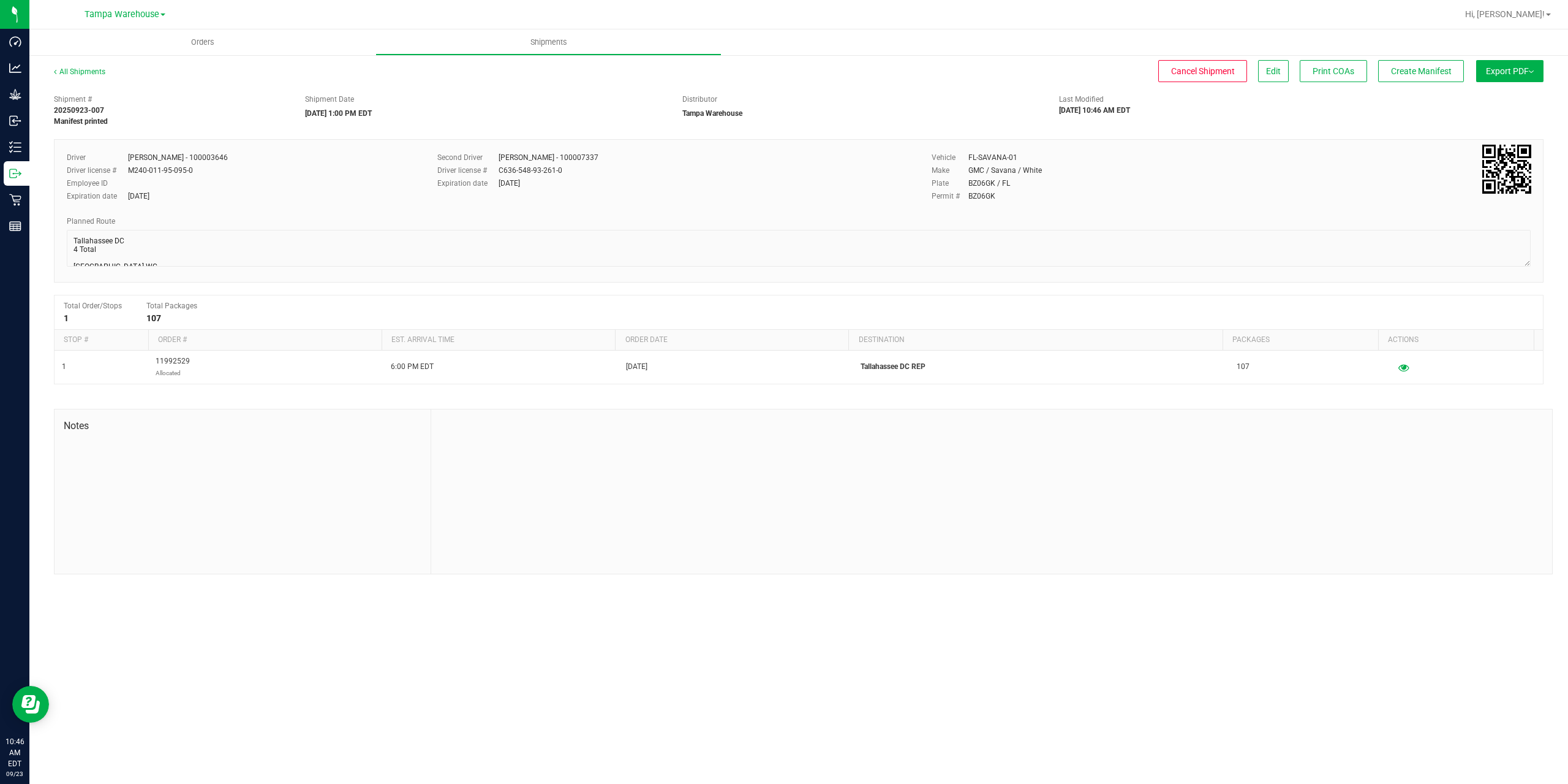
click at [1512, 77] on button "Export PDF" at bounding box center [1510, 71] width 67 height 22
click at [1505, 96] on span "Manifest by Package ID" at bounding box center [1492, 98] width 77 height 8
click at [1427, 74] on span "Create Manifest" at bounding box center [1422, 71] width 61 height 10
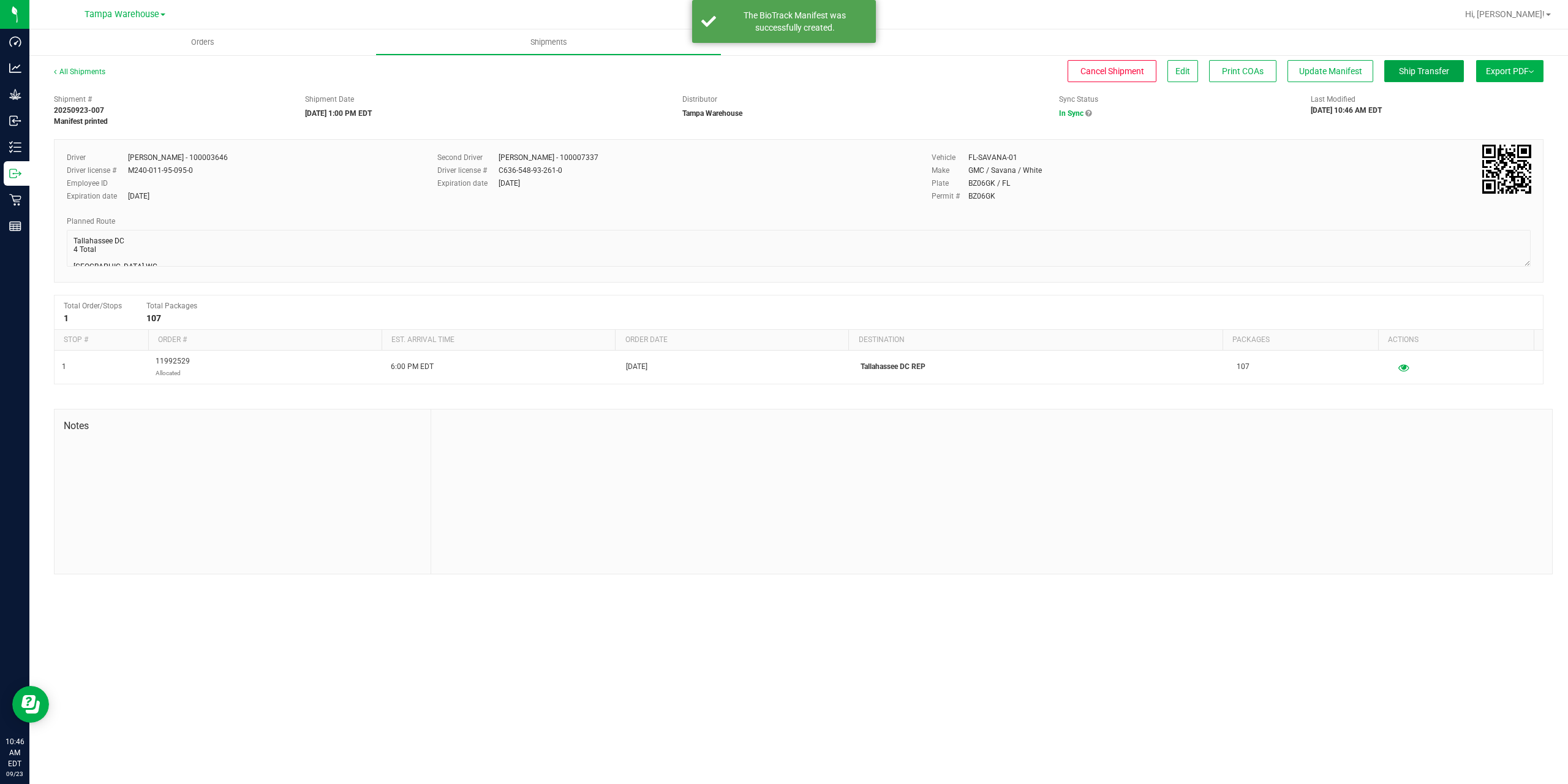
click at [1427, 74] on span "Ship Transfer" at bounding box center [1424, 71] width 51 height 10
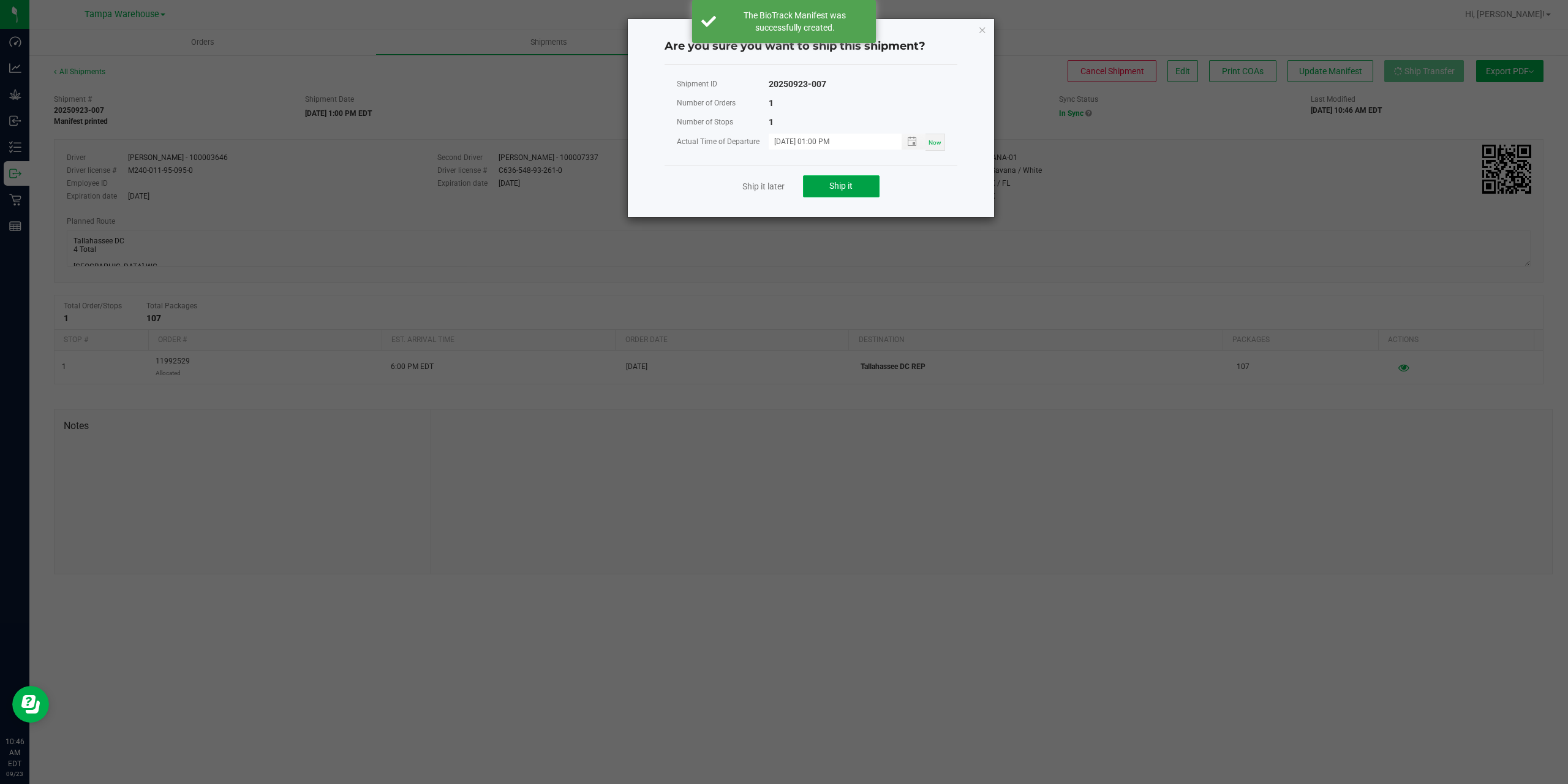
click at [828, 183] on button "Ship it" at bounding box center [841, 186] width 76 height 22
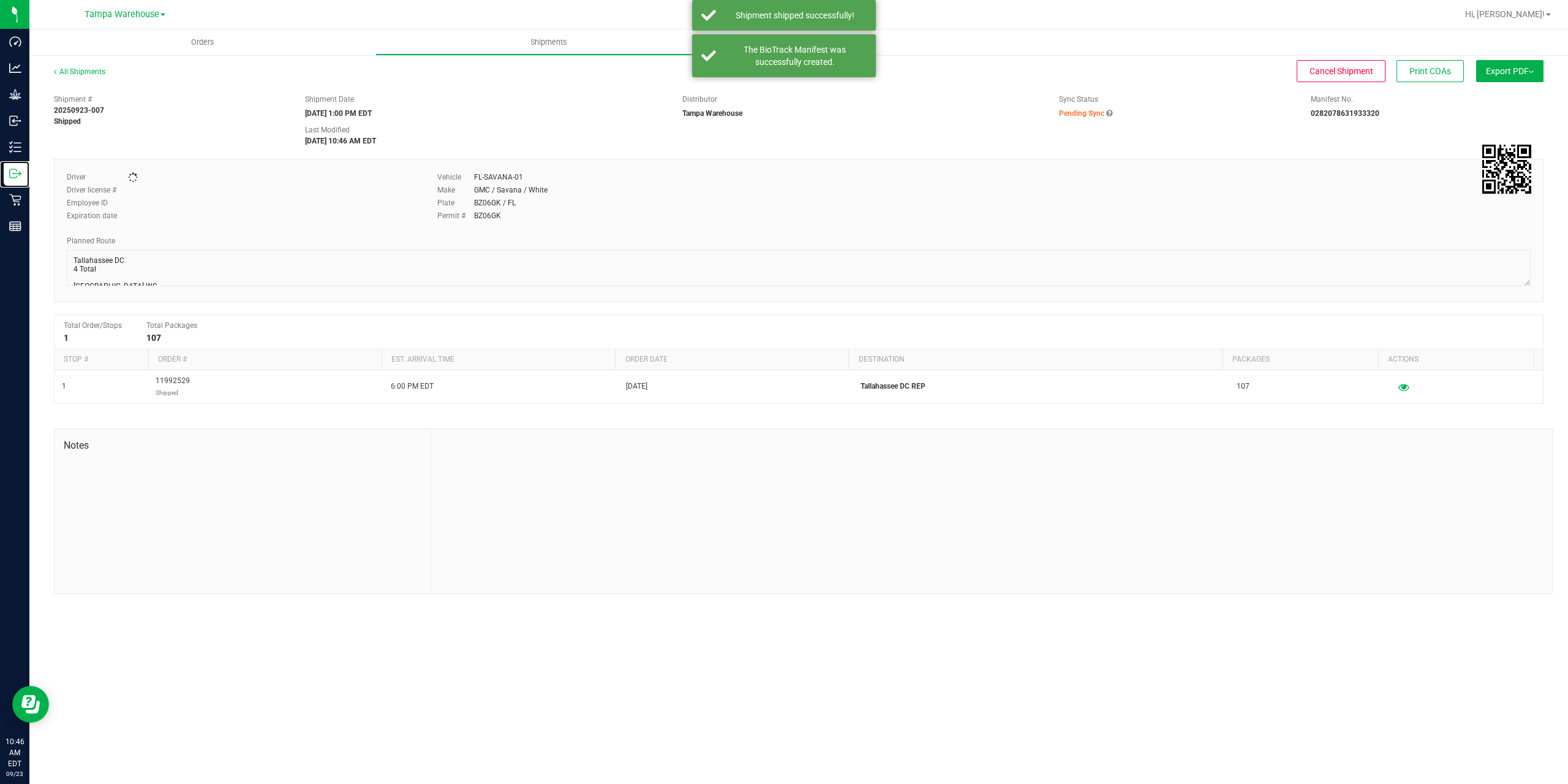
click at [19, 177] on icon at bounding box center [15, 173] width 12 height 12
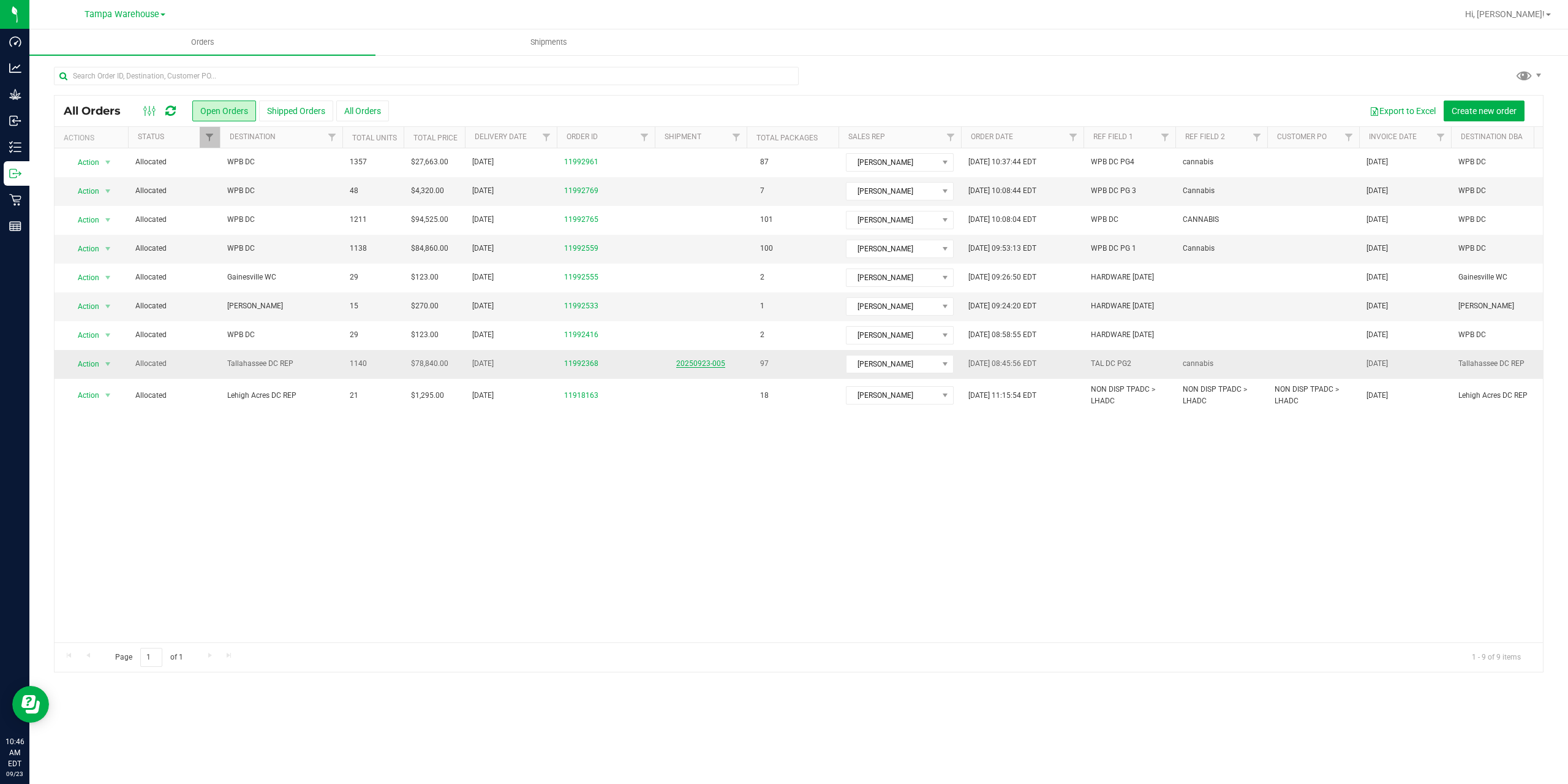
click at [705, 367] on link "20250923-005" at bounding box center [700, 363] width 49 height 8
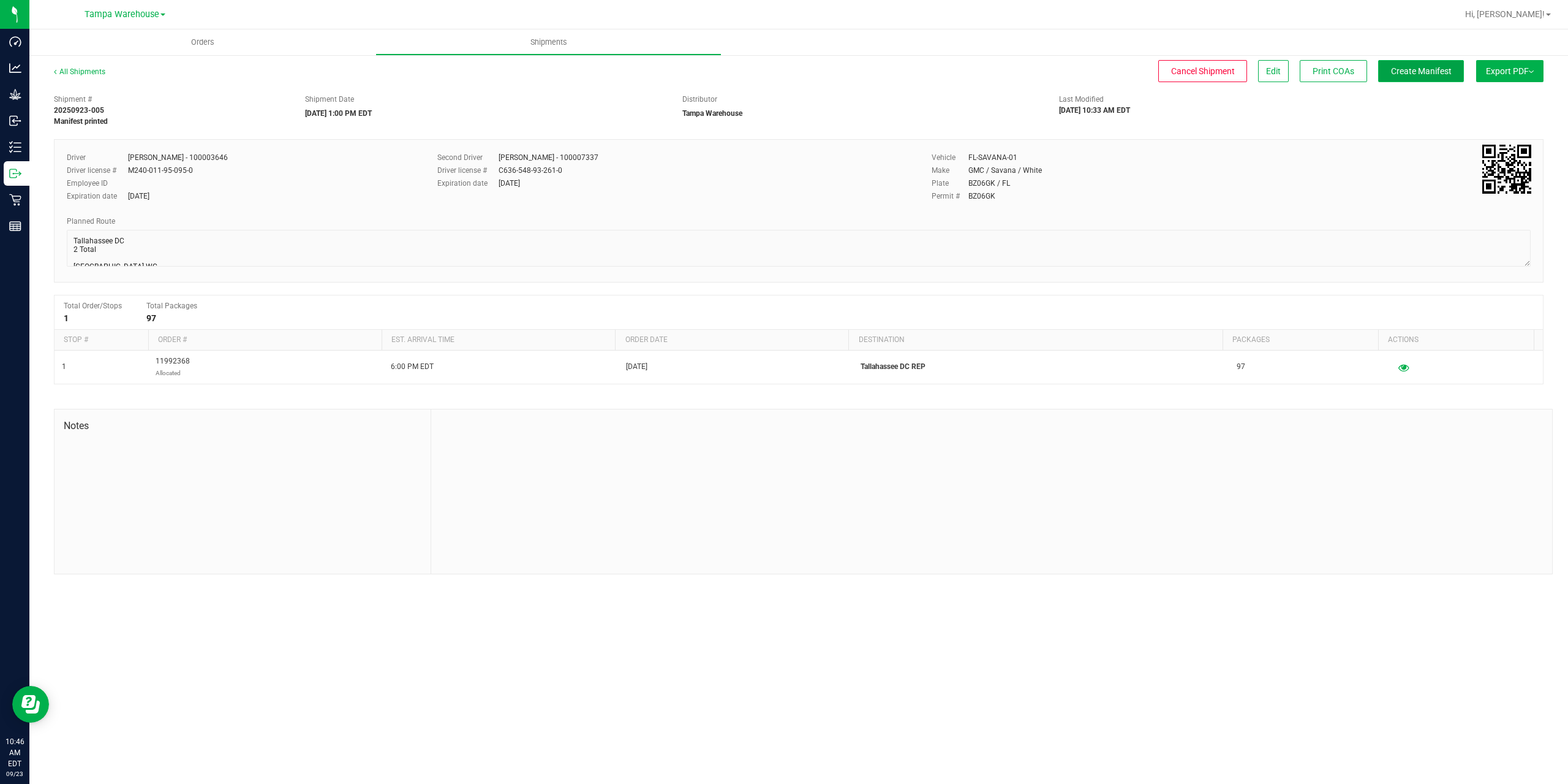
click at [1422, 79] on button "Create Manifest" at bounding box center [1421, 71] width 86 height 22
click at [1422, 79] on button "Ship Transfer" at bounding box center [1424, 71] width 79 height 22
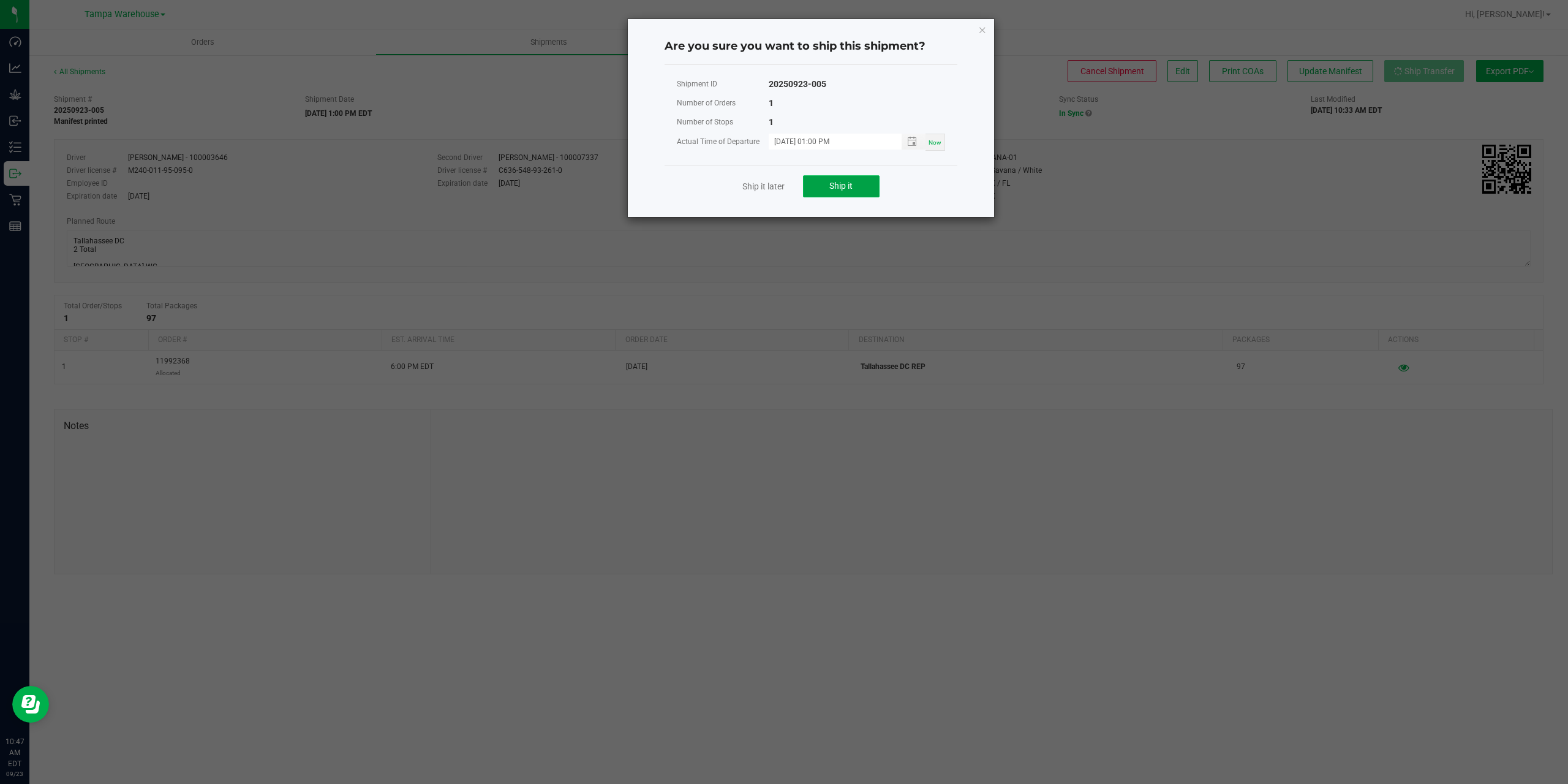
click at [843, 192] on button "Ship it" at bounding box center [841, 186] width 76 height 22
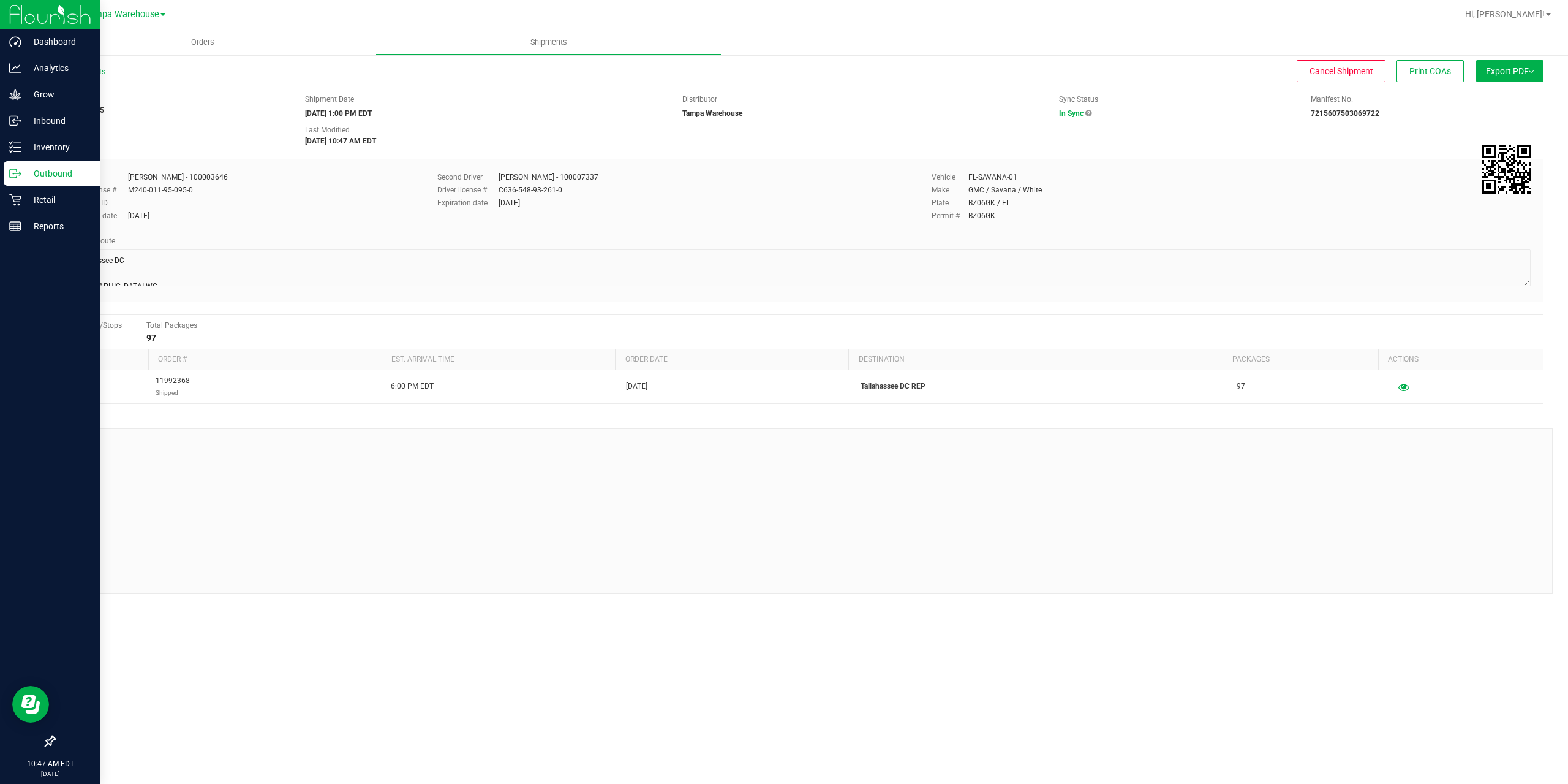
click at [29, 169] on p "Outbound" at bounding box center [58, 173] width 74 height 15
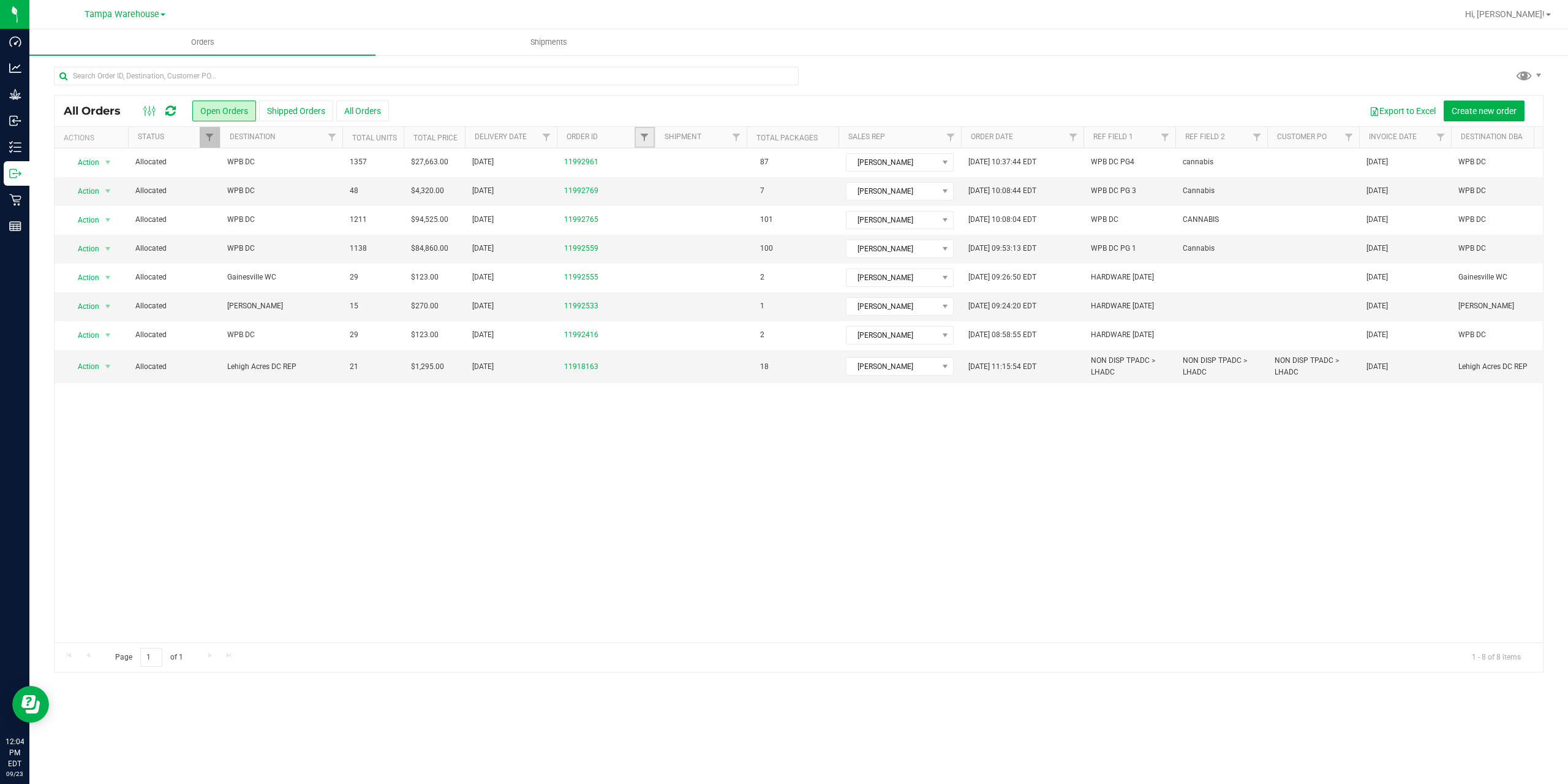
click at [638, 138] on link "Filter" at bounding box center [645, 137] width 20 height 21
type input "3302"
click at [642, 183] on button "Filter" at bounding box center [672, 196] width 59 height 27
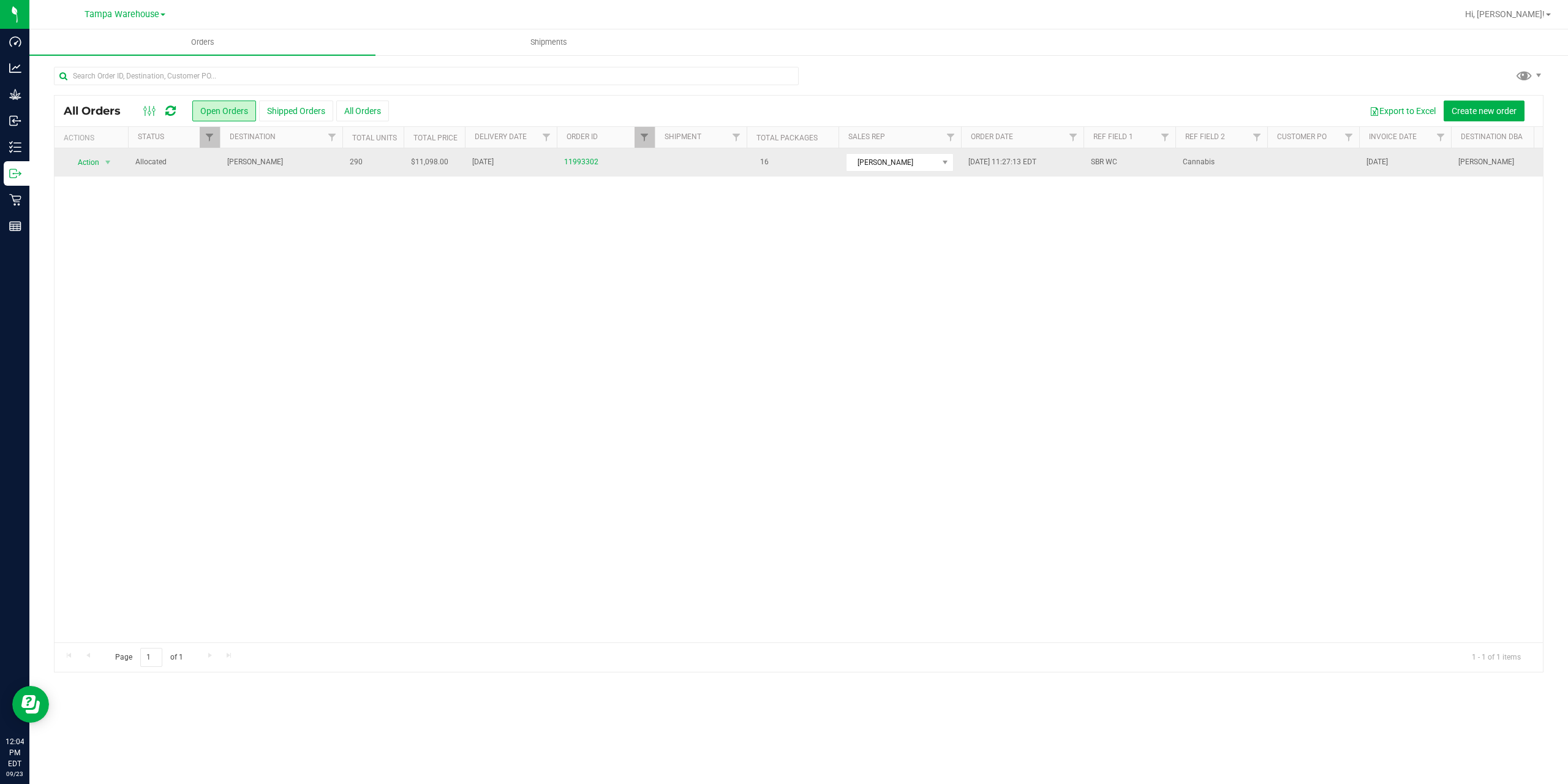
click at [299, 166] on span "[PERSON_NAME]" at bounding box center [281, 162] width 108 height 12
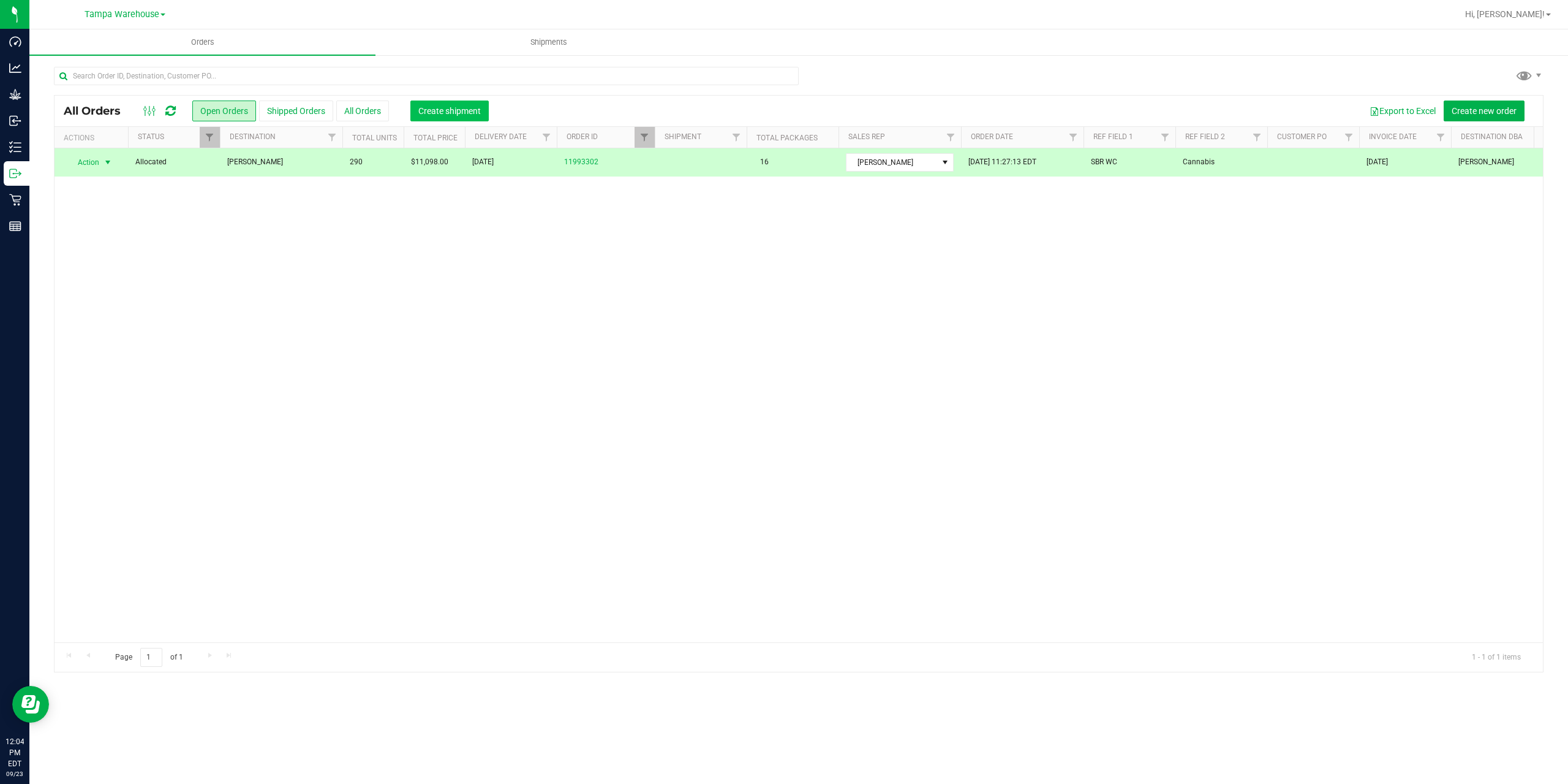
click at [434, 103] on button "Create shipment" at bounding box center [450, 111] width 78 height 21
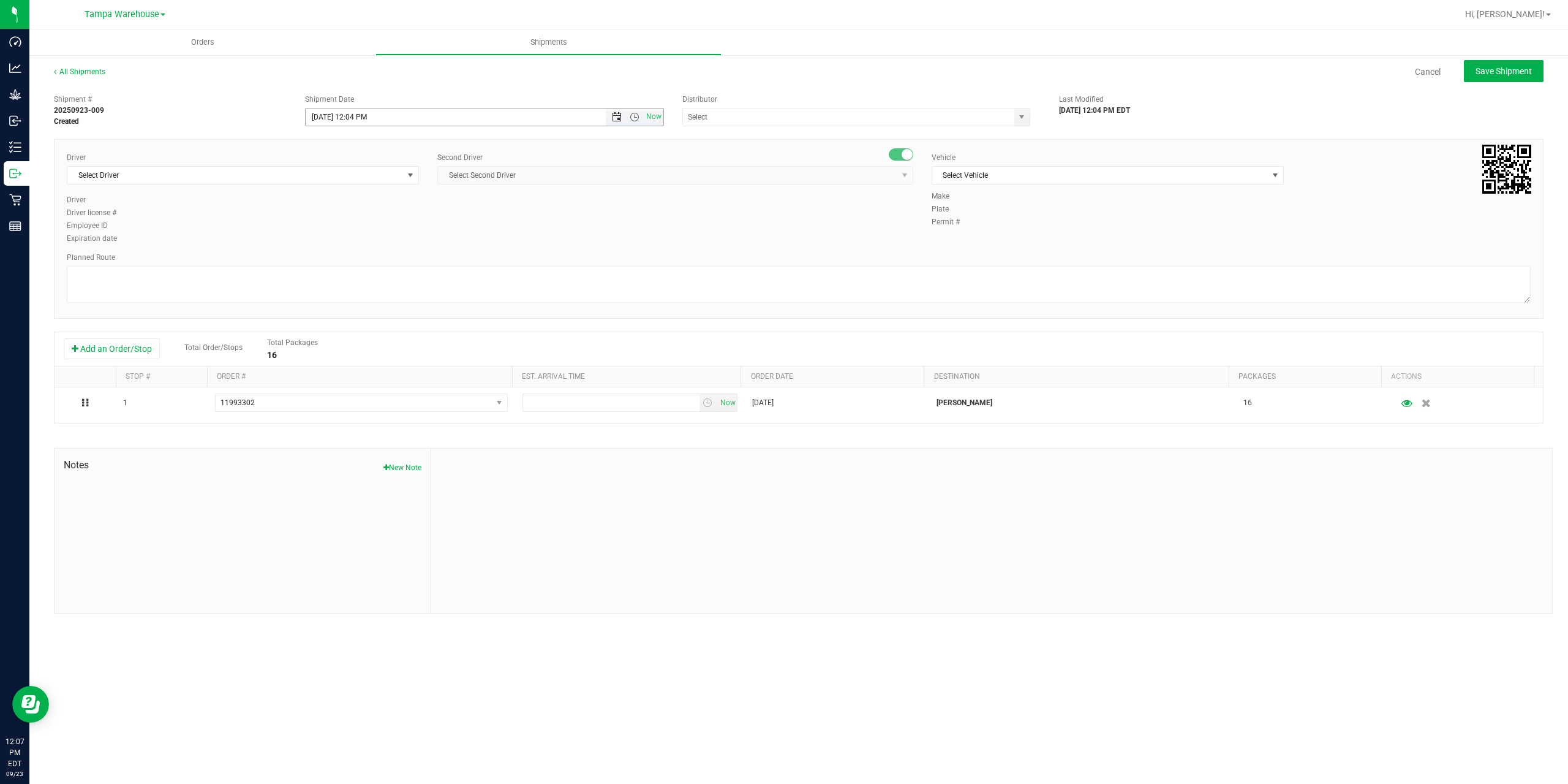
click at [618, 118] on span "Open the date view" at bounding box center [616, 117] width 10 height 10
click at [369, 240] on link "24" at bounding box center [369, 241] width 18 height 19
click at [630, 116] on span "Open the time view" at bounding box center [635, 117] width 10 height 10
click at [374, 216] on li "6:30 AM" at bounding box center [484, 218] width 357 height 16
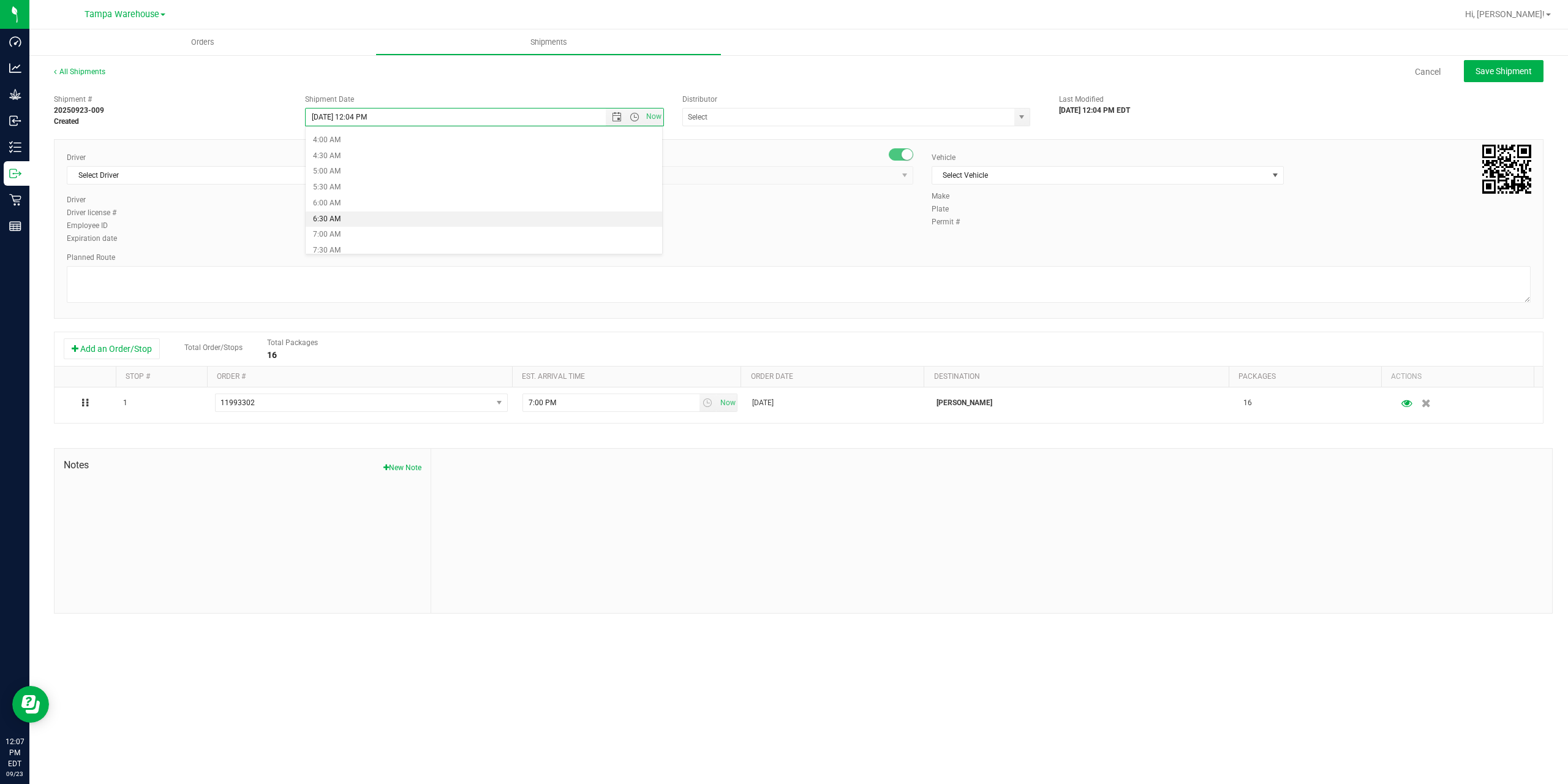
type input "9/24/2025 6:30 AM"
click at [758, 120] on input "text" at bounding box center [843, 117] width 322 height 18
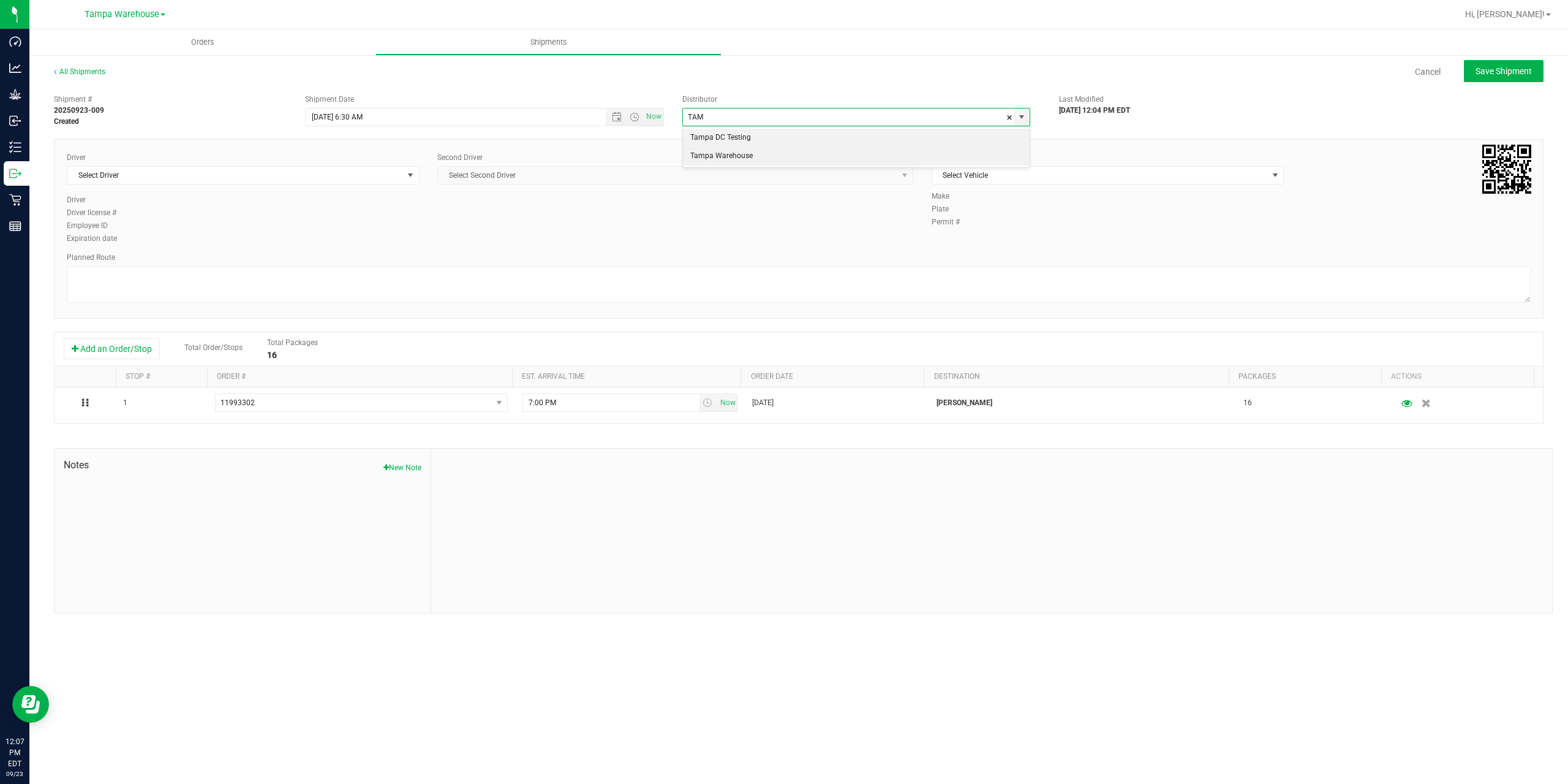
click at [729, 161] on li "Tampa Warehouse" at bounding box center [856, 157] width 346 height 18
type input "Tampa Warehouse"
click at [284, 175] on span "Select Driver" at bounding box center [235, 175] width 335 height 18
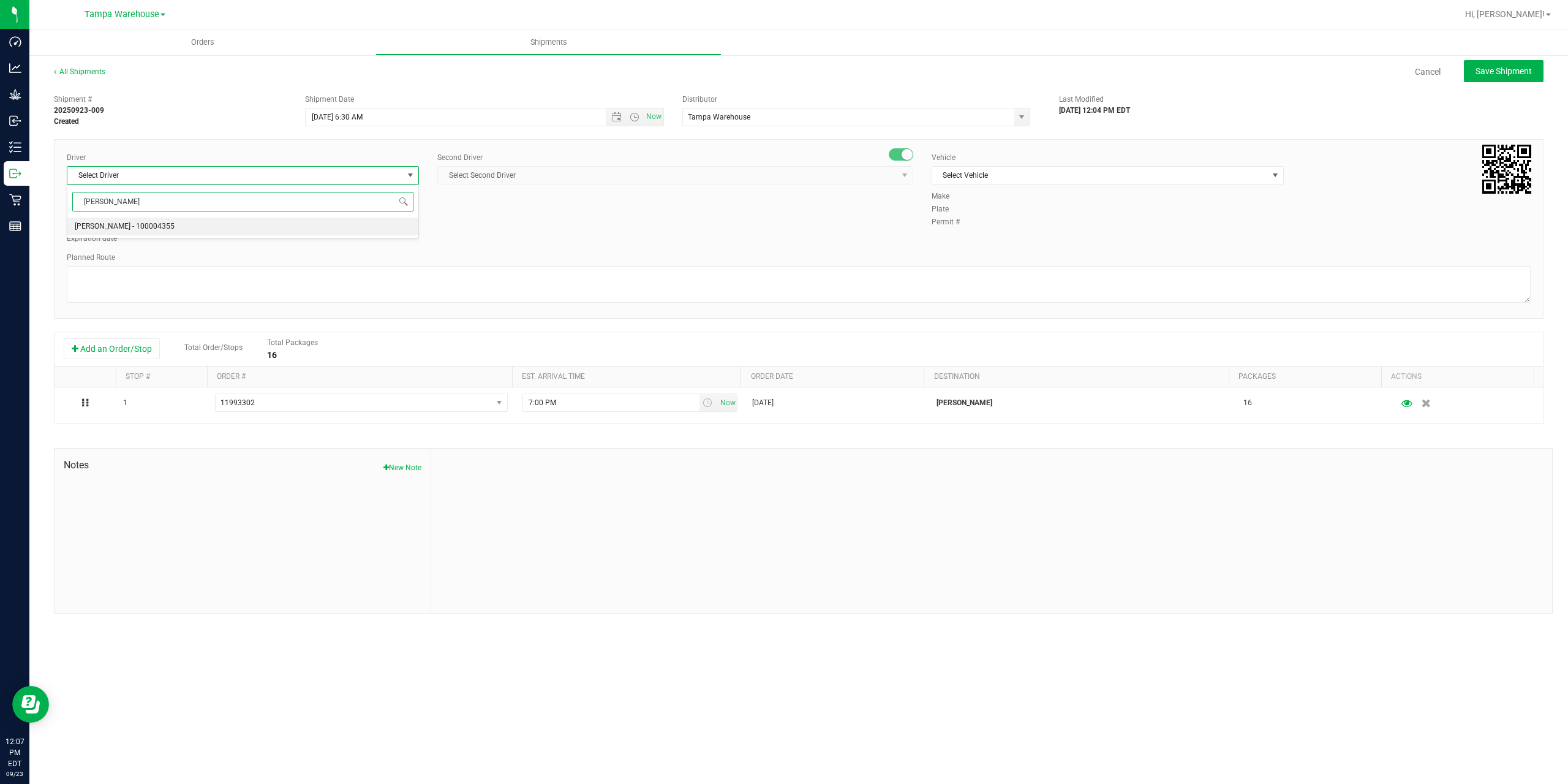
click at [181, 224] on li "Danny Vickers - 100004355" at bounding box center [242, 227] width 351 height 18
type input "danny"
click at [596, 181] on span "Select Second Driver" at bounding box center [667, 175] width 460 height 18
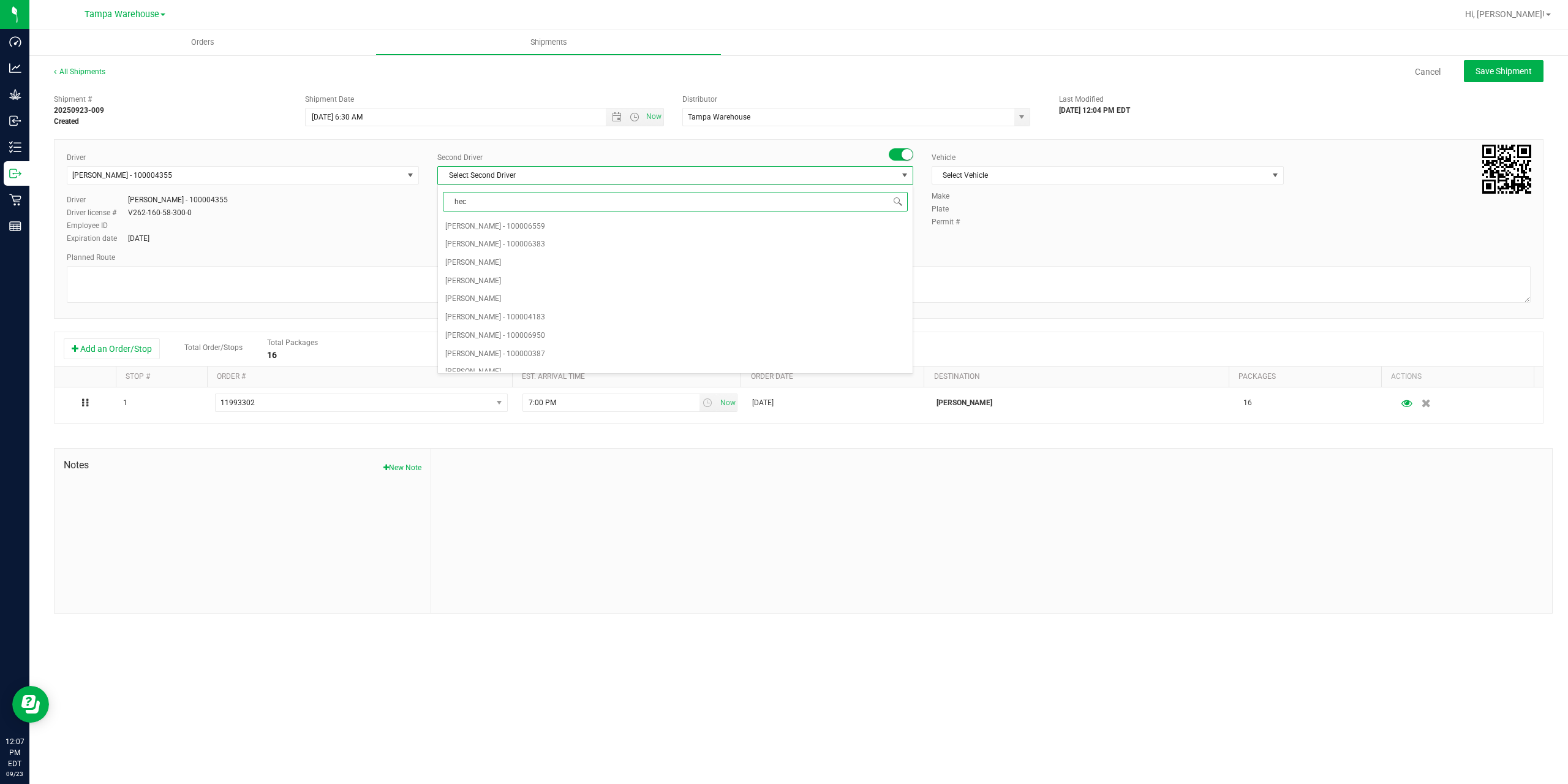
type input "hect"
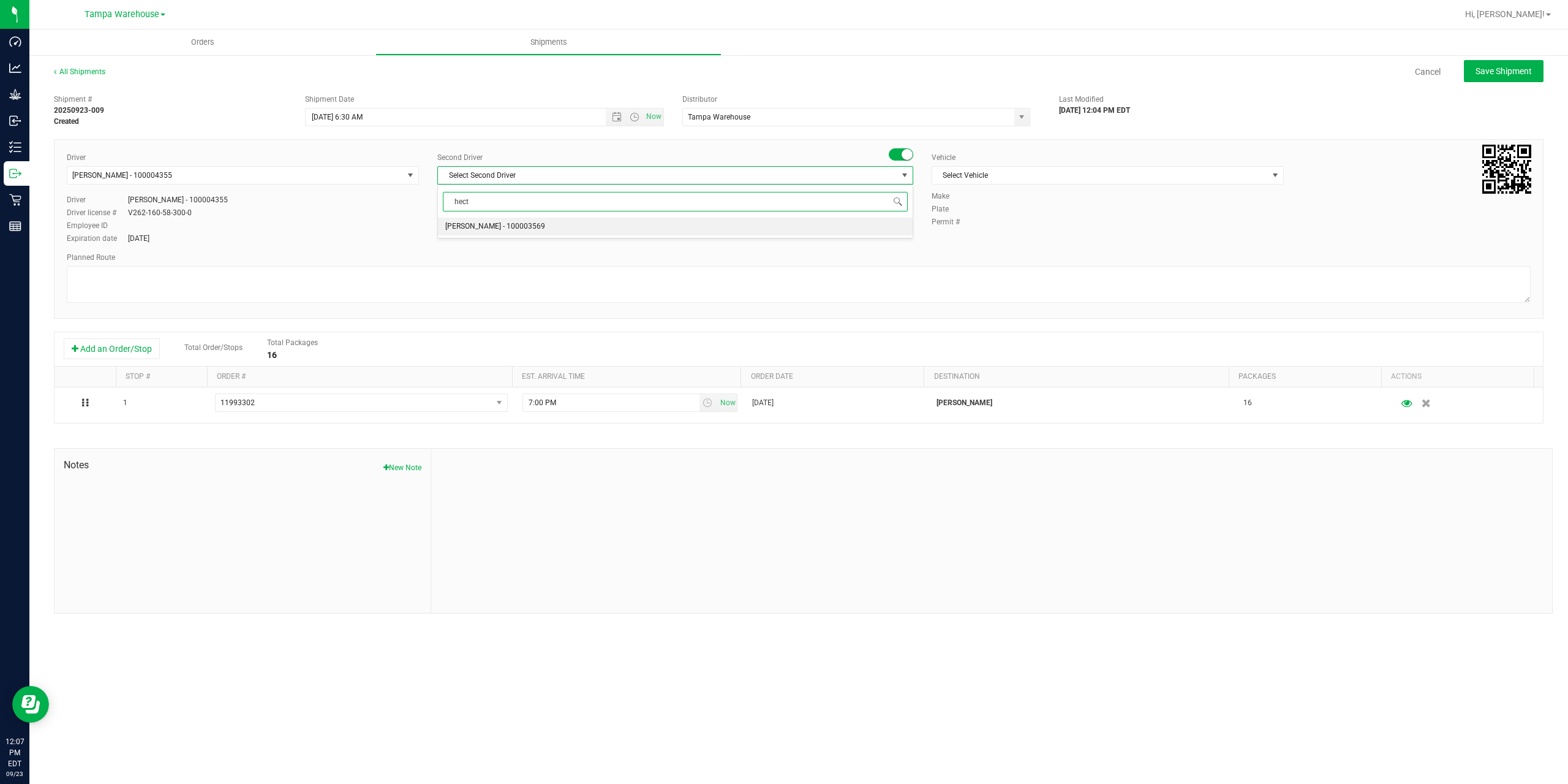
click at [555, 230] on li "Hector Ayala - 100003569" at bounding box center [674, 227] width 474 height 18
click at [1006, 181] on span "Select Vehicle" at bounding box center [1100, 175] width 335 height 18
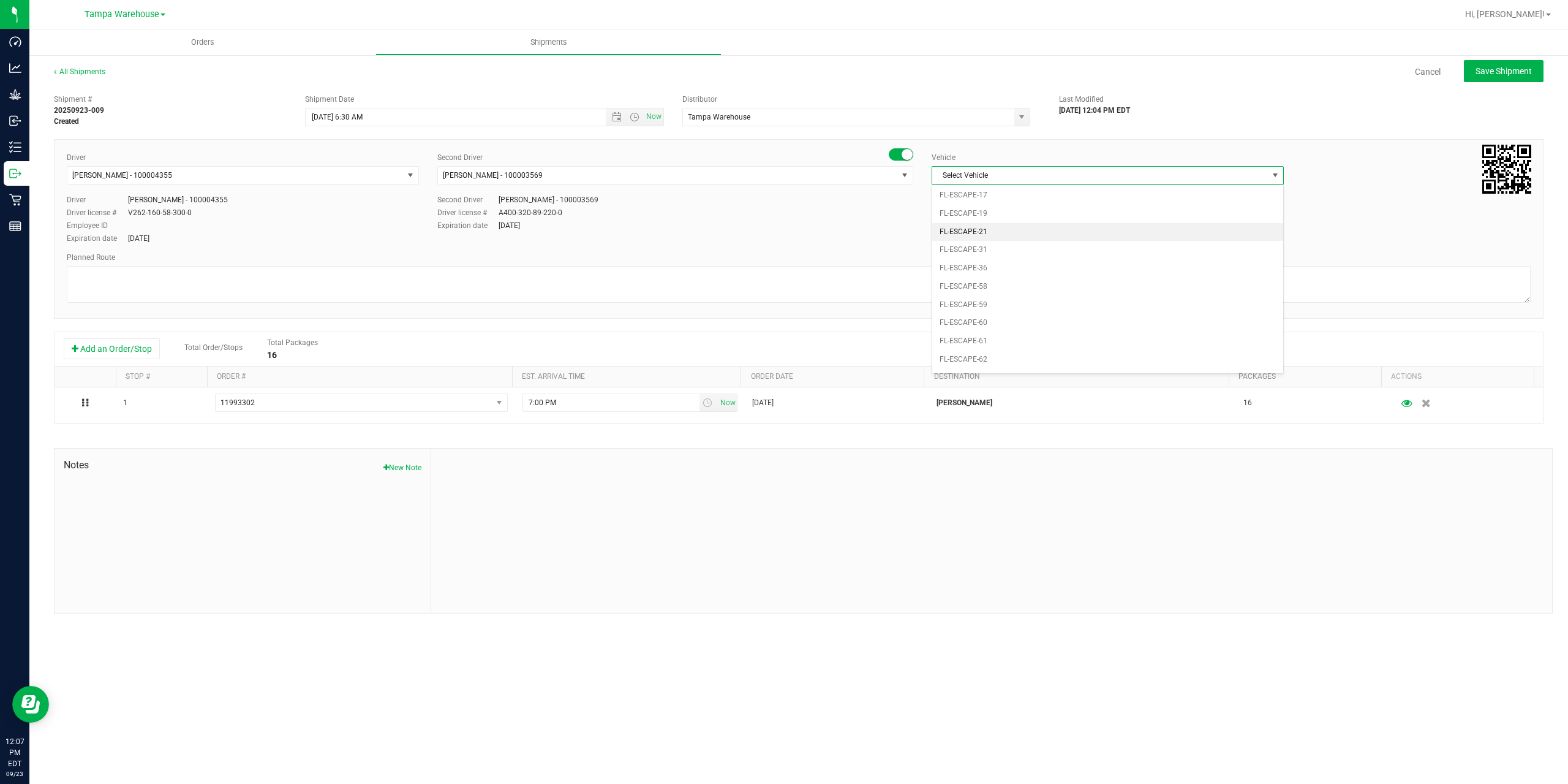
scroll to position [147, 0]
click at [1027, 322] on li "FL-EXPRESS-01" at bounding box center [1107, 322] width 351 height 18
click at [968, 171] on span "FL-EXPRESS-01" at bounding box center [1100, 175] width 335 height 18
click at [1011, 229] on li "FL-E-450-01" at bounding box center [1107, 233] width 351 height 18
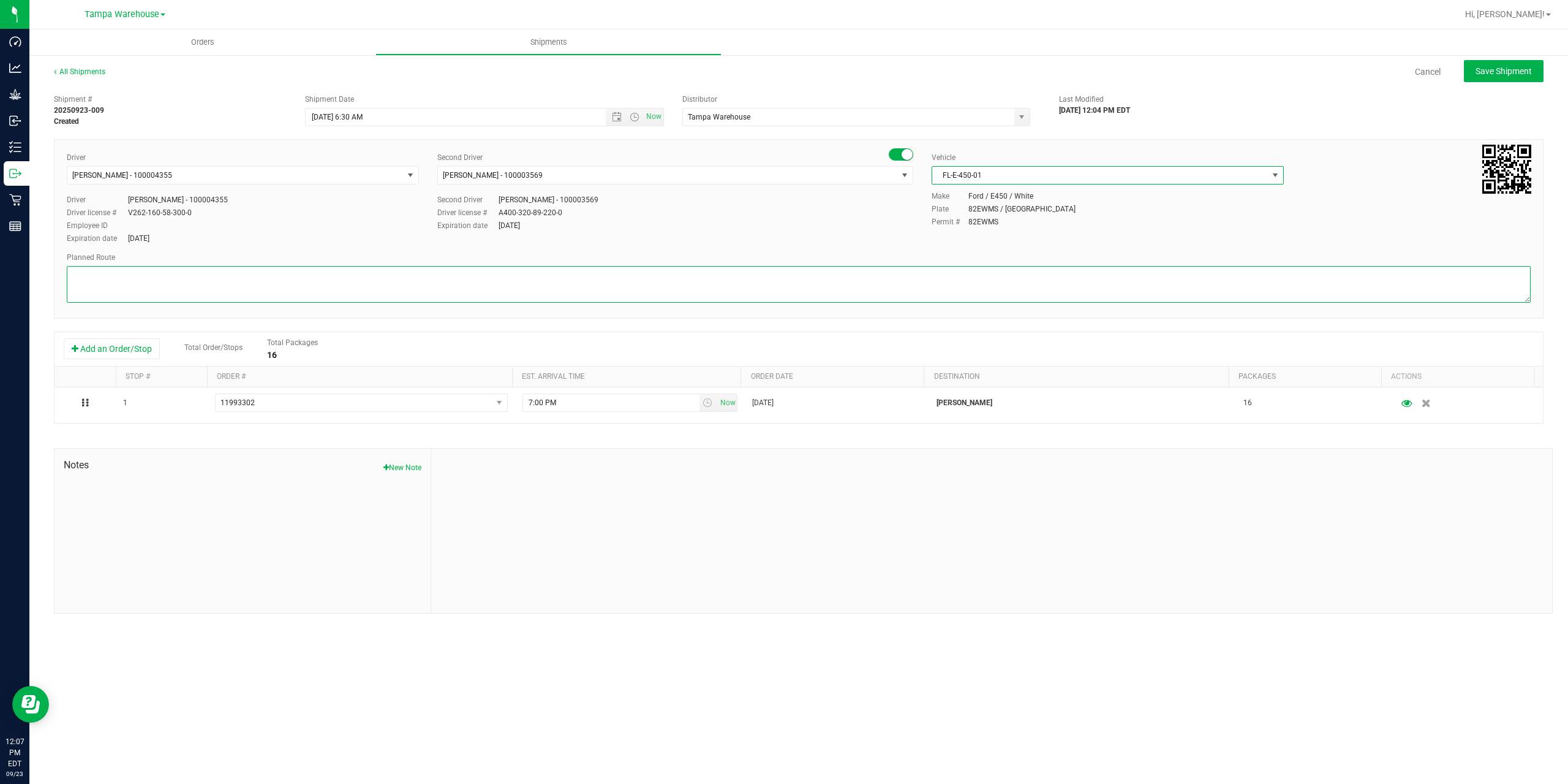
click at [478, 287] on textarea at bounding box center [798, 285] width 1464 height 37
click at [209, 299] on textarea at bounding box center [798, 285] width 1464 height 37
paste textarea "WPB DC Sebring WC"
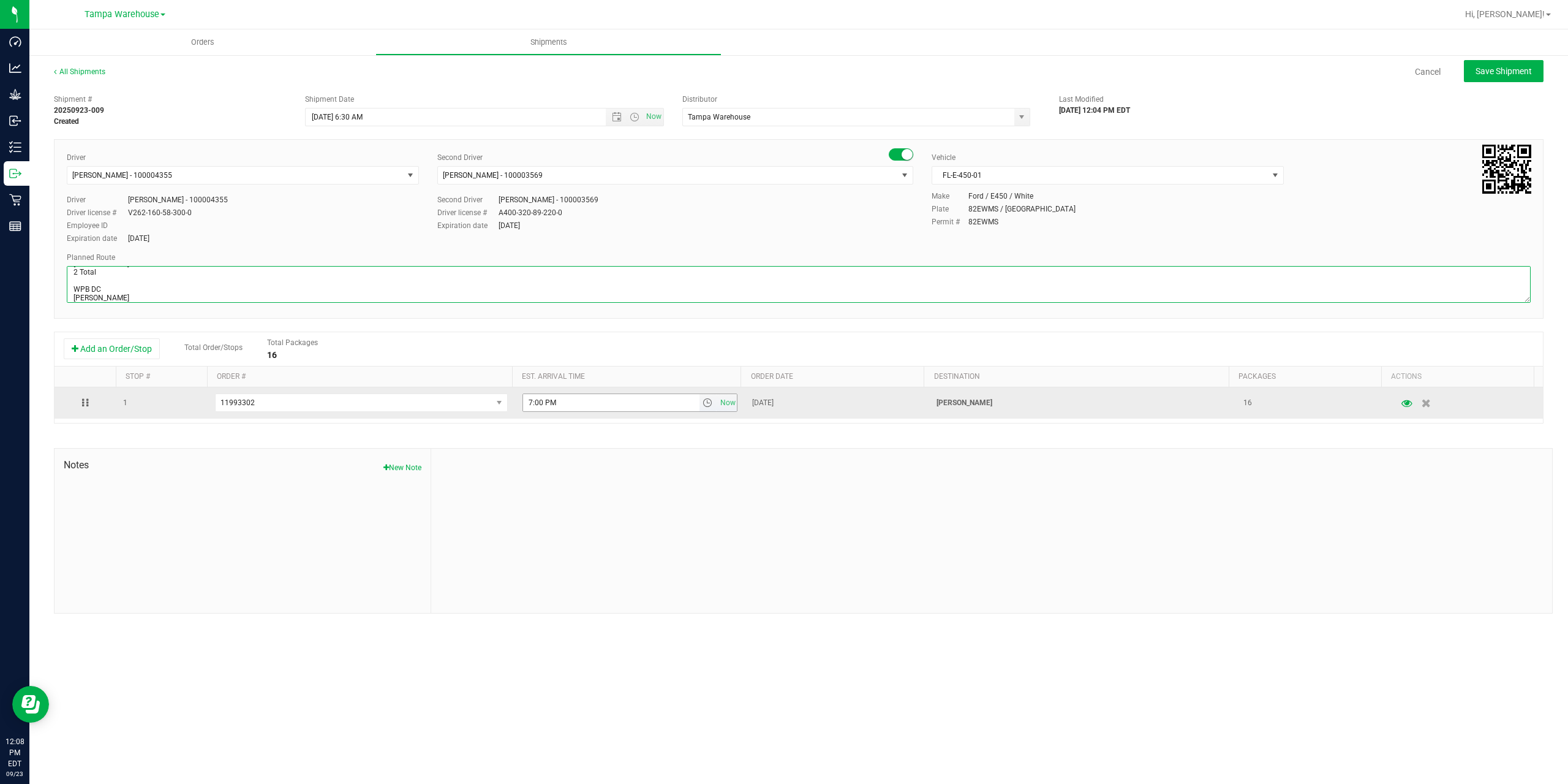
type textarea "Sebring WC 2 Total WPB DC Sebring WC"
click at [529, 400] on input "7:00 PM" at bounding box center [612, 403] width 177 height 18
click at [704, 405] on span "select" at bounding box center [708, 403] width 10 height 10
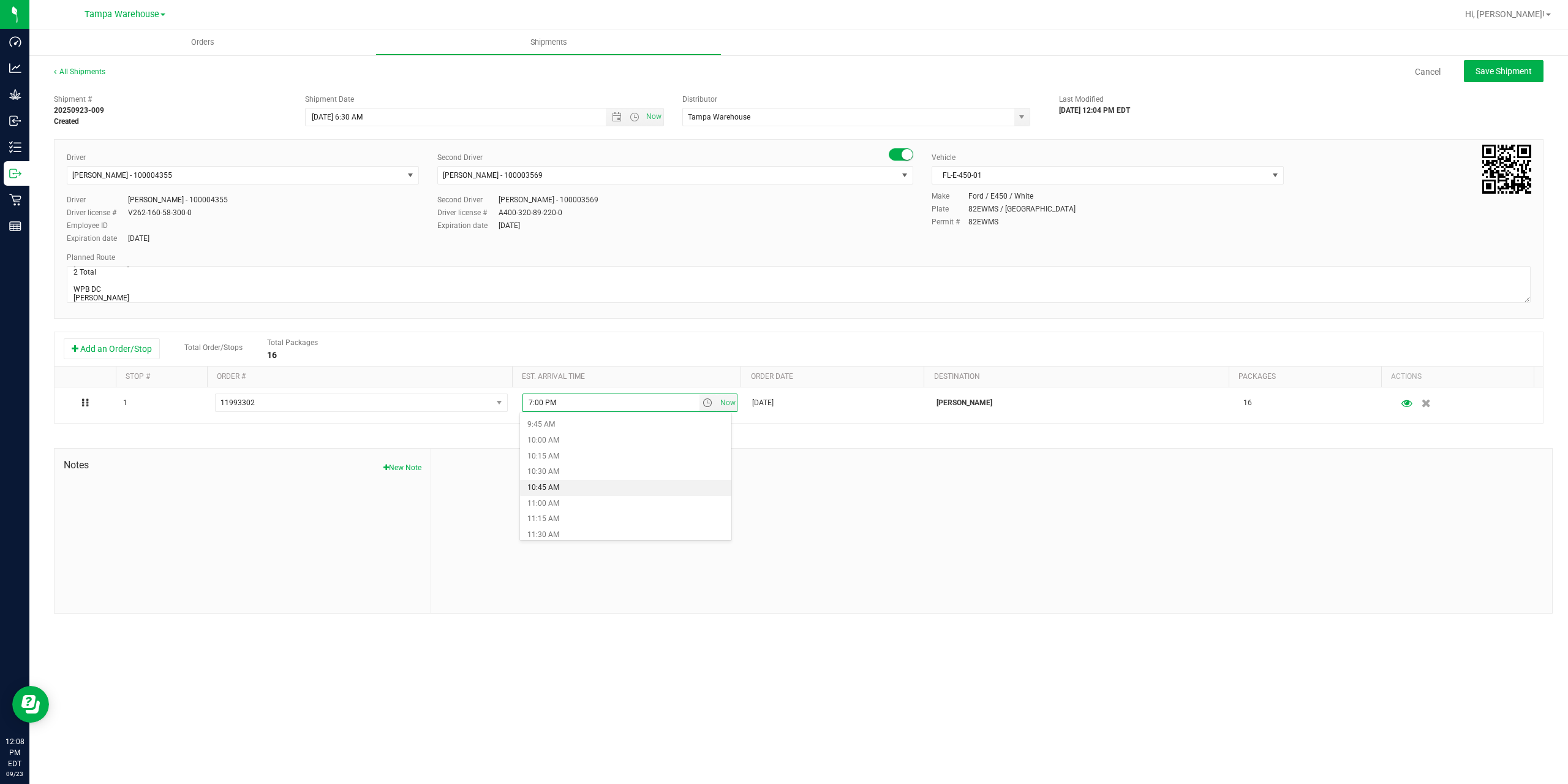
scroll to position [735, 0]
click at [564, 476] on li "12:30 PM" at bounding box center [626, 474] width 211 height 16
click at [1512, 81] on button "Save Shipment" at bounding box center [1504, 71] width 79 height 22
type input "9/24/2025 10:30 AM"
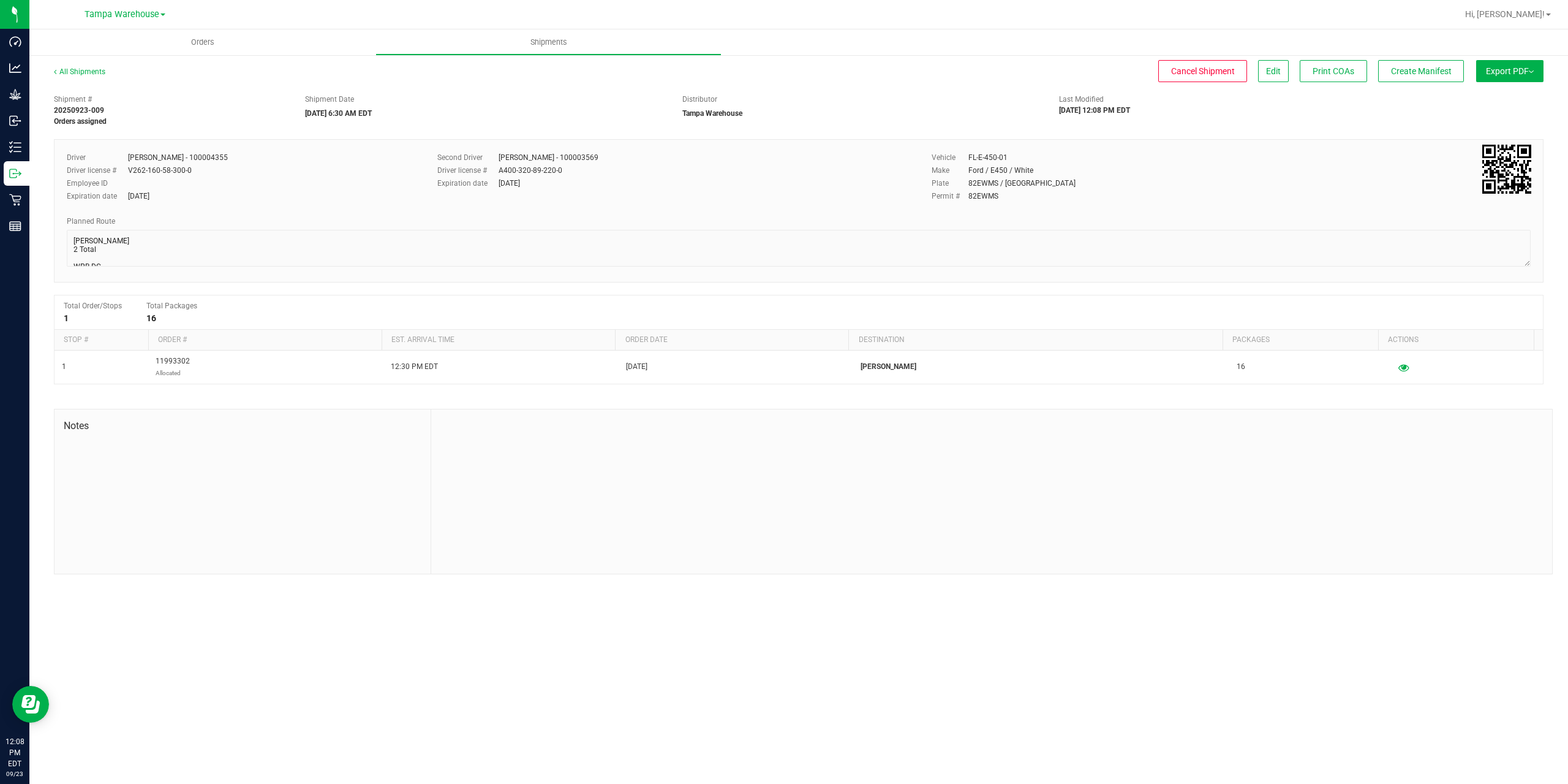
click at [1514, 74] on span "Export PDF" at bounding box center [1510, 71] width 48 height 10
click at [1505, 92] on li "Manifest by Package ID" at bounding box center [1506, 98] width 123 height 18
click at [1411, 78] on button "Create Manifest" at bounding box center [1421, 71] width 86 height 22
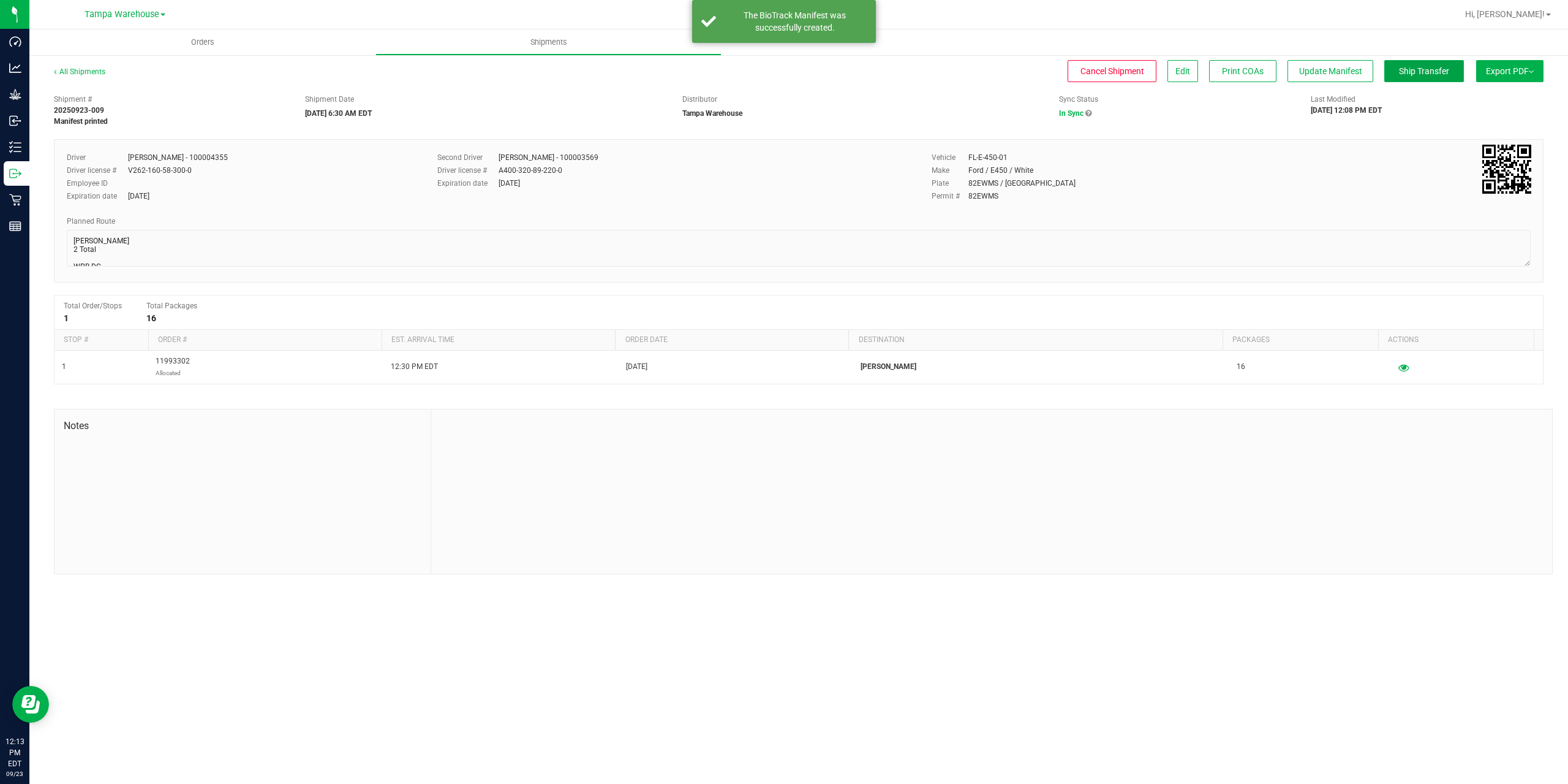
click at [1411, 78] on button "Ship Transfer" at bounding box center [1424, 71] width 79 height 22
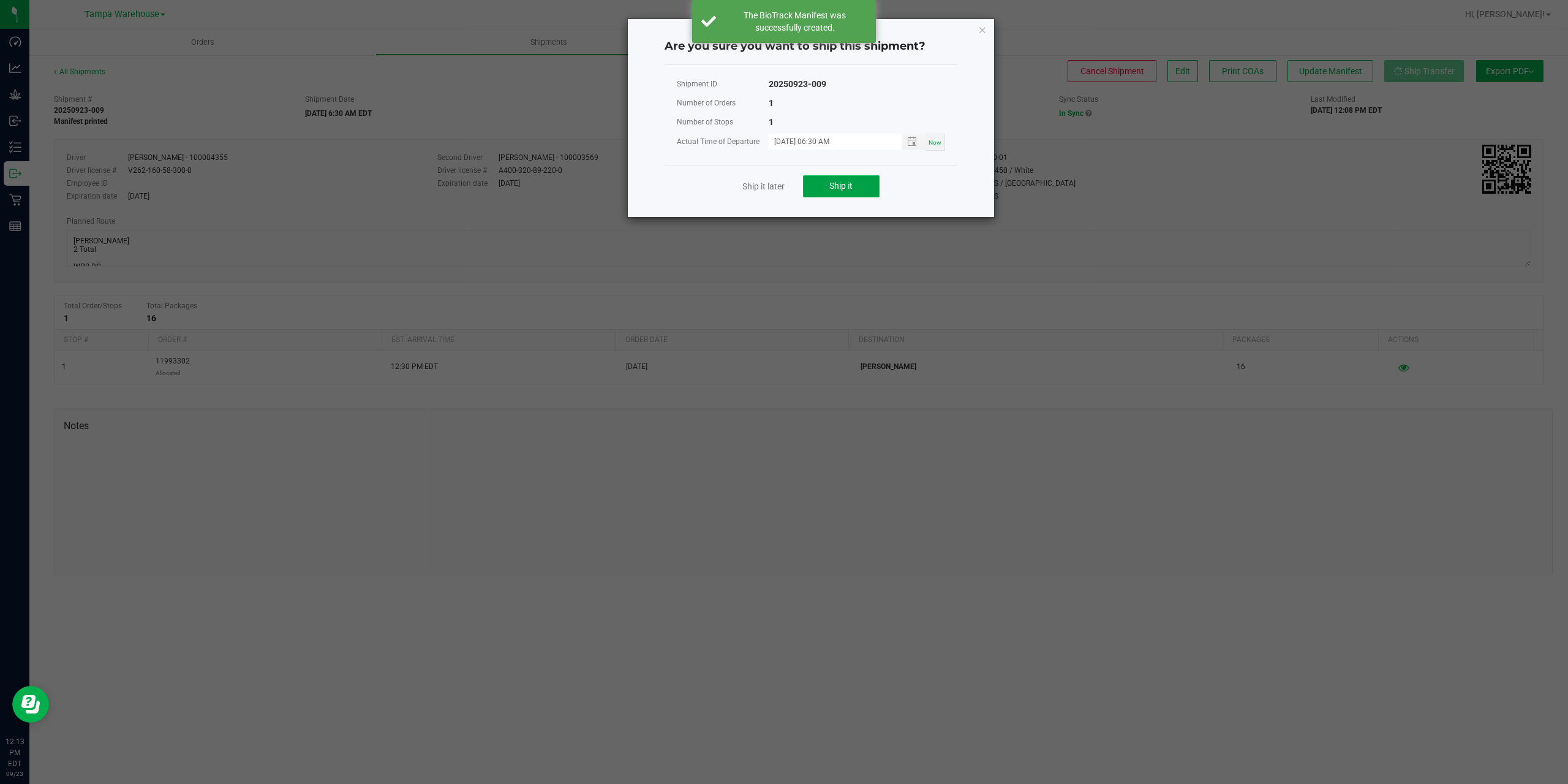
click at [870, 186] on button "Ship it" at bounding box center [841, 186] width 76 height 22
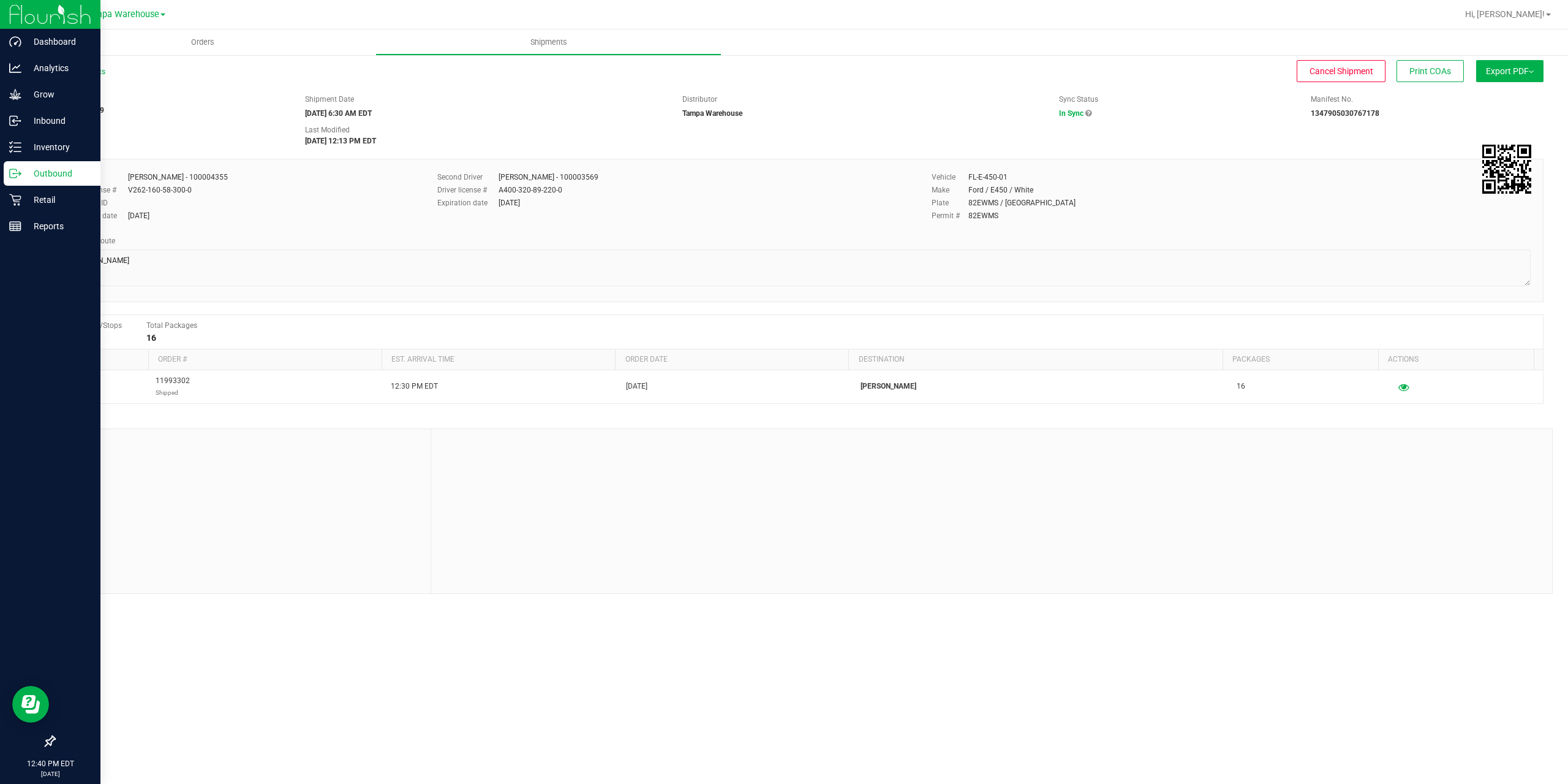
click at [21, 172] on icon at bounding box center [15, 173] width 12 height 12
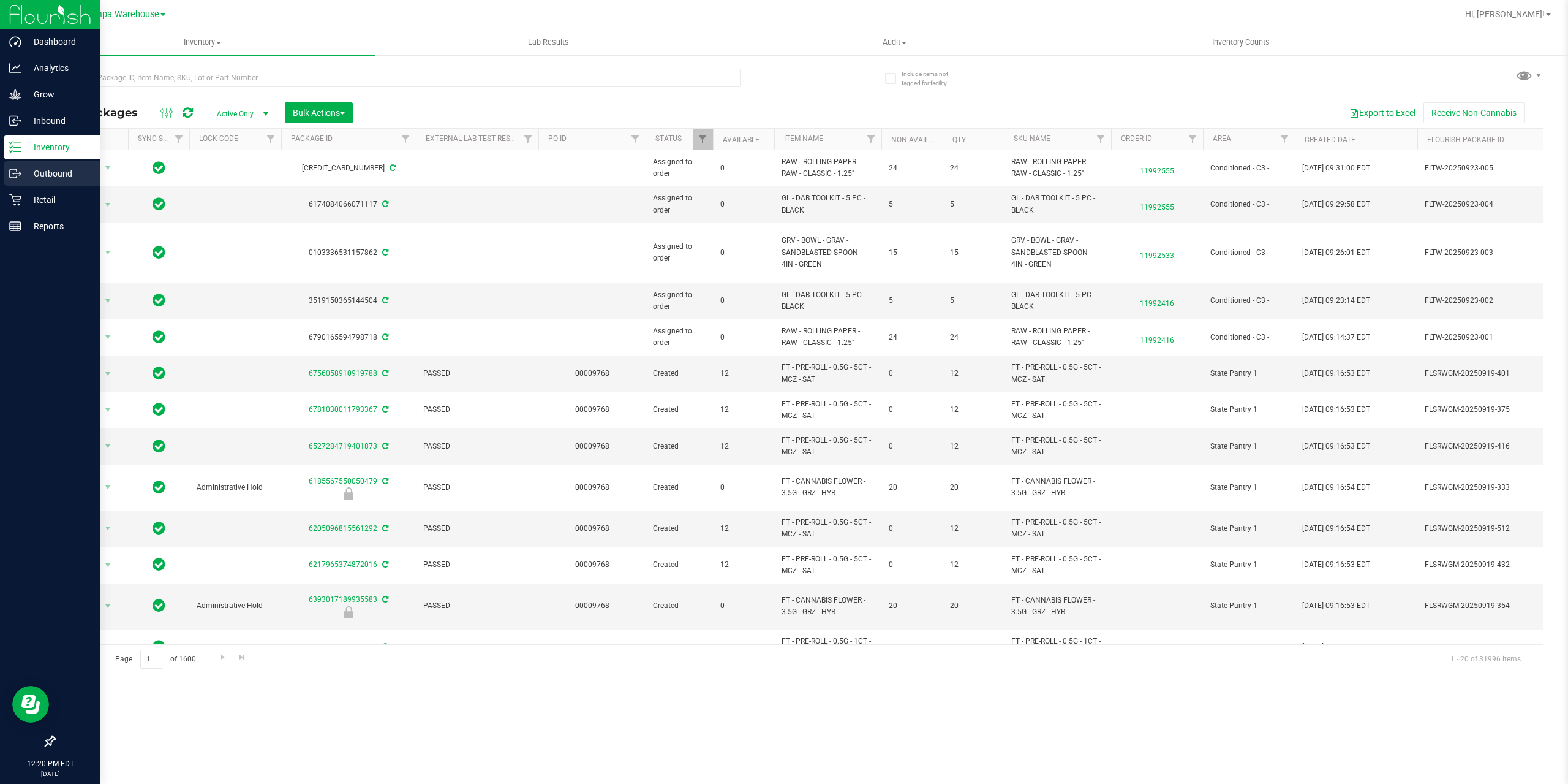
click at [22, 179] on p "Outbound" at bounding box center [58, 173] width 74 height 15
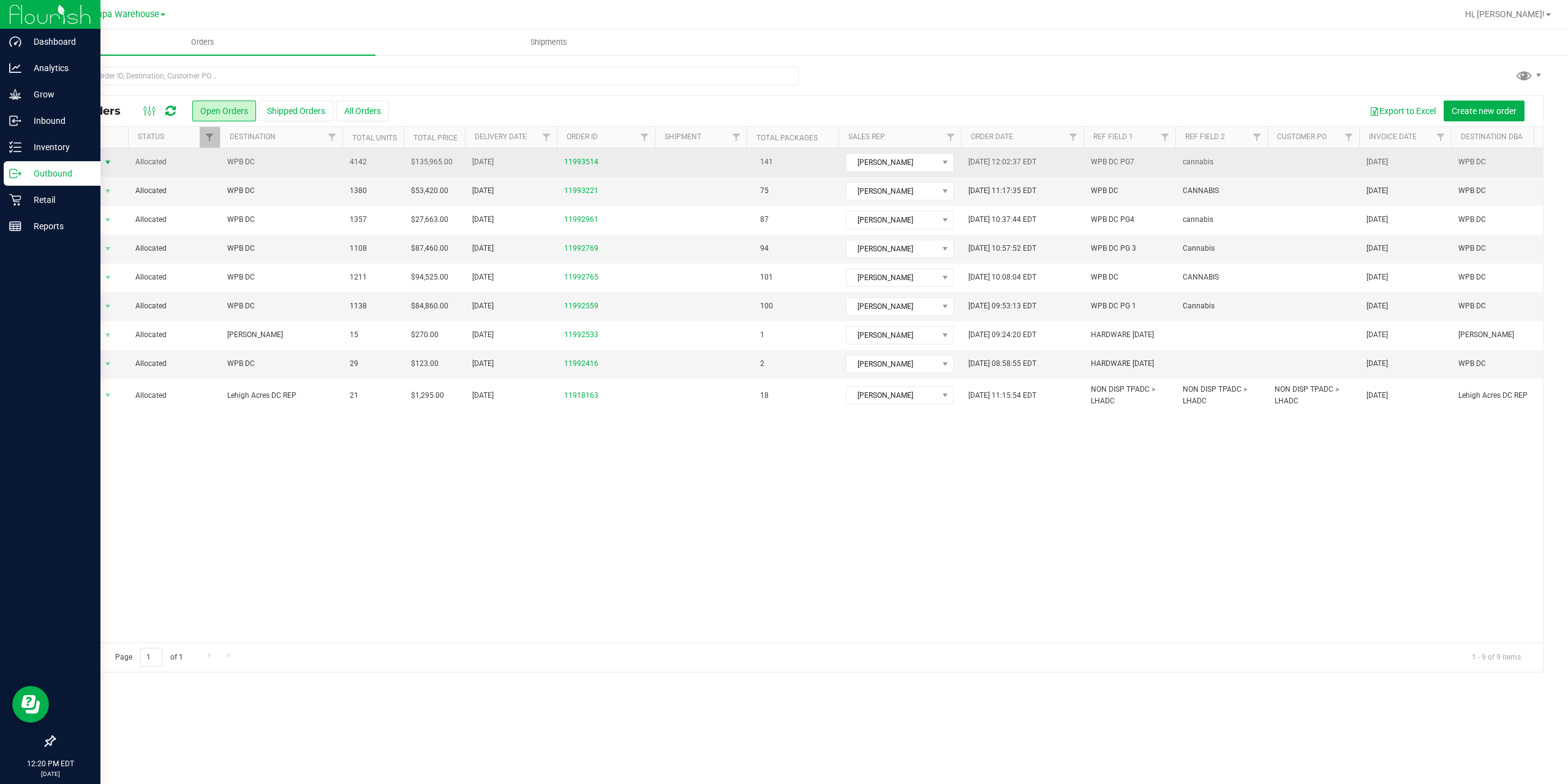
click at [81, 161] on span "Action" at bounding box center [83, 162] width 33 height 18
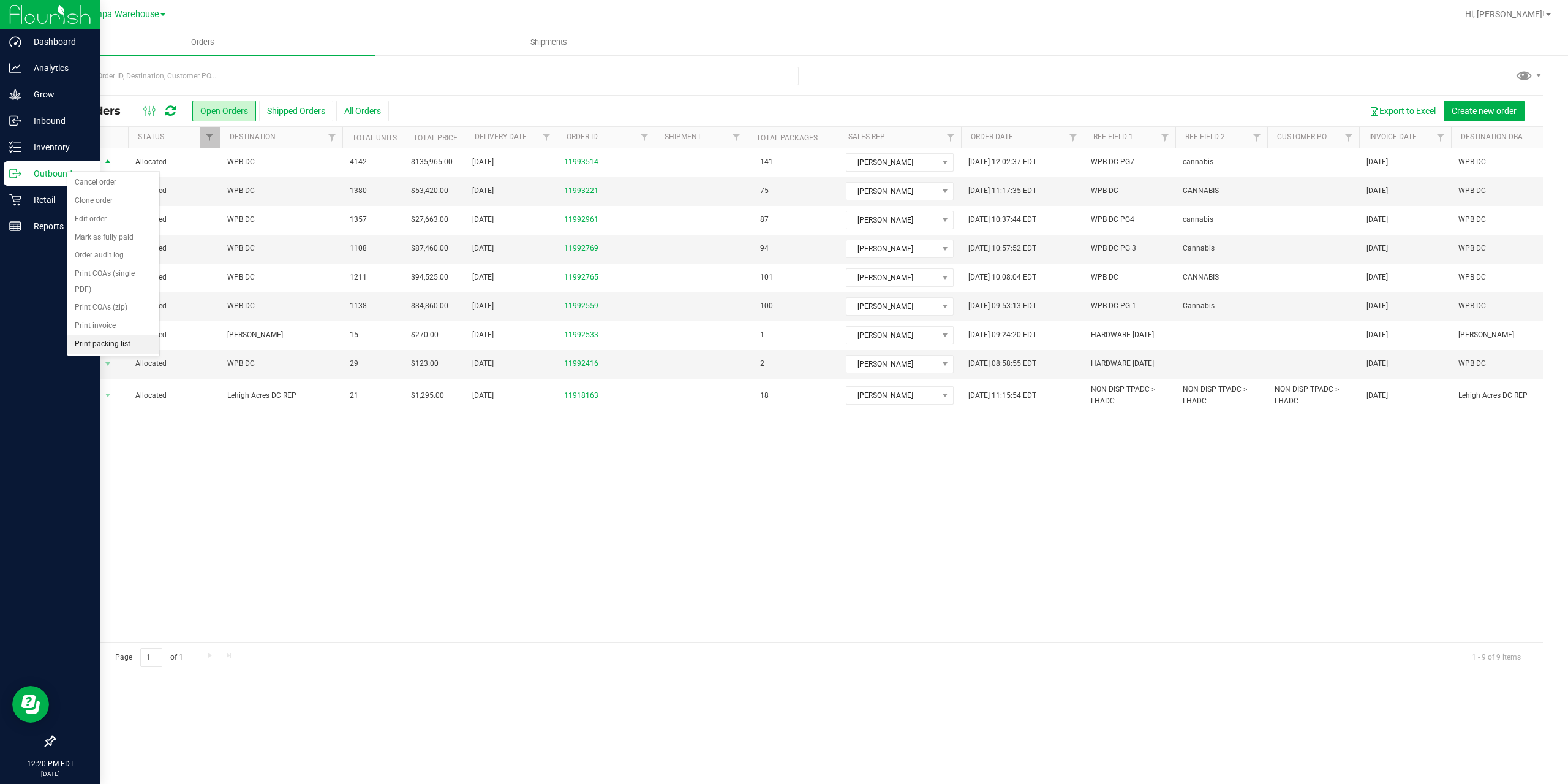
click at [105, 339] on li "Print packing list" at bounding box center [113, 345] width 92 height 18
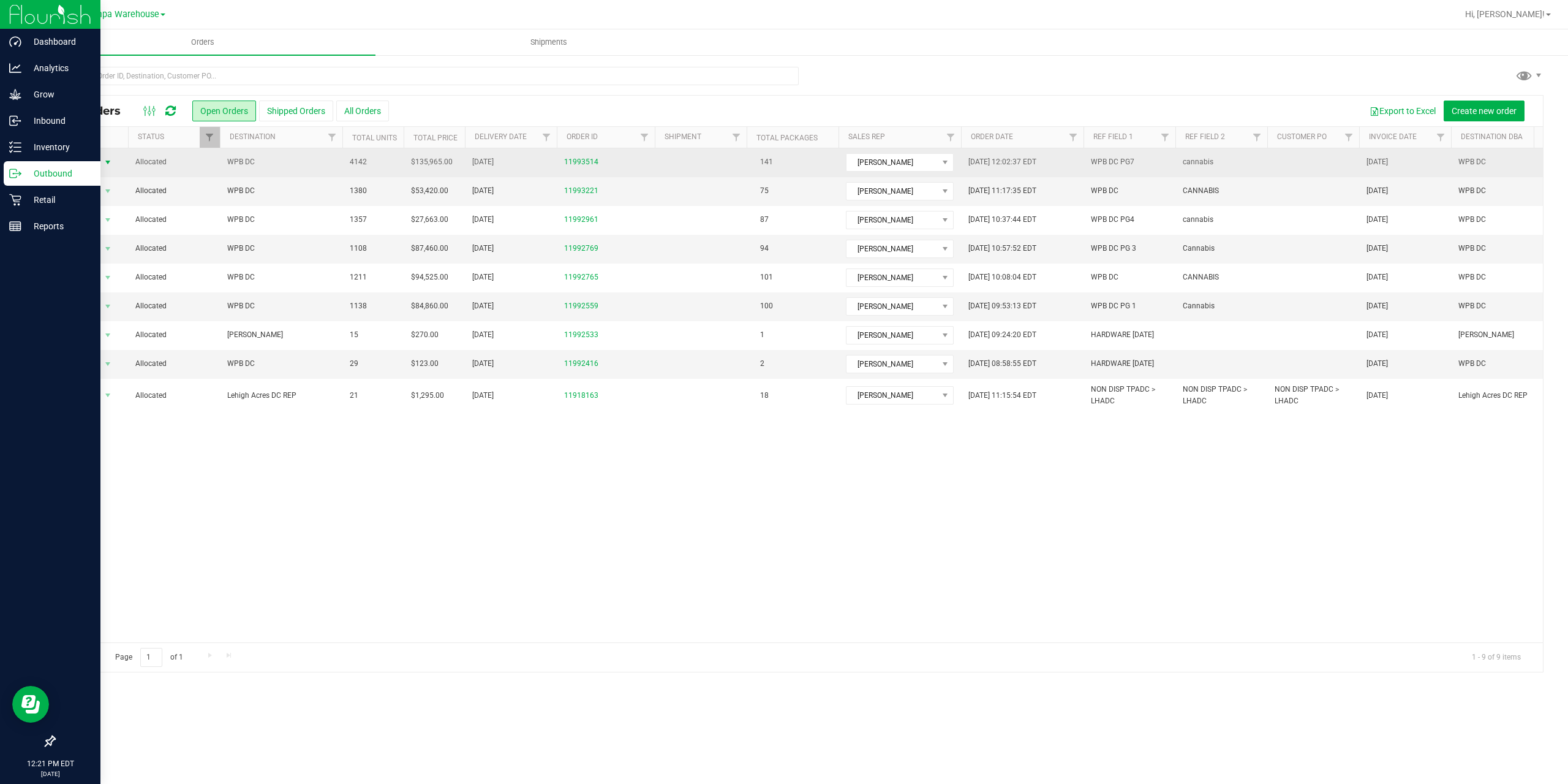
click at [88, 168] on span "Action" at bounding box center [83, 162] width 33 height 18
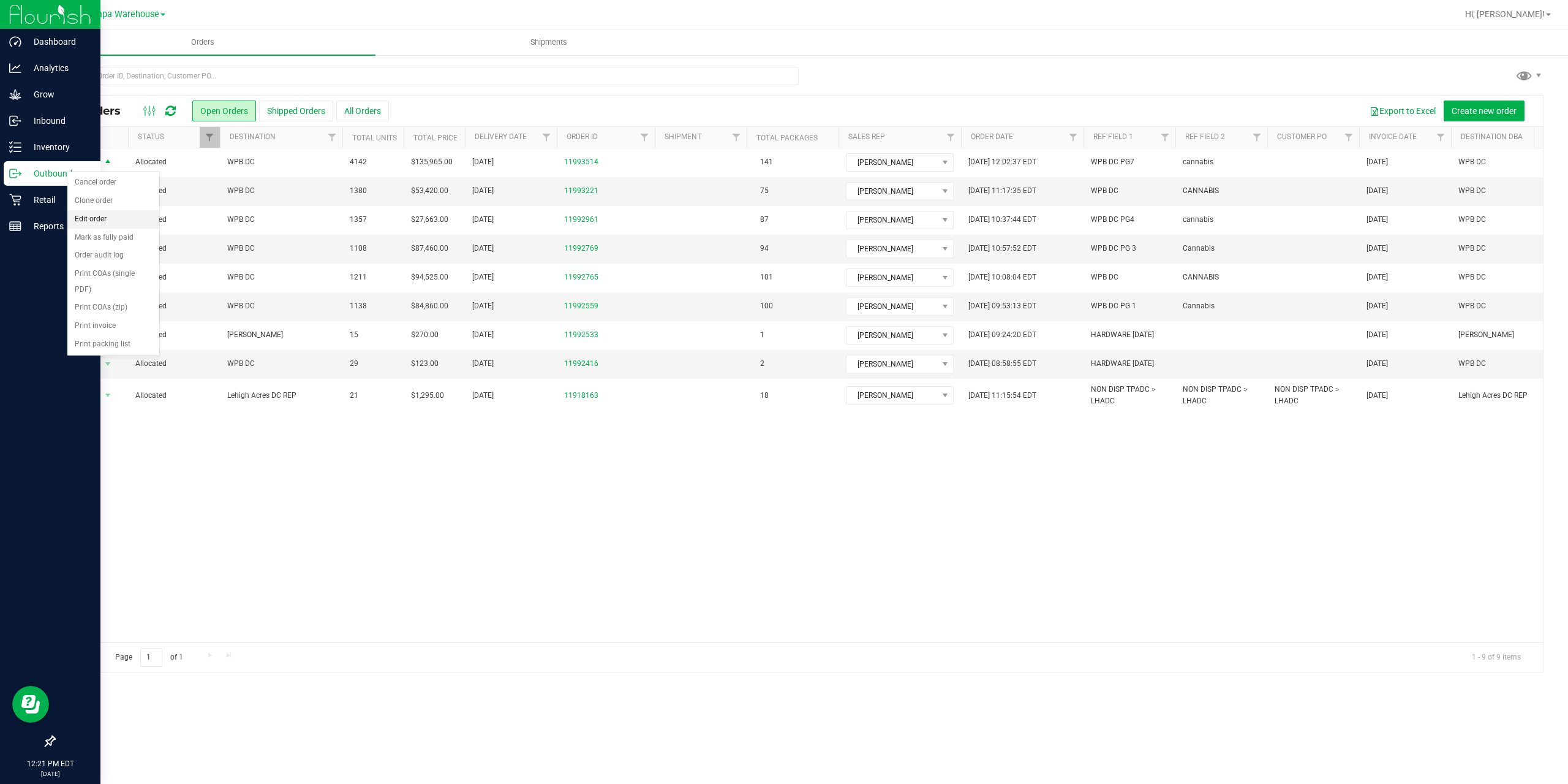
click at [104, 218] on li "Edit order" at bounding box center [113, 219] width 92 height 18
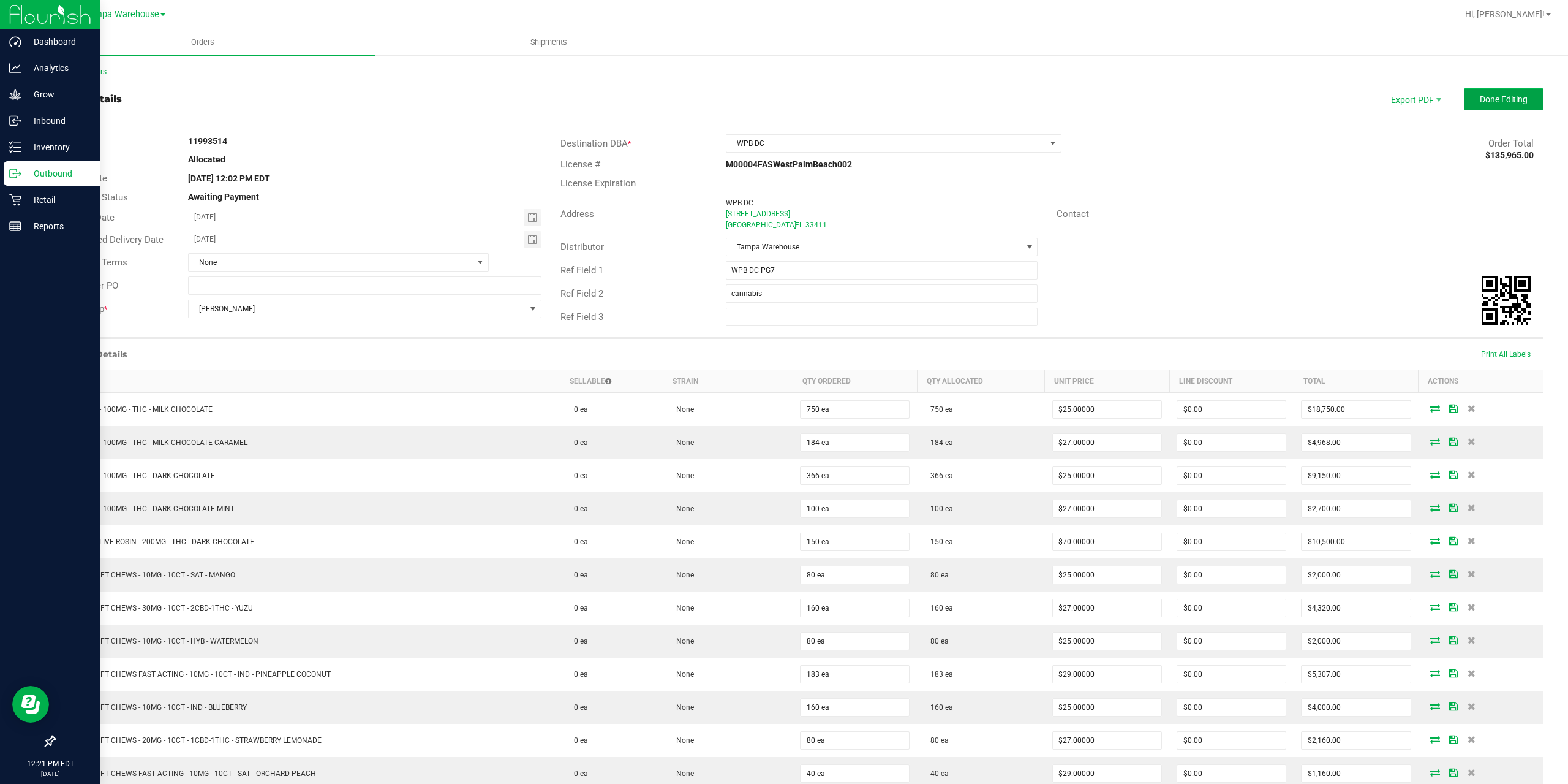
click at [1522, 99] on button "Done Editing" at bounding box center [1504, 99] width 79 height 22
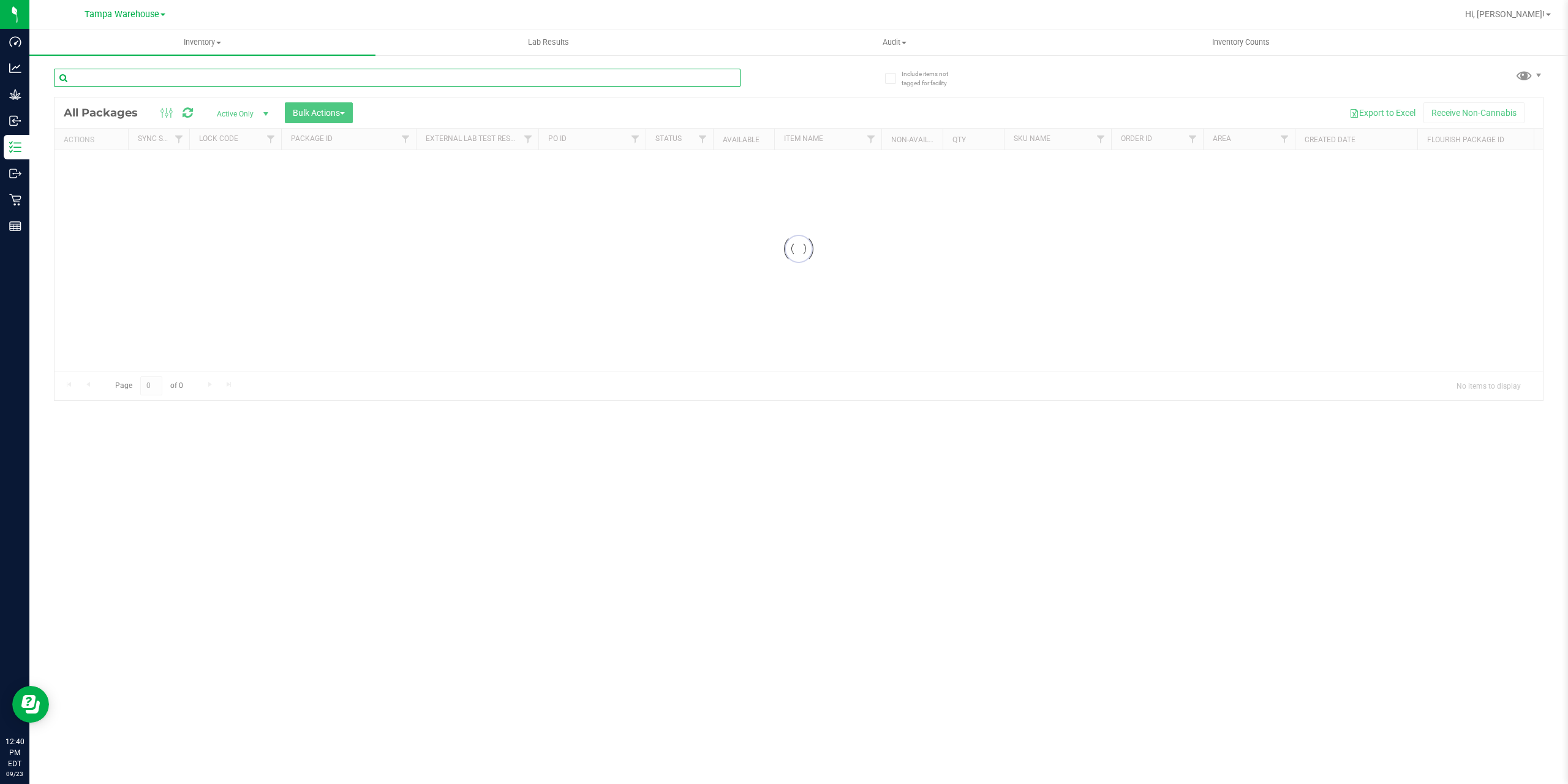
click at [103, 81] on input "text" at bounding box center [397, 77] width 686 height 18
paste input "HRK"
type input "HRK"
click at [727, 76] on icon at bounding box center [730, 76] width 8 height 15
